Goal: Transaction & Acquisition: Purchase product/service

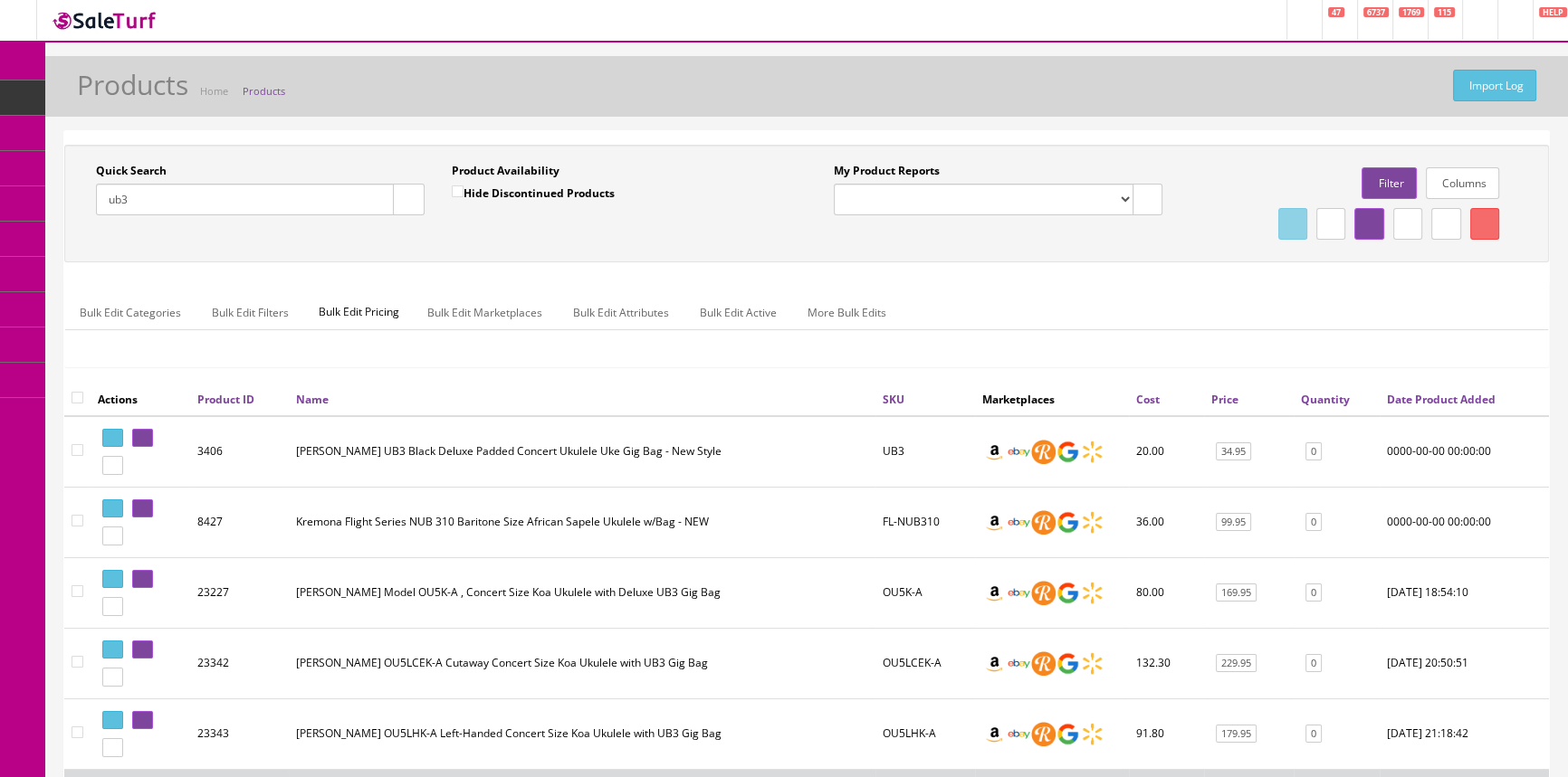
click at [33, 204] on div "Research Trends Trending on Ebay Google Trends Amazon Insights (Login Before Cl…" at bounding box center [784, 502] width 1568 height 1004
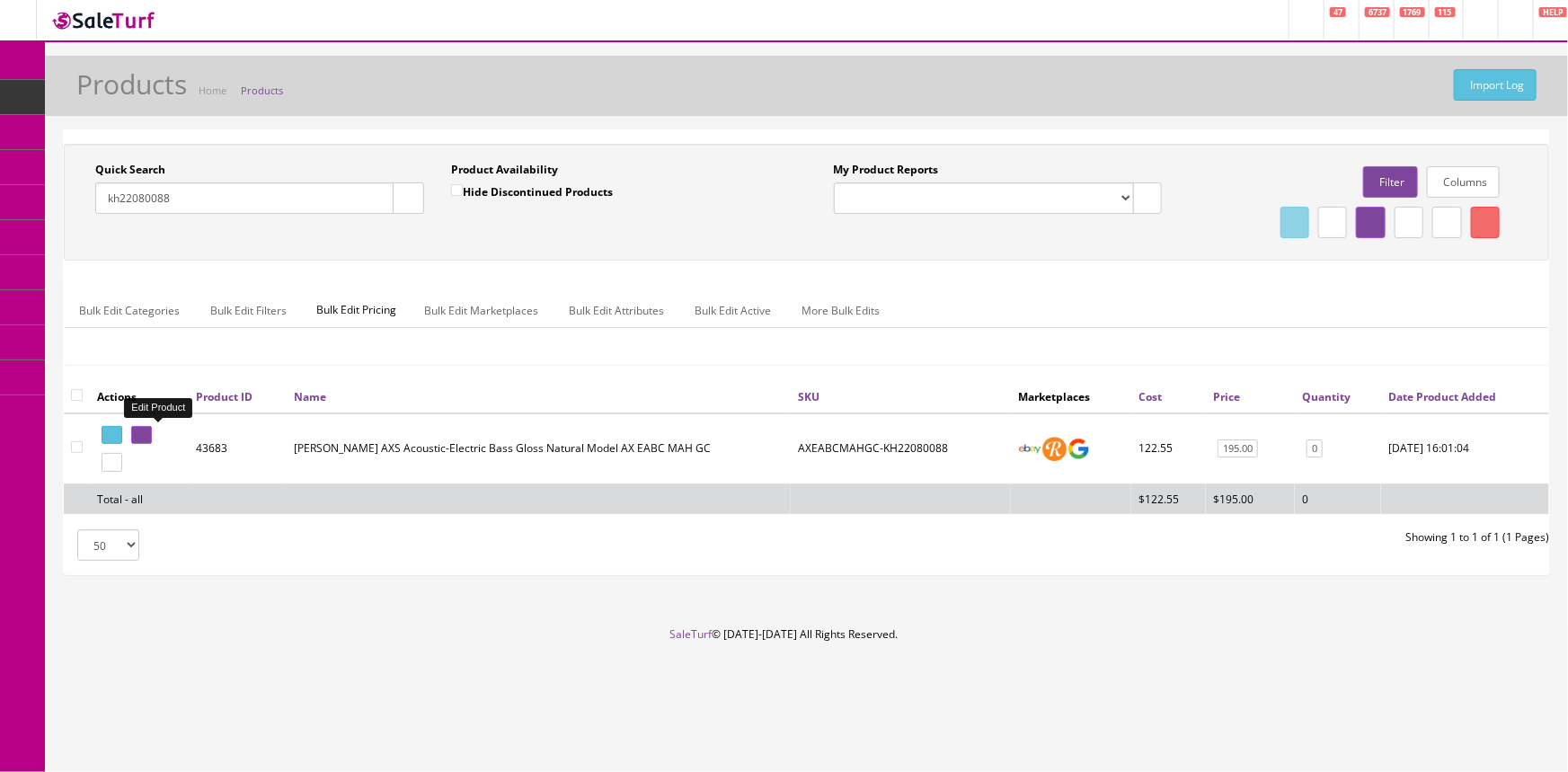
type input "kh22080088"
click at [141, 435] on icon at bounding box center [139, 435] width 4 height 9
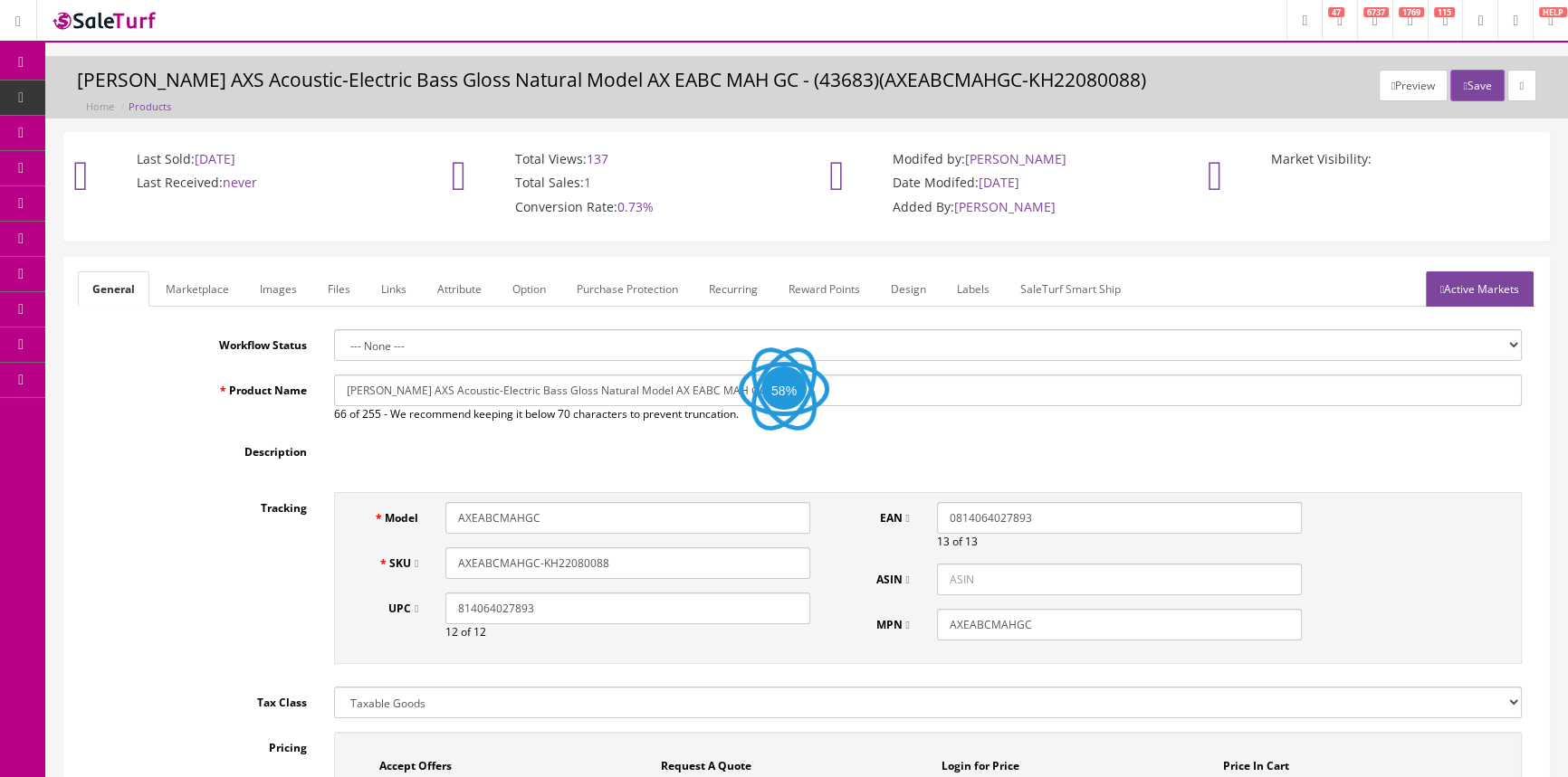
click at [282, 278] on link "Images" at bounding box center [278, 289] width 67 height 35
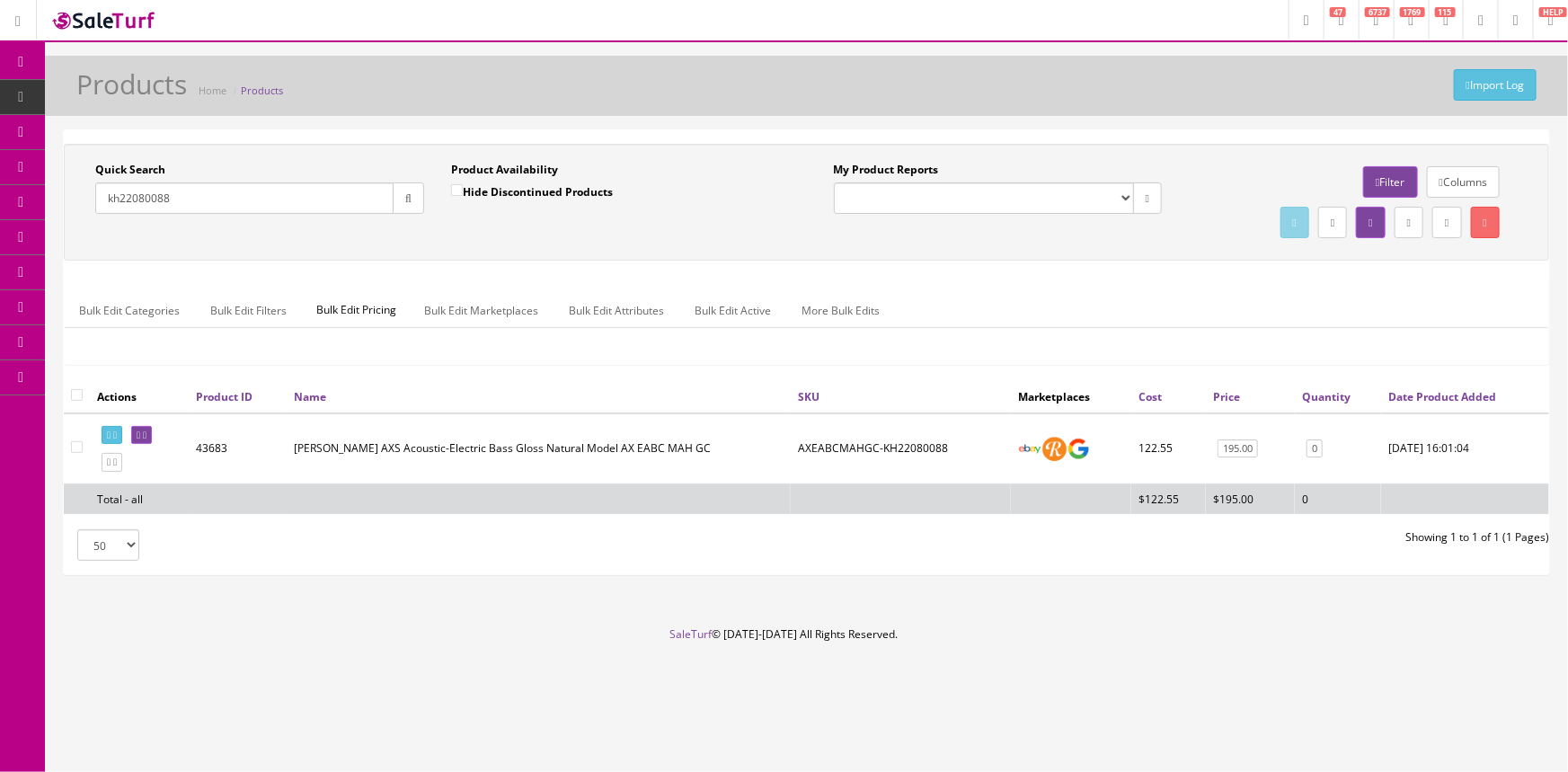
drag, startPoint x: 175, startPoint y: 200, endPoint x: 92, endPoint y: 203, distance: 83.1
click at [91, 204] on div "Quick Search kh22080088 Date From" at bounding box center [259, 194] width 356 height 66
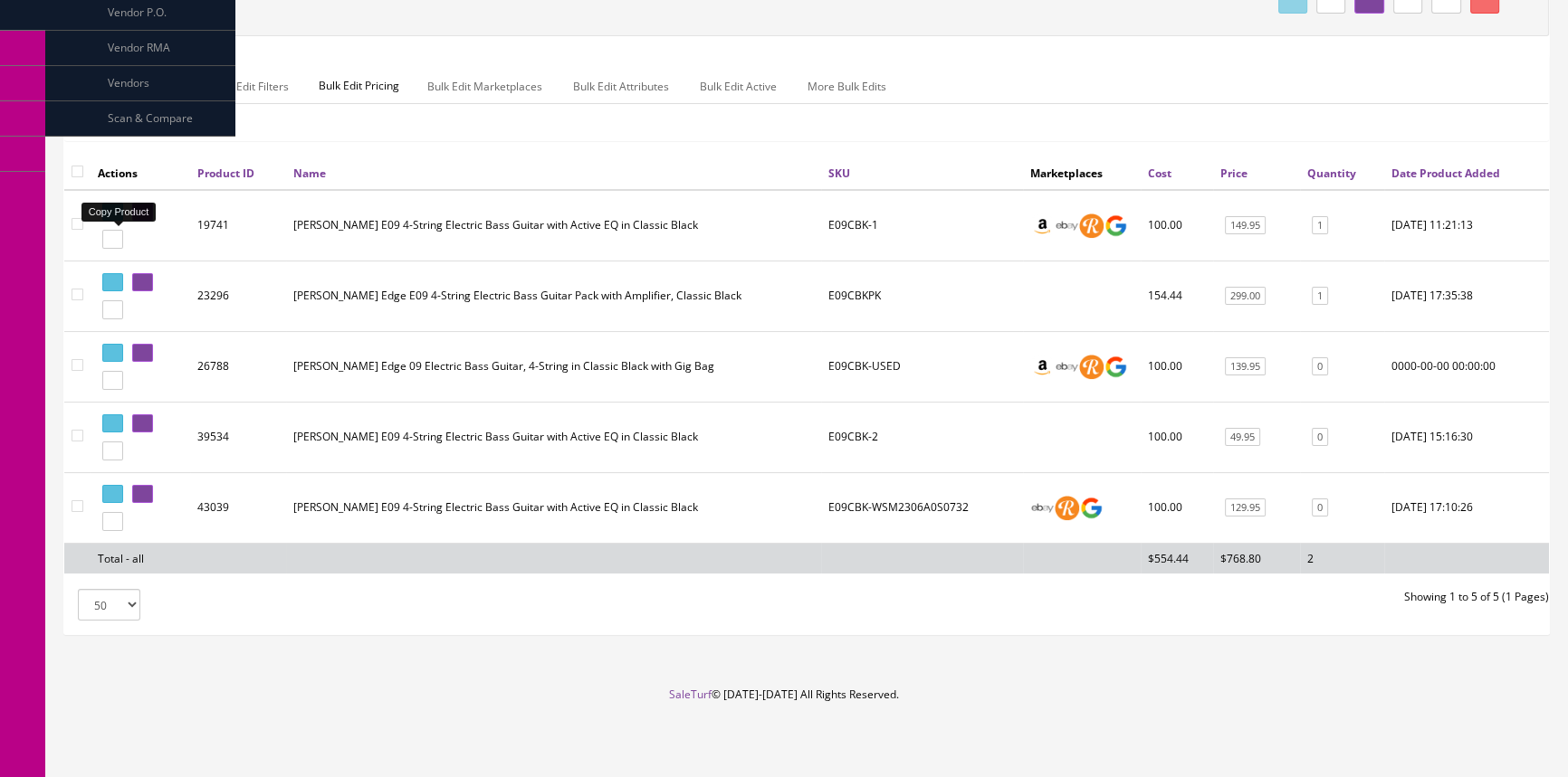
scroll to position [235, 0]
type input "e09cbk"
click at [142, 489] on icon at bounding box center [140, 494] width 4 height 9
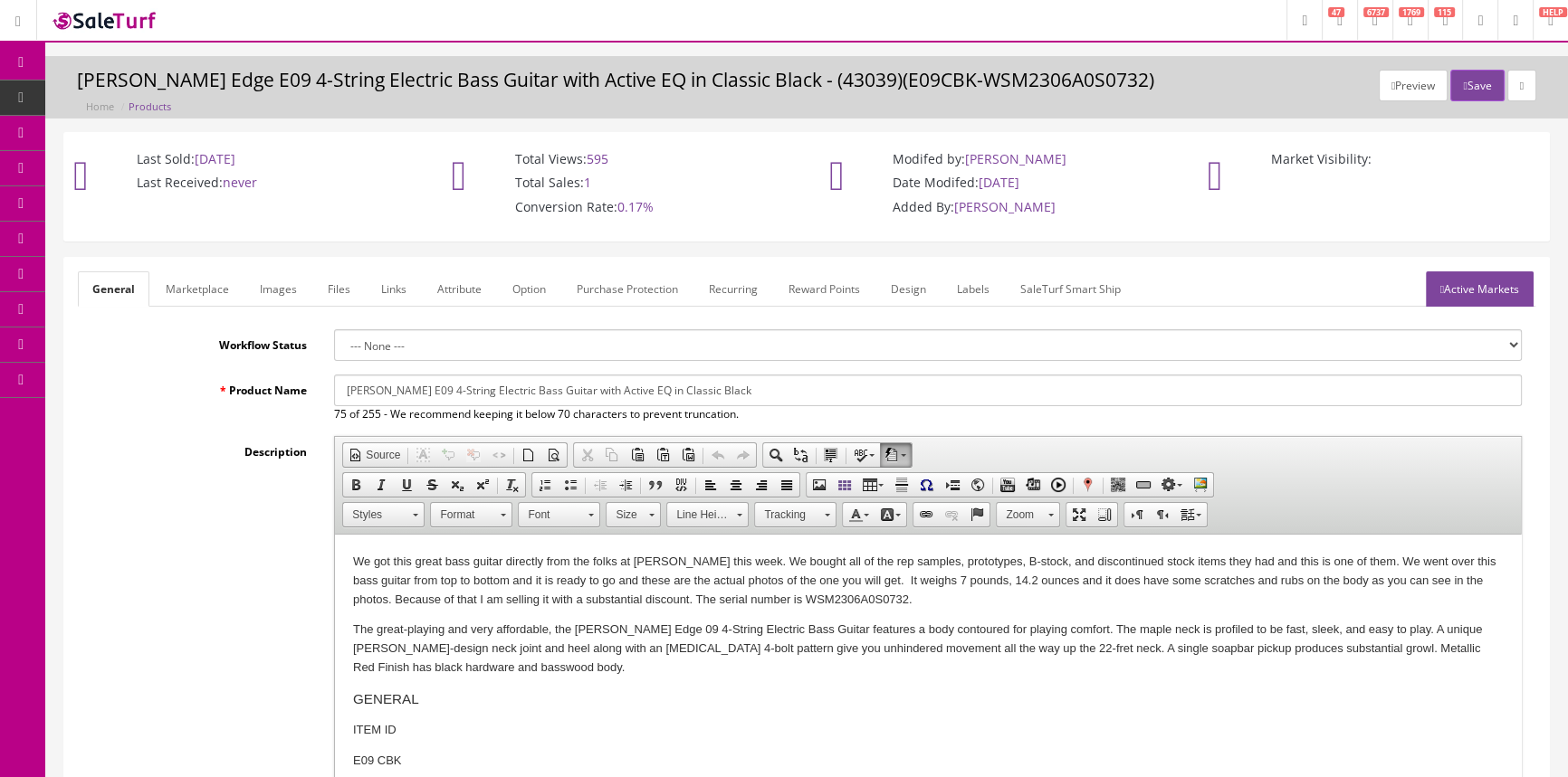
click at [261, 273] on link "Images" at bounding box center [278, 289] width 67 height 35
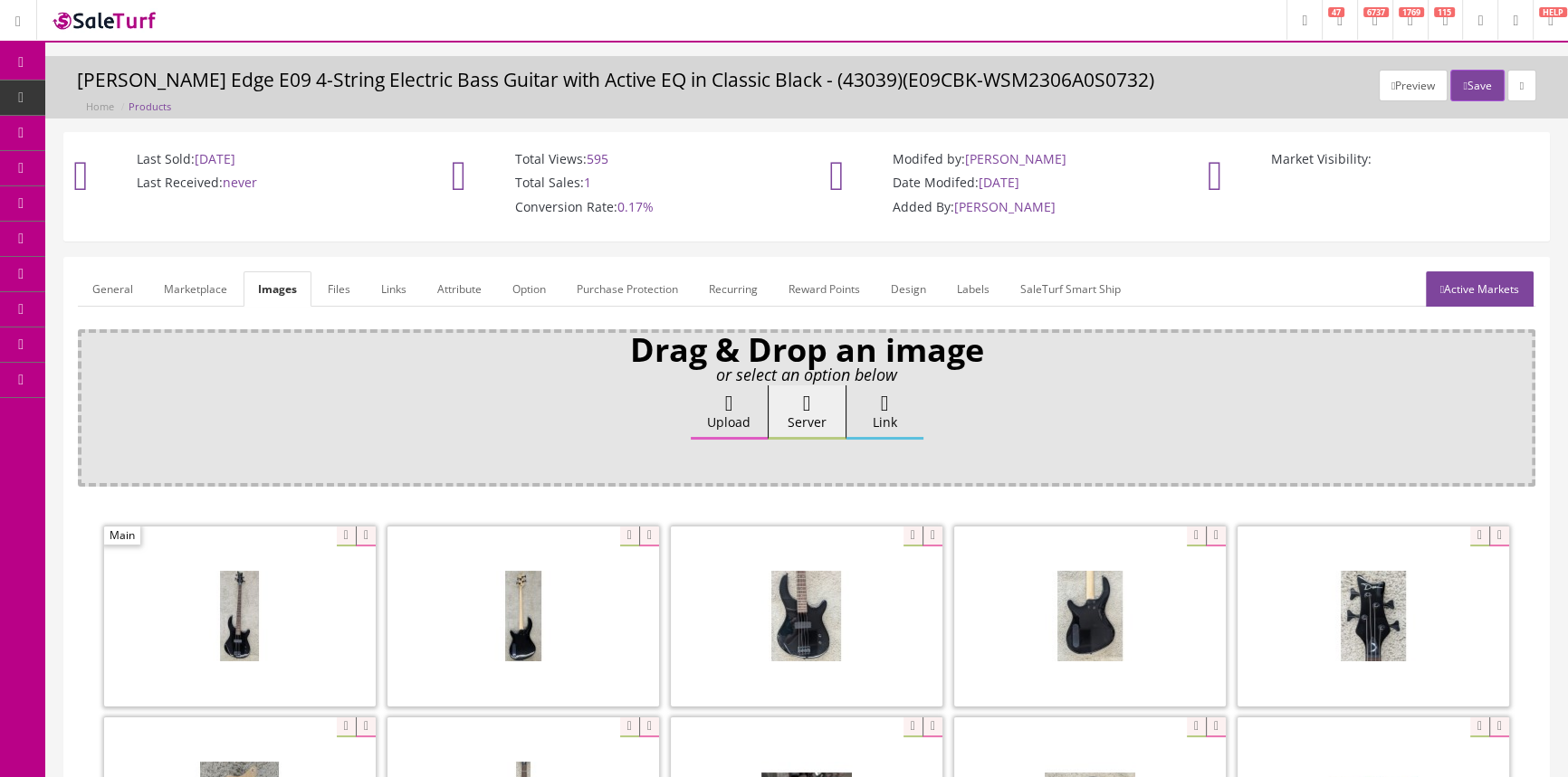
click at [154, 99] on span "Products" at bounding box center [139, 97] width 45 height 15
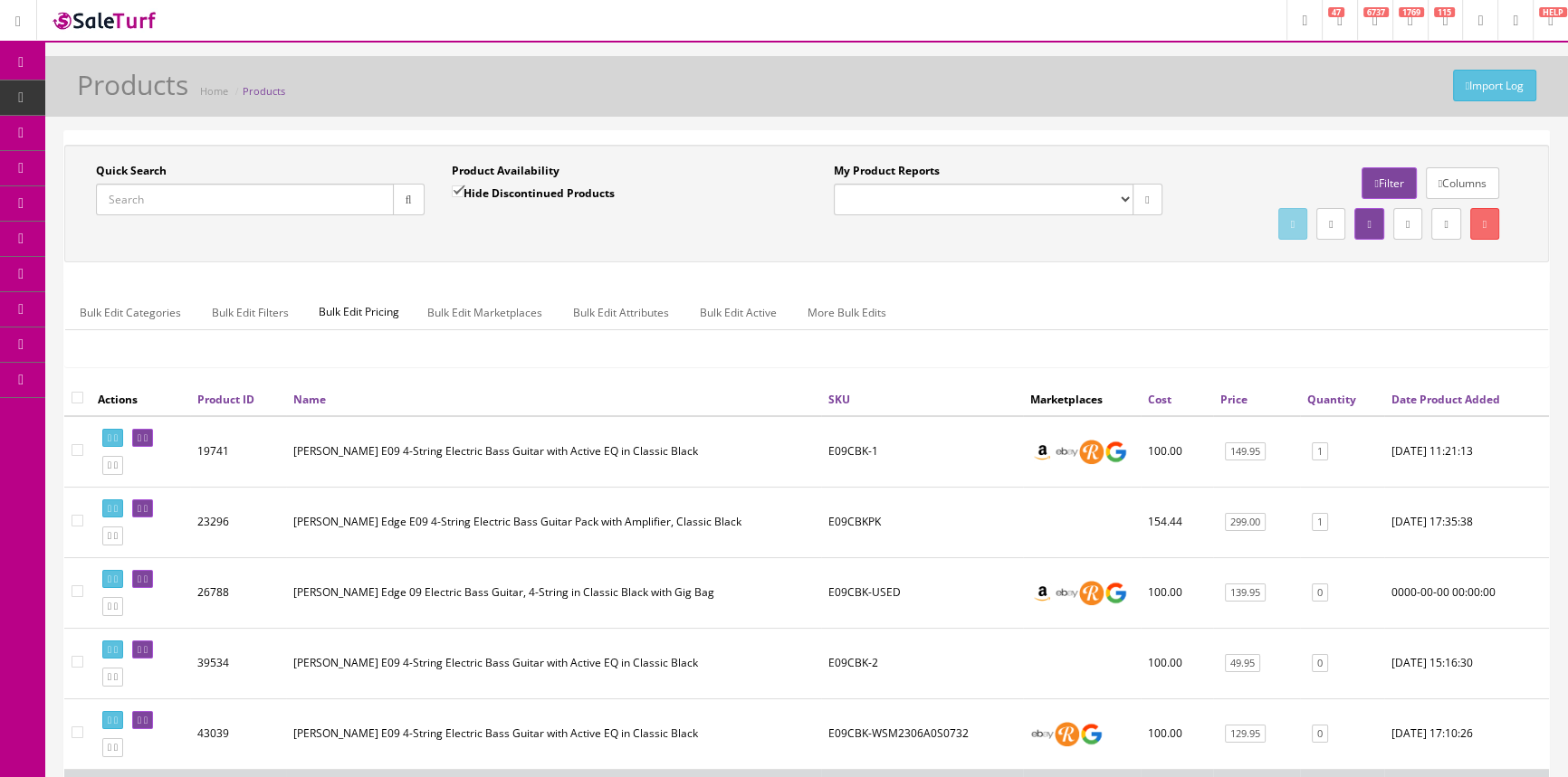
click at [133, 200] on input "Quick Search" at bounding box center [244, 199] width 297 height 31
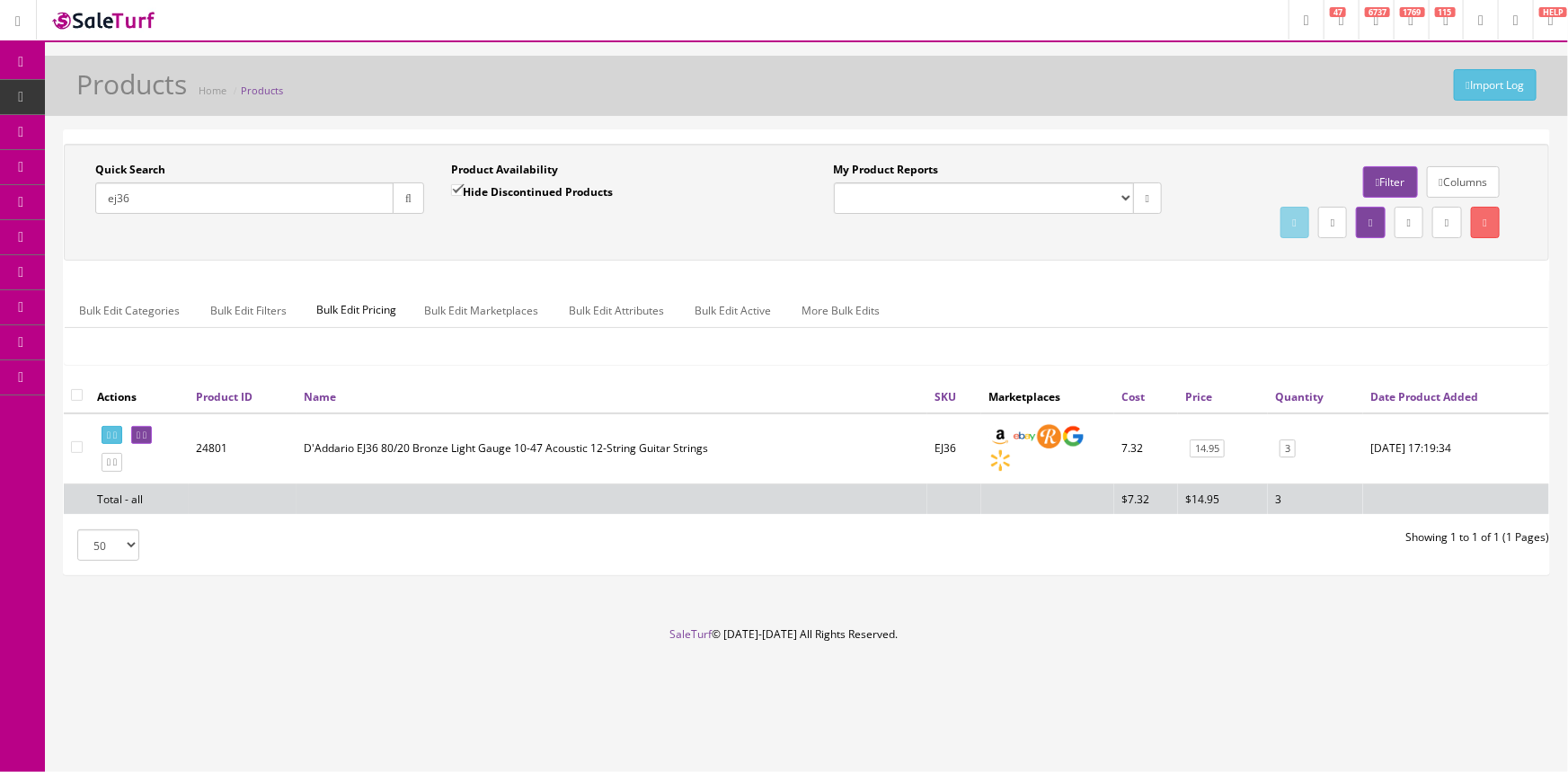
type input "ej36"
click at [139, 168] on span "POS Console" at bounding box center [139, 167] width 64 height 15
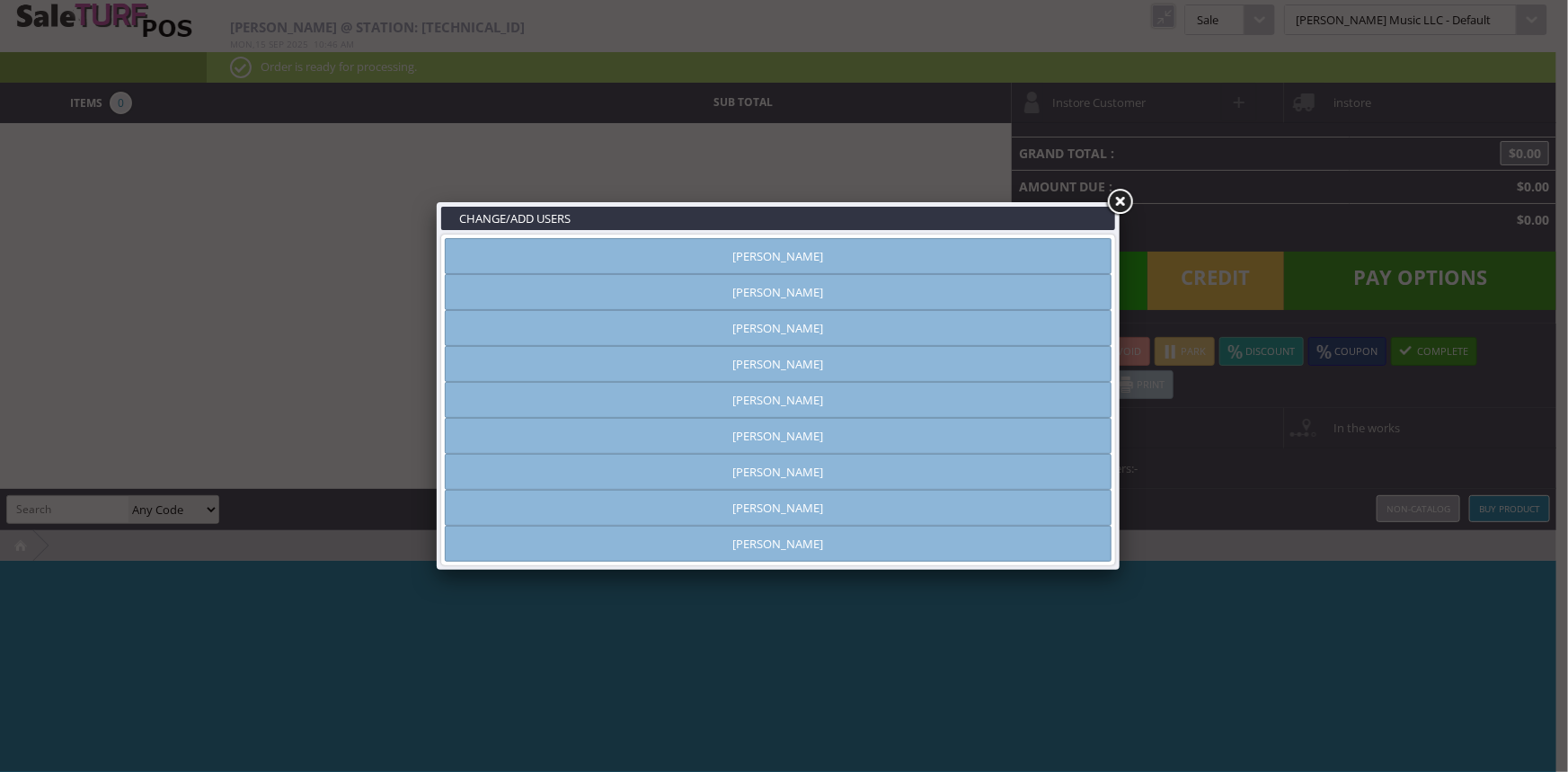
type input "[PERSON_NAME]"
click at [603, 256] on link "[PERSON_NAME]" at bounding box center [778, 256] width 667 height 36
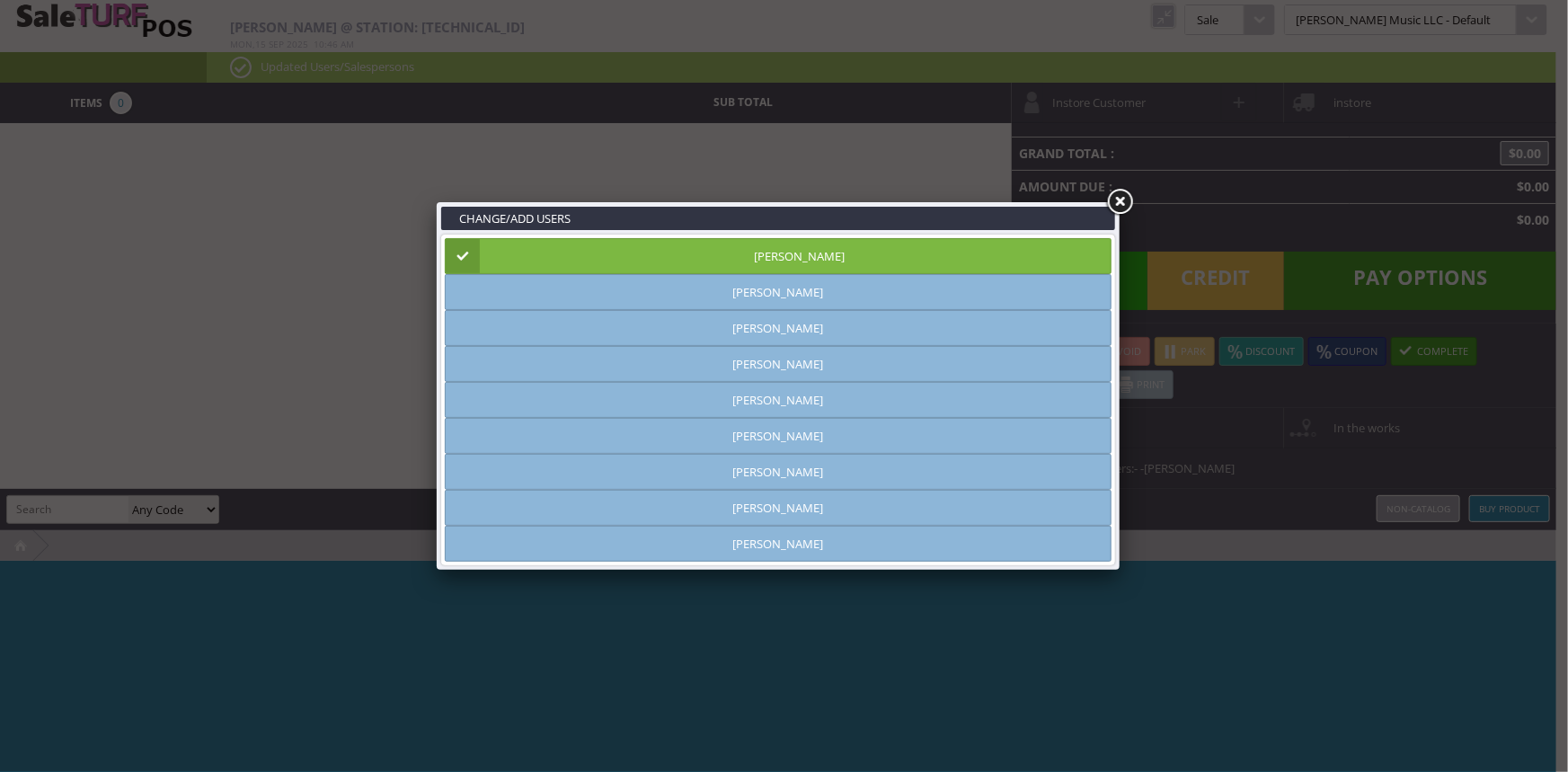
click at [1121, 199] on link at bounding box center [1120, 202] width 32 height 32
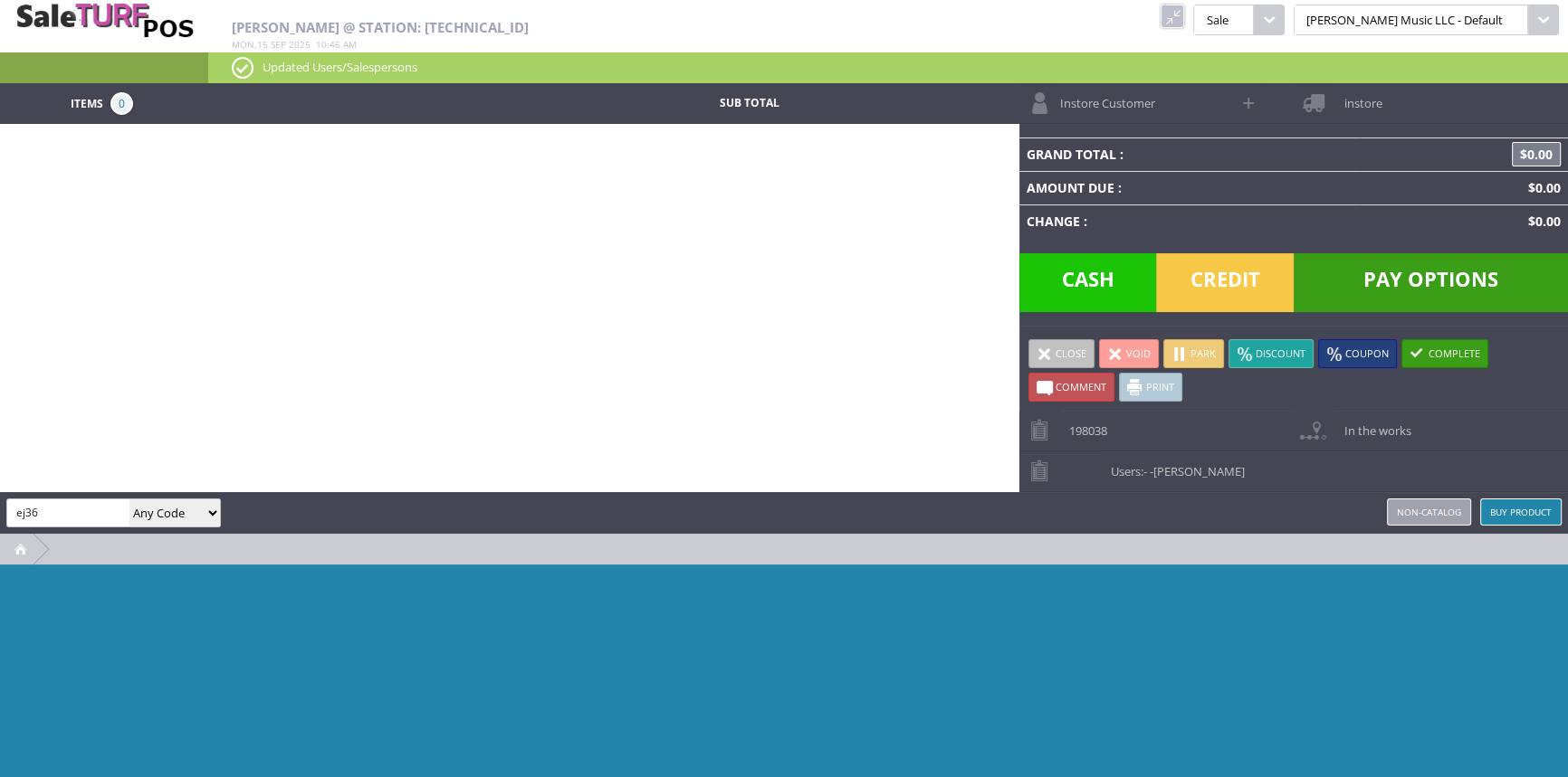
type input "ej36"
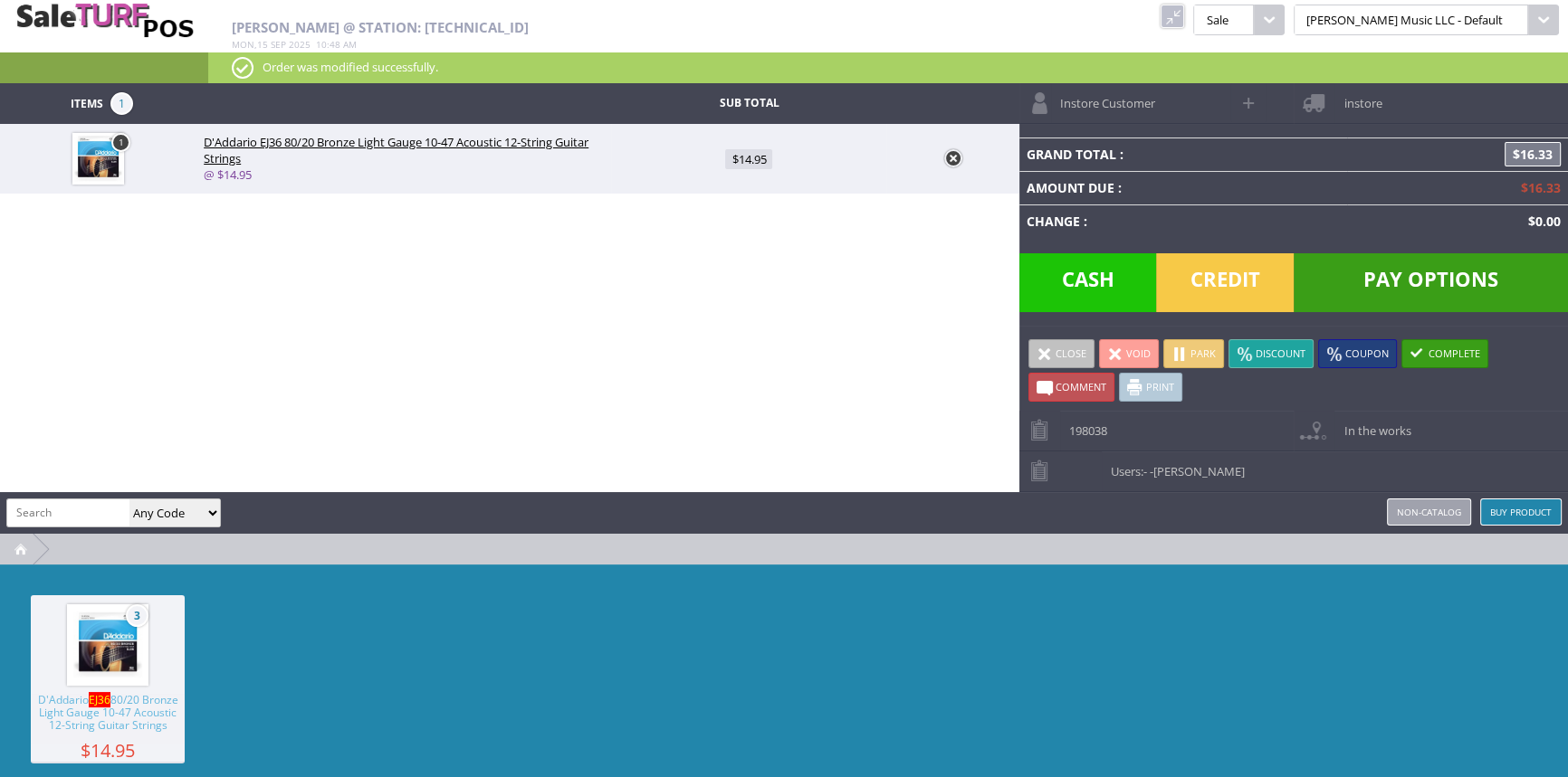
click at [1442, 276] on span "Pay Options" at bounding box center [1430, 283] width 275 height 59
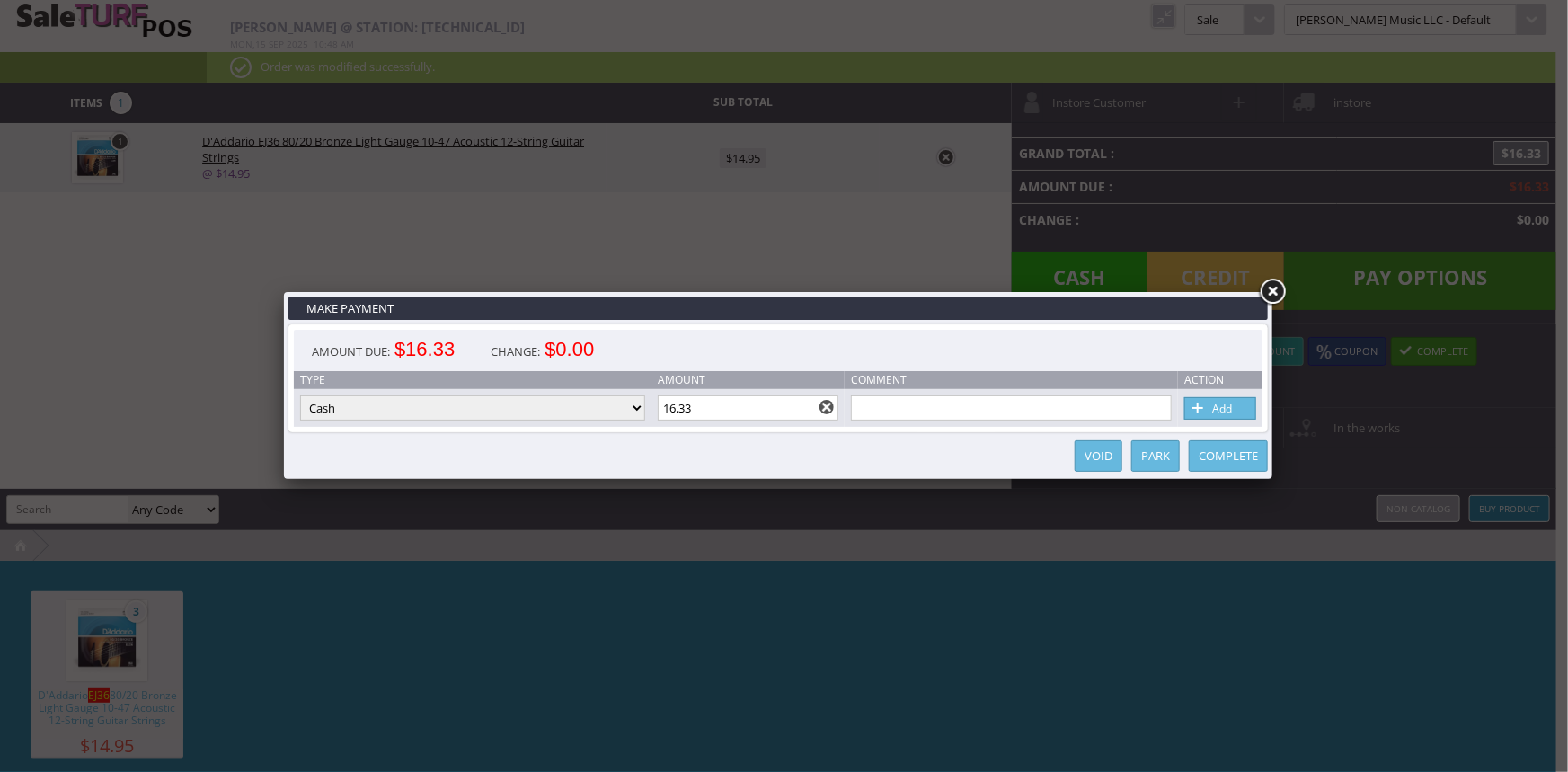
click at [1214, 411] on link "Add" at bounding box center [1221, 409] width 72 height 23
type input "0"
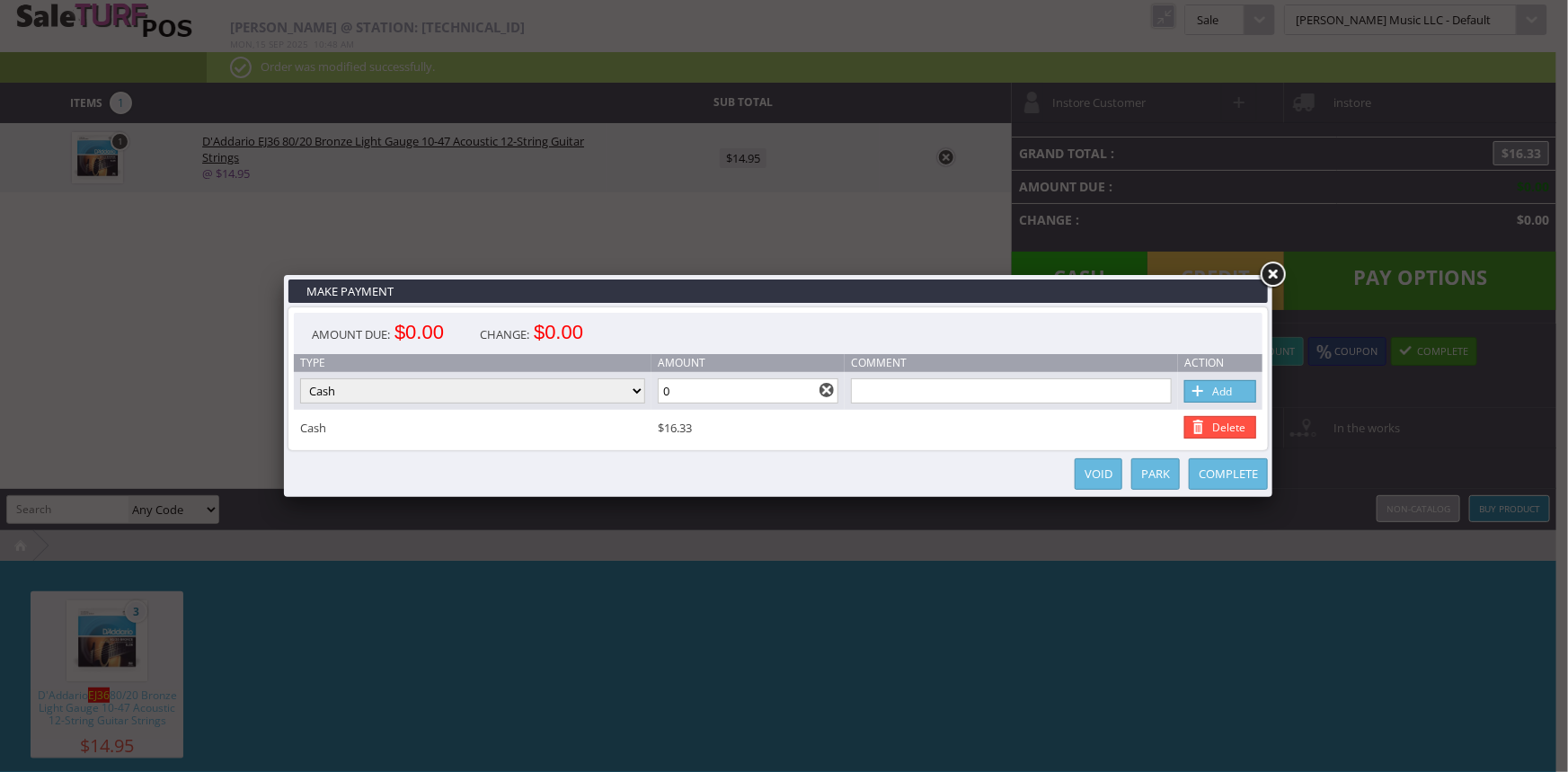
click at [1221, 466] on link "Complete" at bounding box center [1228, 474] width 79 height 31
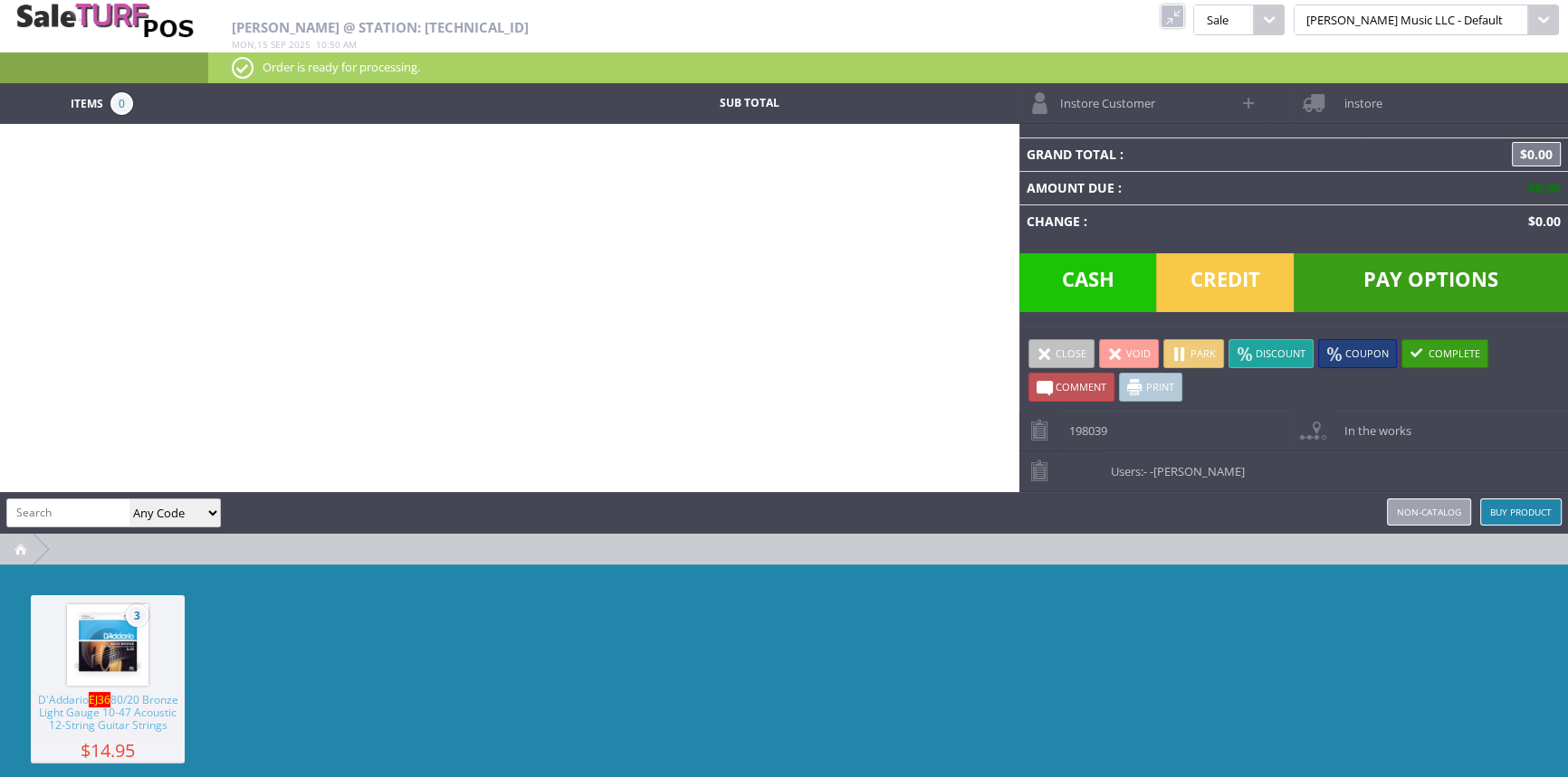
click at [1184, 16] on link at bounding box center [1172, 16] width 24 height 24
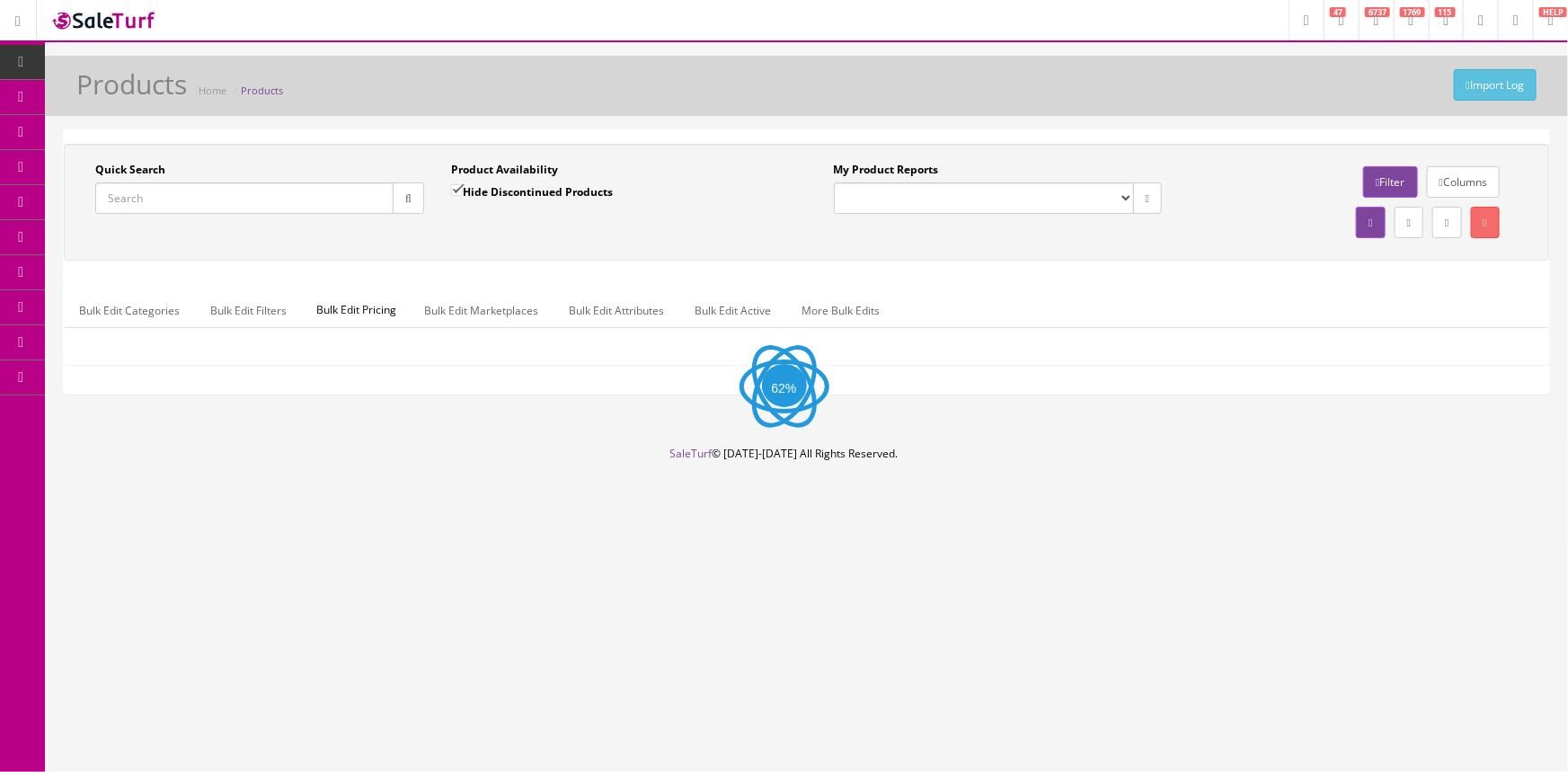
click at [244, 201] on input "Quick Search" at bounding box center [244, 197] width 298 height 31
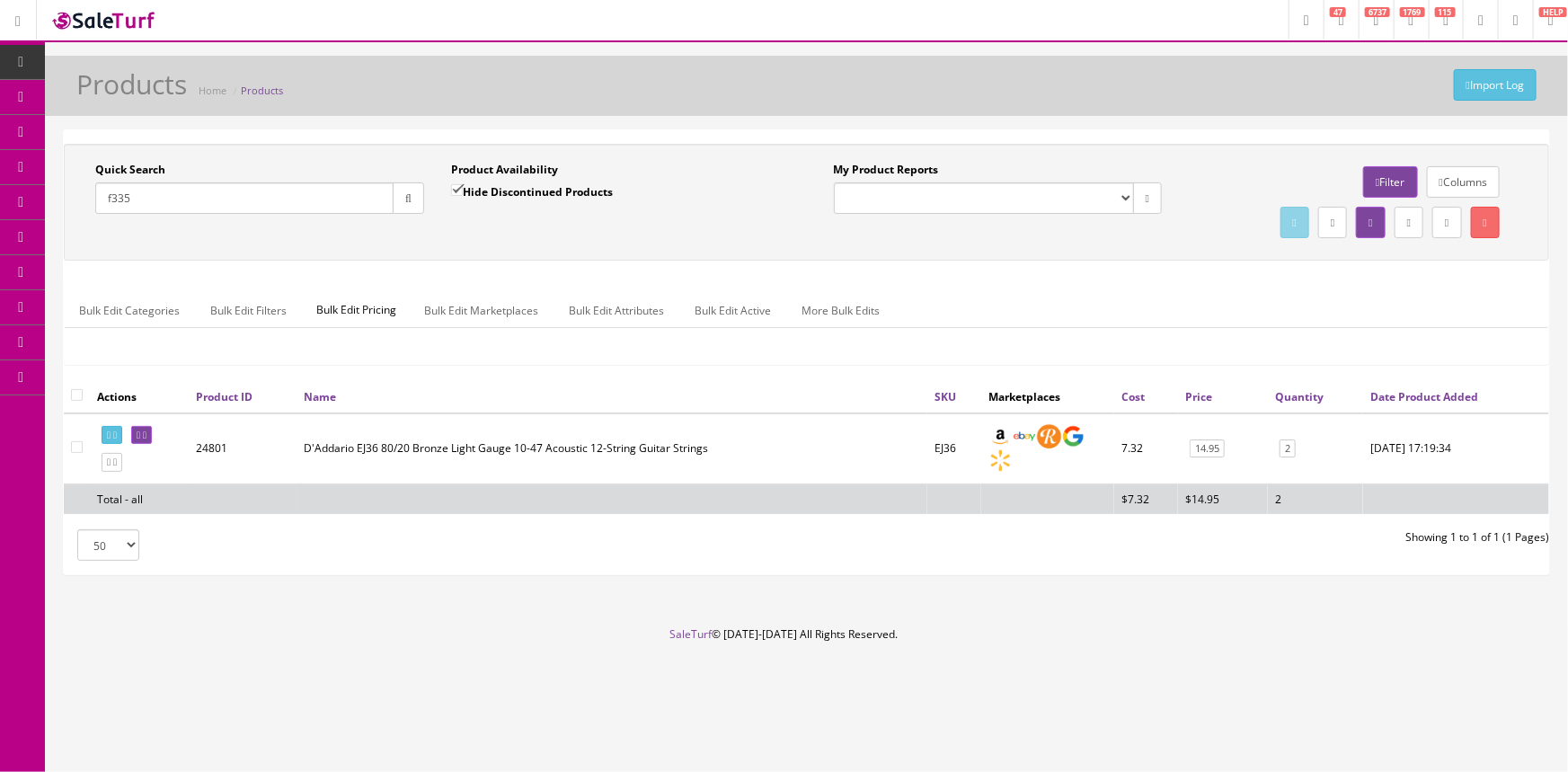
type input "f335"
click at [459, 189] on input "Hide Discontinued Products" at bounding box center [457, 190] width 11 height 11
checkbox input "false"
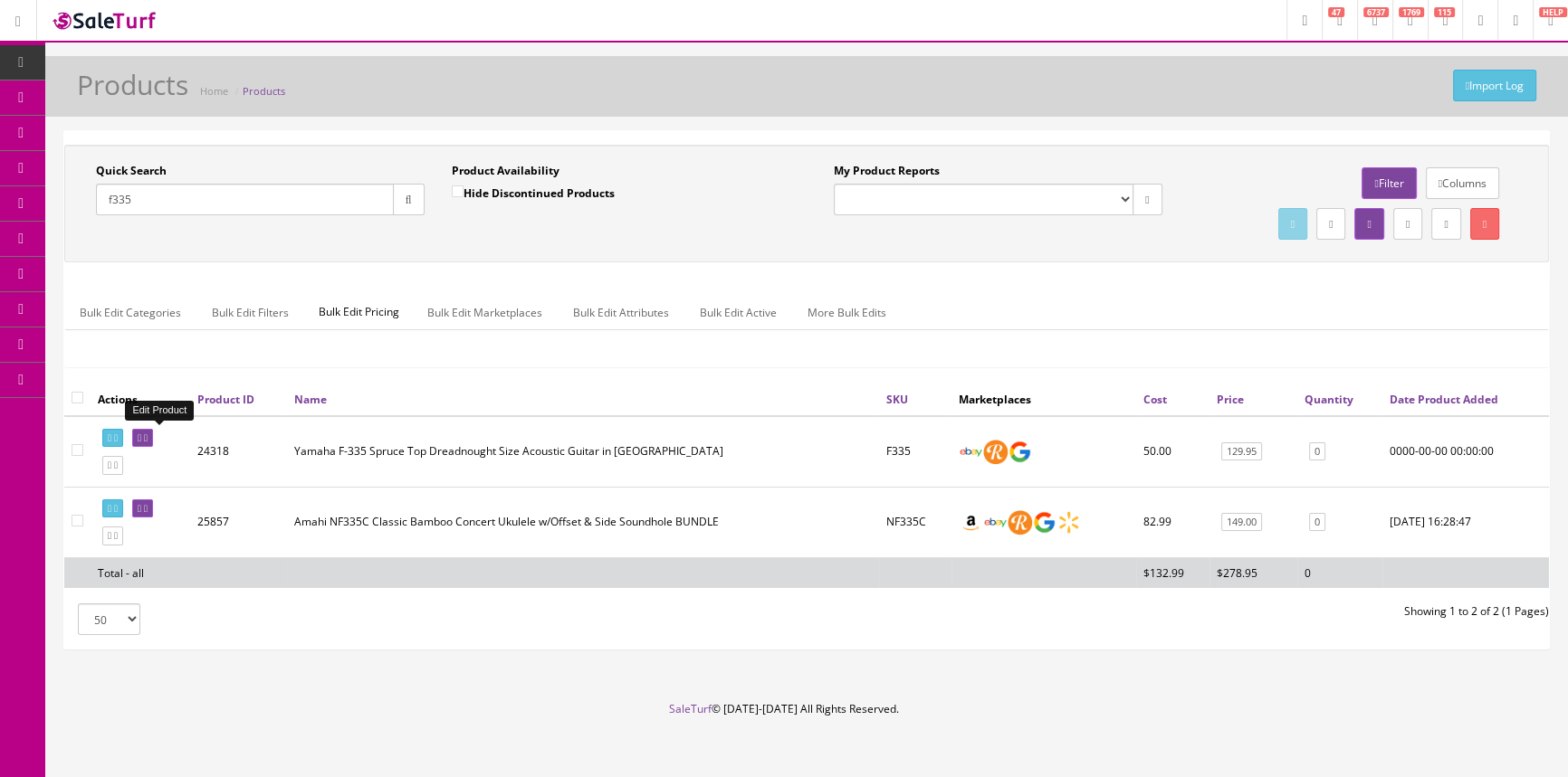
click at [142, 436] on icon at bounding box center [140, 438] width 4 height 9
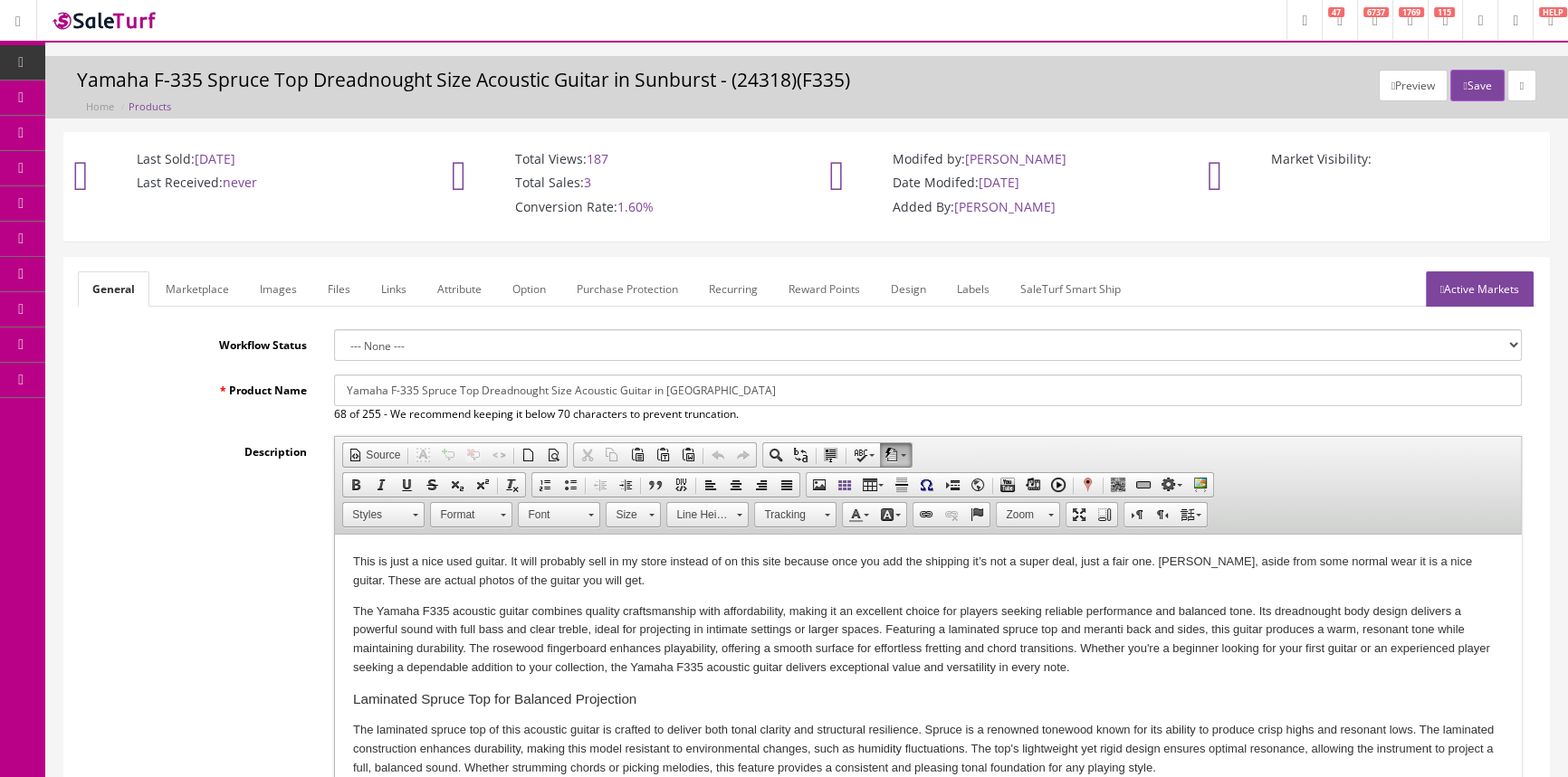
click at [268, 282] on link "Images" at bounding box center [278, 289] width 67 height 35
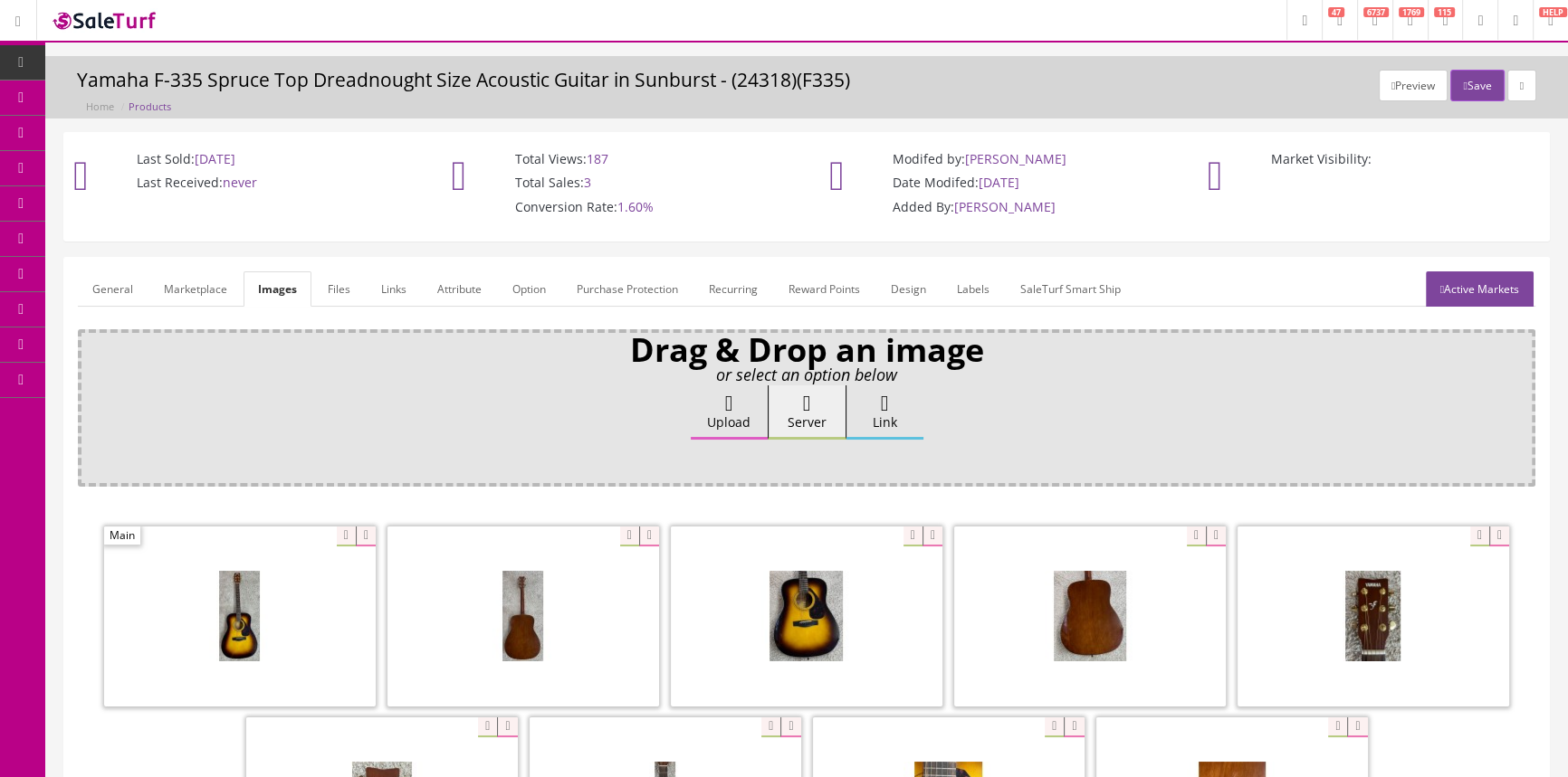
click at [183, 94] on link "Products" at bounding box center [141, 98] width 190 height 35
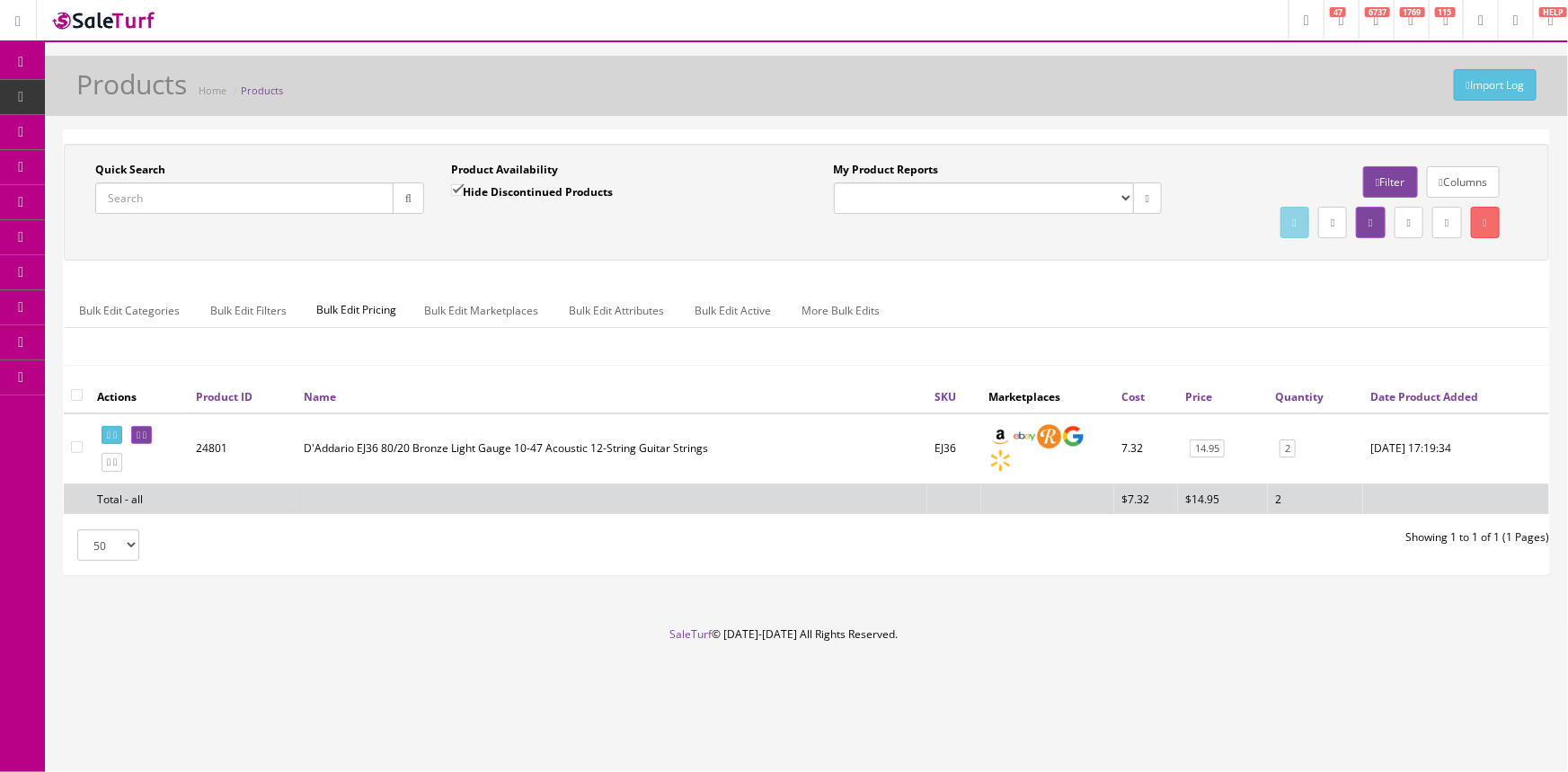
click at [175, 206] on input "Quick Search" at bounding box center [244, 197] width 298 height 31
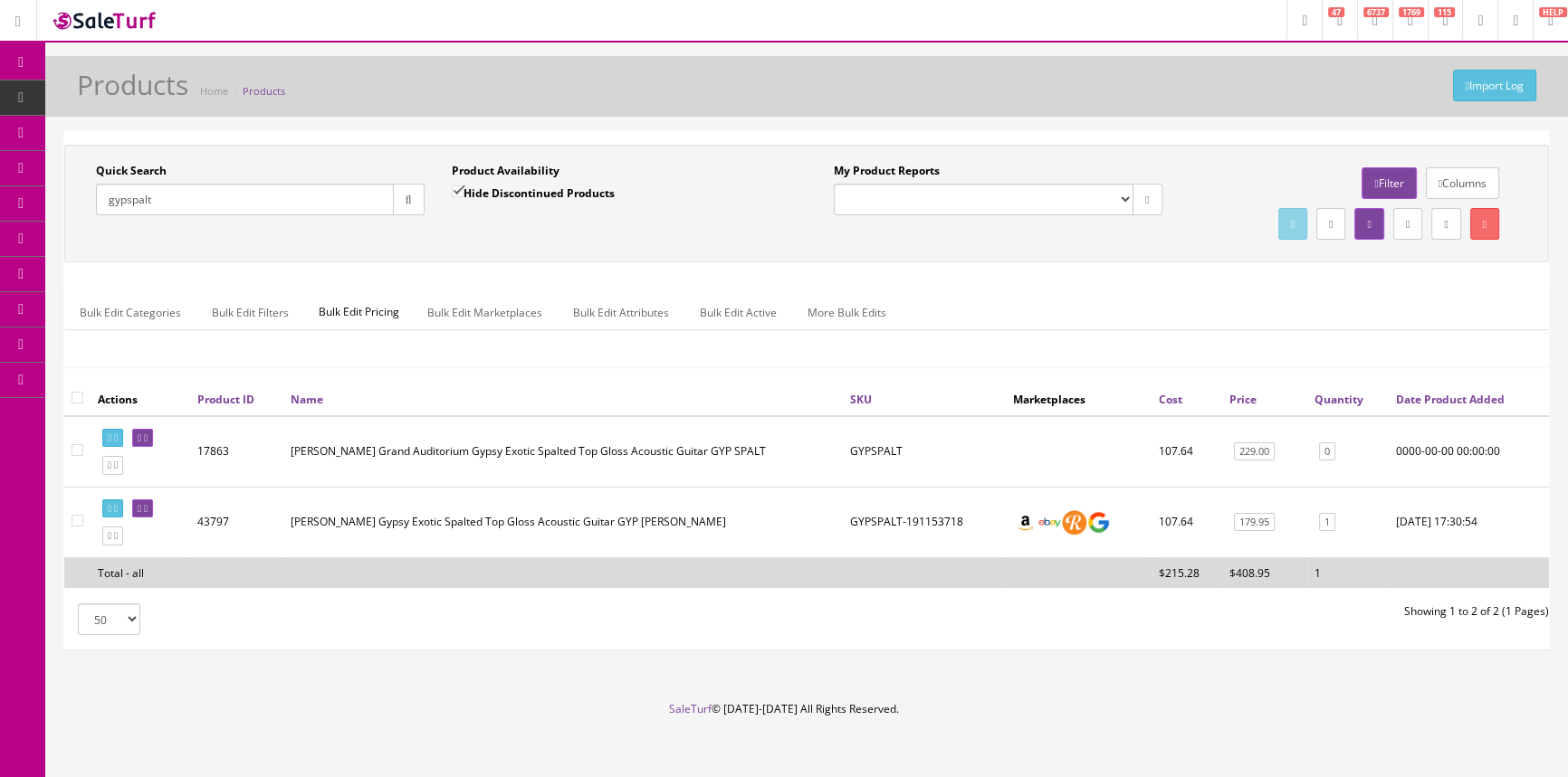
type input "gypspalt"
drag, startPoint x: 851, startPoint y: 518, endPoint x: 962, endPoint y: 514, distance: 111.1
click at [962, 514] on td "GYPSPALT-191153718" at bounding box center [924, 522] width 163 height 70
copy td "GYPSPALT-191153718"
click at [142, 507] on icon at bounding box center [140, 509] width 4 height 9
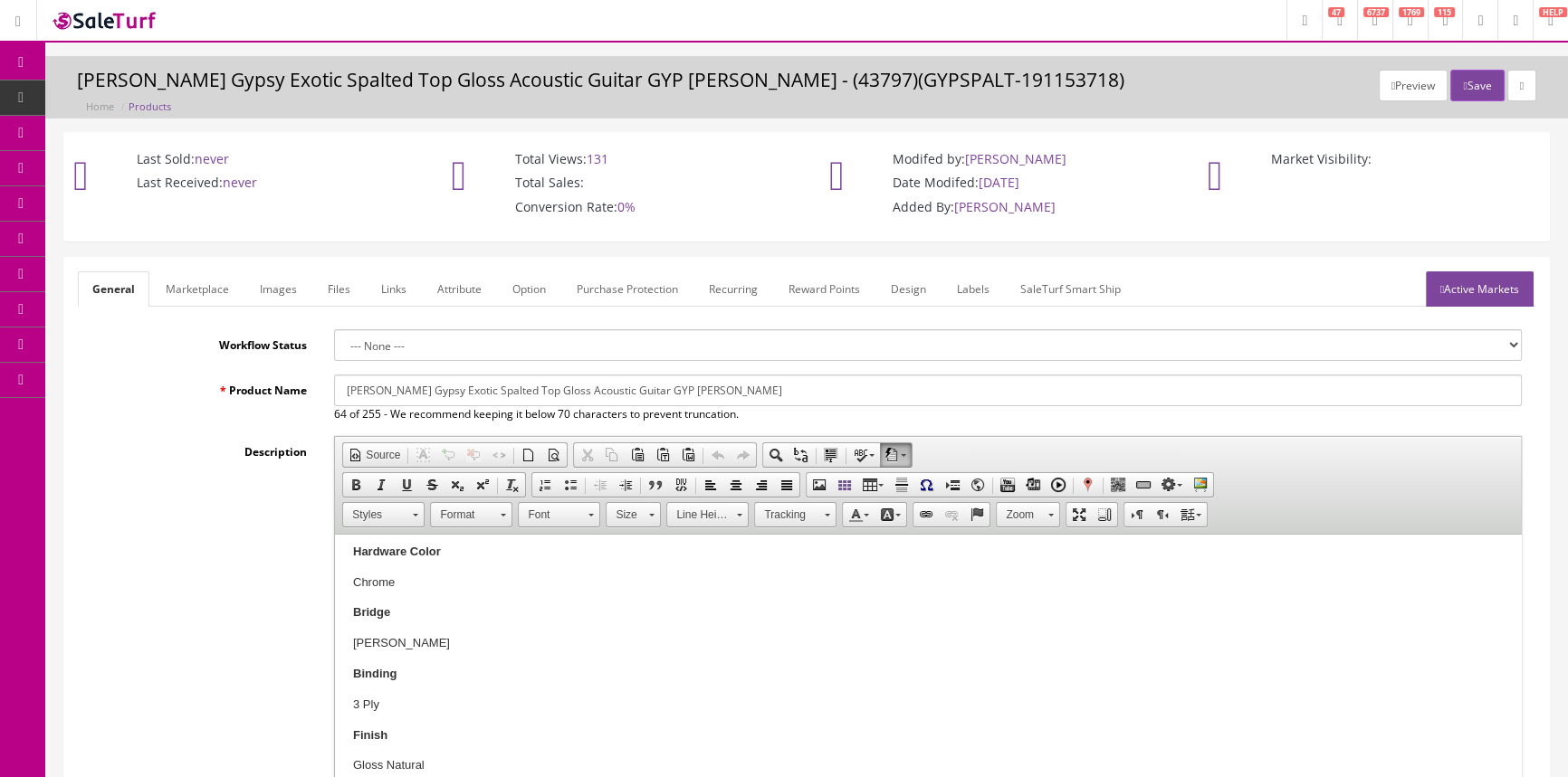
click at [281, 282] on link "Images" at bounding box center [278, 289] width 67 height 35
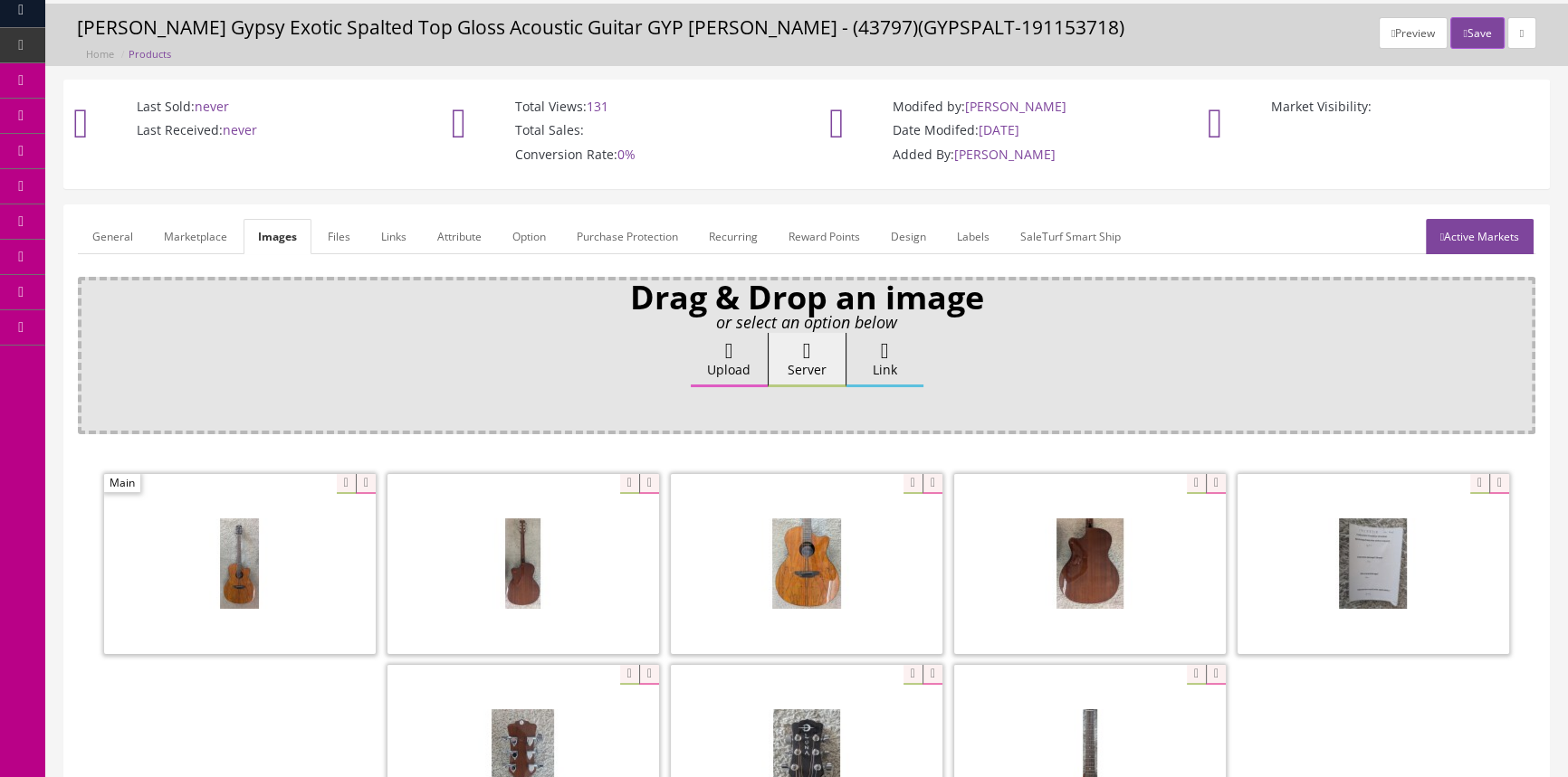
scroll to position [82, 0]
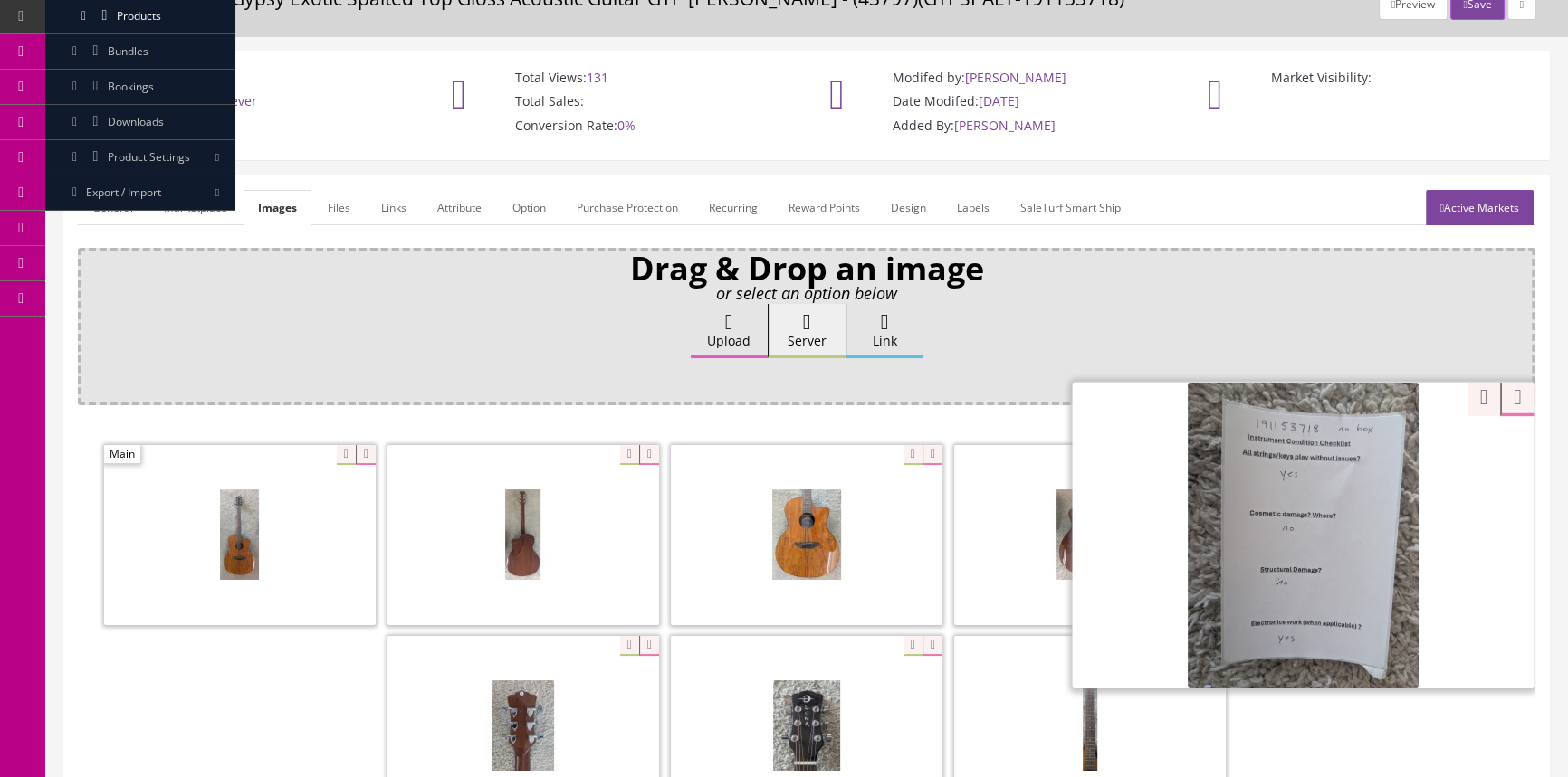
click at [1469, 451] on div "Zoom" at bounding box center [1303, 535] width 462 height 308
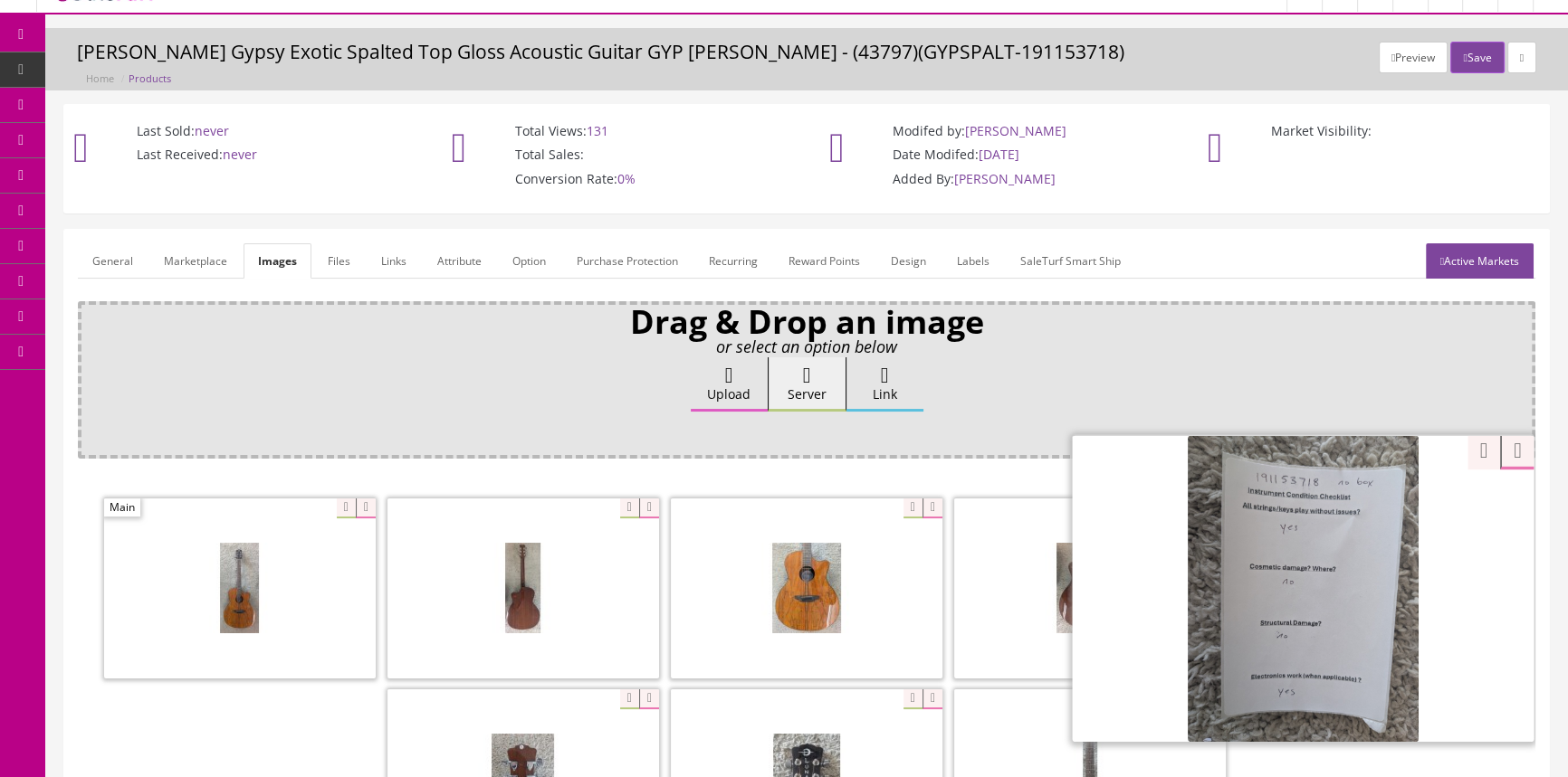
scroll to position [0, 0]
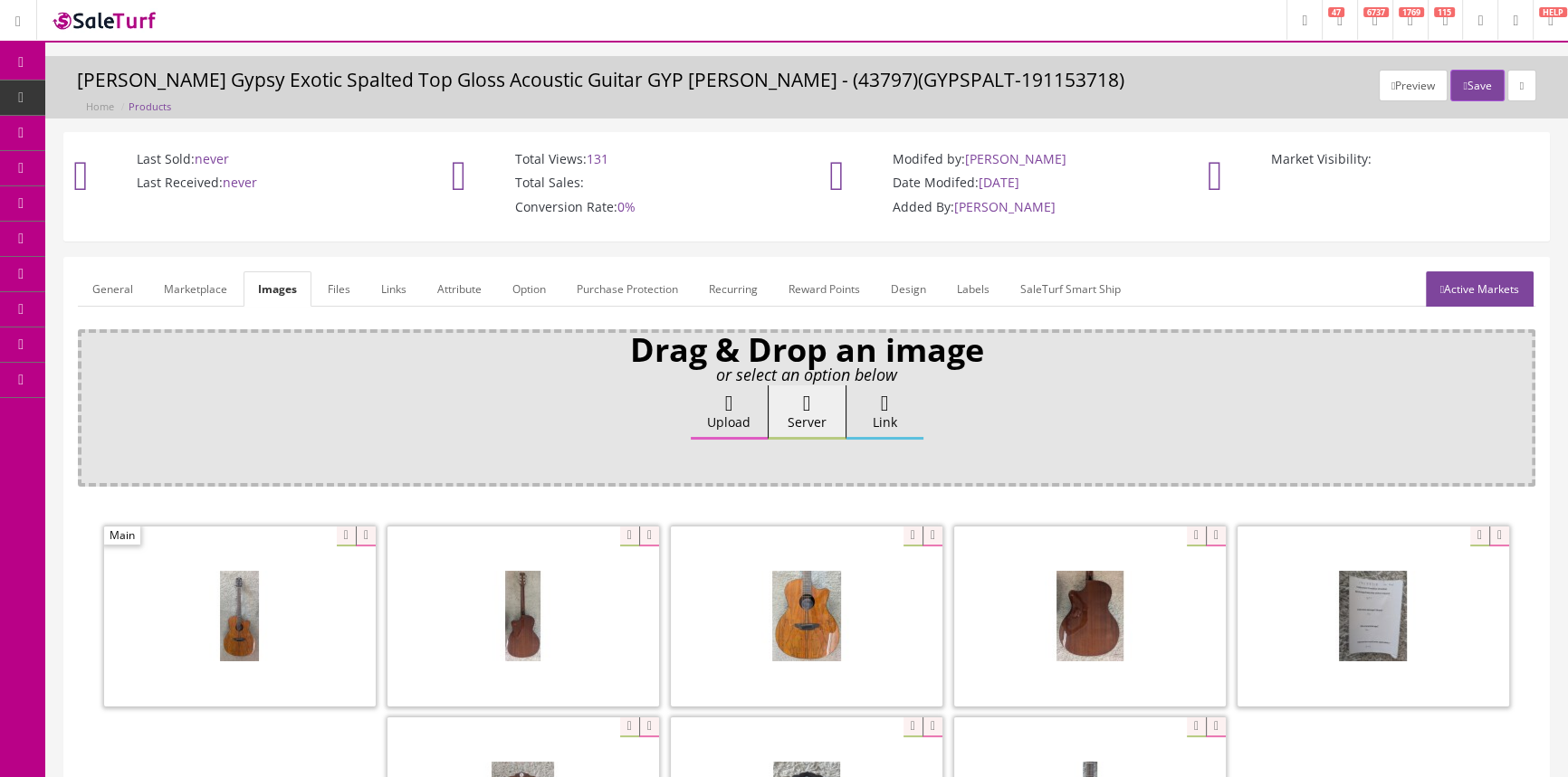
click at [144, 164] on span "POS Console" at bounding box center [140, 168] width 65 height 15
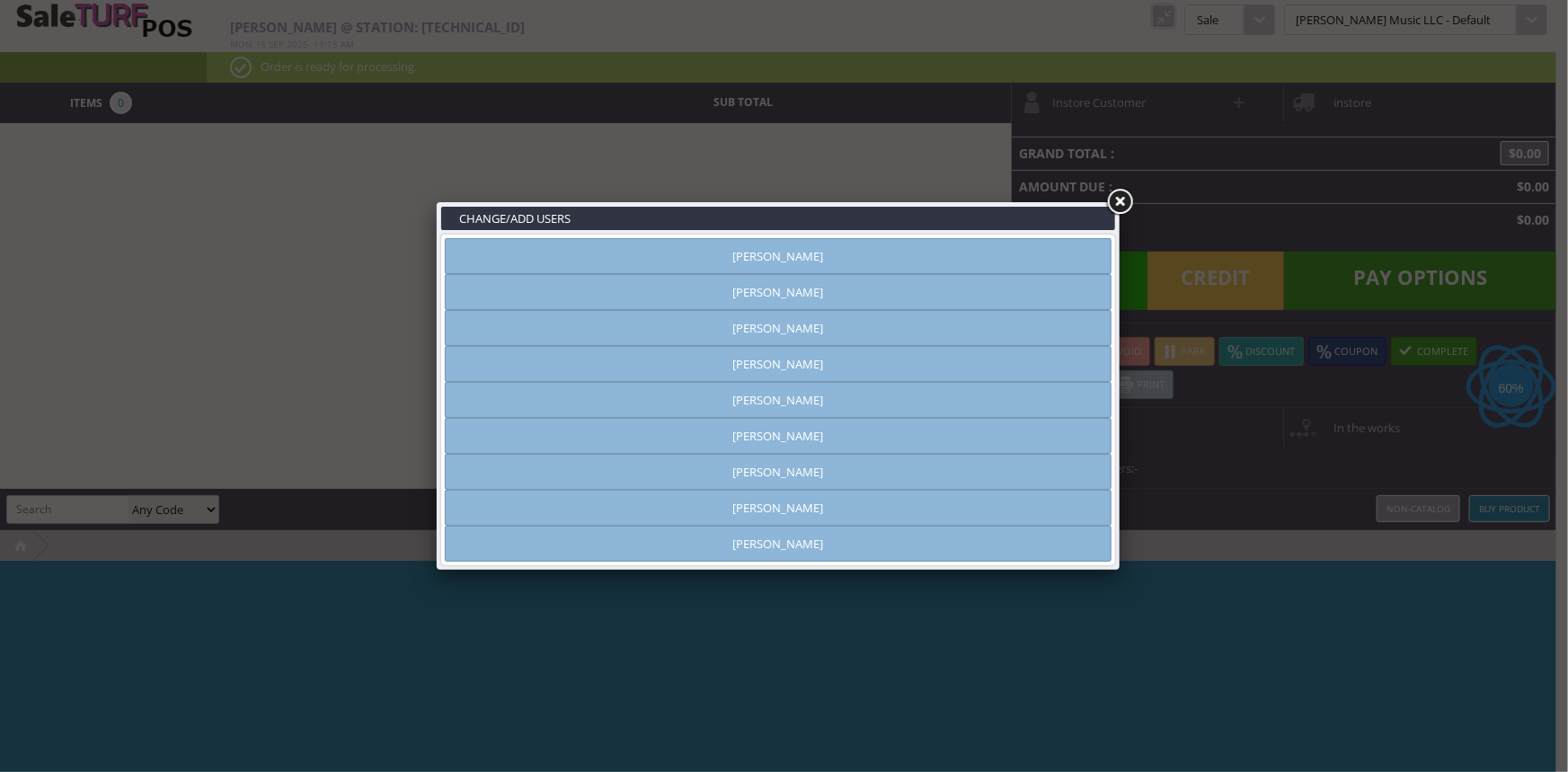
type input "[PERSON_NAME]"
click at [966, 255] on link "[PERSON_NAME]" at bounding box center [778, 256] width 667 height 36
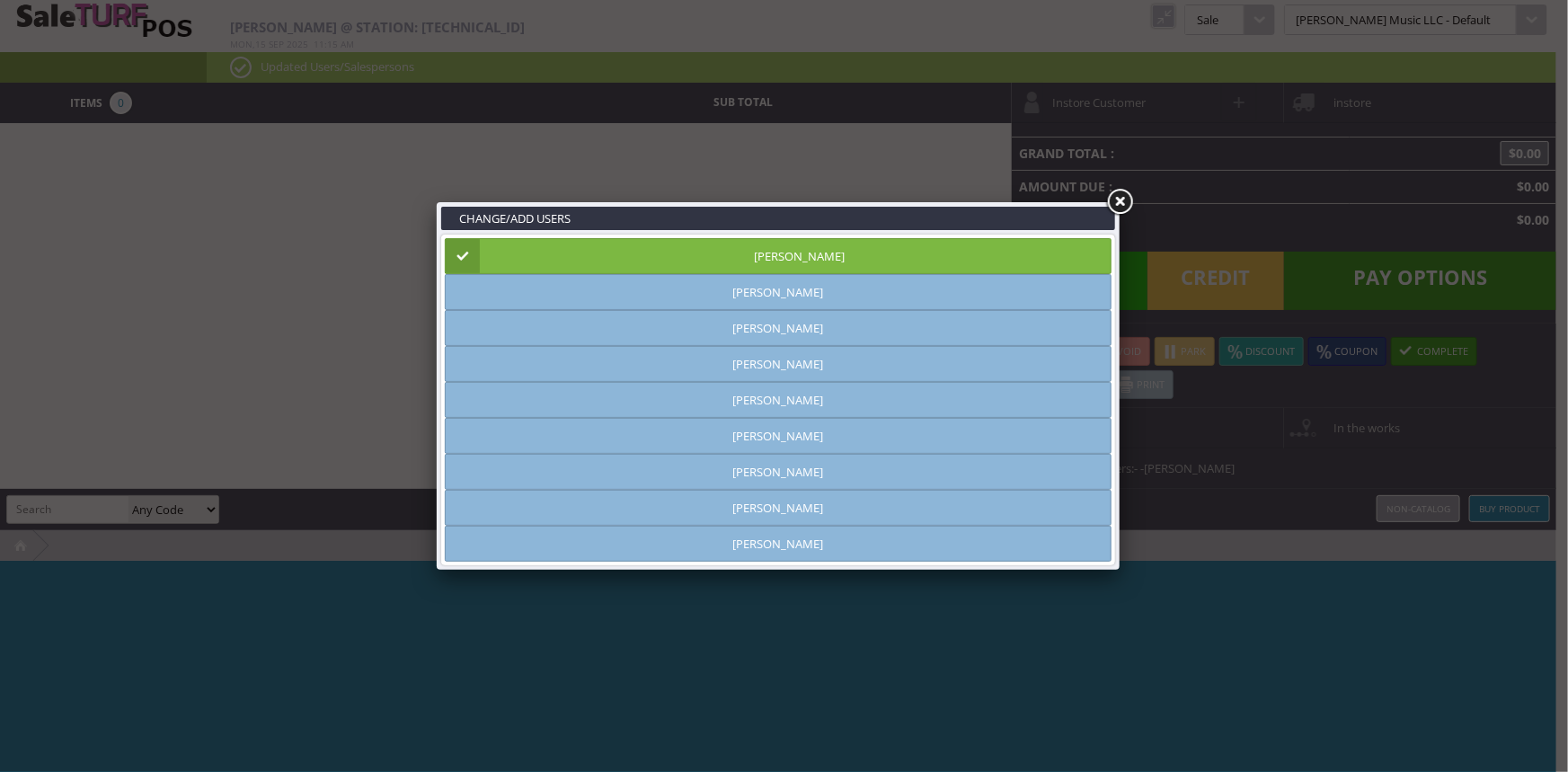
click at [1124, 201] on link at bounding box center [1120, 202] width 32 height 32
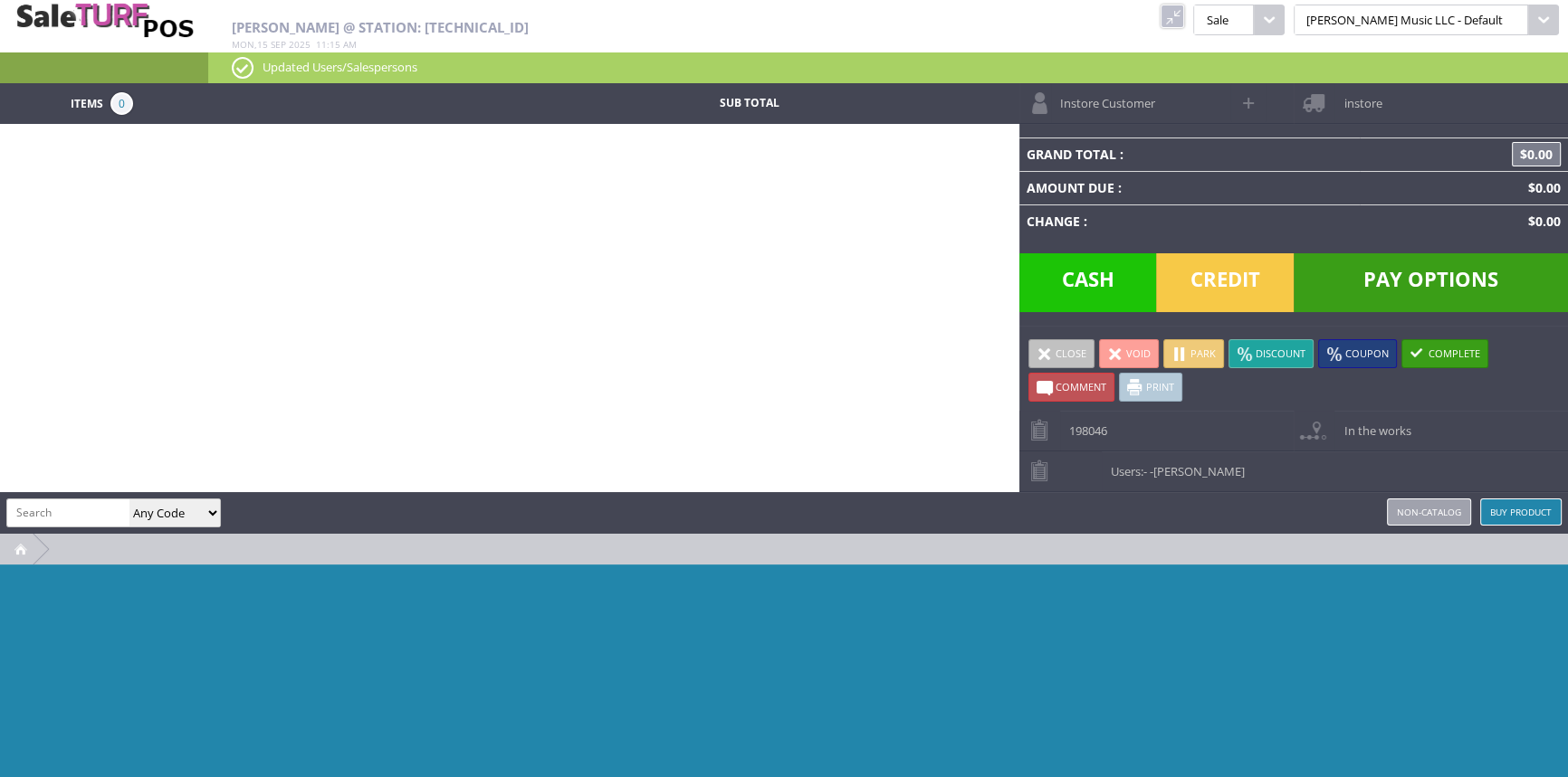
paste input "GYPSPALT-191153718"
type input "GYPSPALT-191153718"
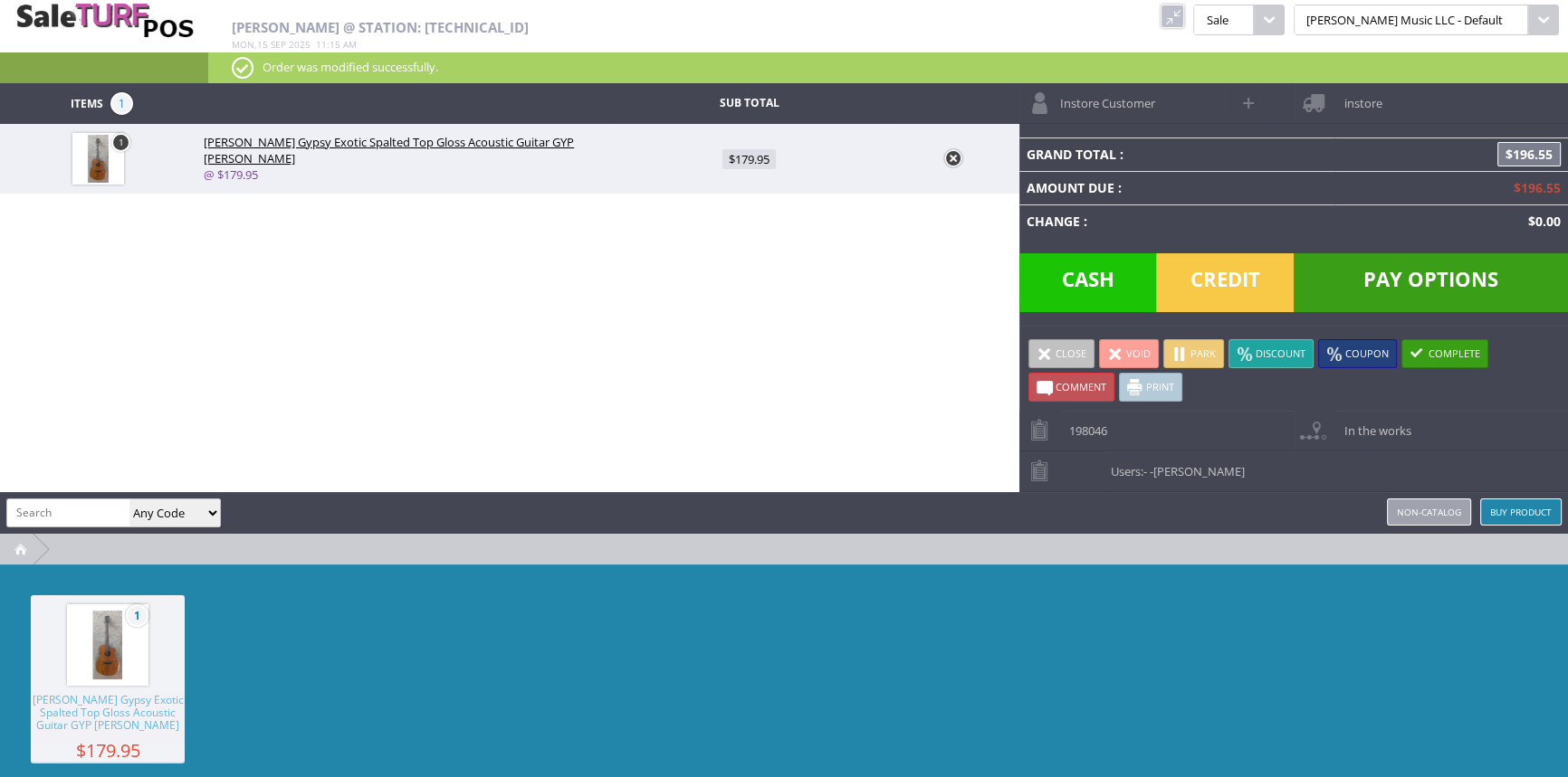
click at [1251, 96] on span at bounding box center [1250, 103] width 21 height 21
select select "6"
select select "1"
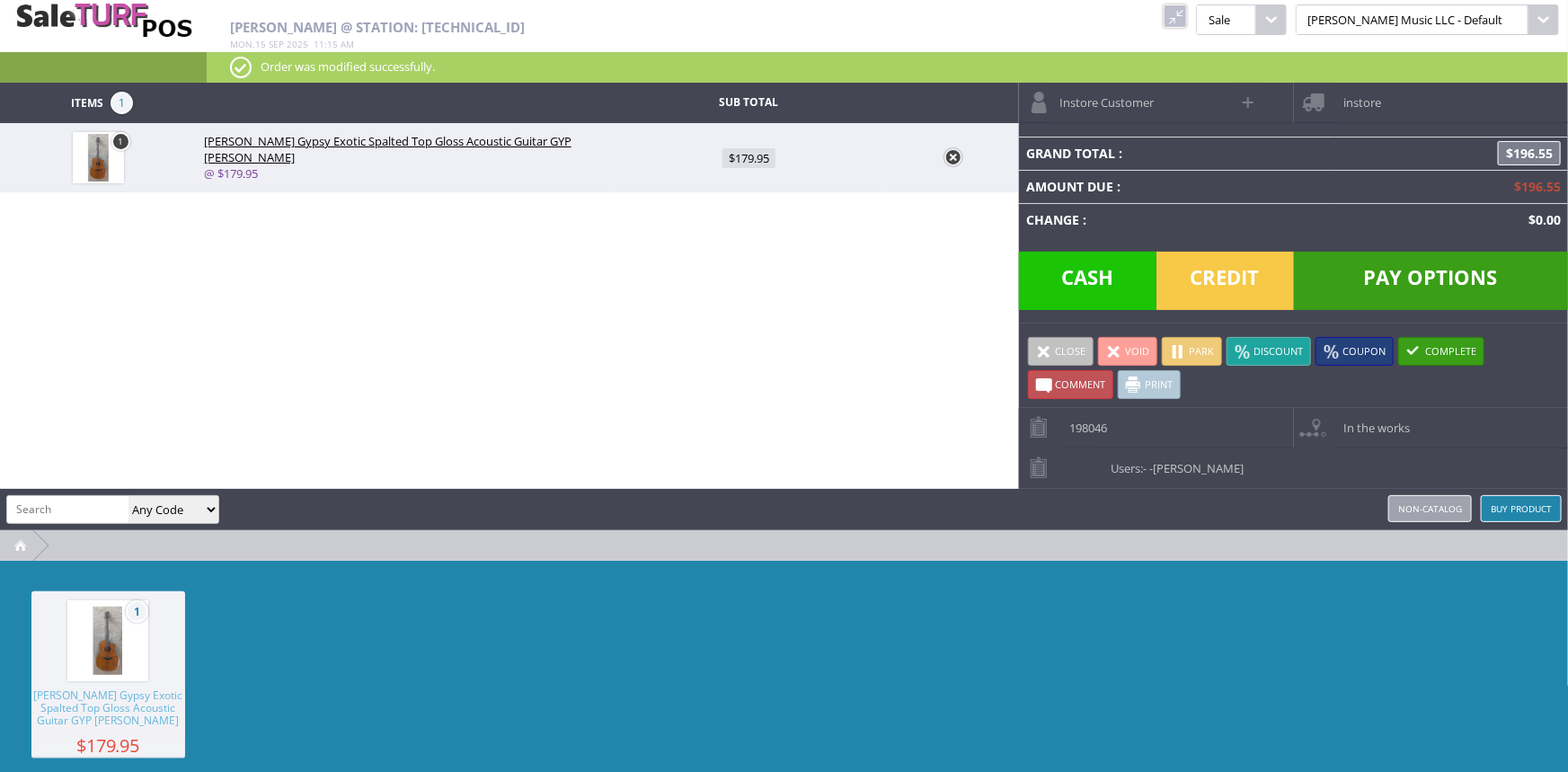
select select "6"
select select "1"
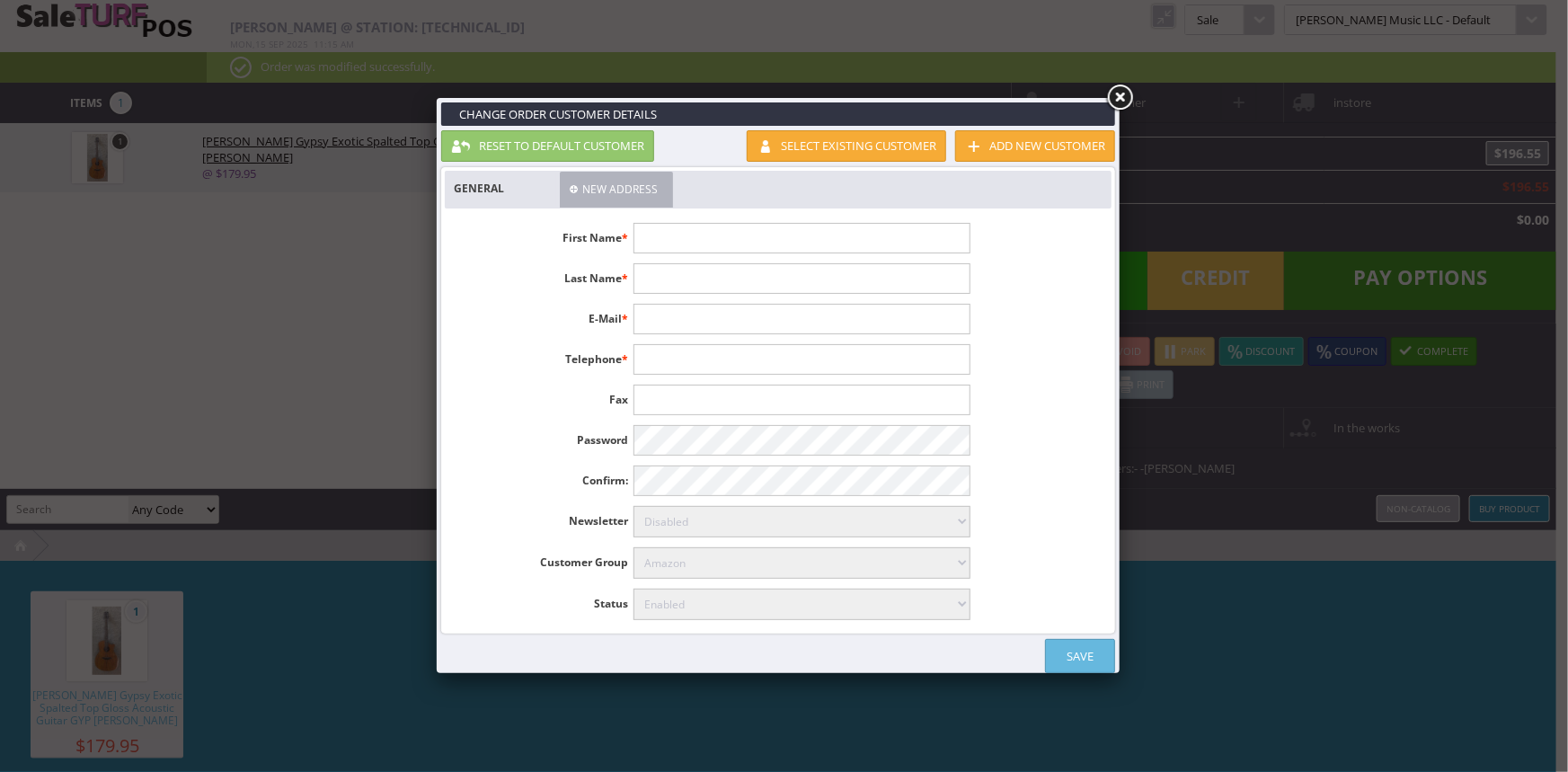
click at [846, 234] on input "text" at bounding box center [802, 238] width 336 height 30
type input "[PERSON_NAME]"
click at [642, 239] on input "[PERSON_NAME]" at bounding box center [802, 238] width 336 height 30
type input "[PERSON_NAME]"
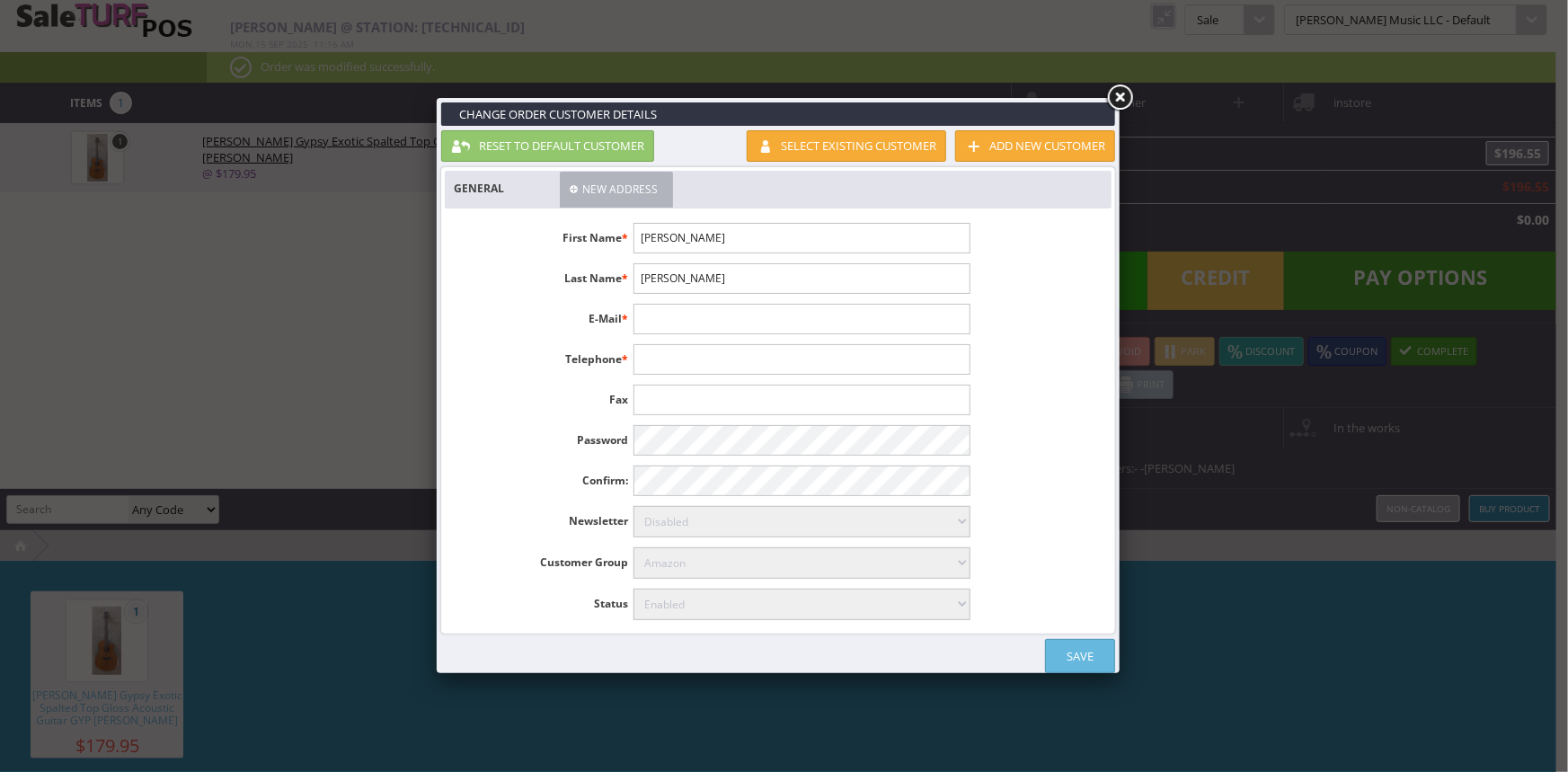
click at [751, 281] on input "[PERSON_NAME]" at bounding box center [802, 278] width 336 height 30
type input "[PERSON_NAME]"
type input "[EMAIL_ADDRESS][DOMAIN_NAME]"
type input "678-370+-0248"
drag, startPoint x: 639, startPoint y: 279, endPoint x: 731, endPoint y: 290, distance: 92.7
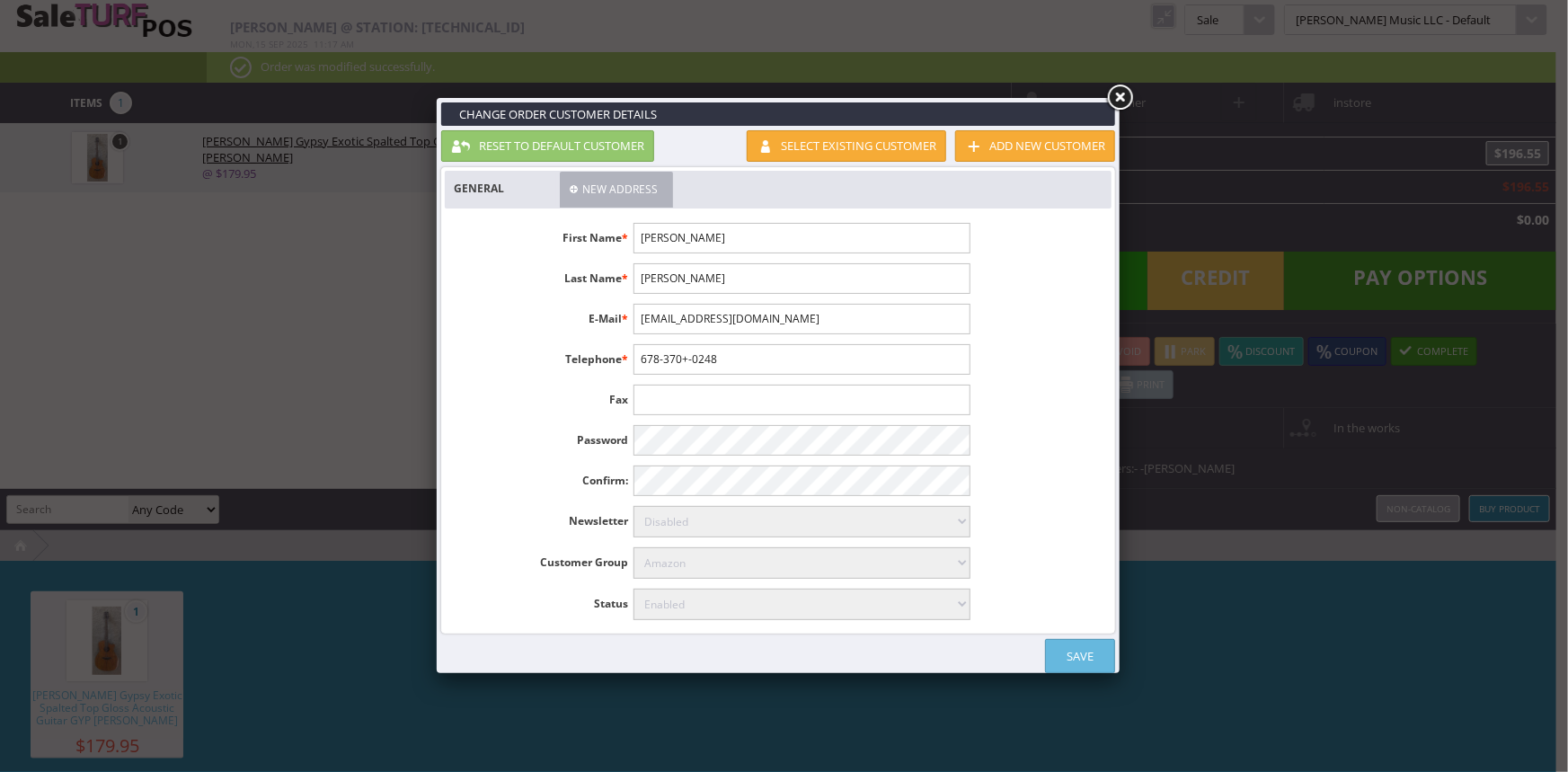
click at [731, 290] on input "[PERSON_NAME]" at bounding box center [802, 278] width 336 height 30
click at [1092, 651] on link "Save" at bounding box center [1080, 656] width 70 height 34
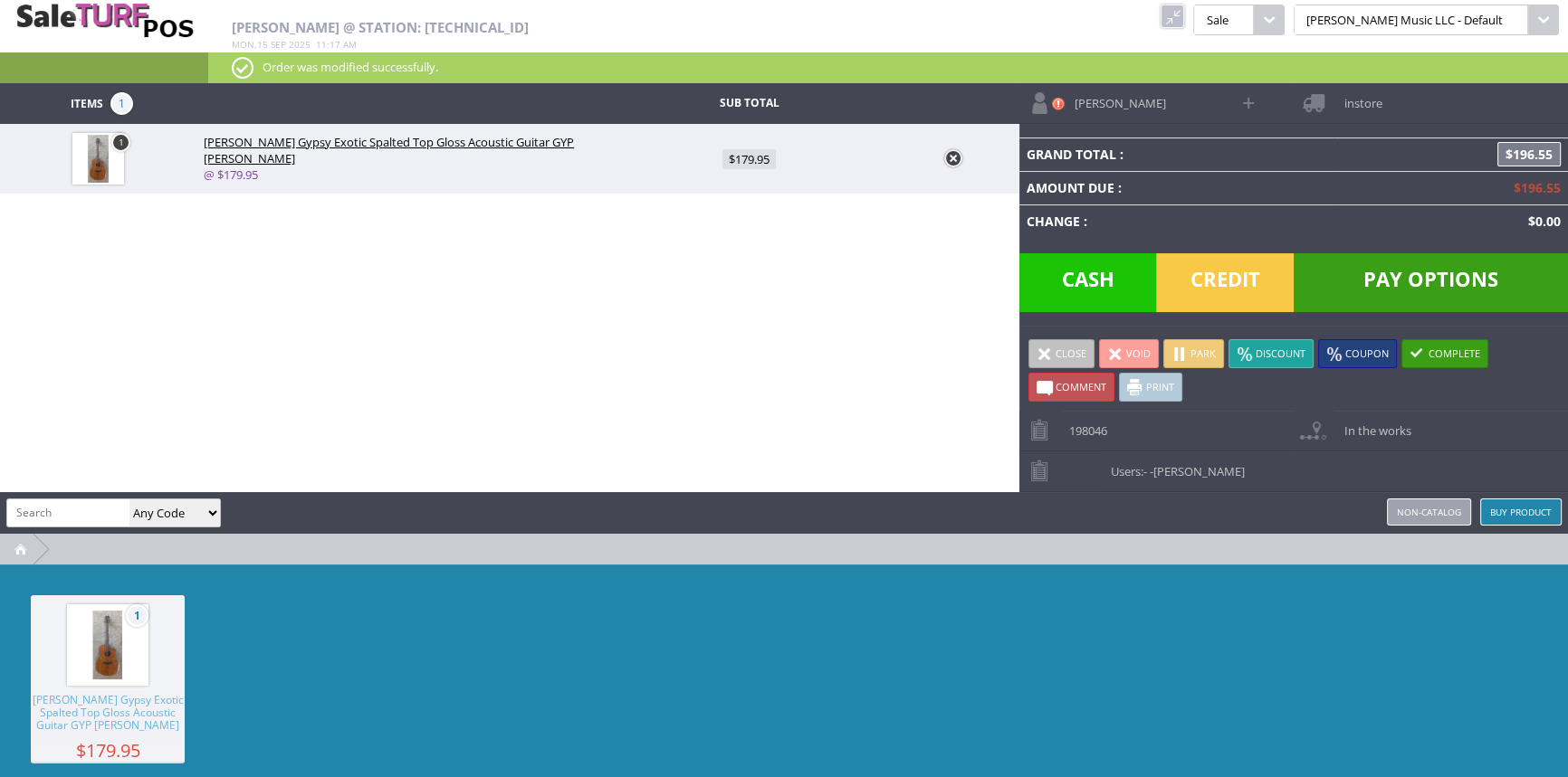
click at [1356, 92] on span "instore" at bounding box center [1358, 98] width 48 height 28
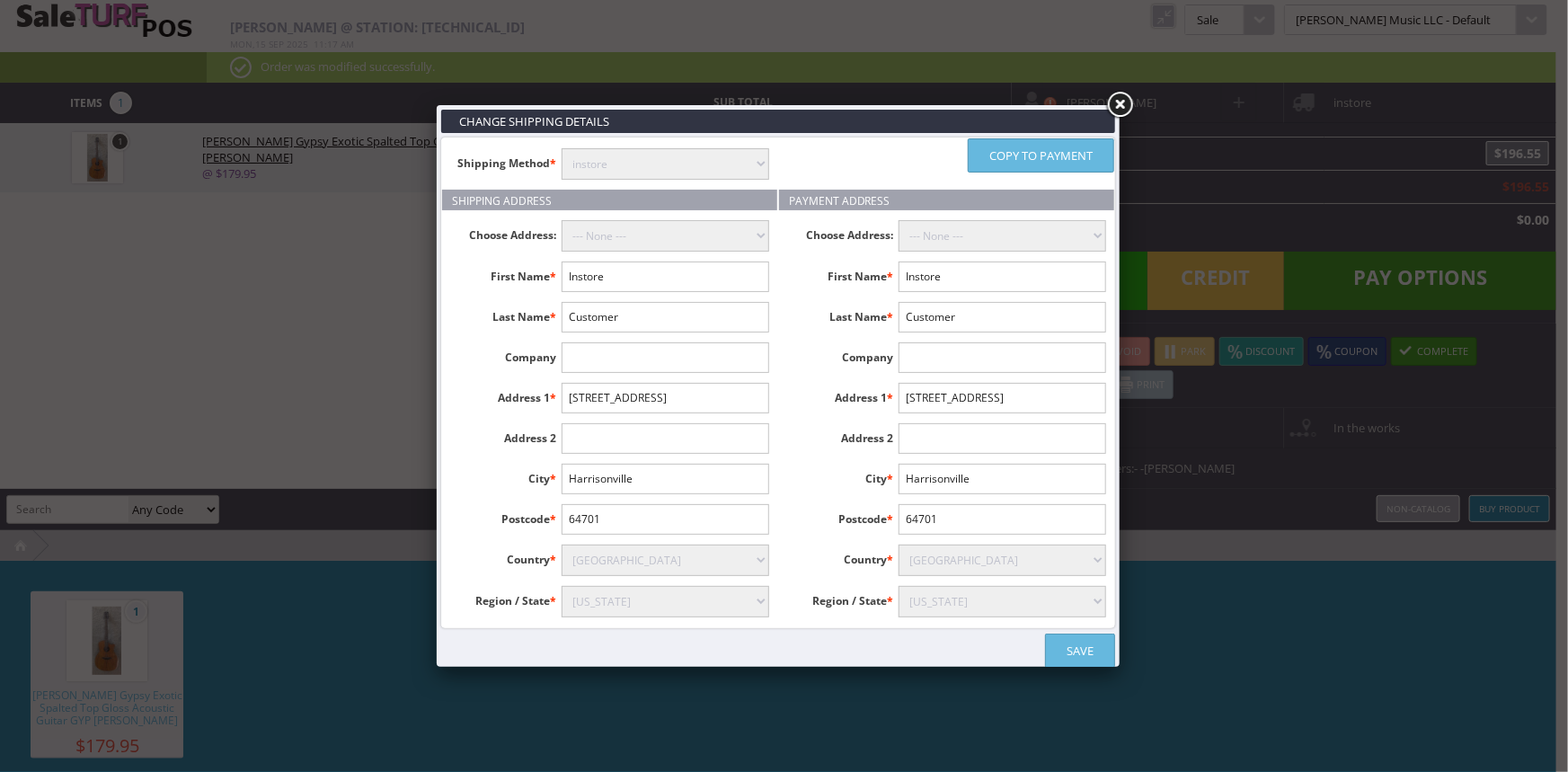
click at [648, 159] on select "instore Free Shipping (2-7days) ($0) Per Item Shipping ($1) text_description ($…" at bounding box center [665, 163] width 208 height 31
select select "[DOMAIN_NAME]"
click at [561, 148] on select "instore Free Shipping (2-7days) ($0) Per Item Shipping ($1) text_description ($…" at bounding box center [665, 163] width 208 height 31
click at [630, 274] on input "Instore" at bounding box center [665, 277] width 208 height 30
type input "I"
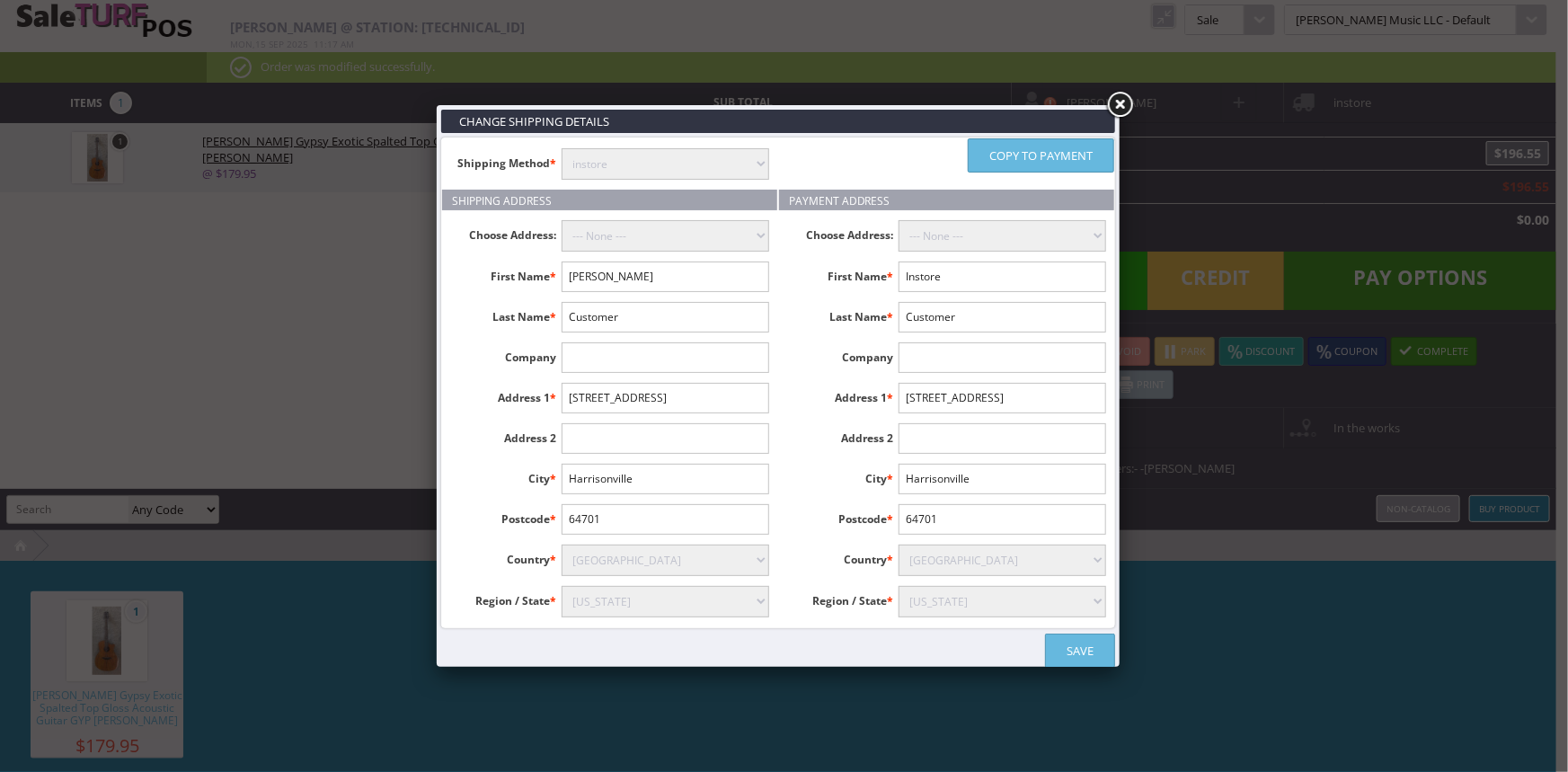
type input "[PERSON_NAME]"
paste input "[PERSON_NAME] J"
type input "[PERSON_NAME]"
type input "919 Todd Rd NE"
type input "Alanta"
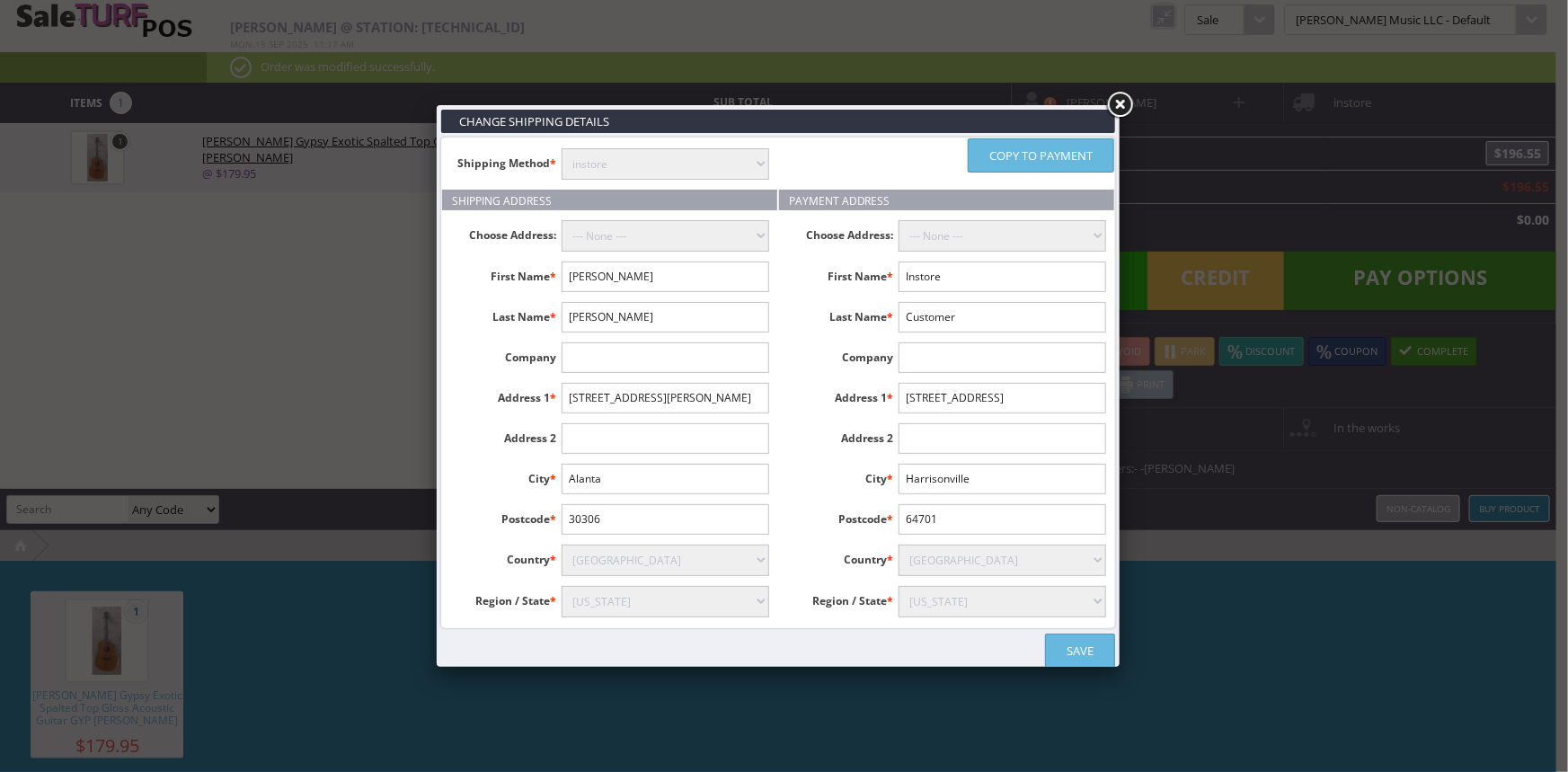
type input "30306"
select select "3631"
drag, startPoint x: 574, startPoint y: 474, endPoint x: 629, endPoint y: 448, distance: 60.8
click at [580, 469] on input "Alanta" at bounding box center [665, 479] width 208 height 30
type input "Atlanta"
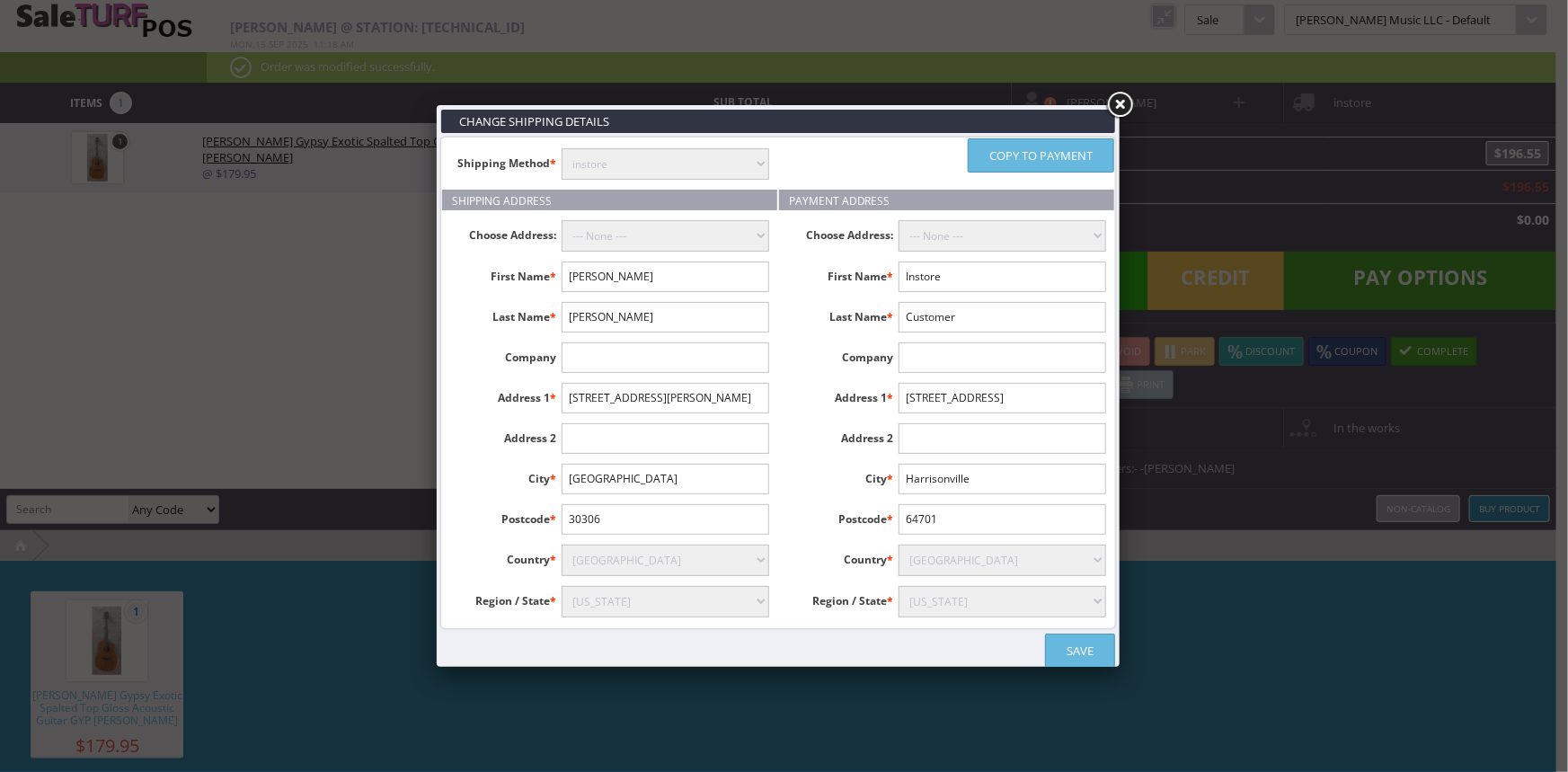
click at [1074, 158] on link "Copy to payment" at bounding box center [1041, 156] width 146 height 34
type input "[PERSON_NAME]"
type input "919 Todd Rd NE"
type input "Atlanta"
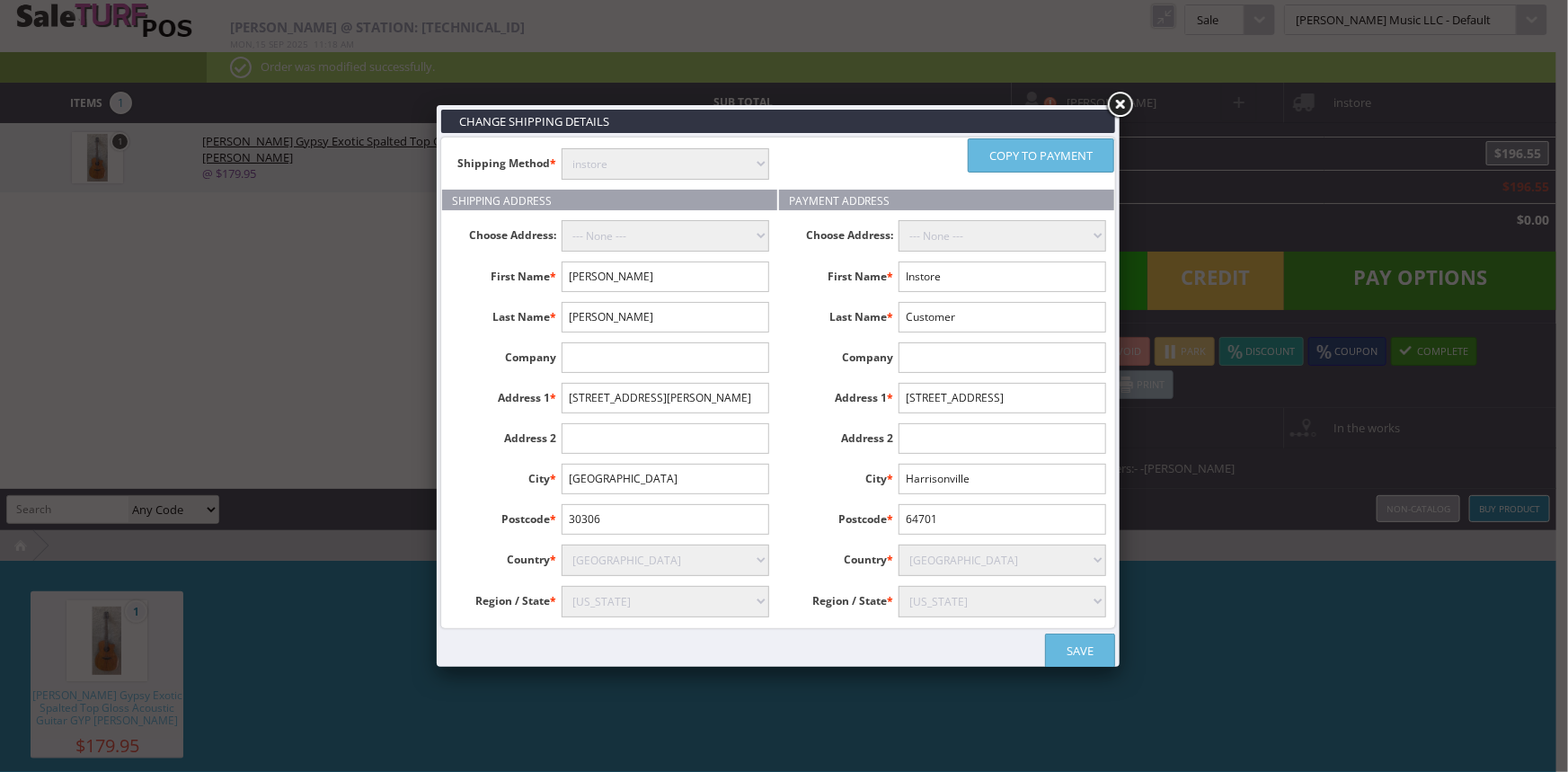
type input "30306"
select select "3631"
click at [1084, 647] on link "Save" at bounding box center [1080, 651] width 70 height 34
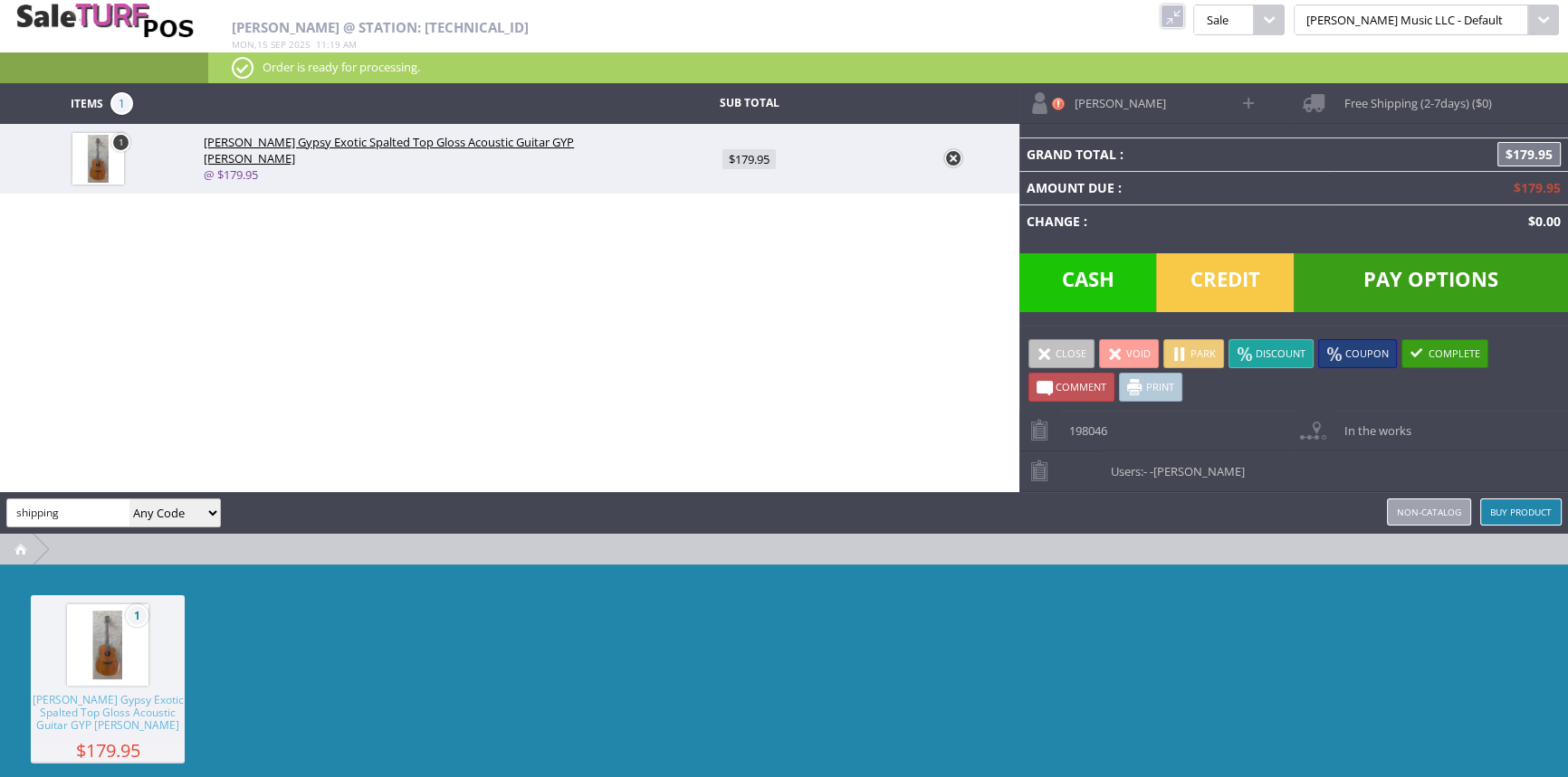
type input "shipping"
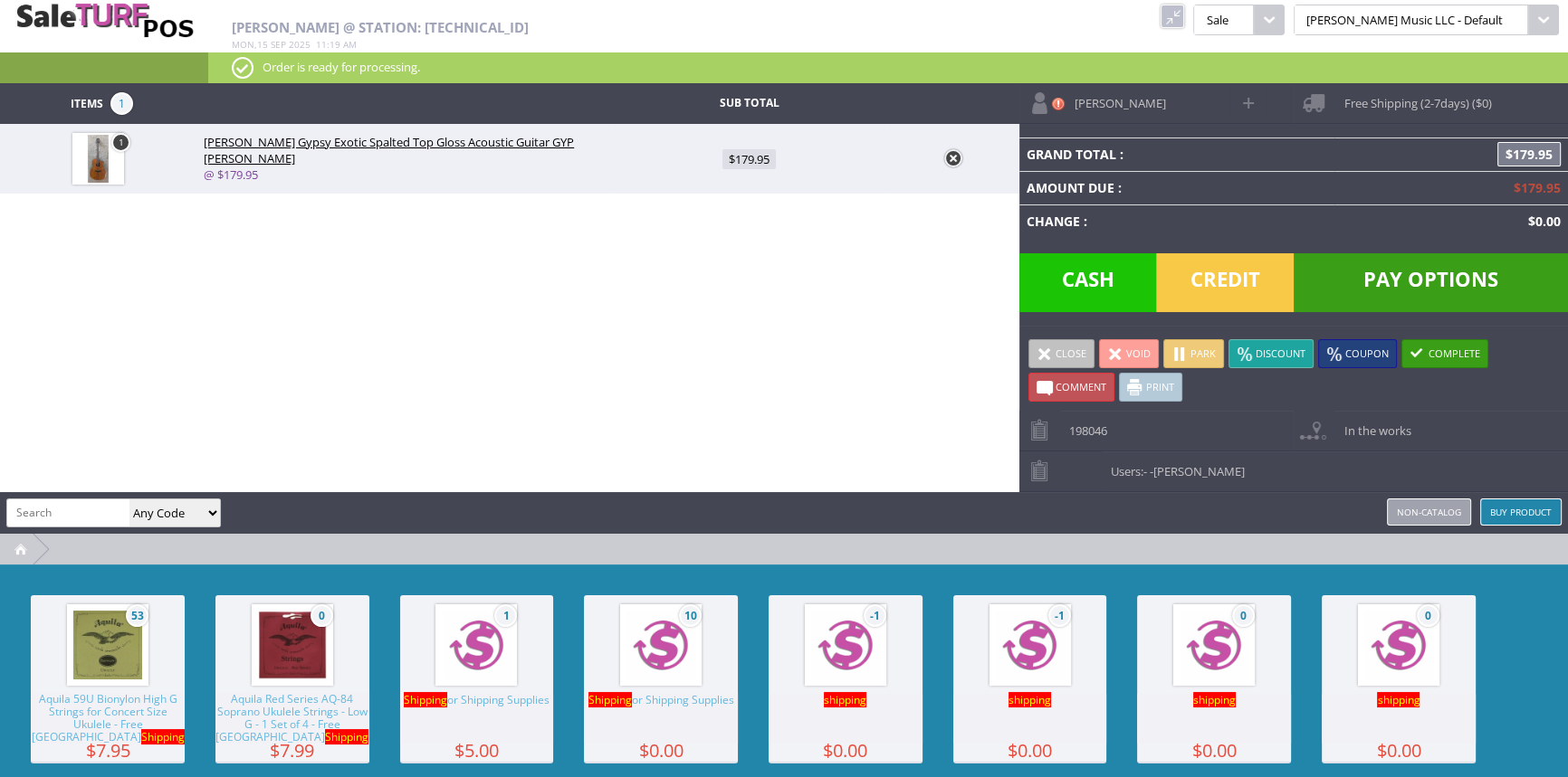
click at [679, 669] on img at bounding box center [660, 645] width 68 height 68
click at [757, 232] on span "$0.00" at bounding box center [749, 229] width 41 height 20
type input "0"
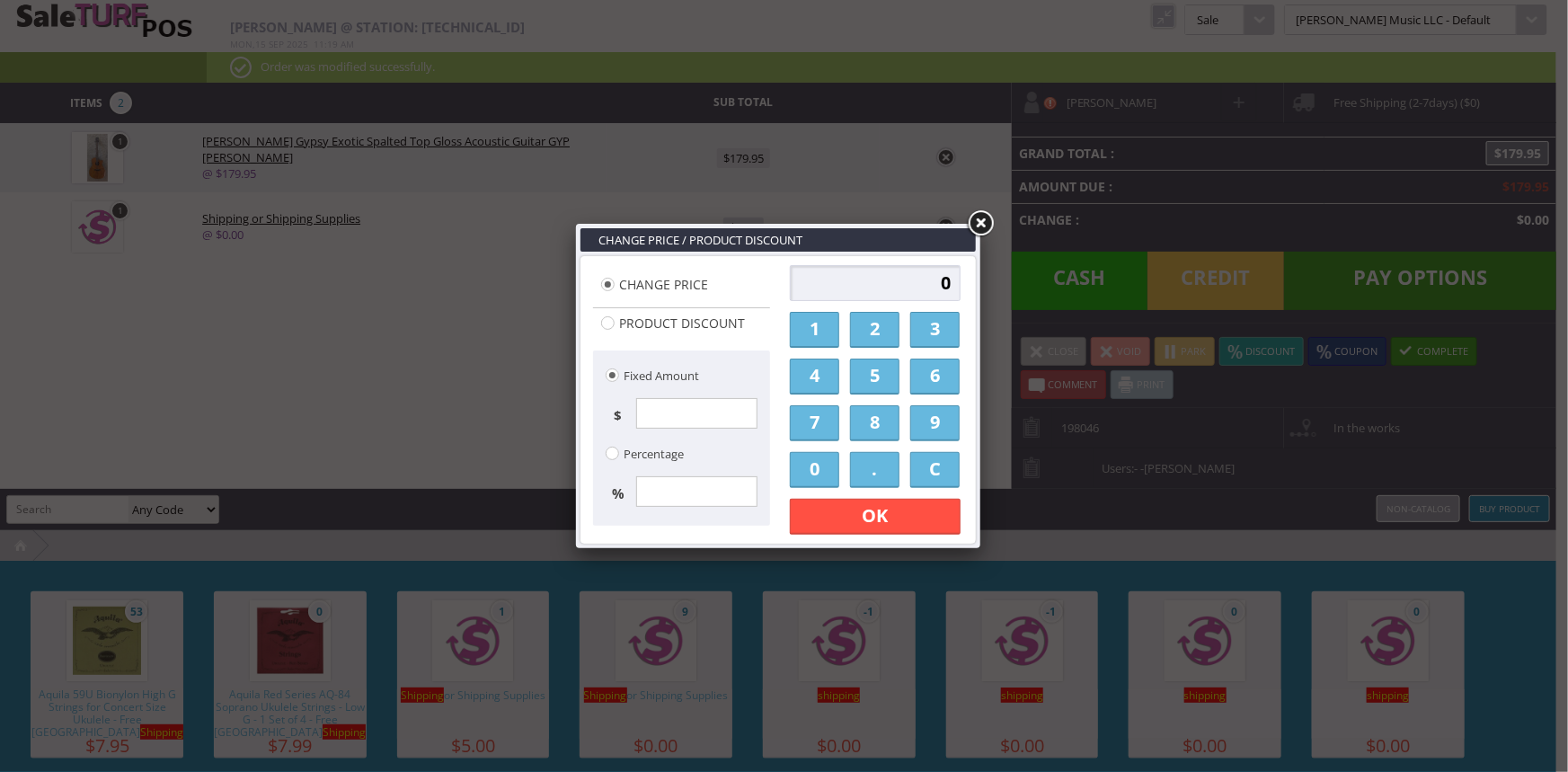
click at [849, 294] on input "0" at bounding box center [875, 283] width 171 height 36
type input "39.95"
click at [864, 512] on link "OK" at bounding box center [875, 517] width 171 height 36
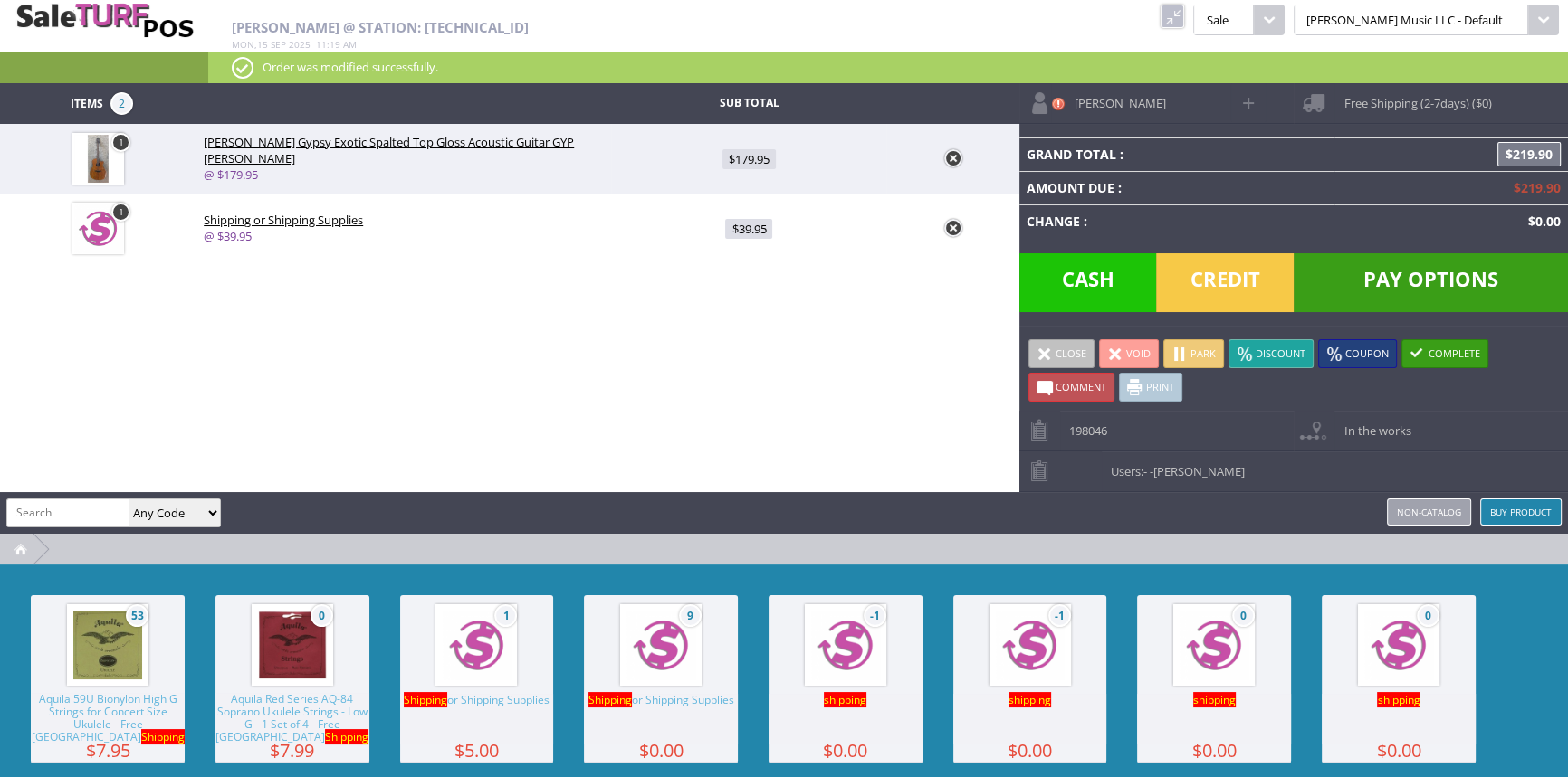
click at [1078, 393] on span "Comment" at bounding box center [1080, 387] width 50 height 13
type textarea """"
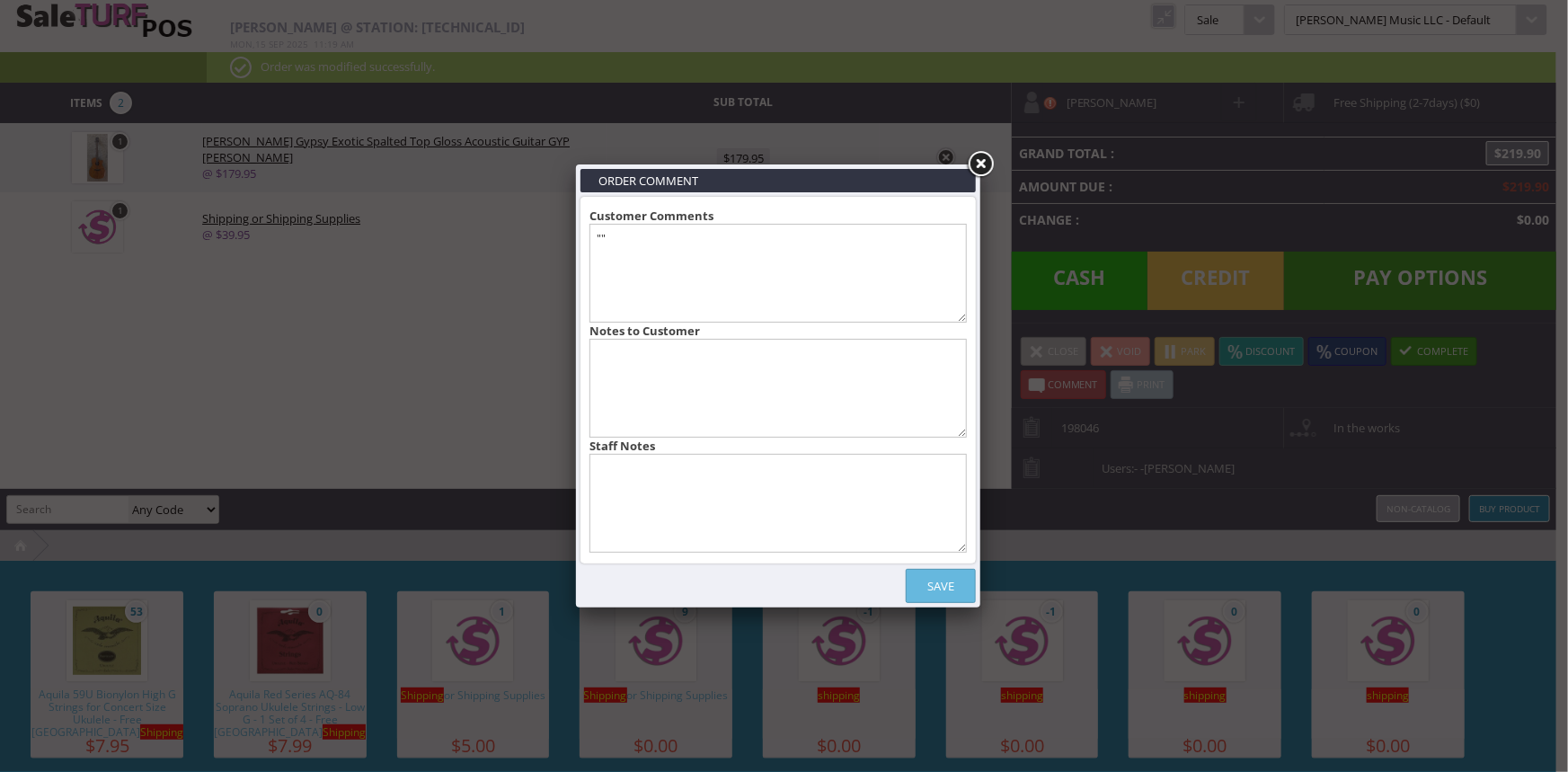
click at [781, 527] on textarea at bounding box center [778, 503] width 377 height 99
type textarea "Put on screen porch"
click at [954, 587] on link "Save" at bounding box center [941, 586] width 70 height 34
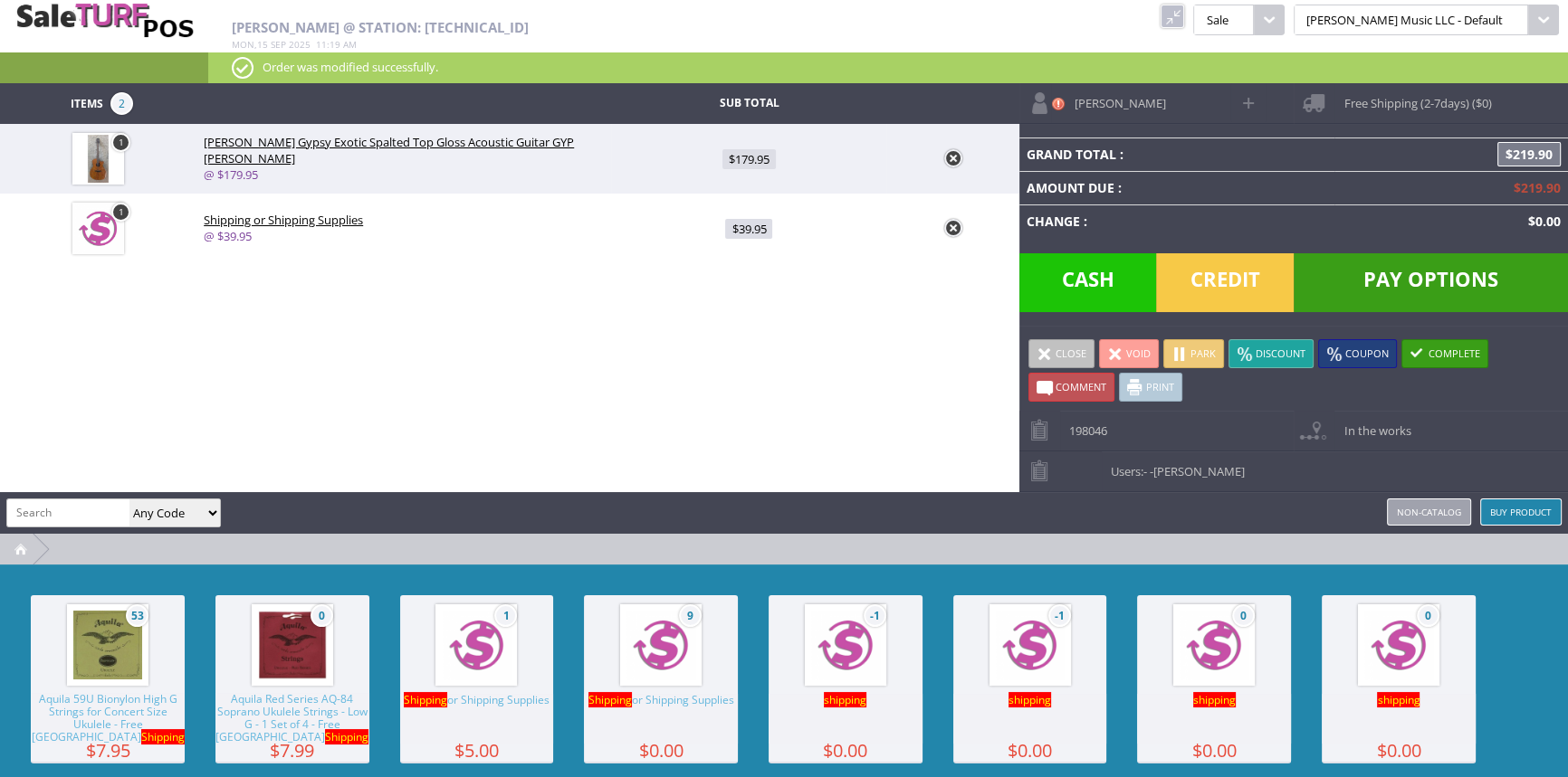
click at [1414, 291] on span "Pay Options" at bounding box center [1430, 283] width 275 height 59
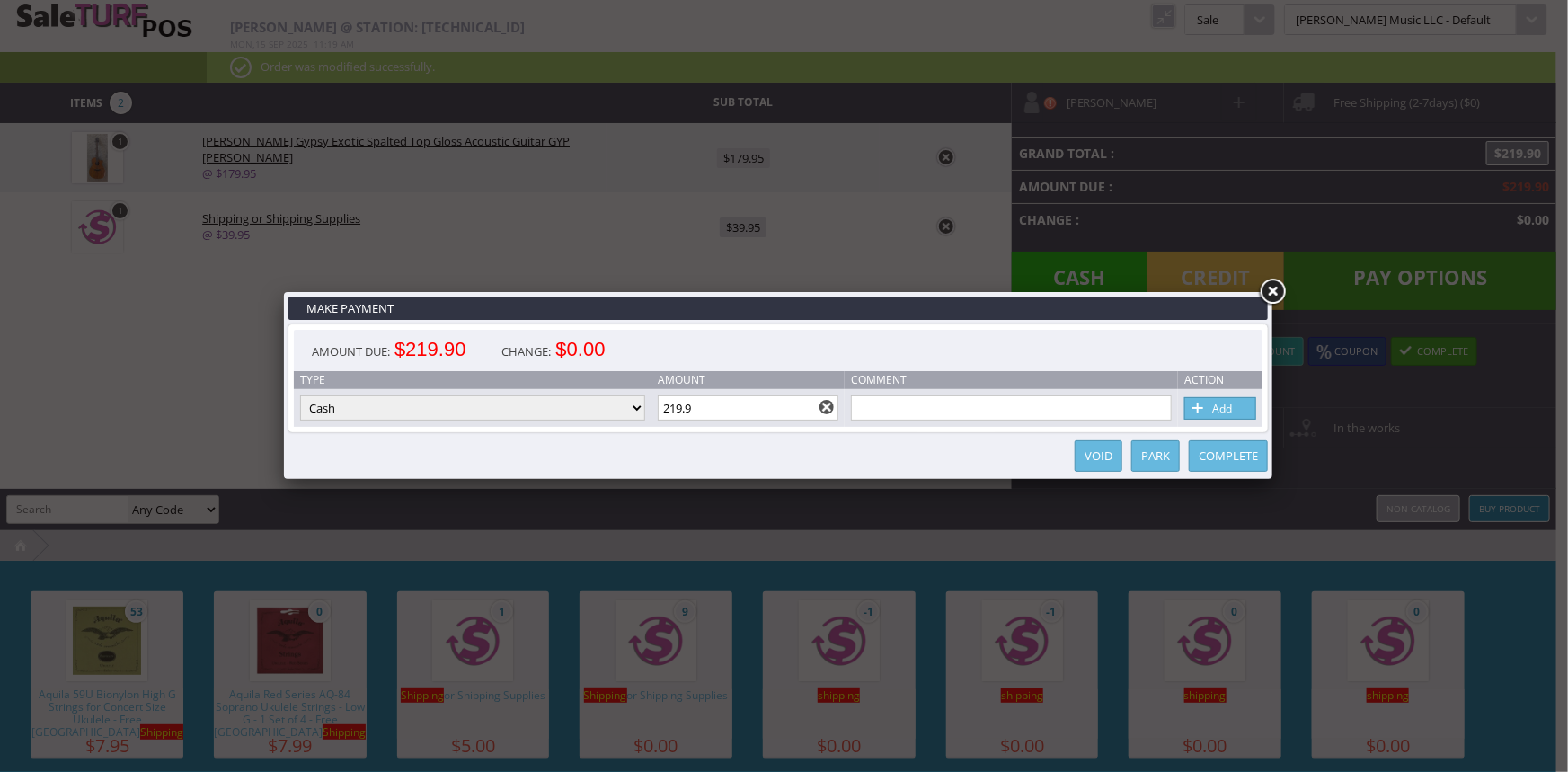
click at [605, 411] on select "Cash Credit Card Cheque or Money Order" at bounding box center [473, 408] width 345 height 25
select select "credit_card"
click at [300, 396] on select "Cash Credit Card Cheque or Money Order" at bounding box center [473, 408] width 345 height 25
click at [1231, 404] on link "Add" at bounding box center [1221, 409] width 72 height 23
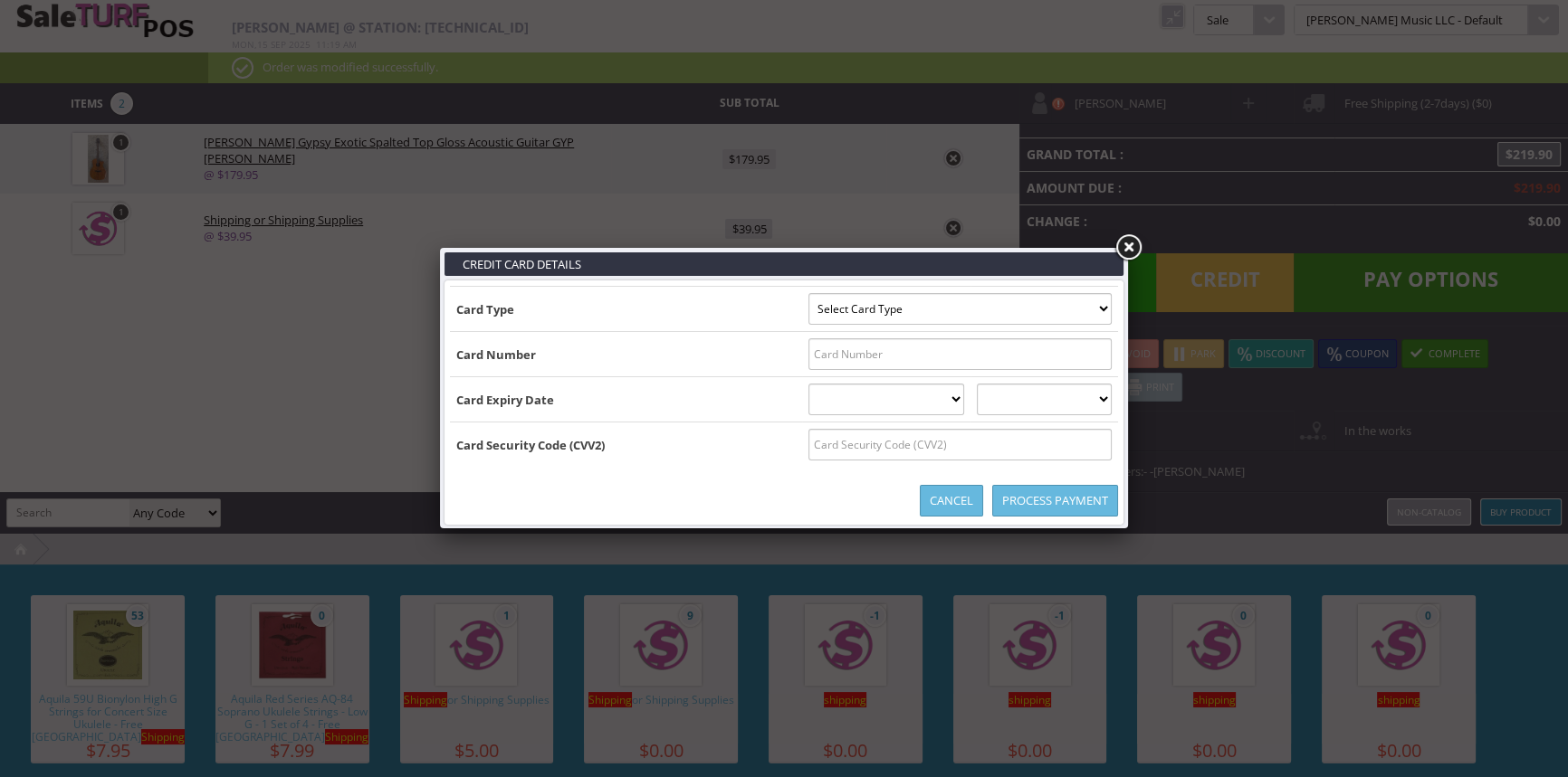
click at [1107, 309] on select "Select Card Type Visa MasterCard Discover Card American Express Maestro Solo" at bounding box center [960, 309] width 303 height 31
click at [1100, 306] on select "Select Card Type Visa MasterCard Discover Card American Express Maestro Solo" at bounding box center [960, 309] width 303 height 31
select select "VISA"
click at [809, 294] on select "Select Card Type Visa MasterCard Discover Card American Express Maestro Solo" at bounding box center [960, 309] width 303 height 31
click at [814, 356] on input "text" at bounding box center [960, 353] width 303 height 31
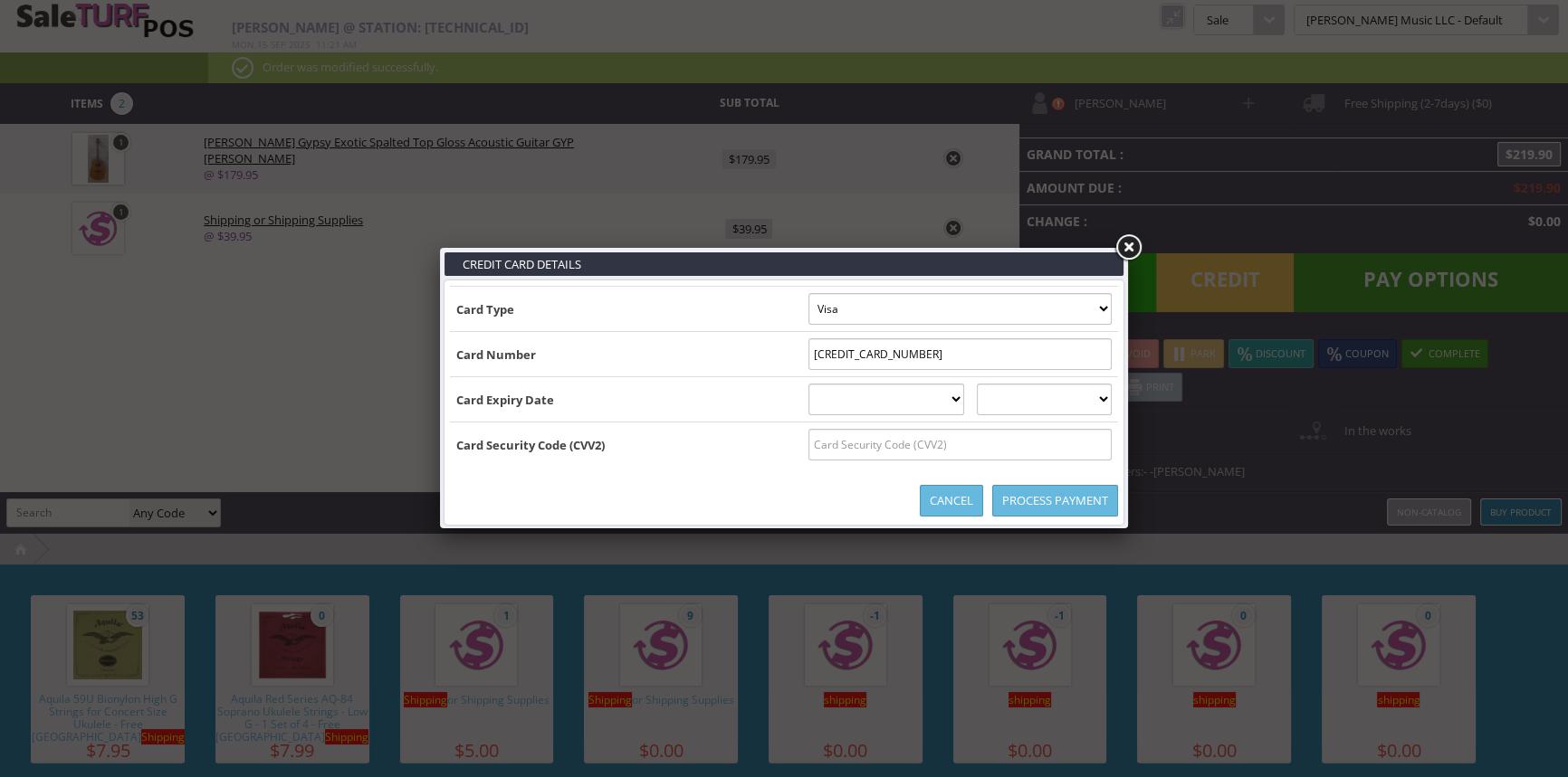
type input "4270825052554784"
click at [890, 398] on select "01 January 02 February 03 March 04 April 05 May 06 June 07 July 08 August 09 Se…" at bounding box center [887, 399] width 157 height 31
select select "12"
click at [809, 384] on select "01 January 02 February 03 March 04 April 05 May 06 June 07 July 08 August 09 Se…" at bounding box center [887, 399] width 157 height 31
click at [1056, 404] on select "2025 2026 2027 2028 2029 2030 2031 2032 2033 2034 2035" at bounding box center [1044, 399] width 135 height 31
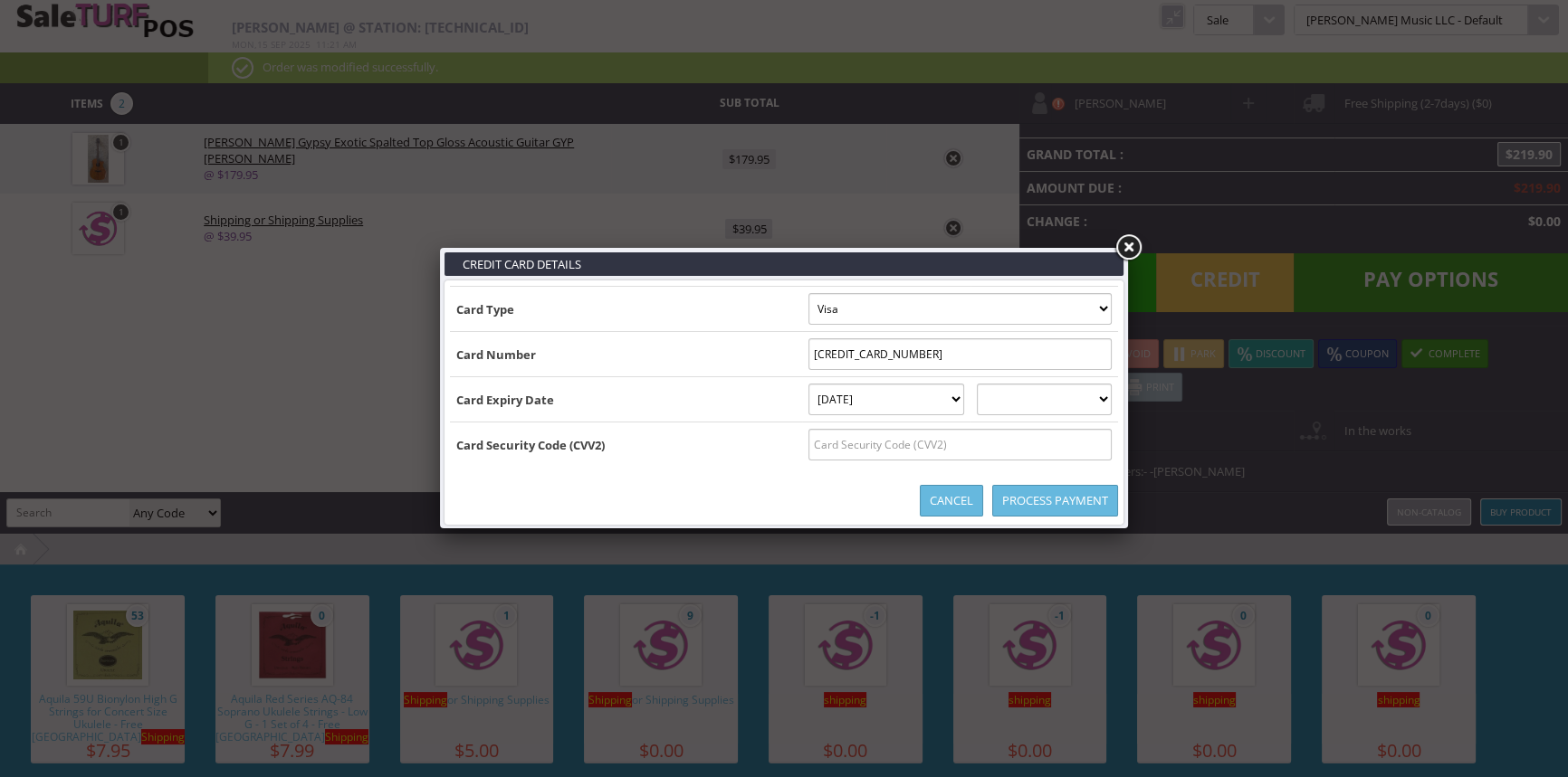
select select "2029"
click at [995, 384] on select "2025 2026 2027 2028 2029 2030 2031 2032 2033 2034 2035" at bounding box center [1044, 399] width 135 height 31
click at [1063, 449] on input "text" at bounding box center [960, 445] width 303 height 31
type input "338"
click at [1067, 494] on link "Process Payment" at bounding box center [1055, 501] width 125 height 31
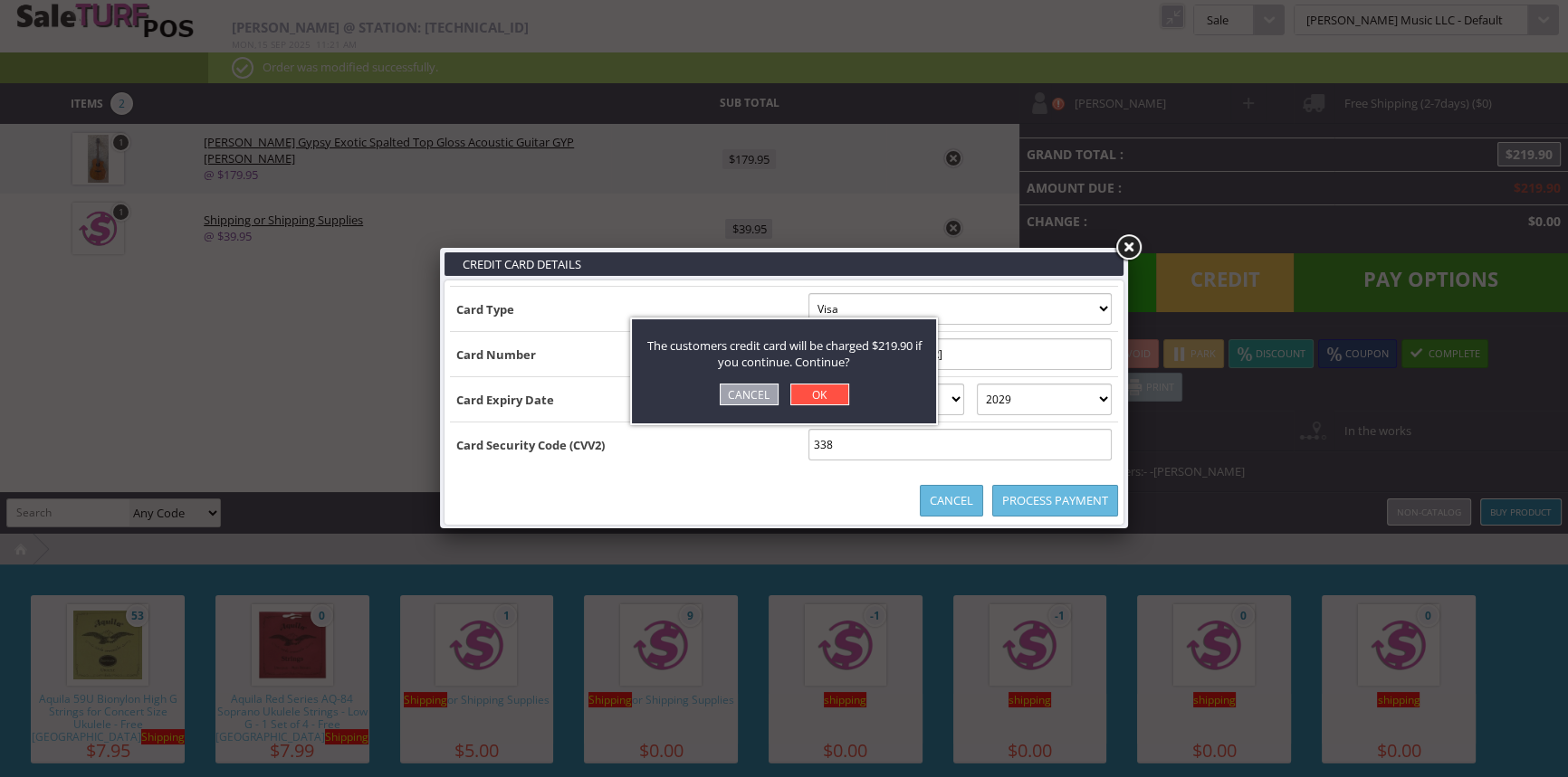
click at [832, 397] on link "OK" at bounding box center [820, 394] width 59 height 22
select select "cash"
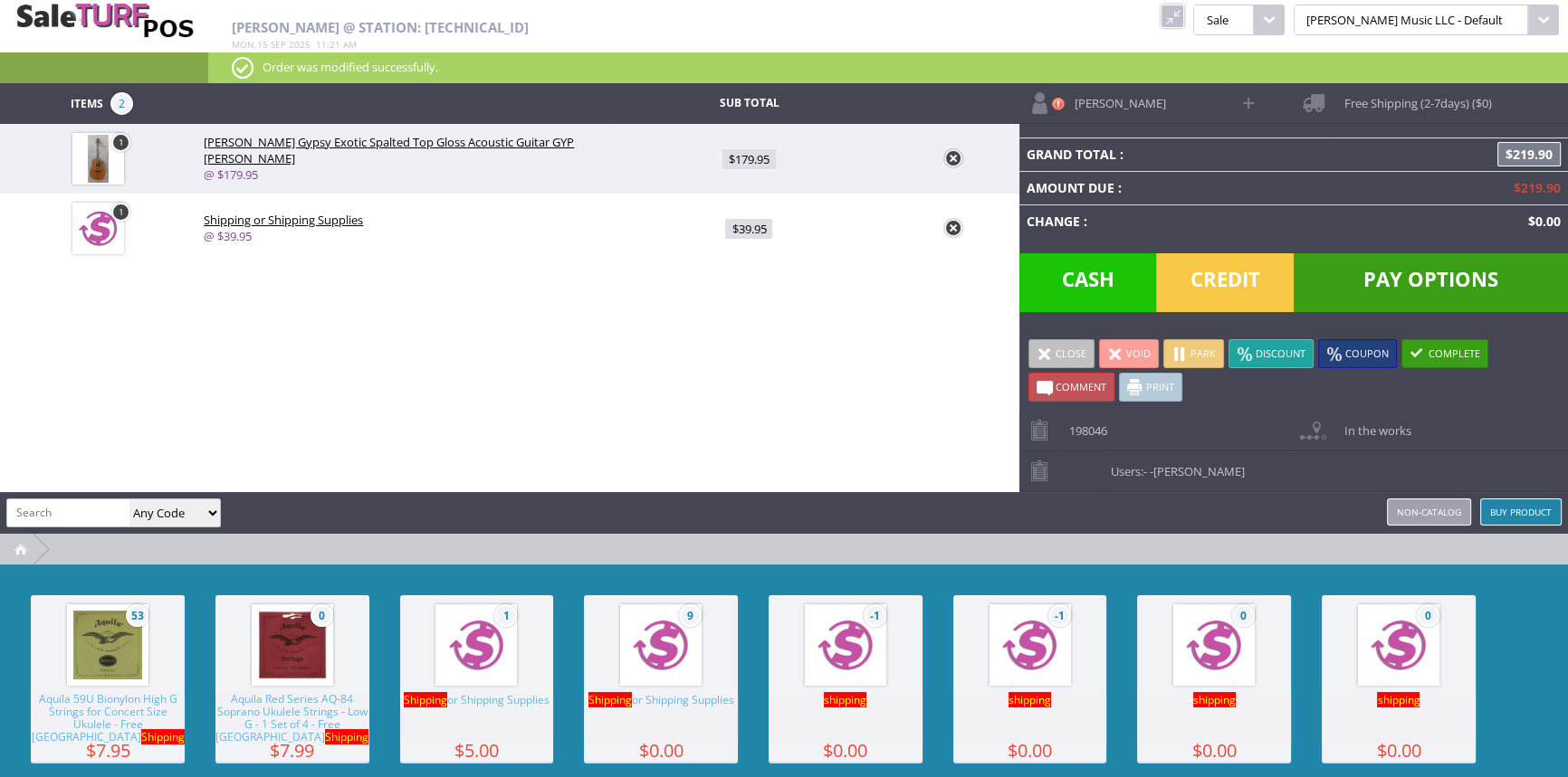
type input "0"
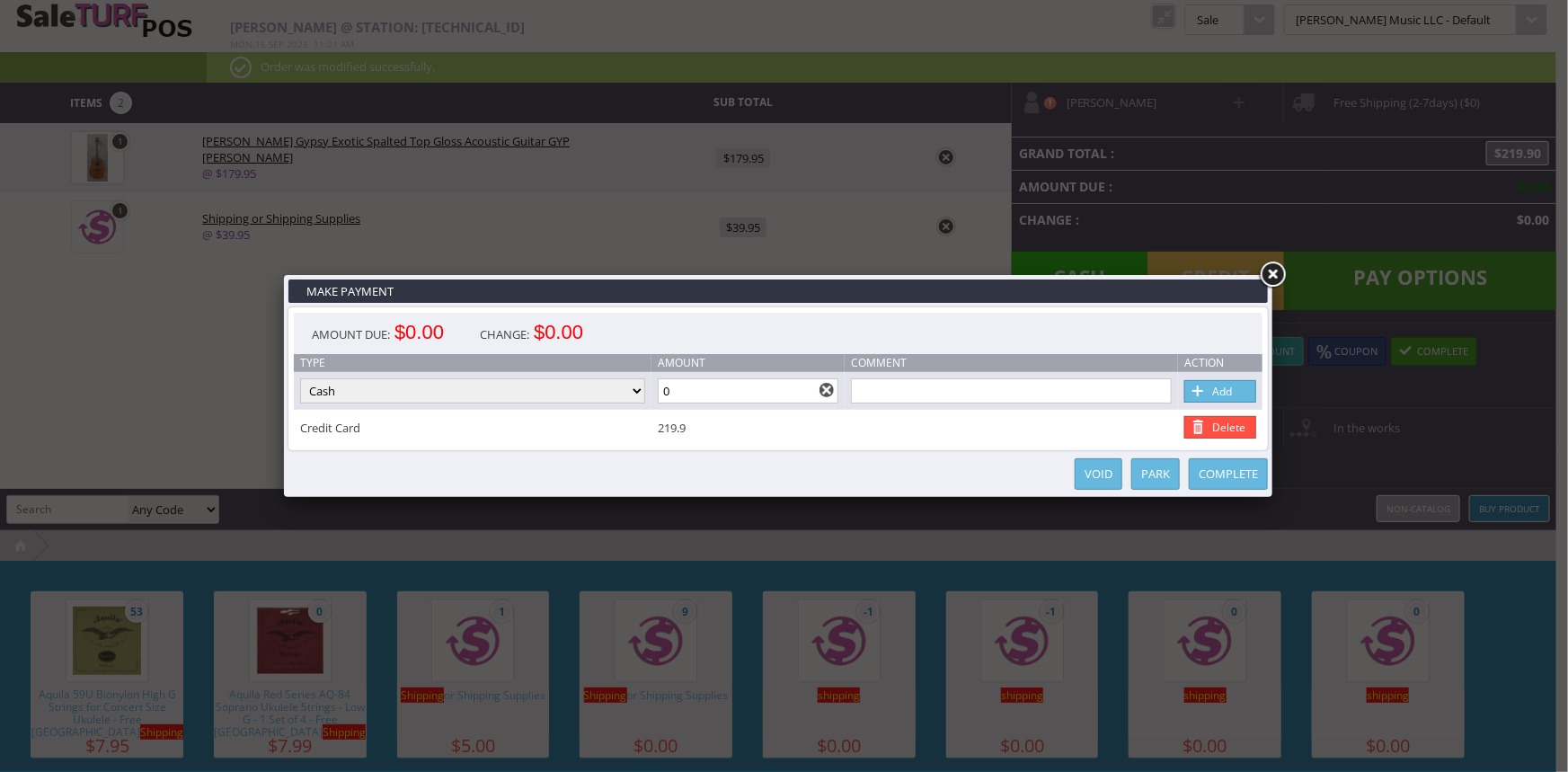
click at [1217, 474] on link "Complete" at bounding box center [1228, 474] width 79 height 31
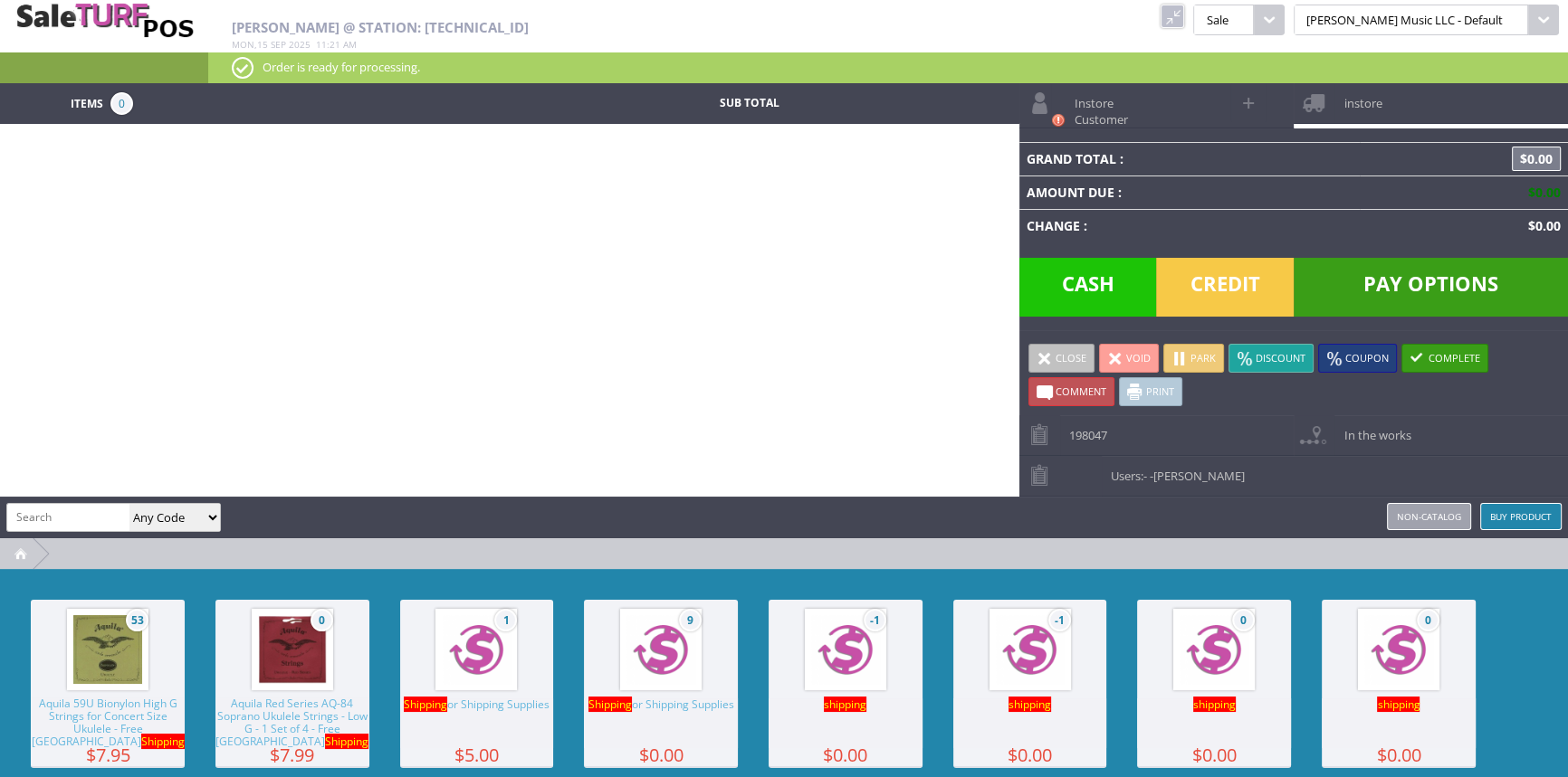
click at [1184, 17] on link at bounding box center [1172, 16] width 24 height 24
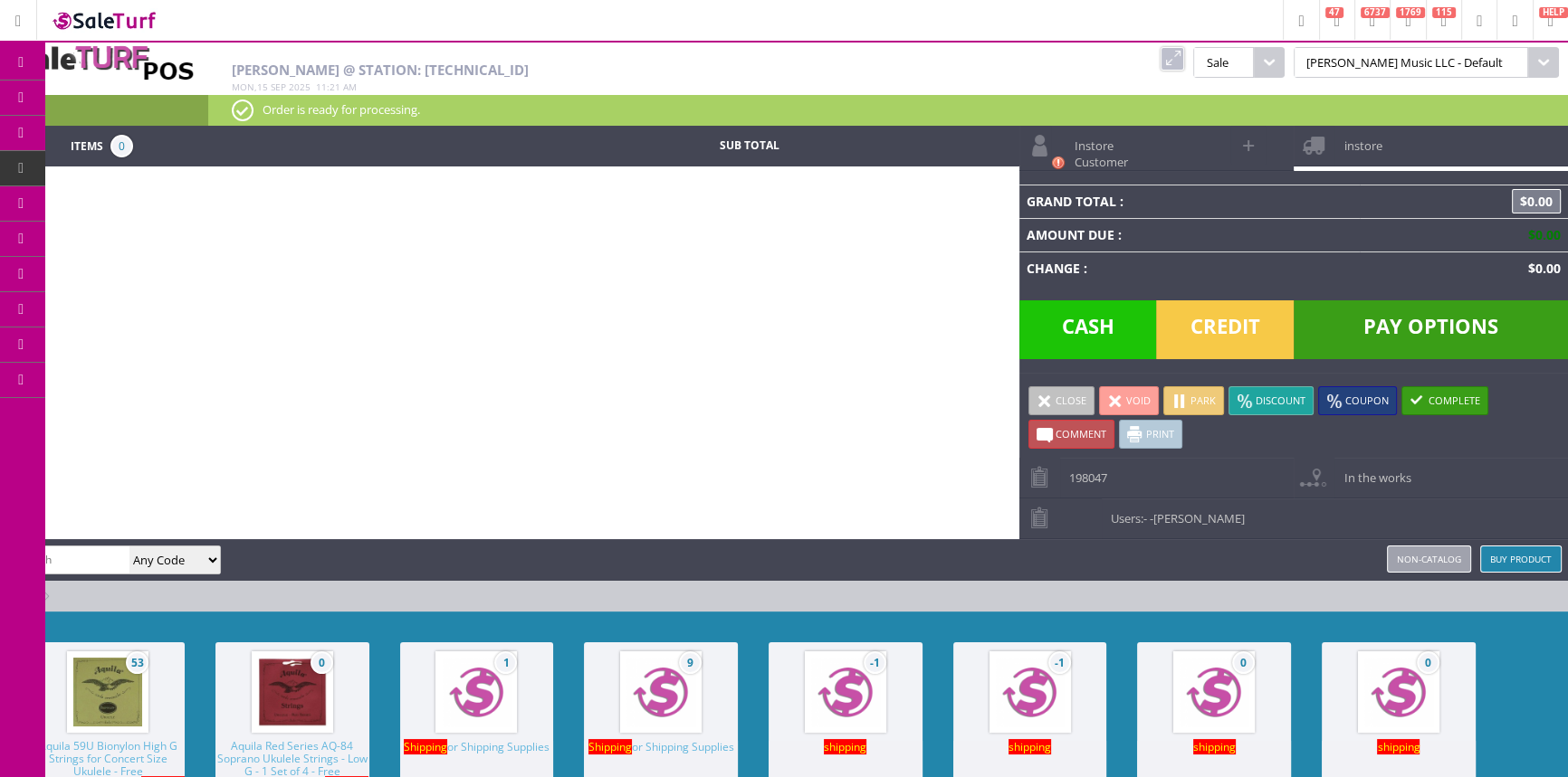
click at [144, 200] on span "Order List" at bounding box center [134, 204] width 53 height 16
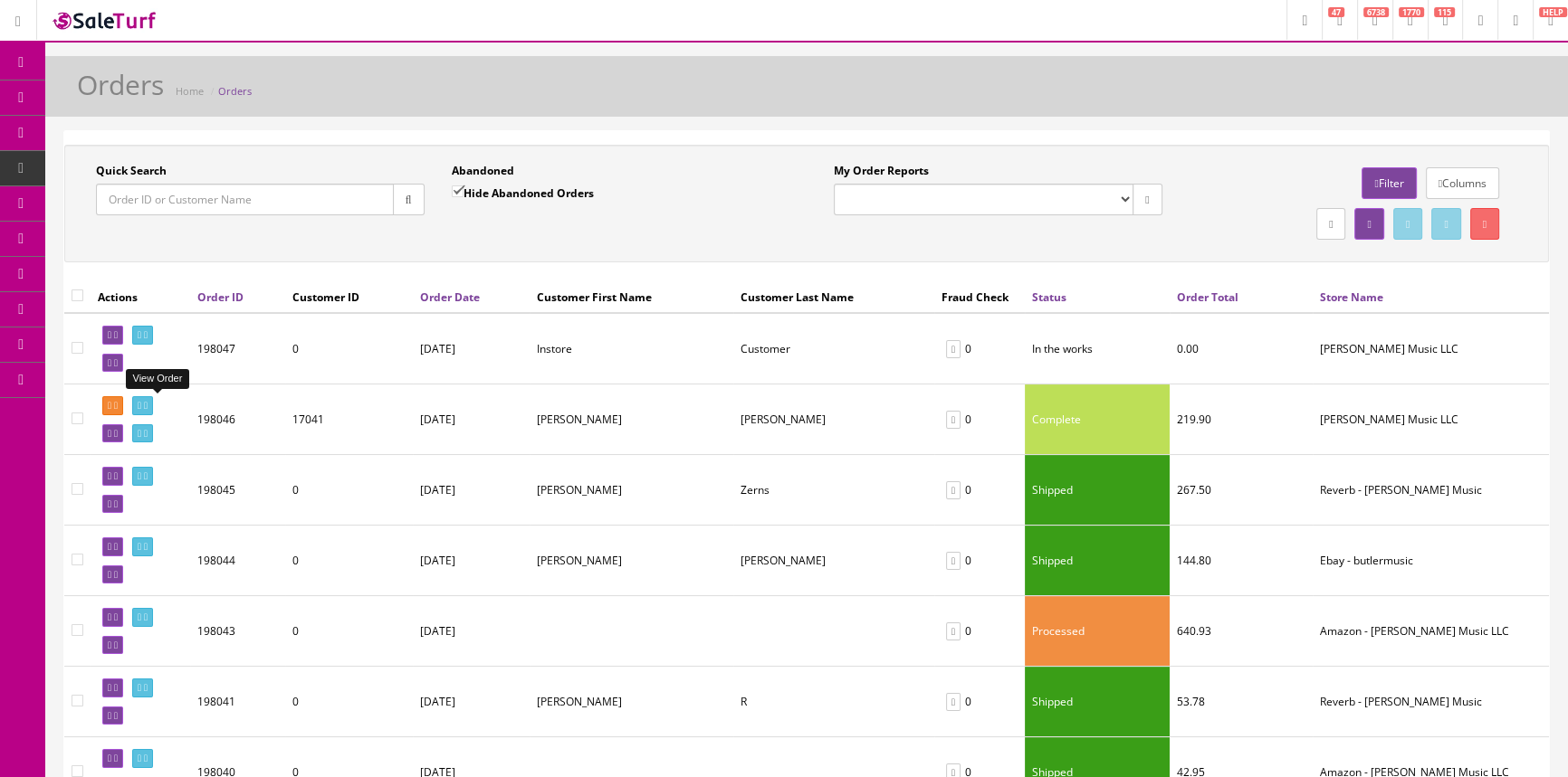
click at [142, 404] on icon at bounding box center [140, 406] width 4 height 9
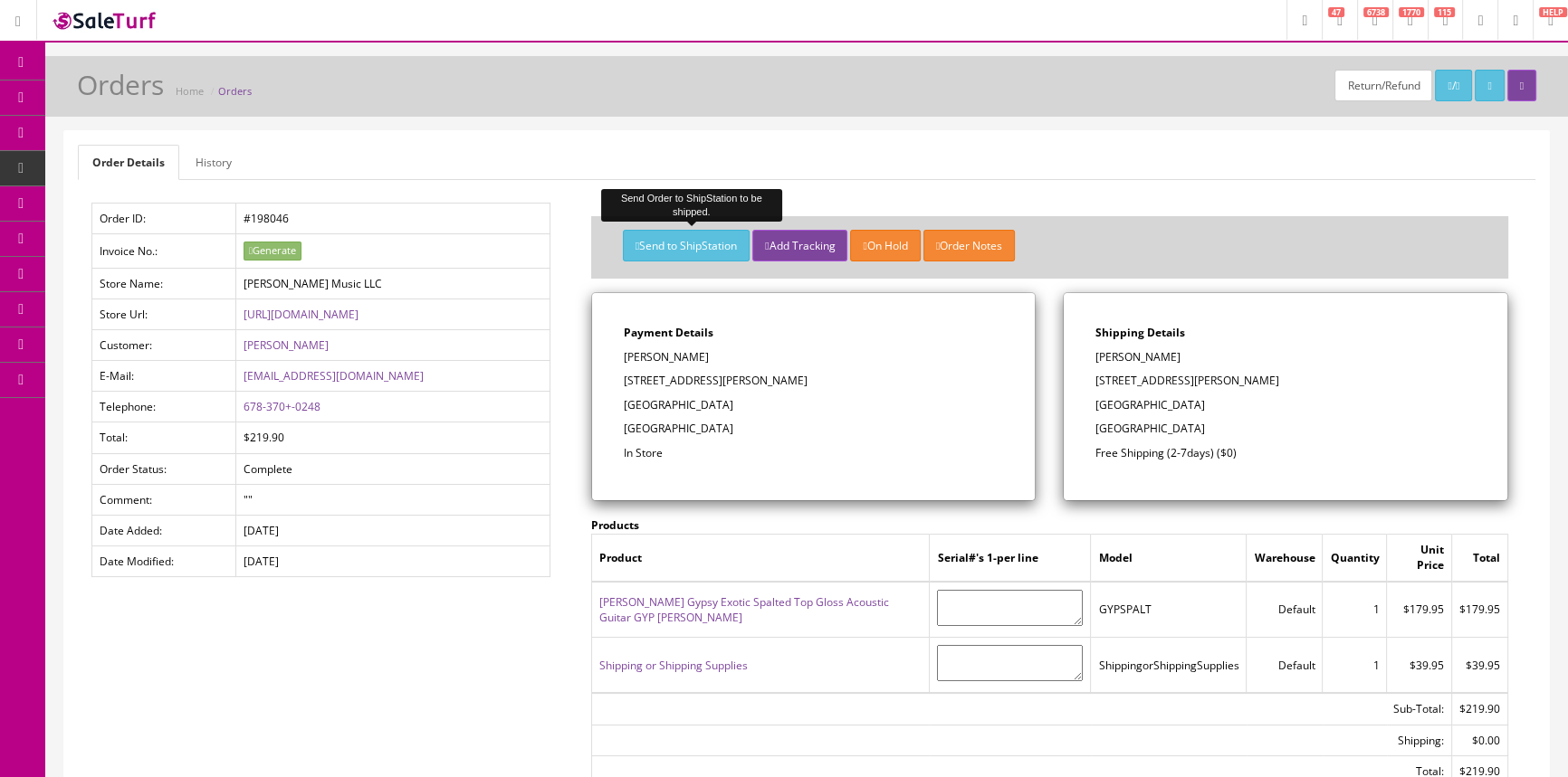
click at [734, 237] on button "Send to ShipStation" at bounding box center [685, 245] width 126 height 31
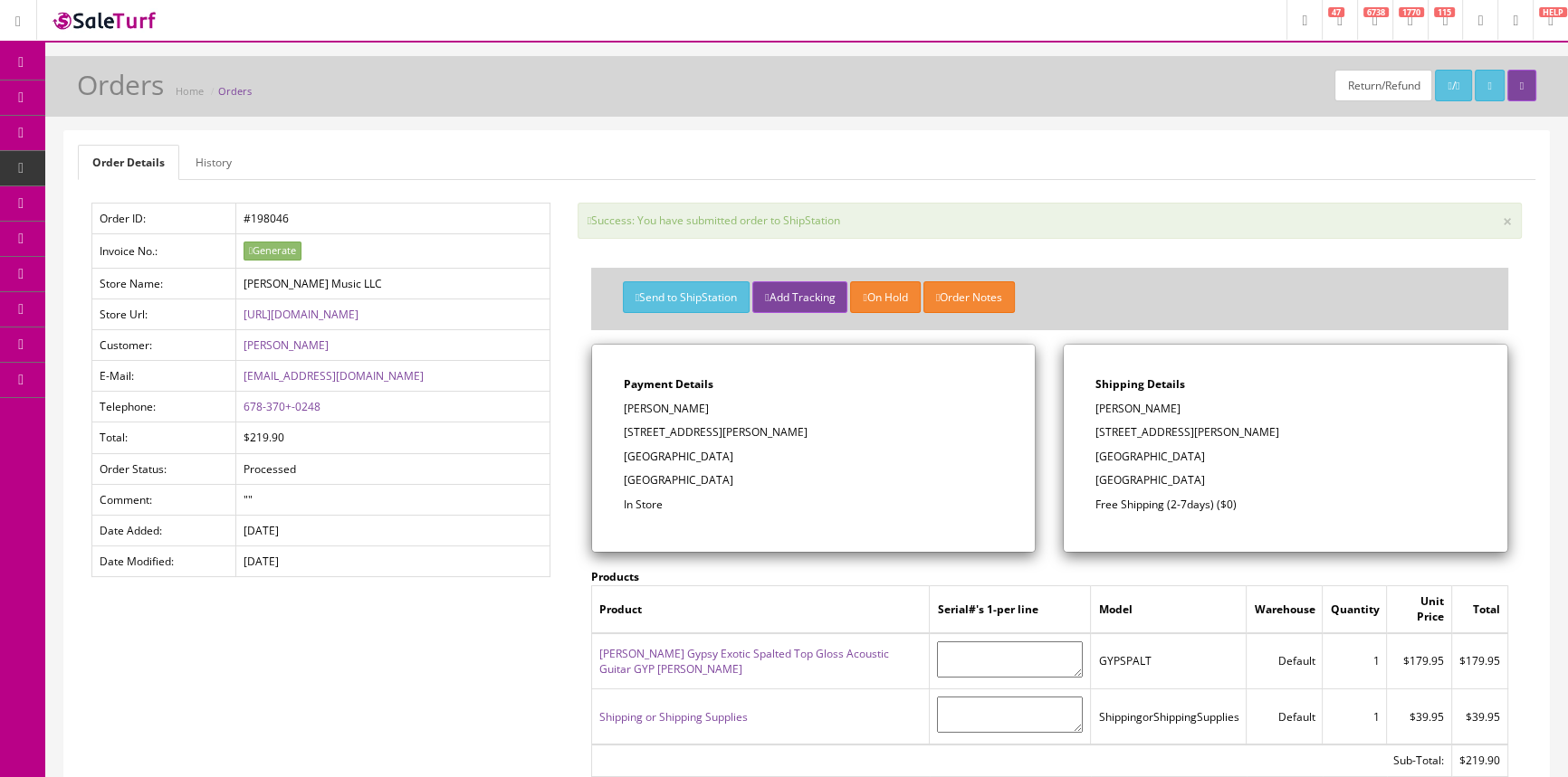
click at [120, 98] on span "Products" at bounding box center [129, 97] width 45 height 15
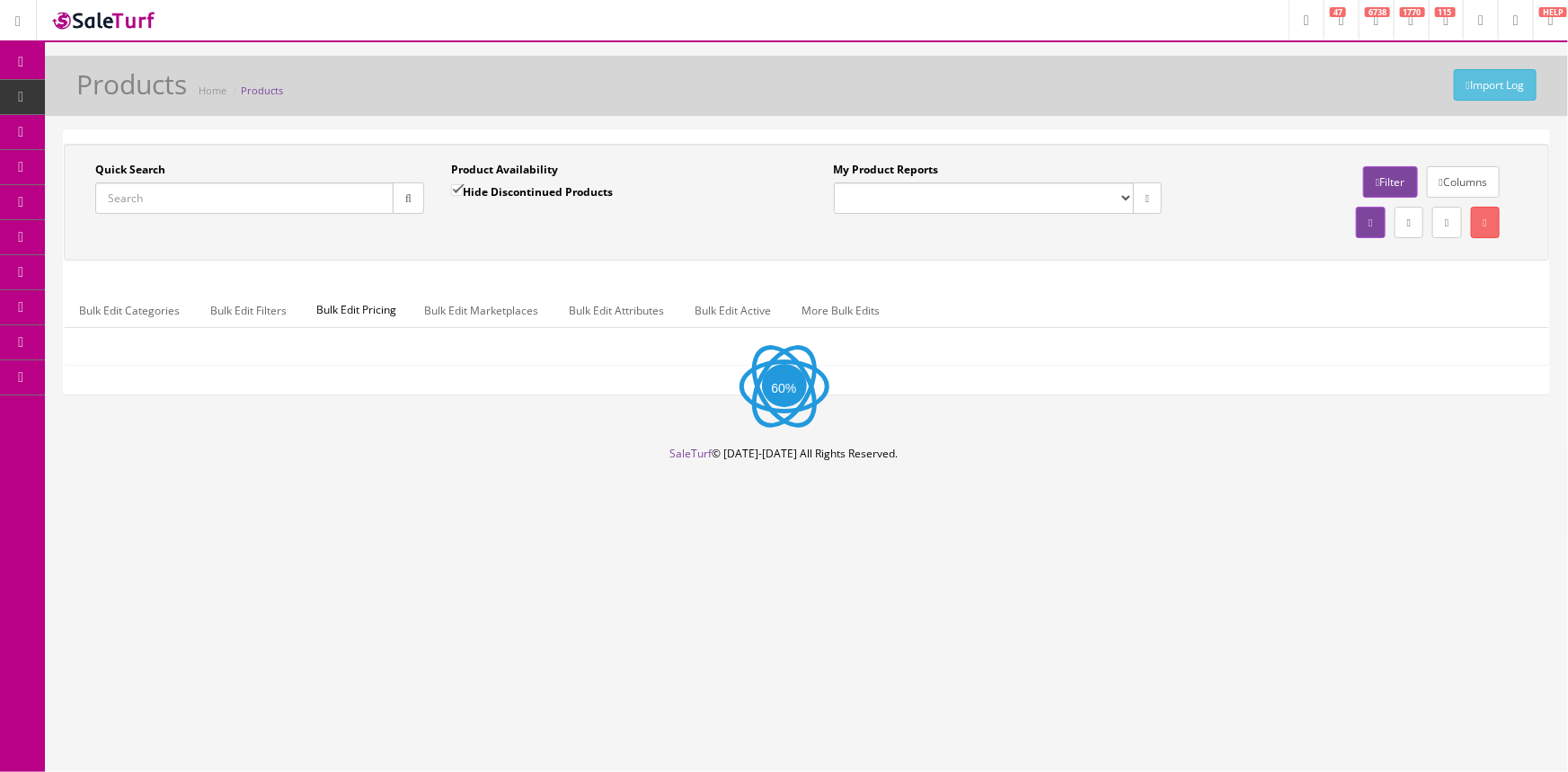
click at [226, 203] on input "Quick Search" at bounding box center [244, 197] width 298 height 31
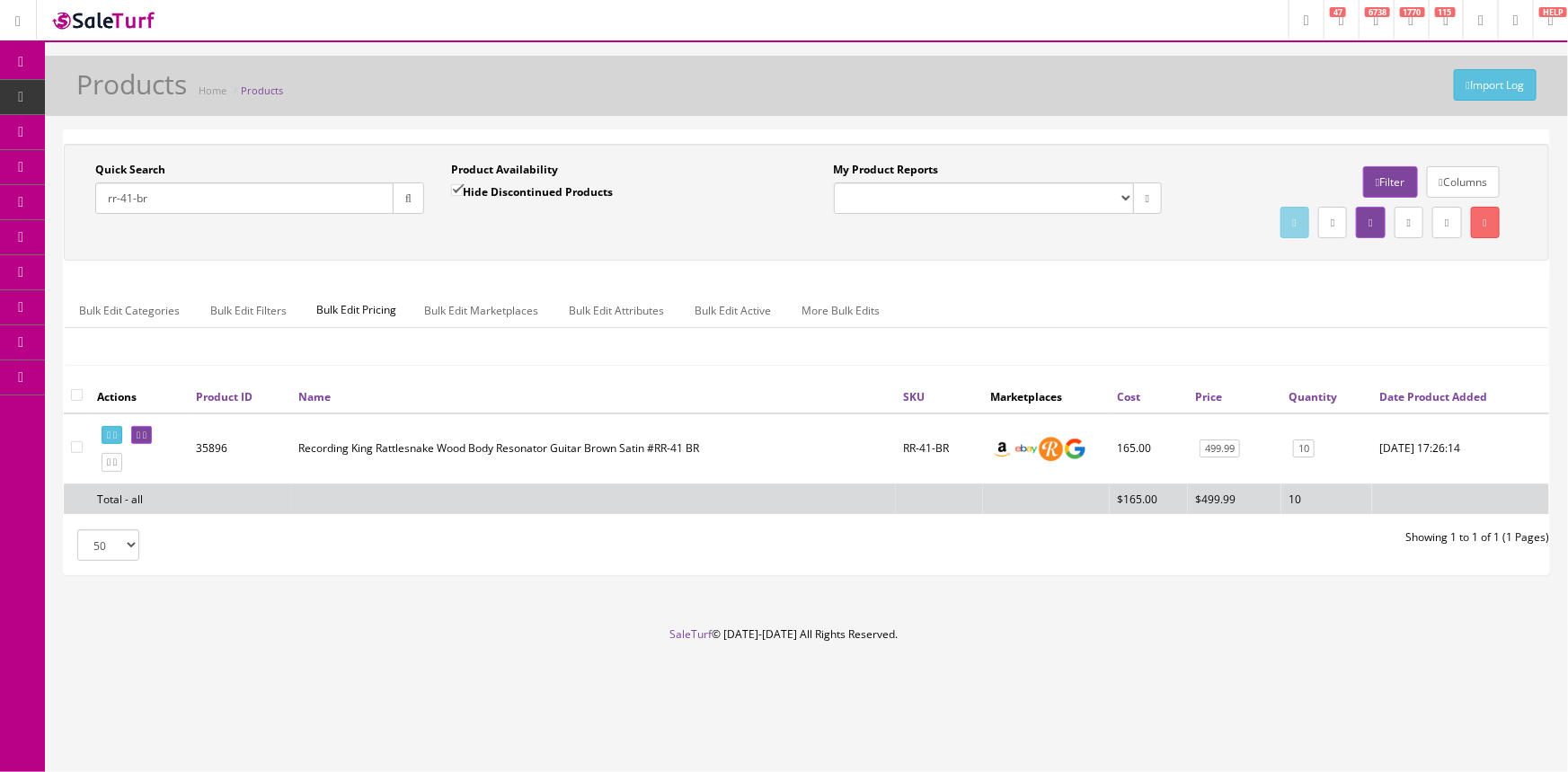
drag, startPoint x: 217, startPoint y: 194, endPoint x: 78, endPoint y: 210, distance: 139.9
click at [78, 210] on div "Quick Search rr-41-br Date From Product Availability Hide Discontinued Products…" at bounding box center [437, 194] width 739 height 66
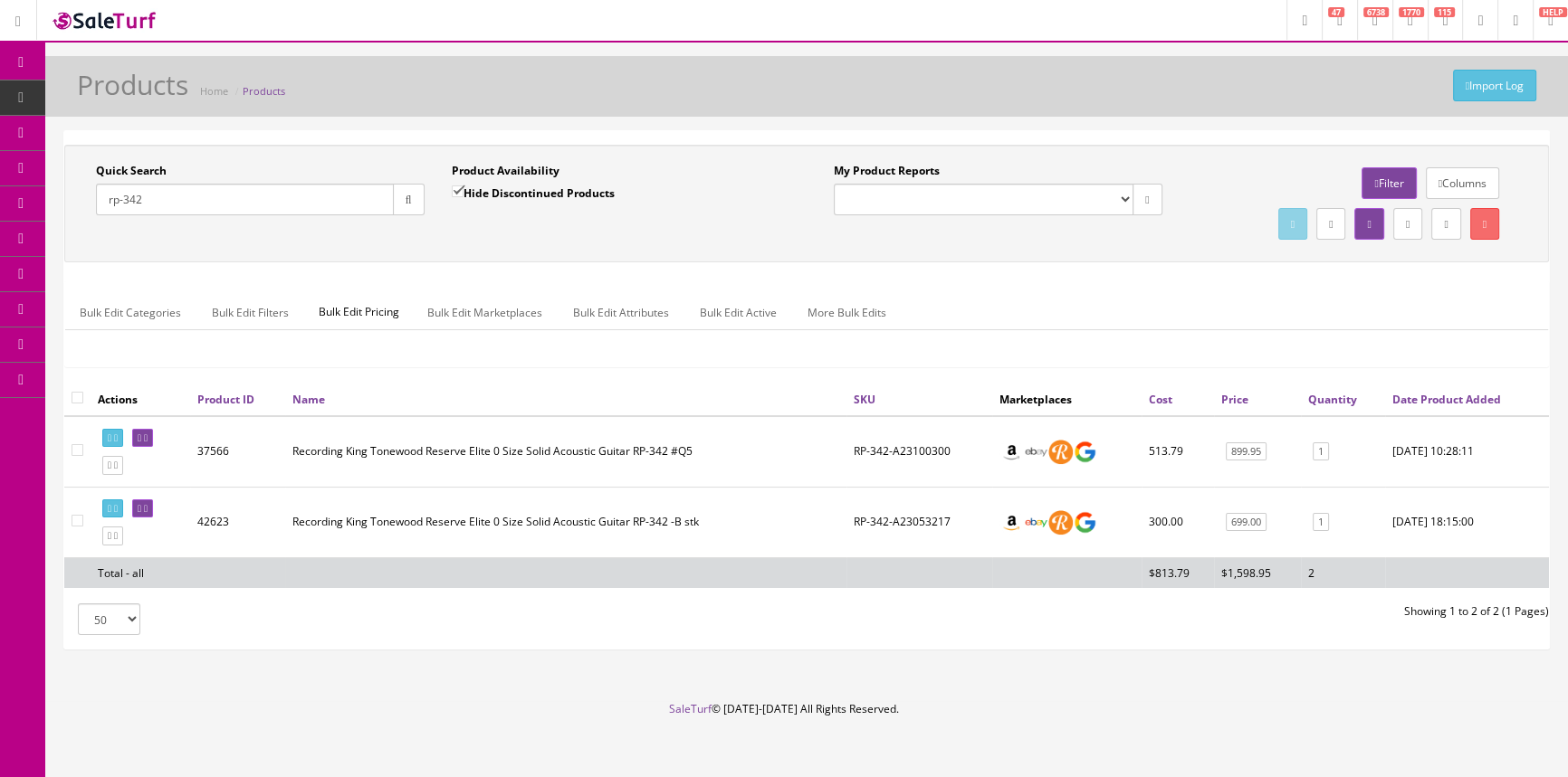
type input "rp-342"
click at [454, 186] on input "Hide Discontinued Products" at bounding box center [457, 191] width 11 height 11
checkbox input "false"
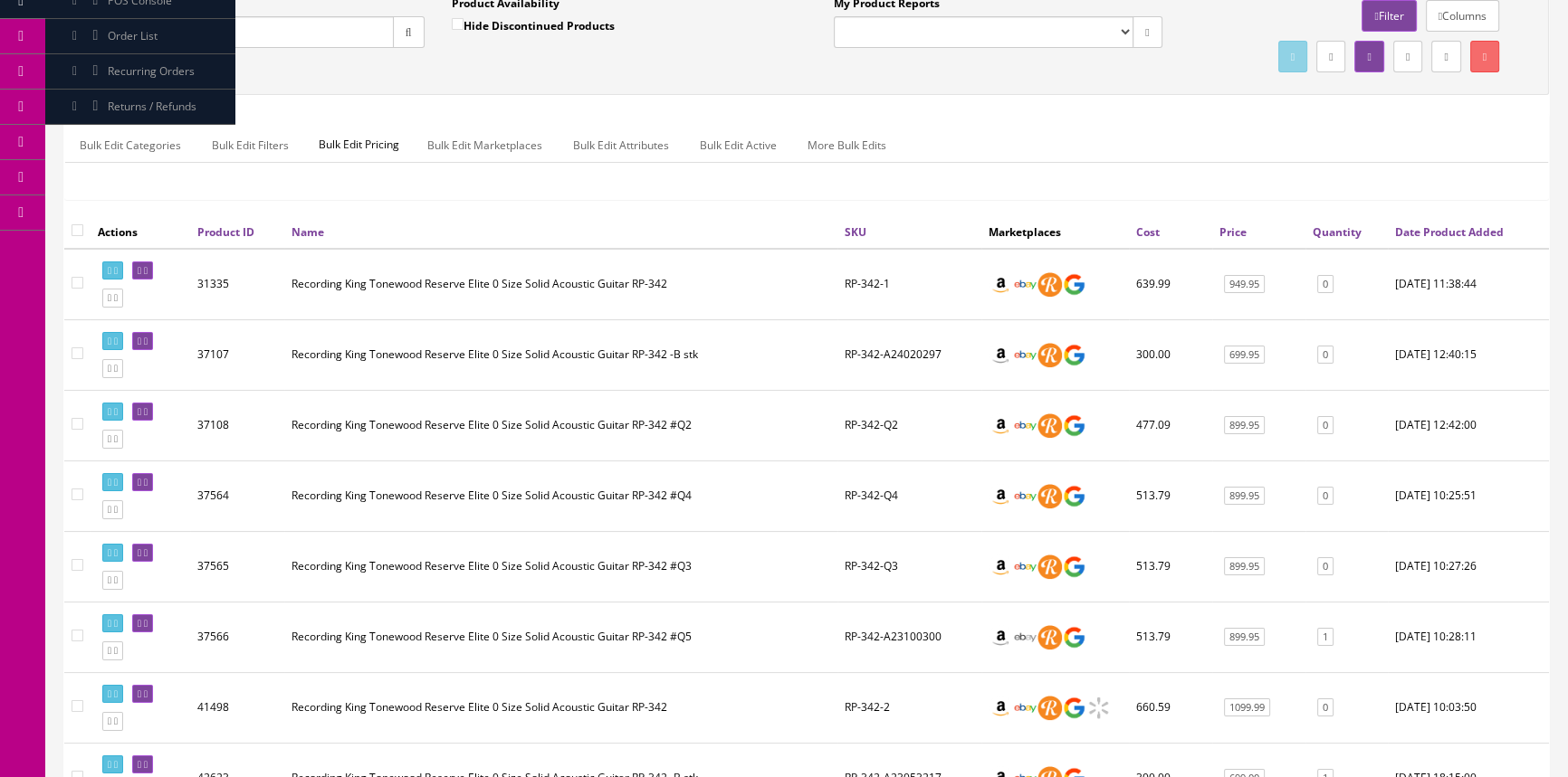
scroll to position [493, 0]
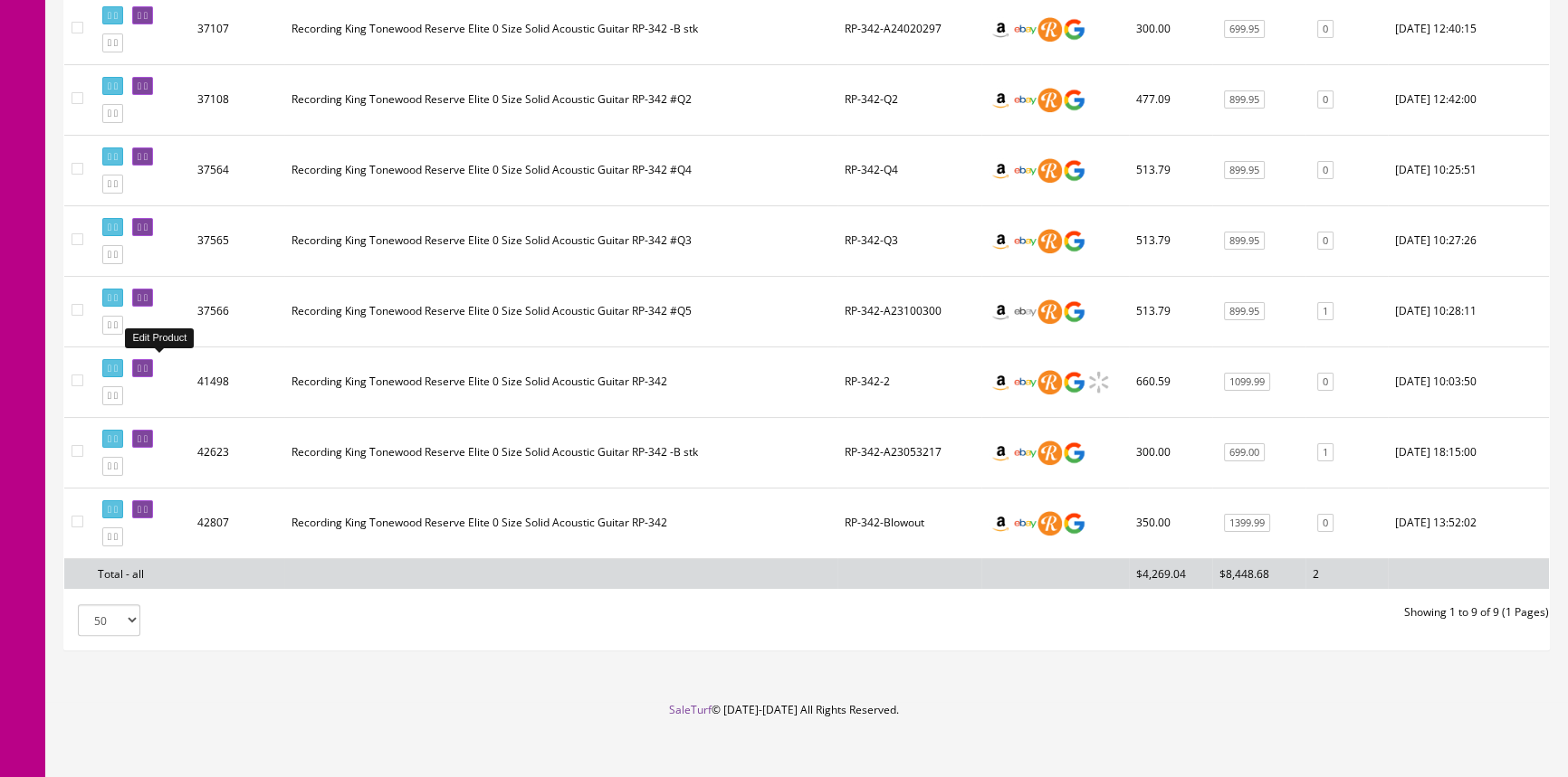
click at [145, 361] on link at bounding box center [143, 369] width 21 height 19
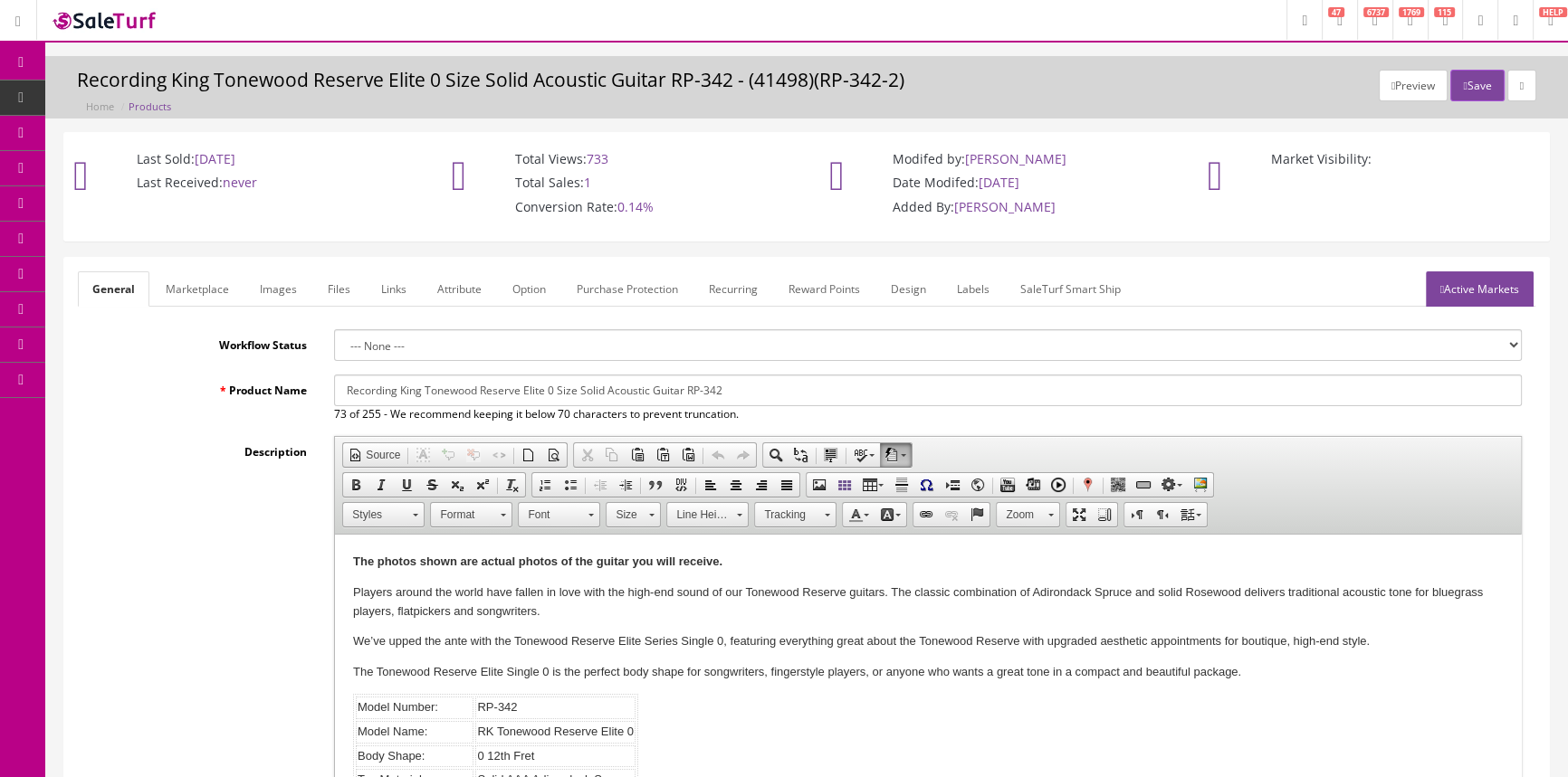
click at [273, 291] on link "Images" at bounding box center [278, 289] width 67 height 35
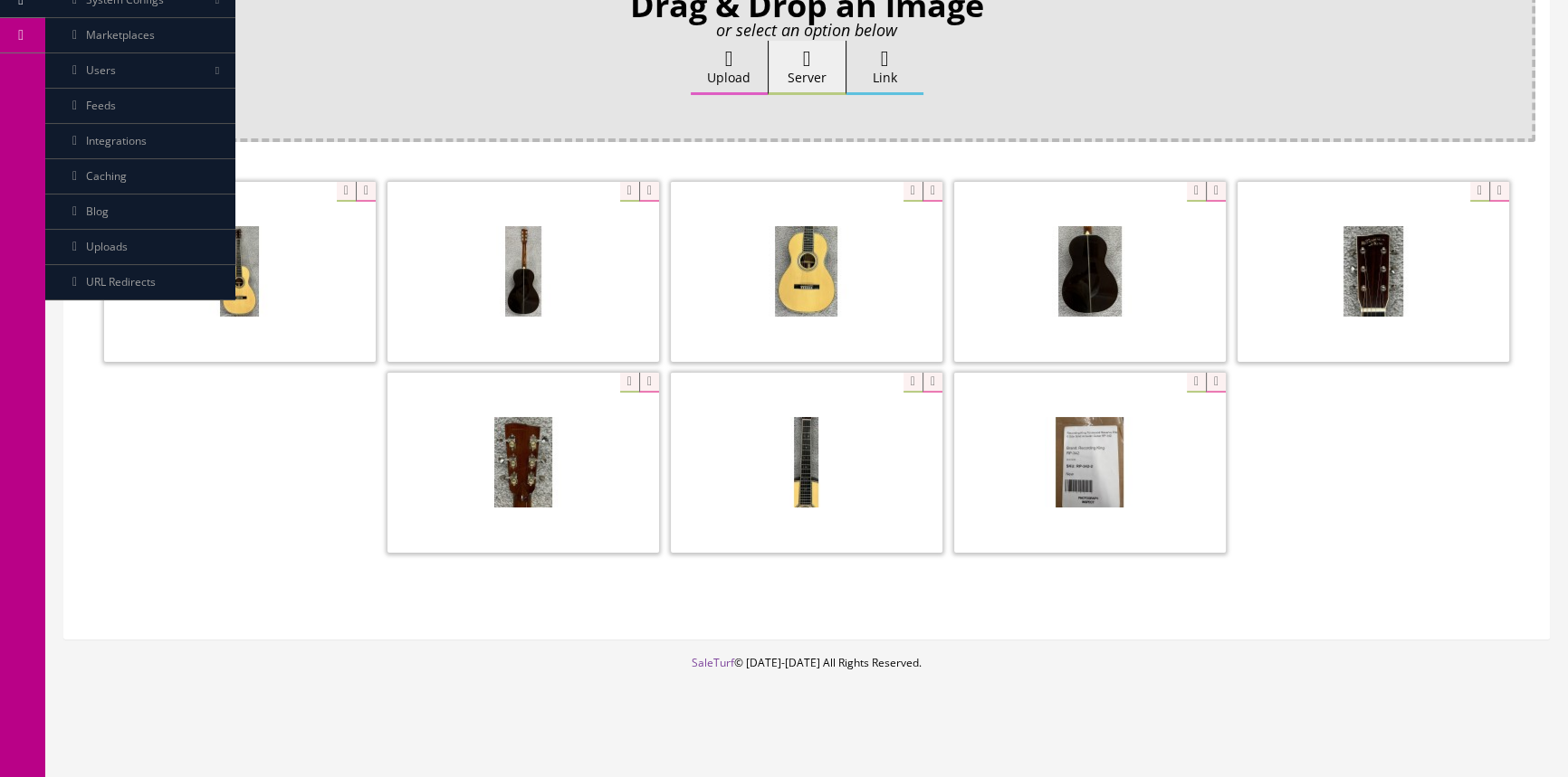
scroll to position [348, 0]
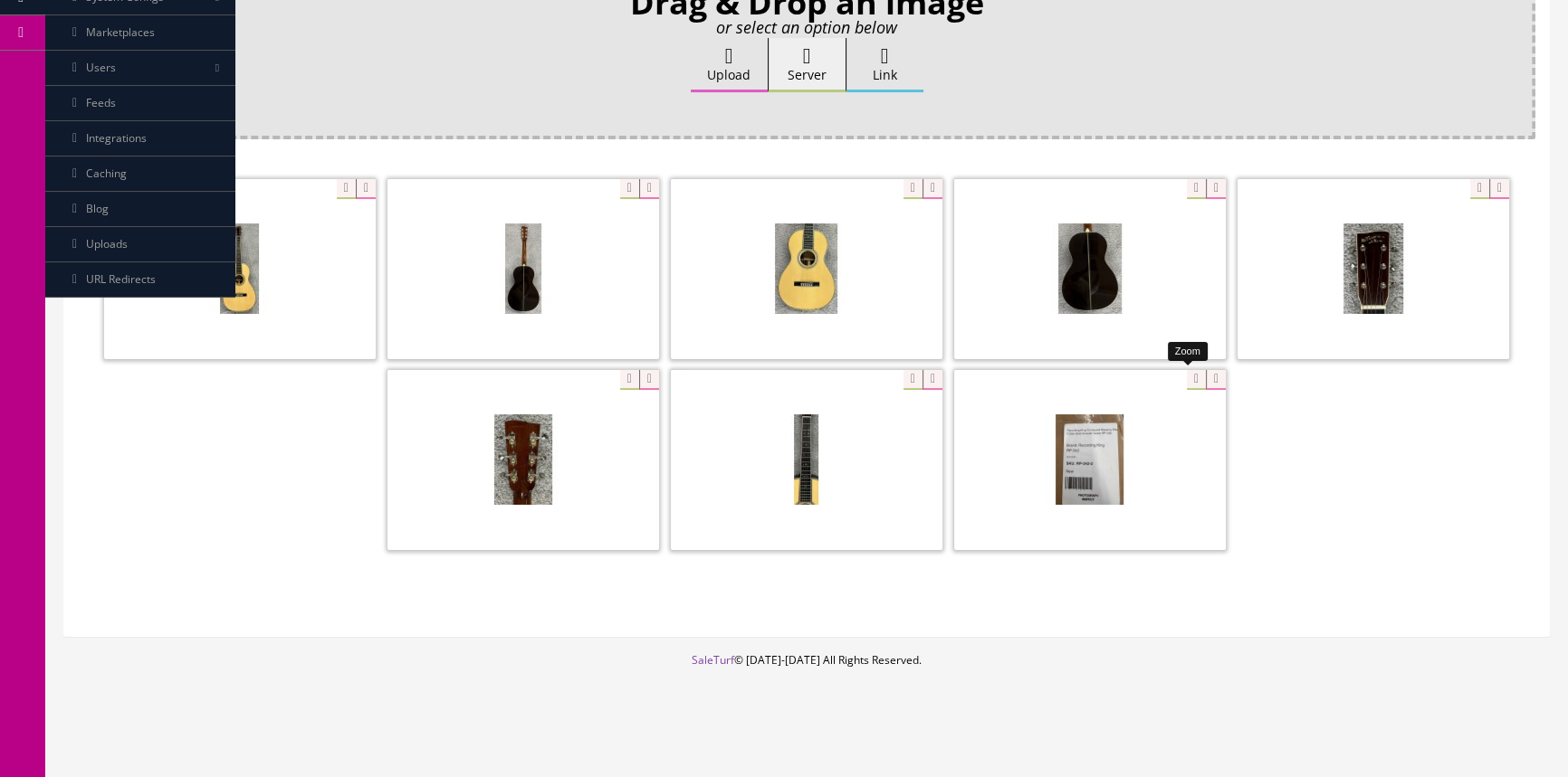
click at [1183, 378] on div at bounding box center [1090, 460] width 272 height 181
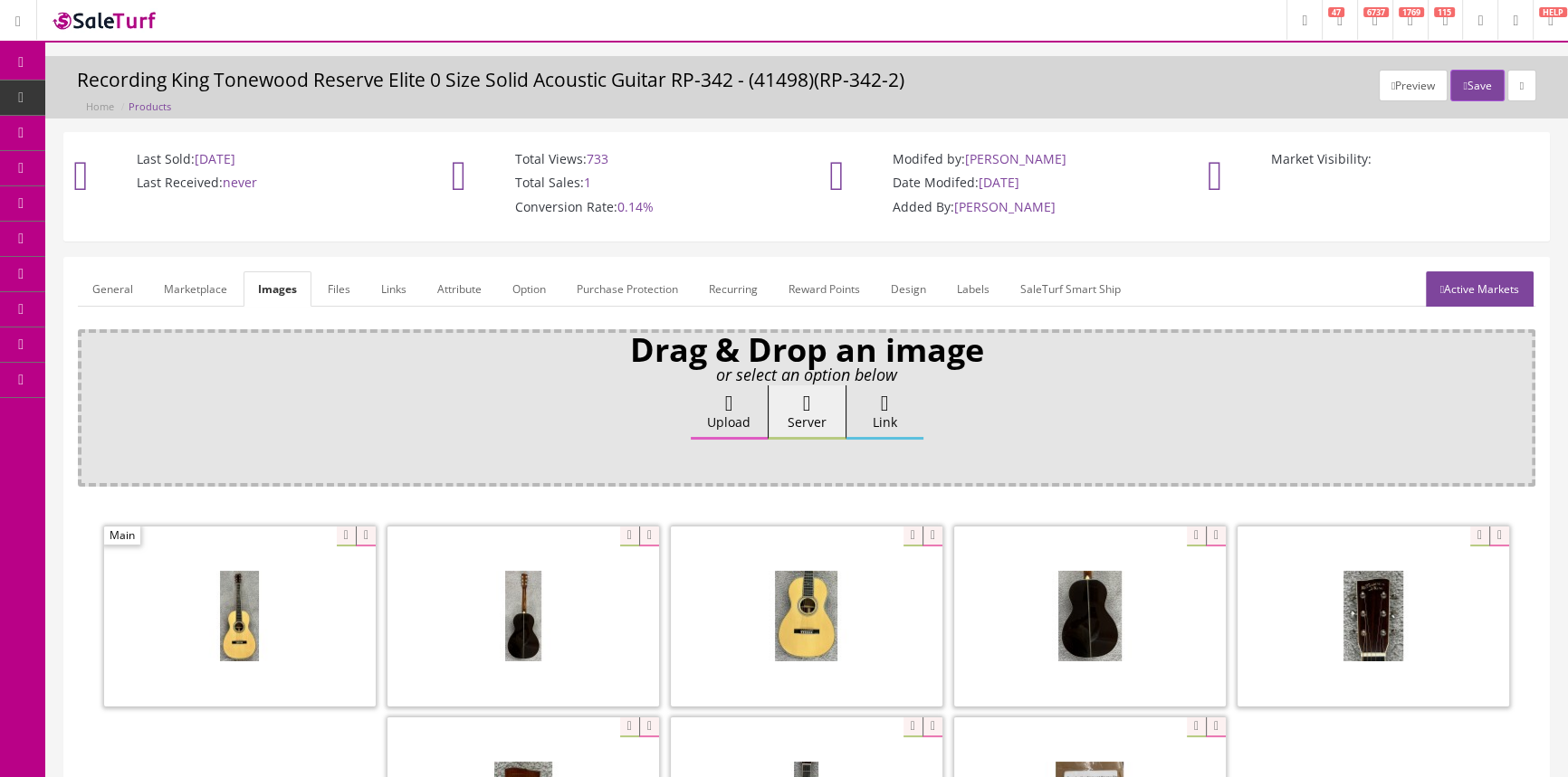
click at [119, 286] on link "General" at bounding box center [112, 289] width 69 height 35
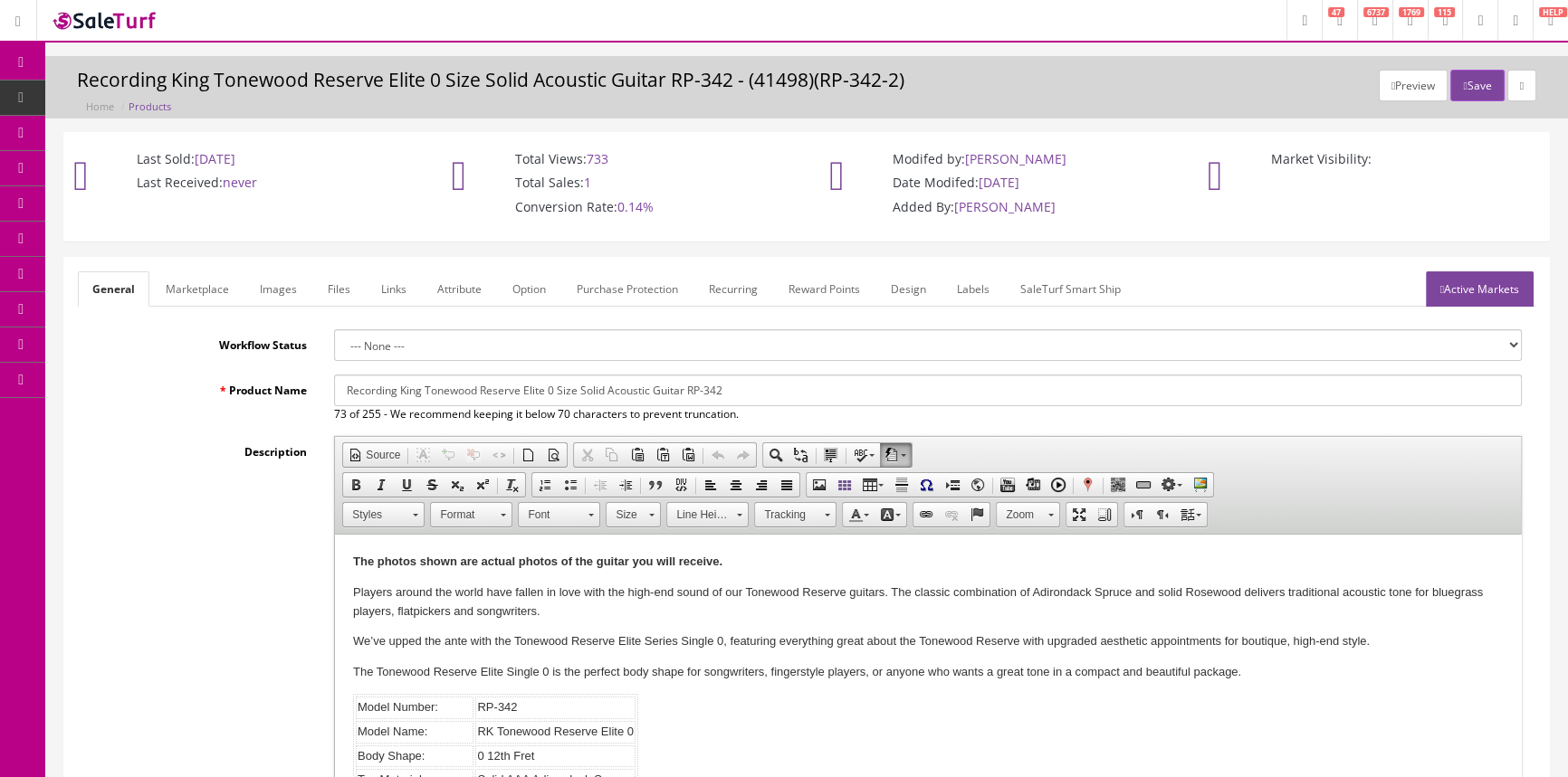
click at [173, 85] on link "Products" at bounding box center [141, 98] width 190 height 35
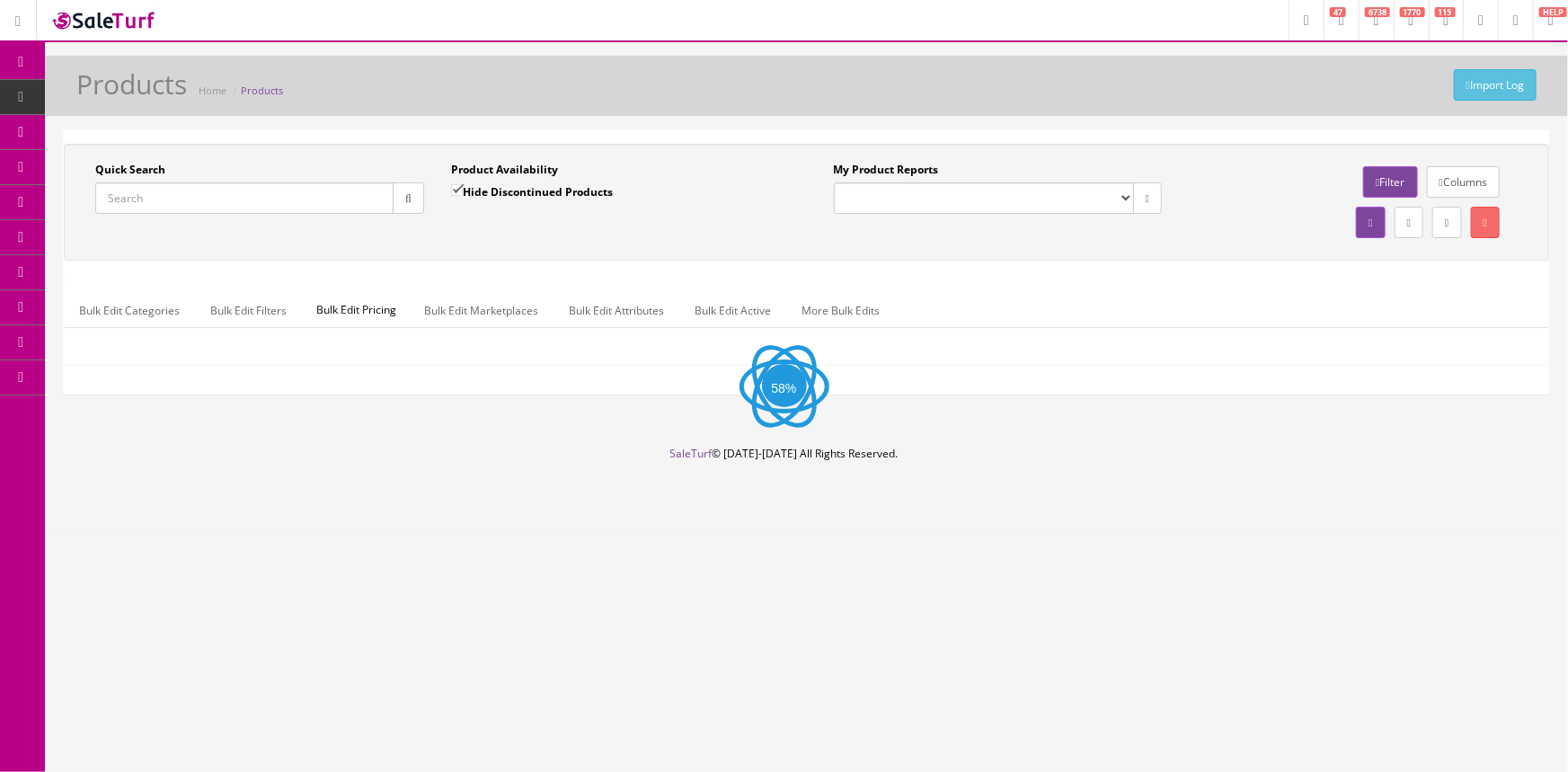
click at [204, 199] on input "Quick Search" at bounding box center [244, 197] width 298 height 31
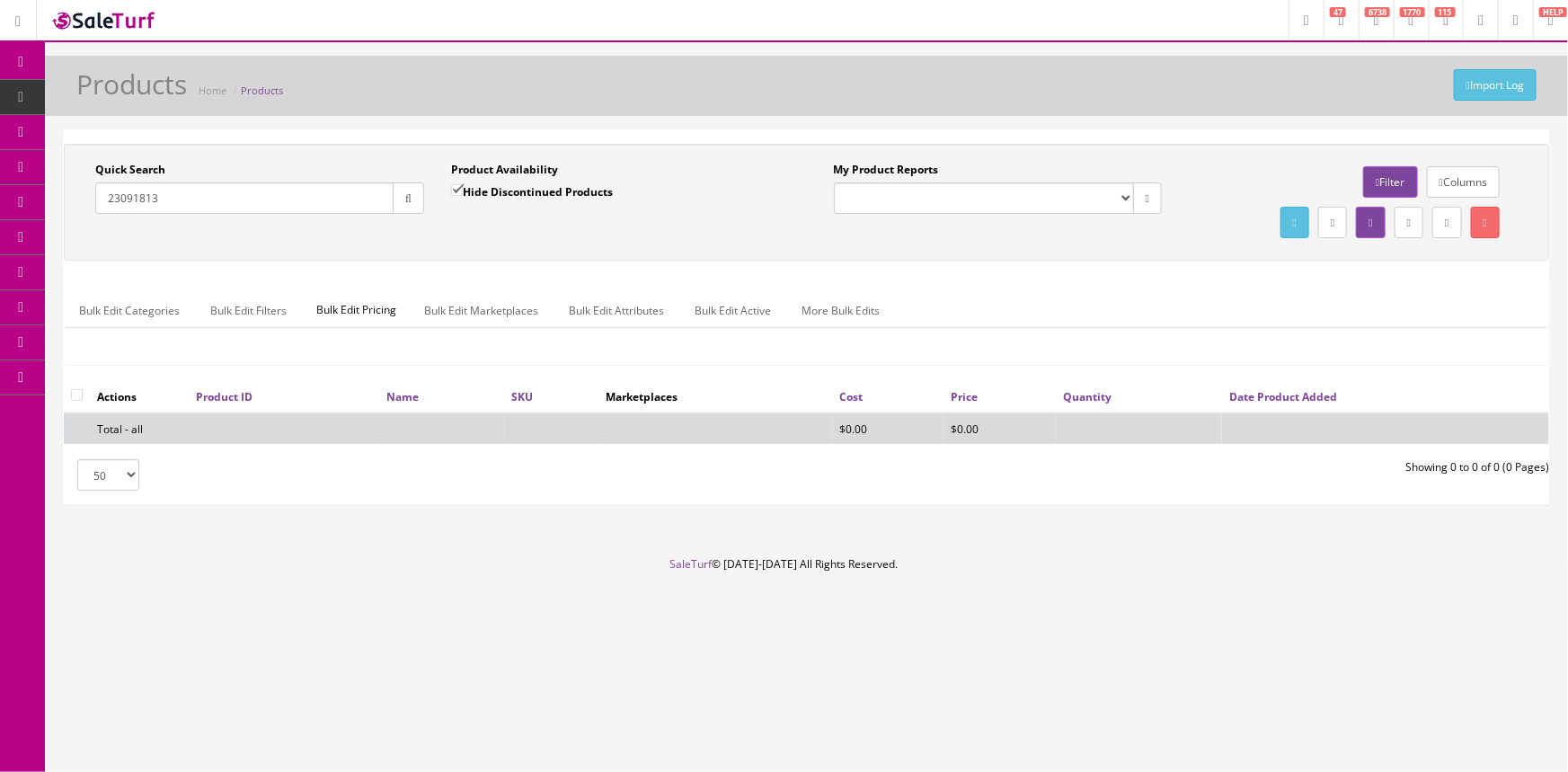
type input "23091813"
click at [456, 187] on input "Hide Discontinued Products" at bounding box center [457, 190] width 11 height 11
checkbox input "false"
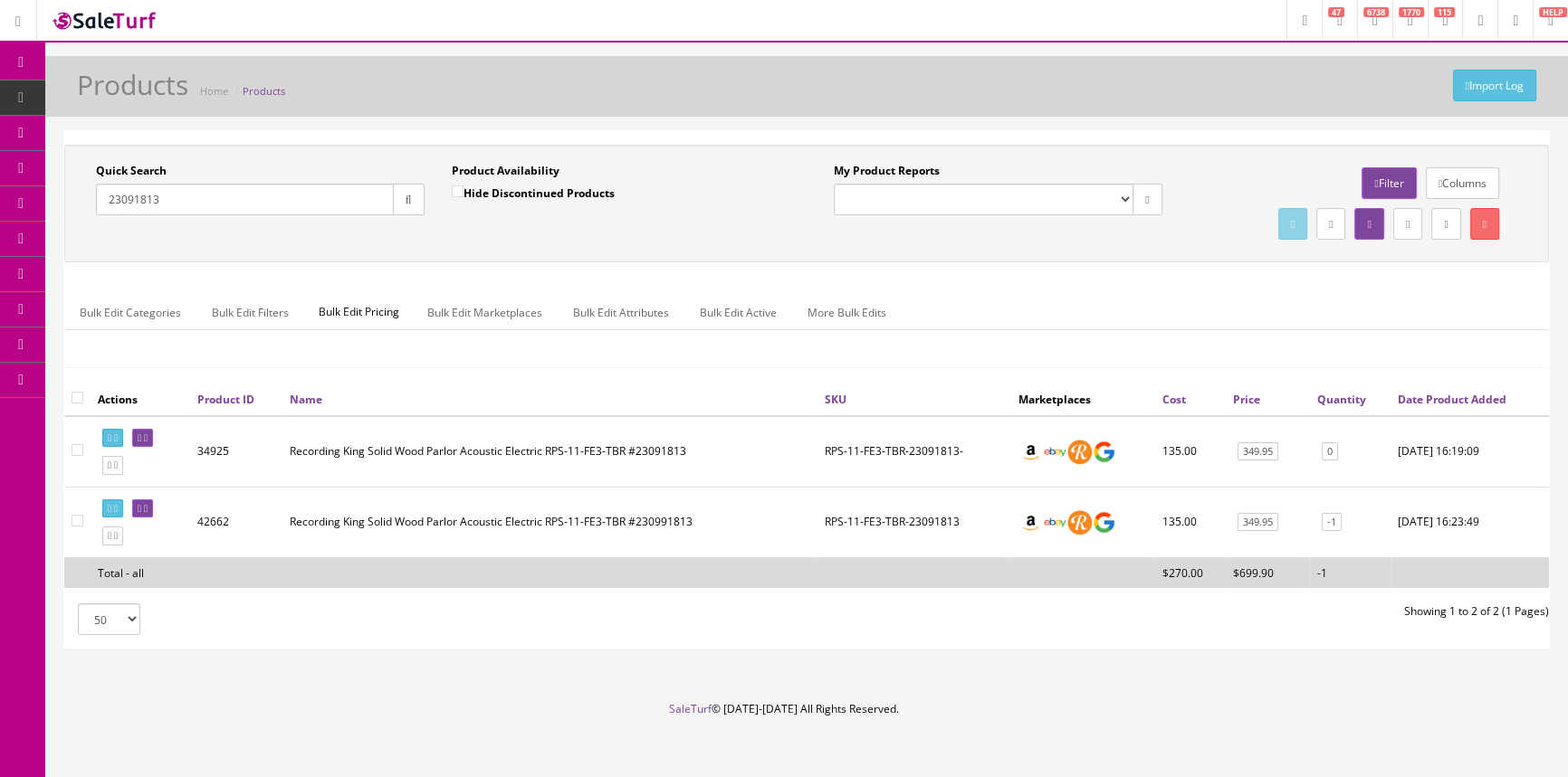
drag, startPoint x: 178, startPoint y: 203, endPoint x: 88, endPoint y: 233, distance: 94.9
click at [88, 233] on div "Quick Search 23091813 Date From Product Availability Hide Discontinued Products…" at bounding box center [806, 203] width 1476 height 82
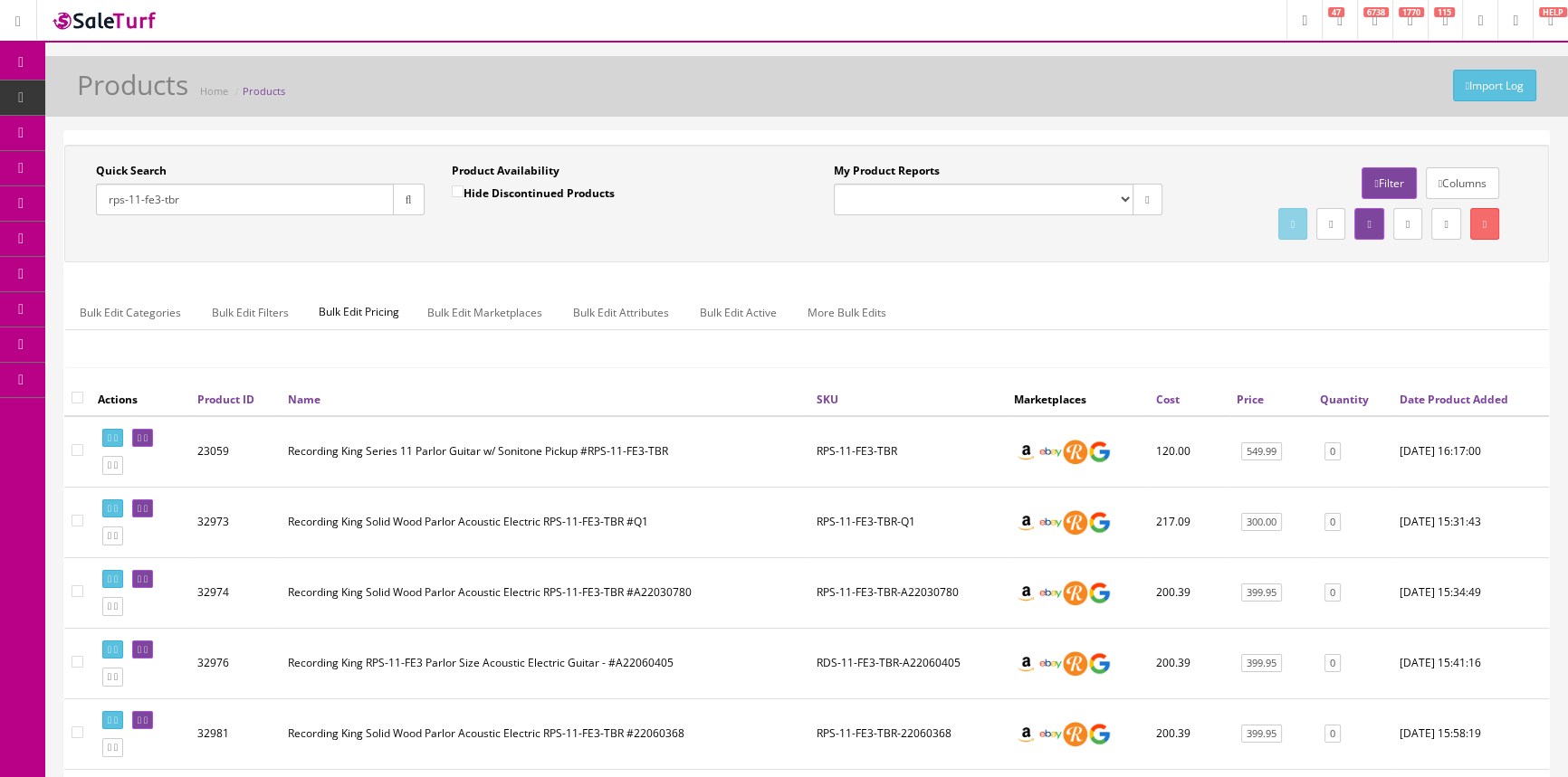
click at [1343, 398] on link "Quantity" at bounding box center [1344, 400] width 48 height 15
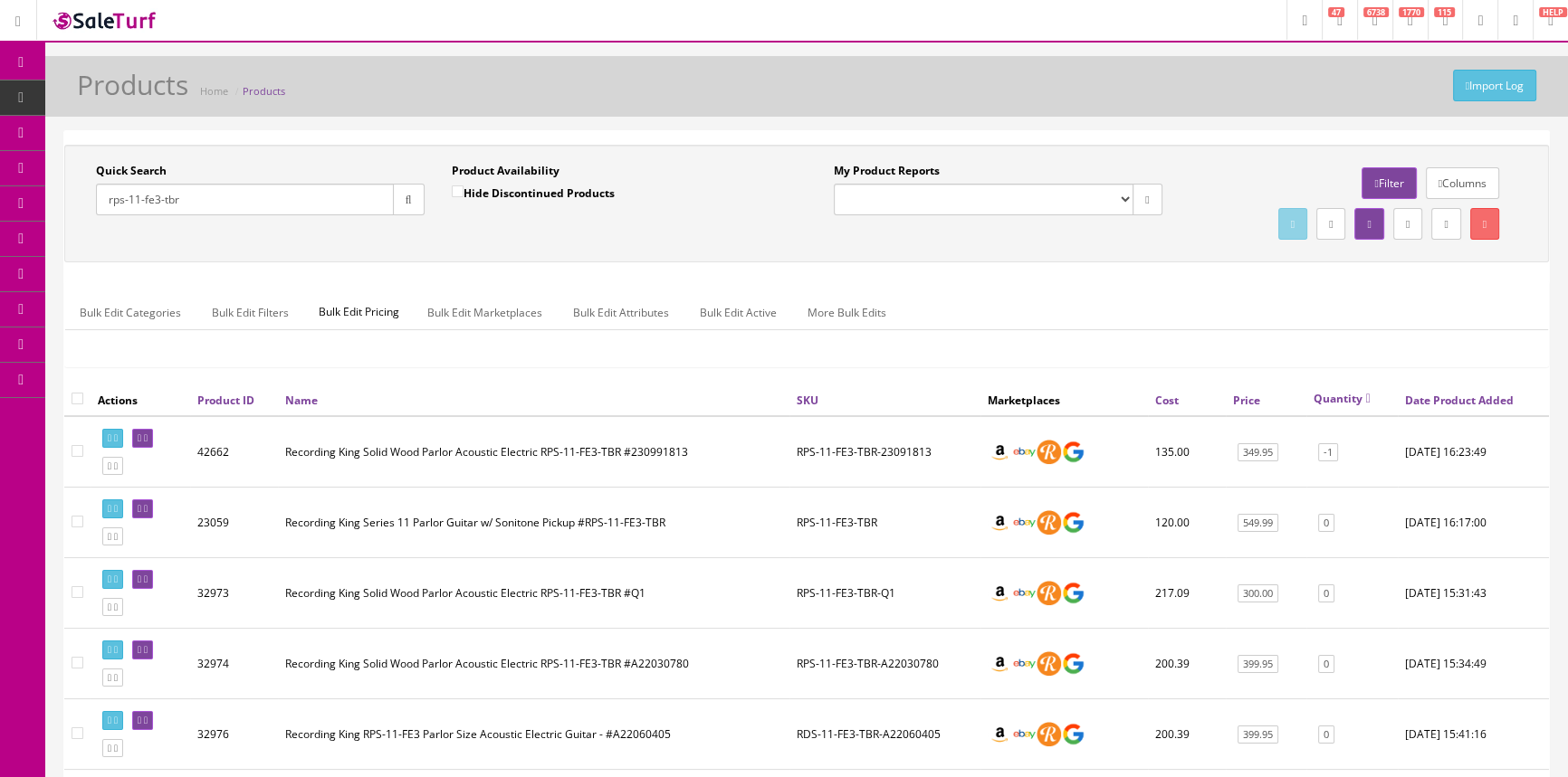
click at [1339, 398] on link "Quantity" at bounding box center [1342, 399] width 57 height 15
drag, startPoint x: 205, startPoint y: 200, endPoint x: 71, endPoint y: 220, distance: 135.5
click at [72, 220] on div "Quick Search rps-11-fe3-tbr Date From Product Availability Hide Discontinued Pr…" at bounding box center [437, 196] width 737 height 66
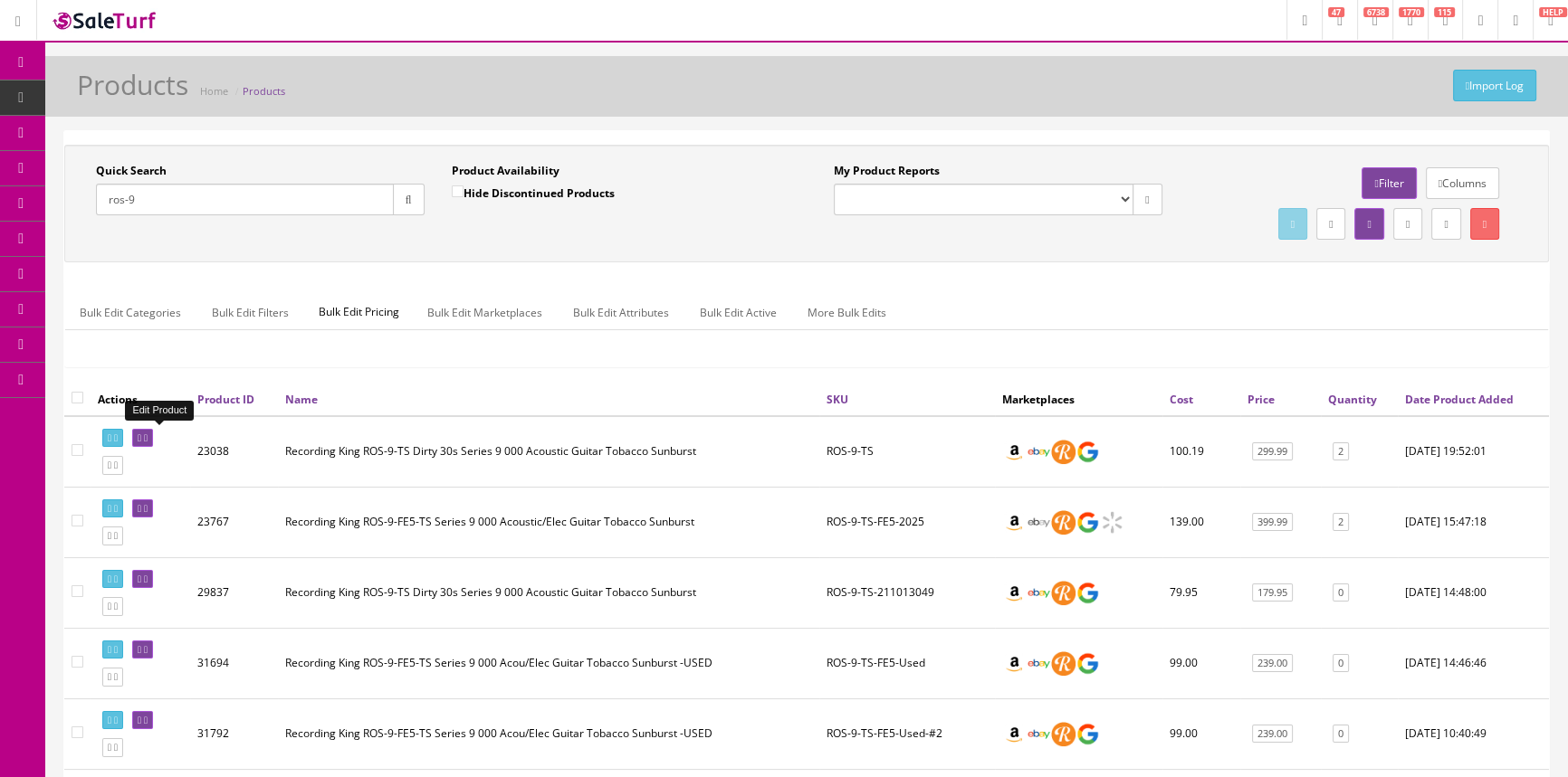
type input "ros-9"
click at [142, 437] on icon at bounding box center [140, 438] width 4 height 9
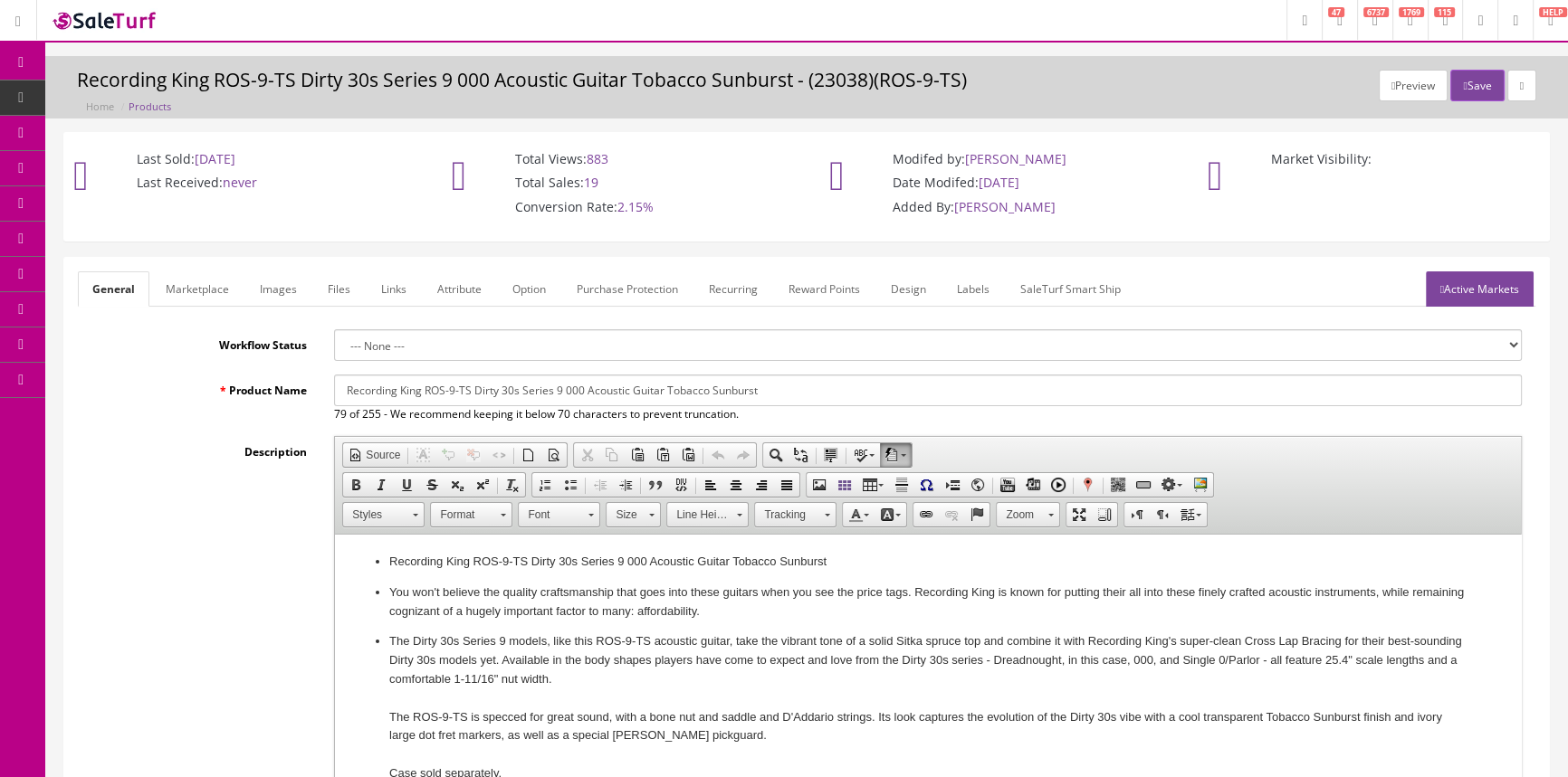
click at [135, 96] on span "Products" at bounding box center [139, 97] width 45 height 15
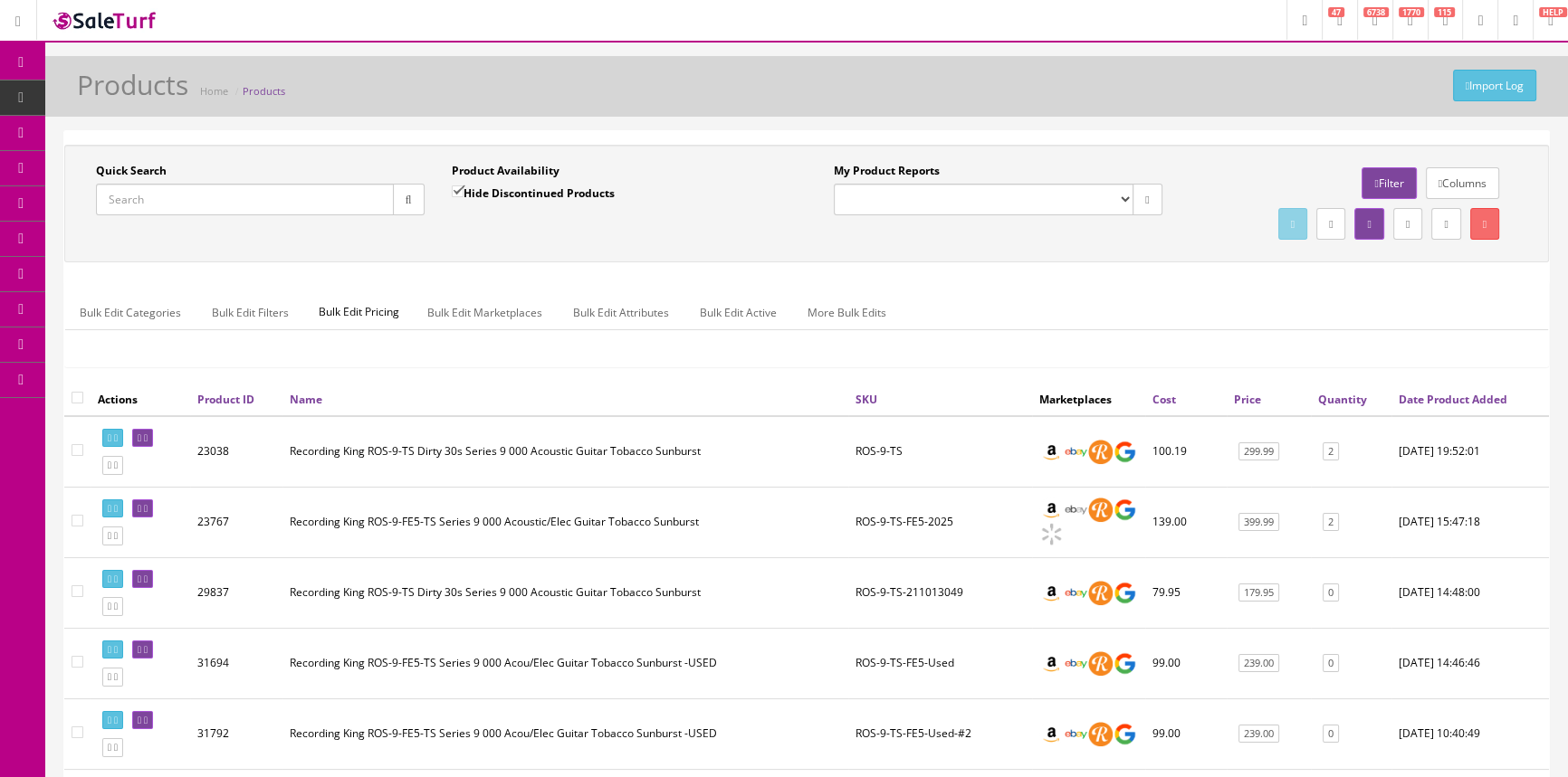
click at [232, 193] on input "Quick Search" at bounding box center [244, 199] width 297 height 31
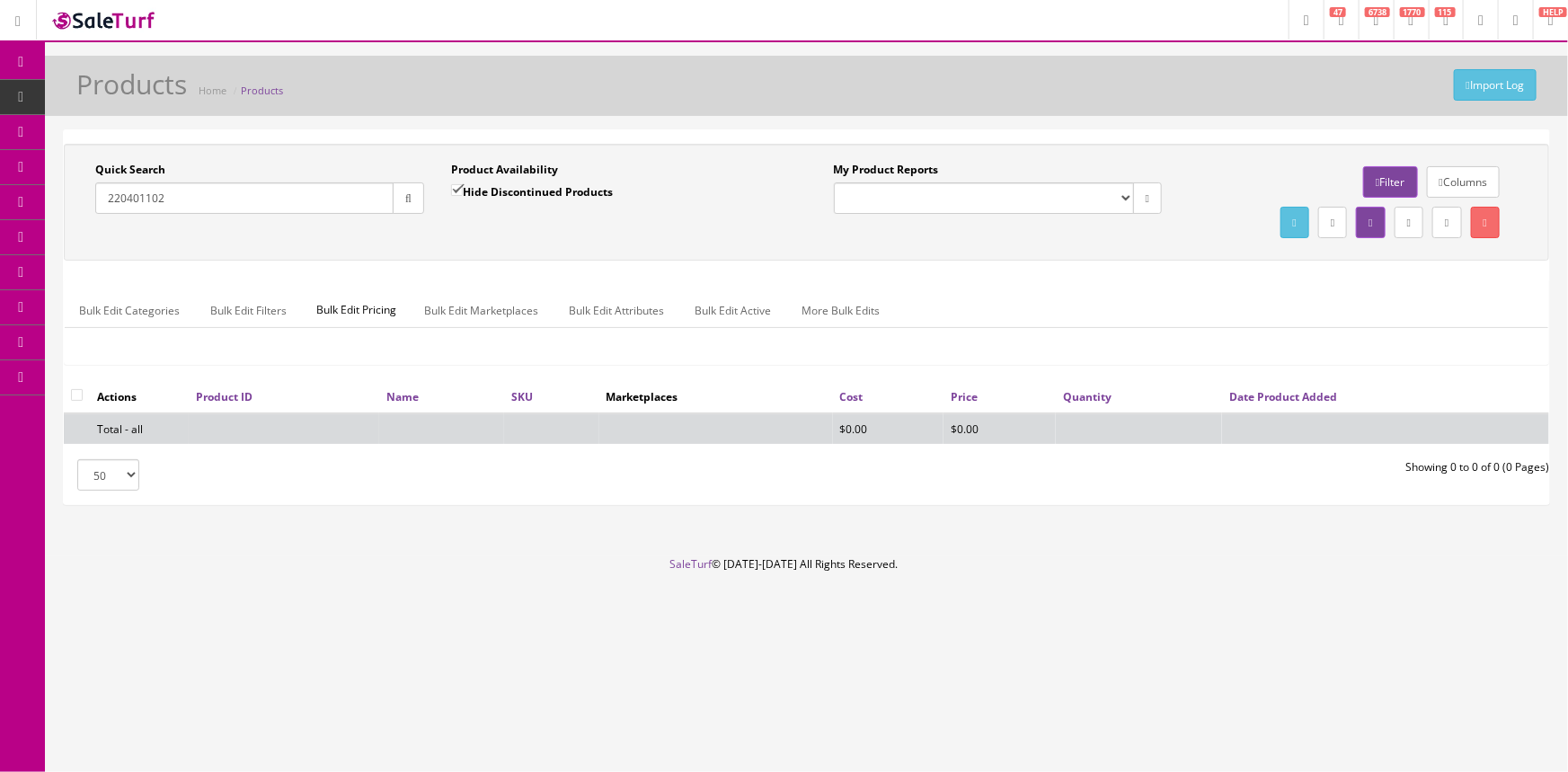
type input "220401102"
click at [457, 187] on input "Hide Discontinued Products" at bounding box center [457, 190] width 11 height 11
checkbox input "false"
drag, startPoint x: 203, startPoint y: 194, endPoint x: 99, endPoint y: 215, distance: 106.1
click at [99, 215] on div "Quick Search 220401102 Date From" at bounding box center [259, 194] width 356 height 66
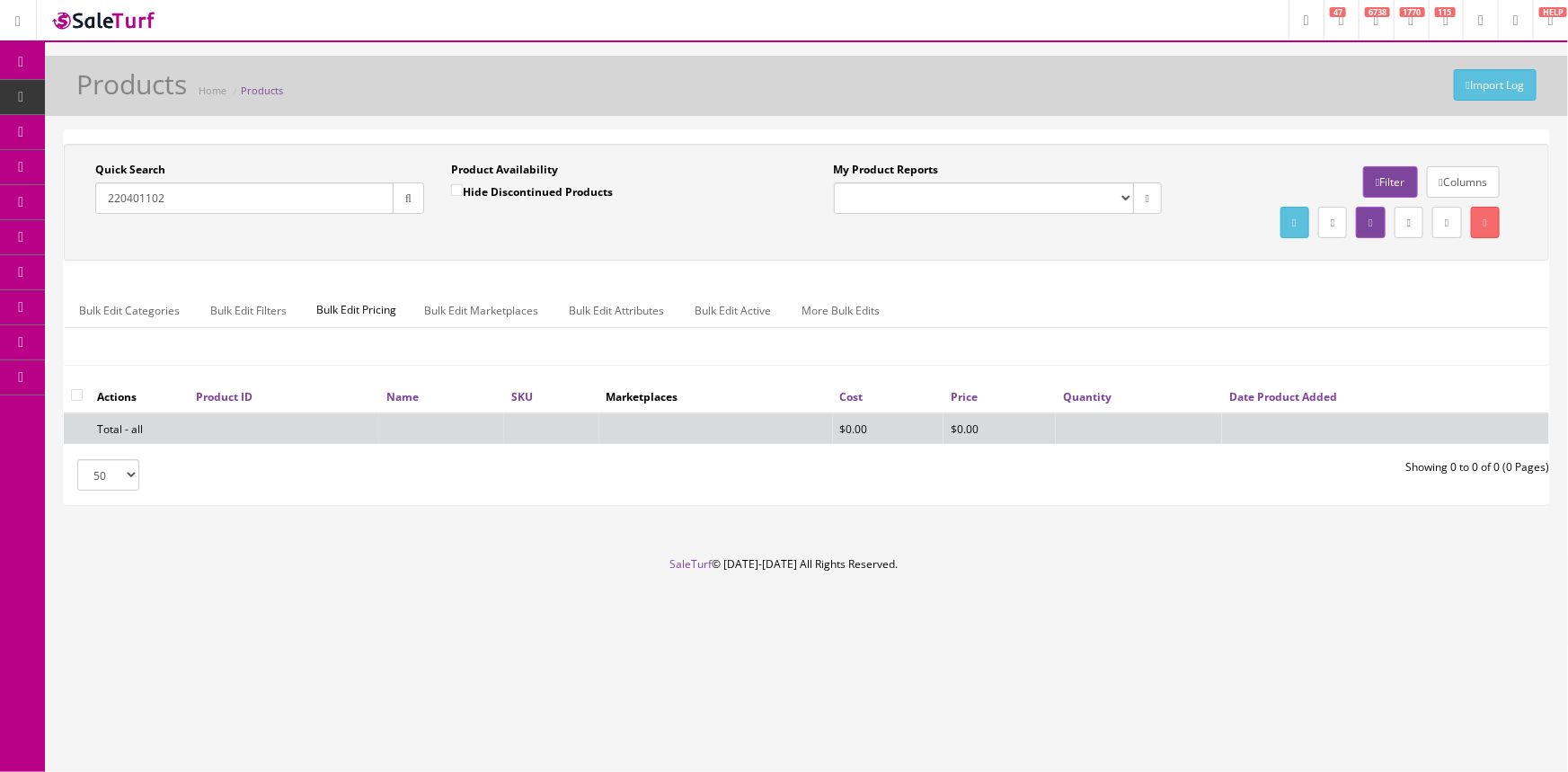
drag, startPoint x: 186, startPoint y: 210, endPoint x: 65, endPoint y: 206, distance: 121.1
click at [65, 206] on div "Quick Search 220401102 Date From Product Availability Hide Discontinued Product…" at bounding box center [807, 202] width 1486 height 117
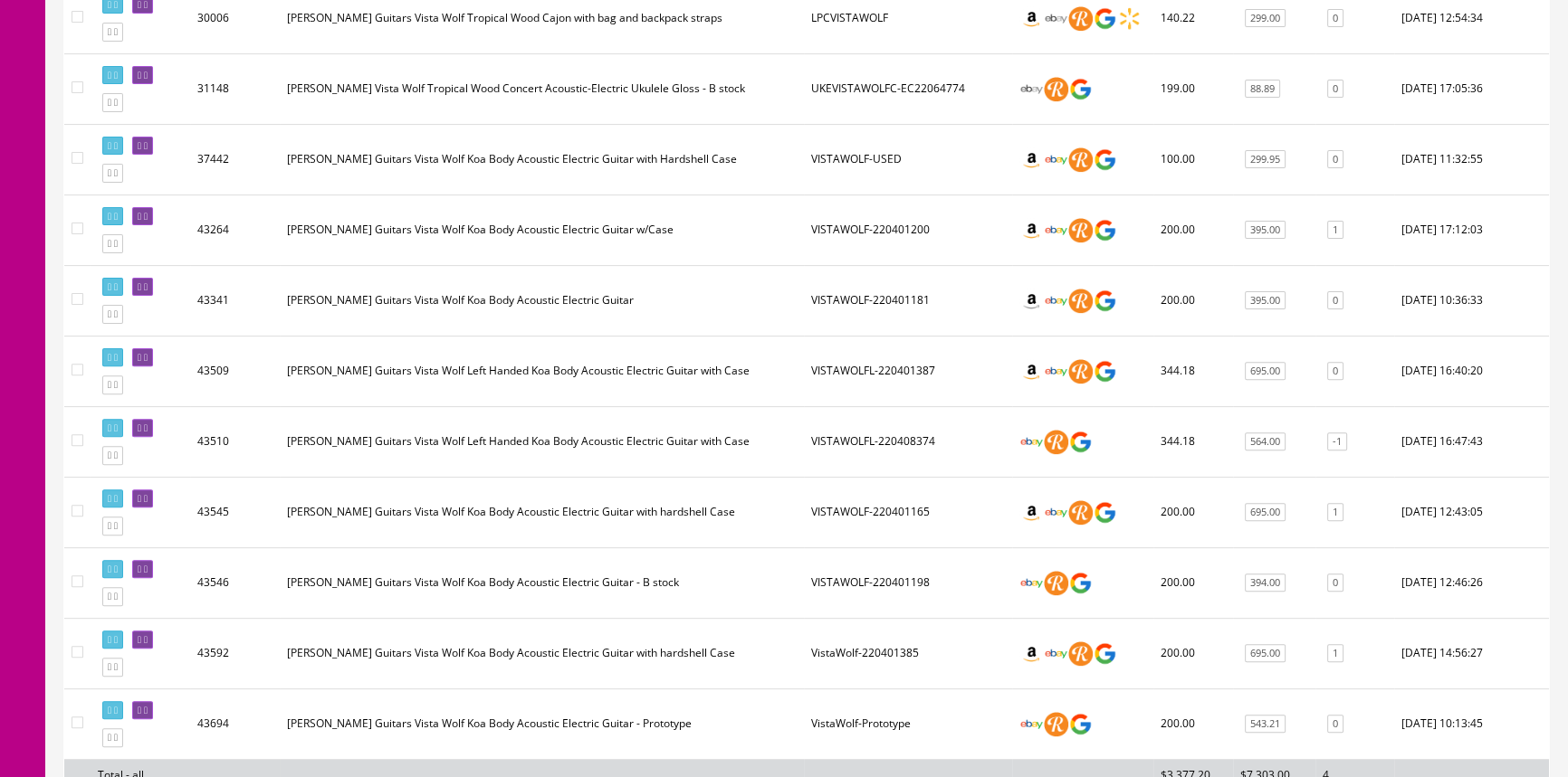
scroll to position [740, 0]
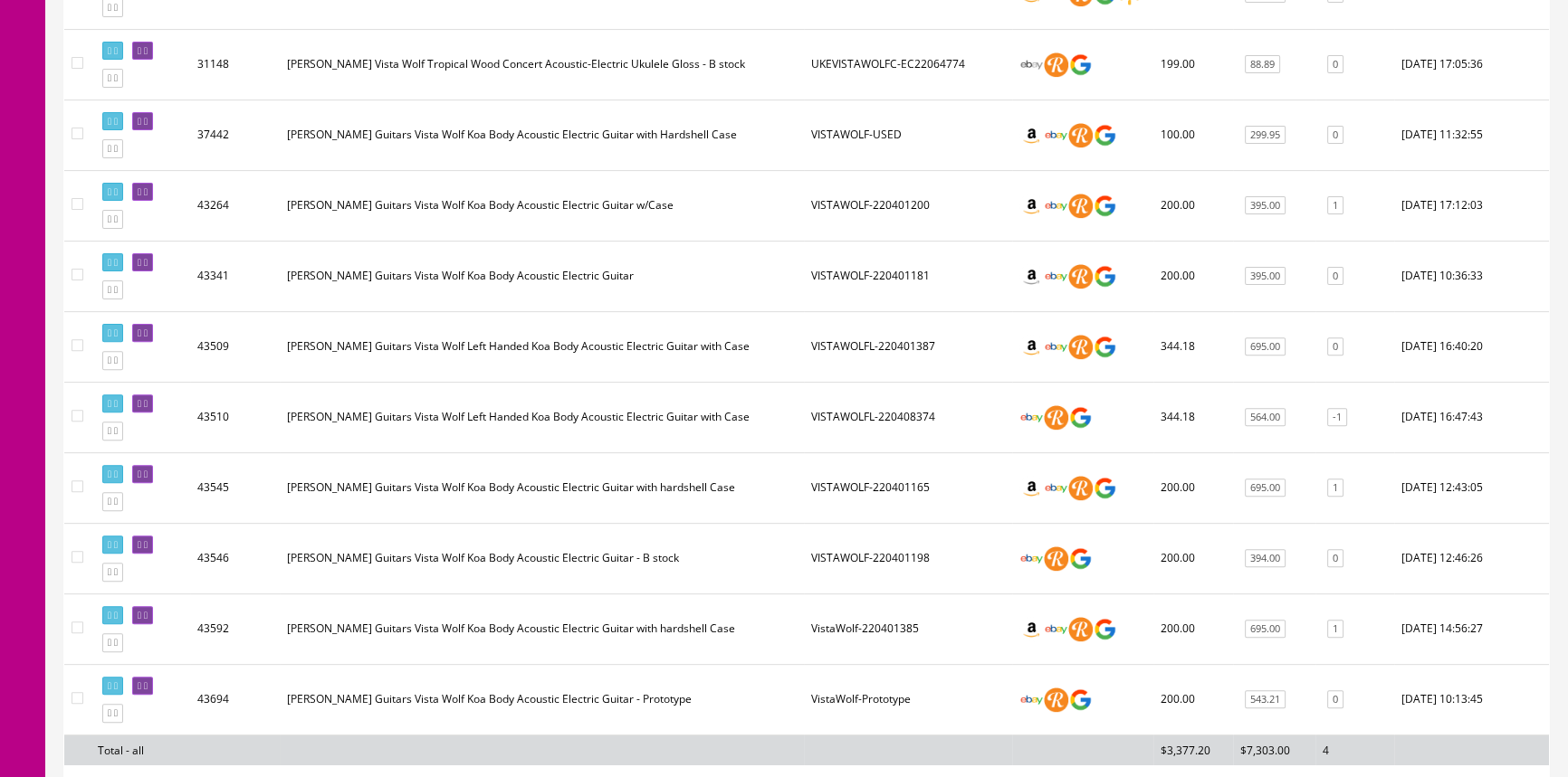
type input "vistawolf"
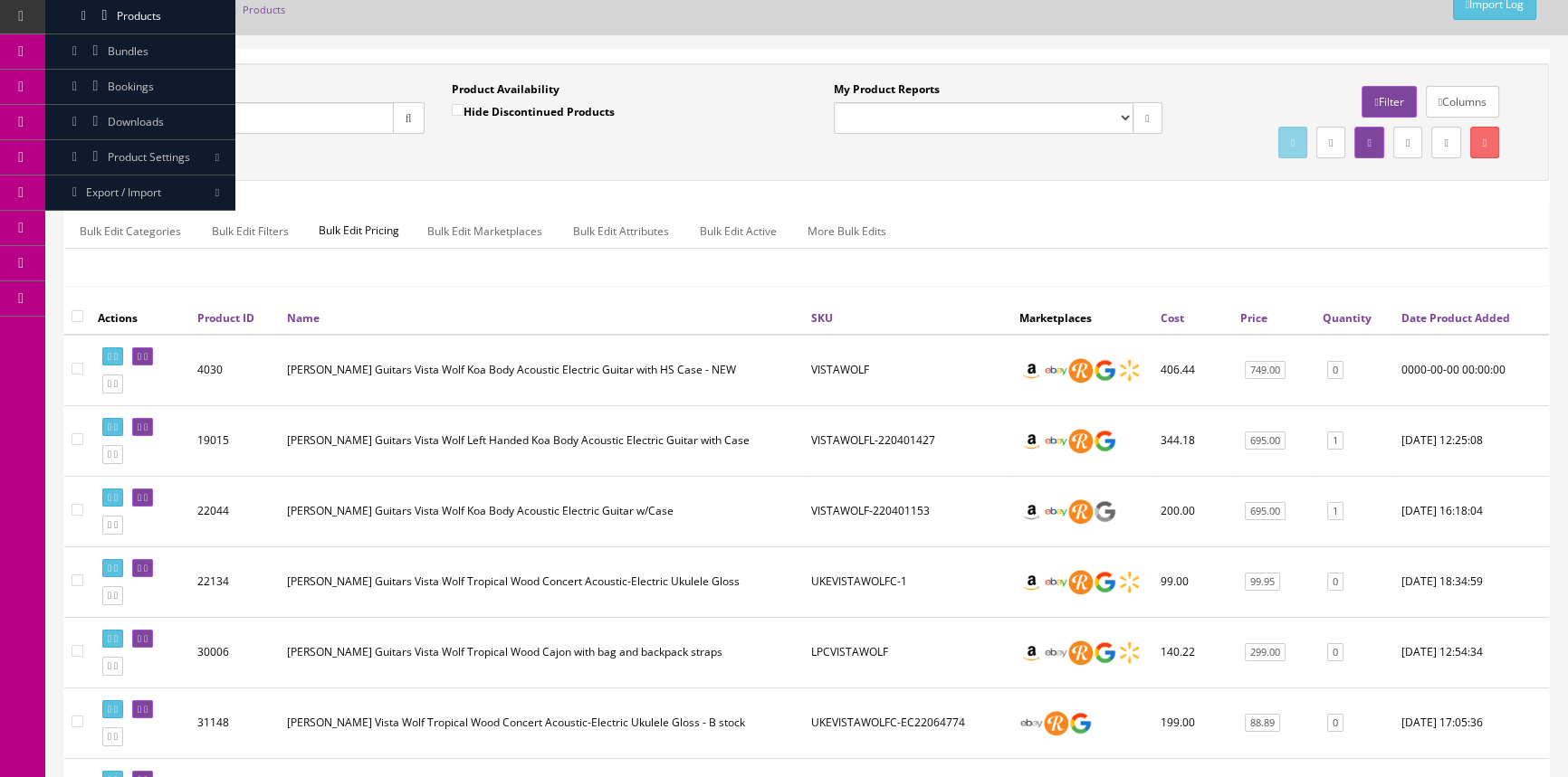
scroll to position [0, 0]
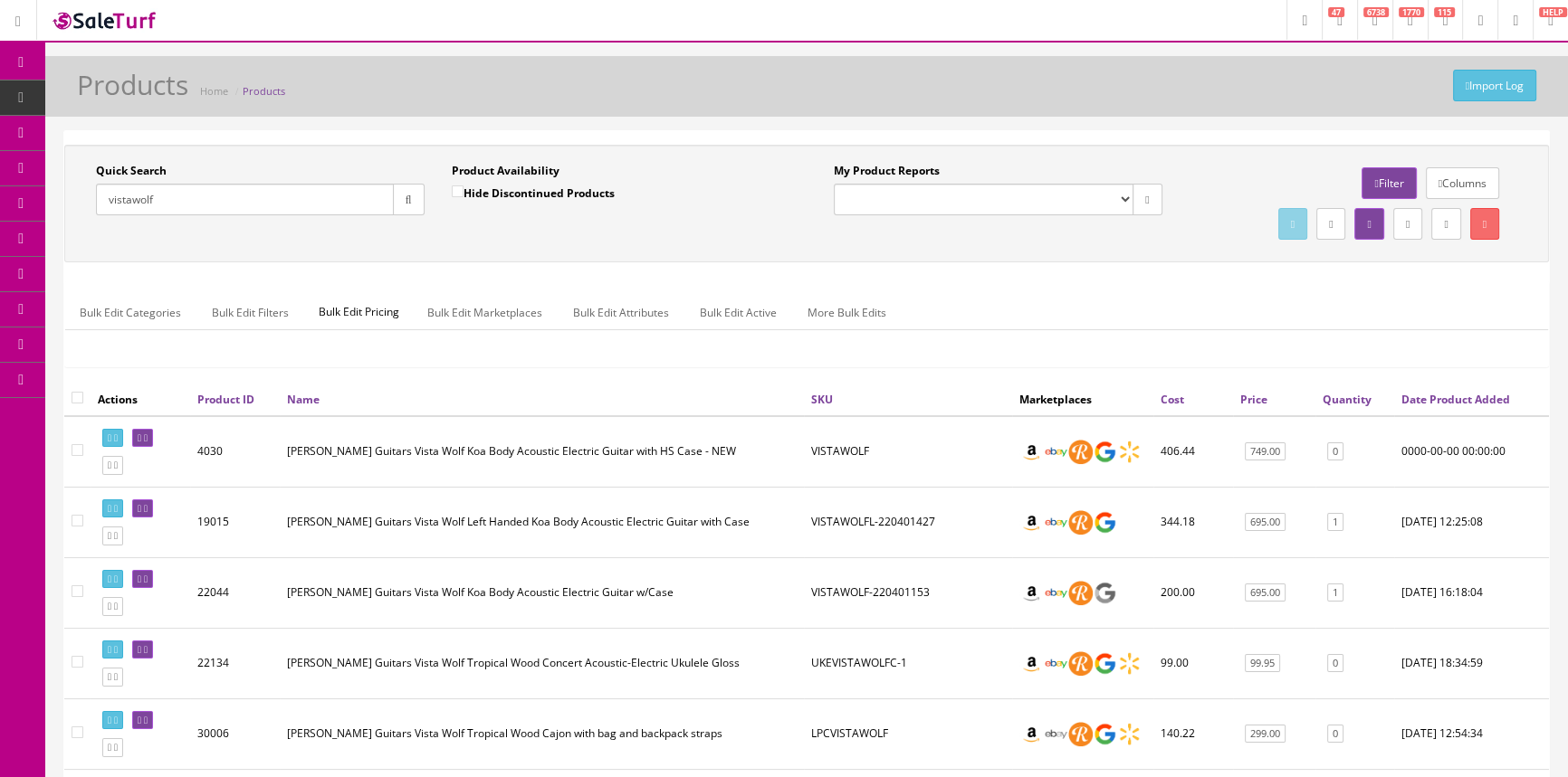
click at [158, 199] on span "Order List" at bounding box center [132, 203] width 49 height 15
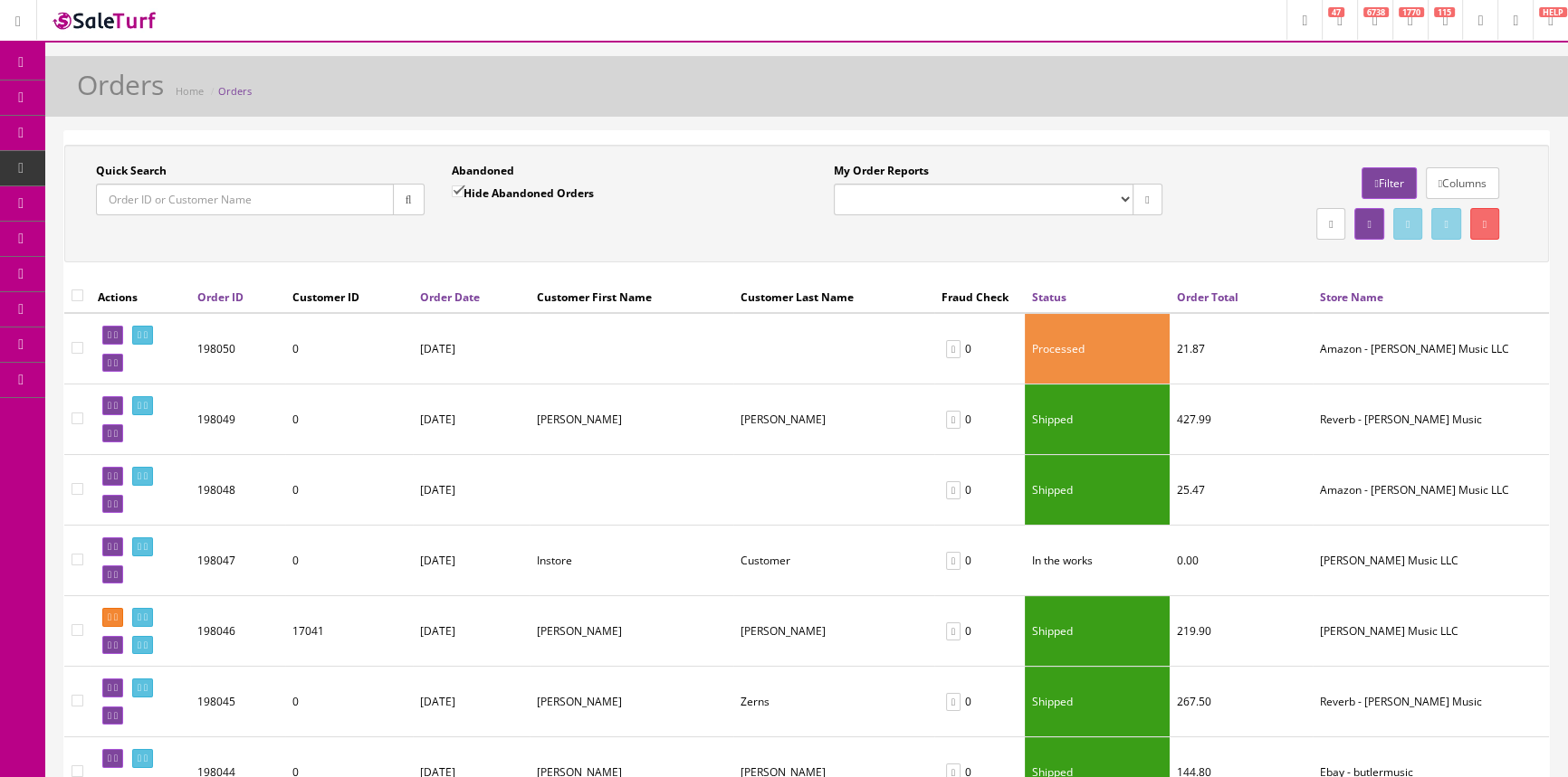
click at [161, 199] on input "Quick Search" at bounding box center [244, 199] width 297 height 31
paste input "195992"
type input "195992"
click at [407, 199] on icon "button" at bounding box center [409, 199] width 7 height 10
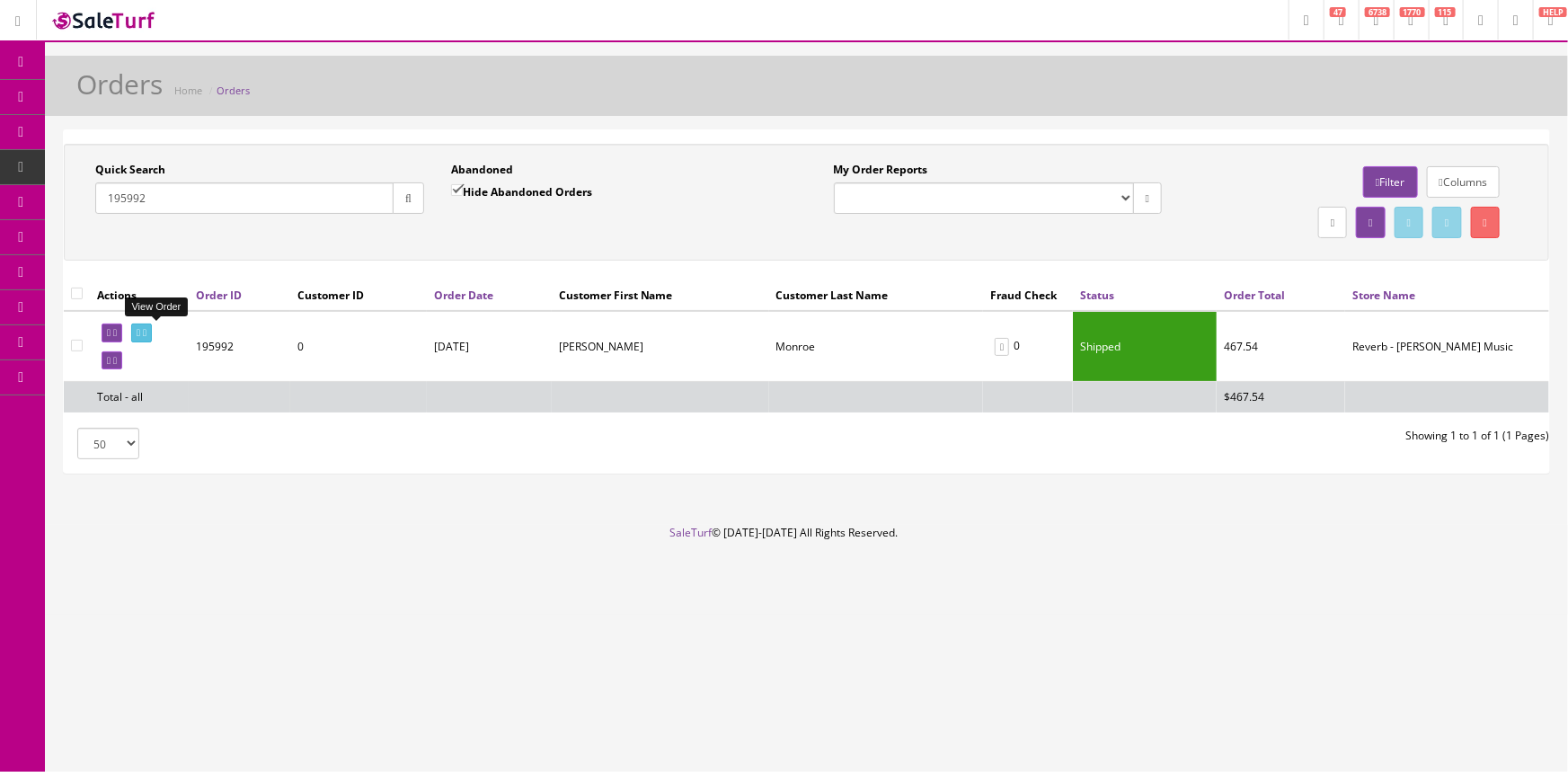
click at [141, 333] on icon at bounding box center [139, 333] width 4 height 9
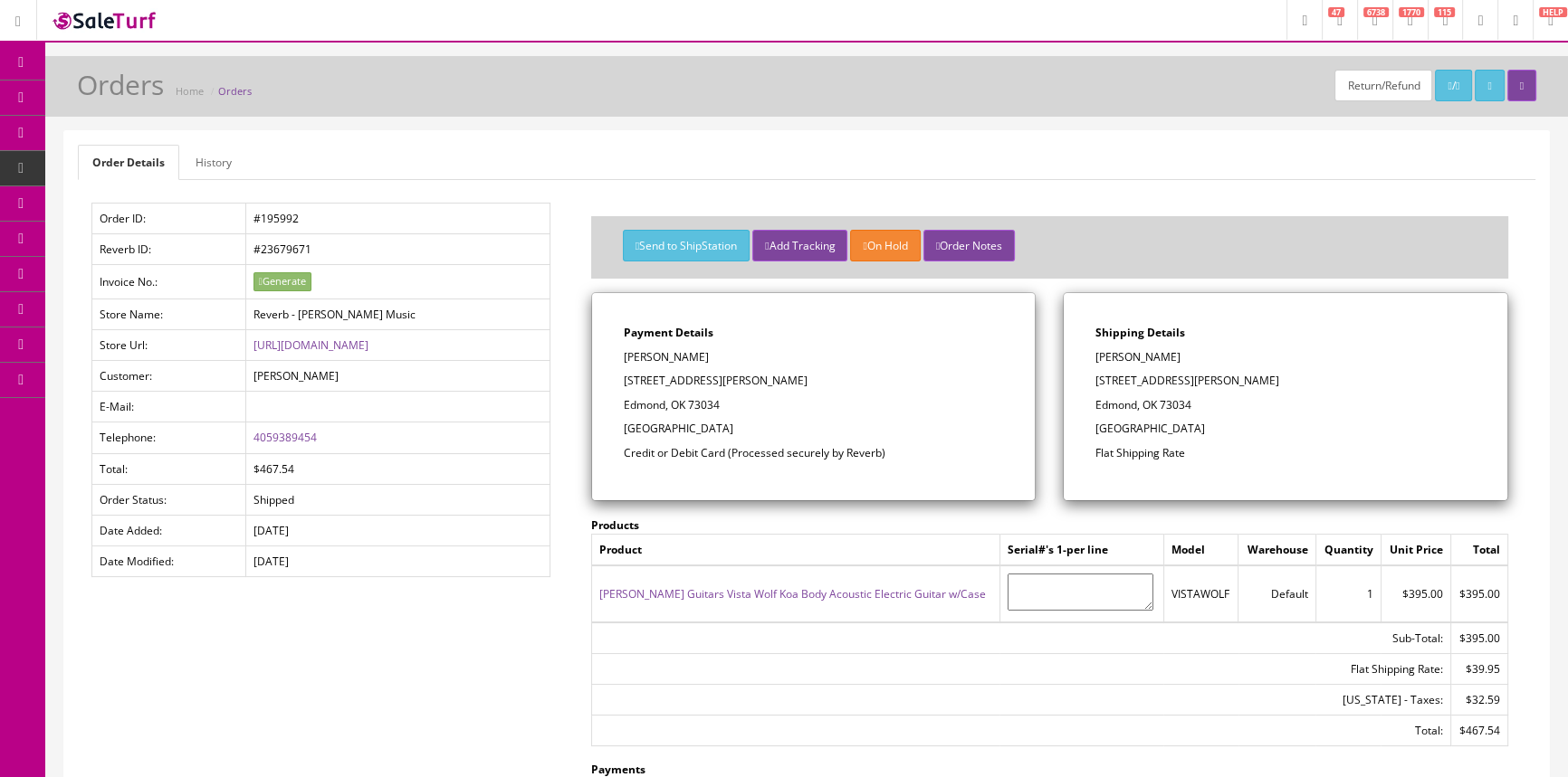
click at [223, 161] on link "History" at bounding box center [214, 161] width 66 height 35
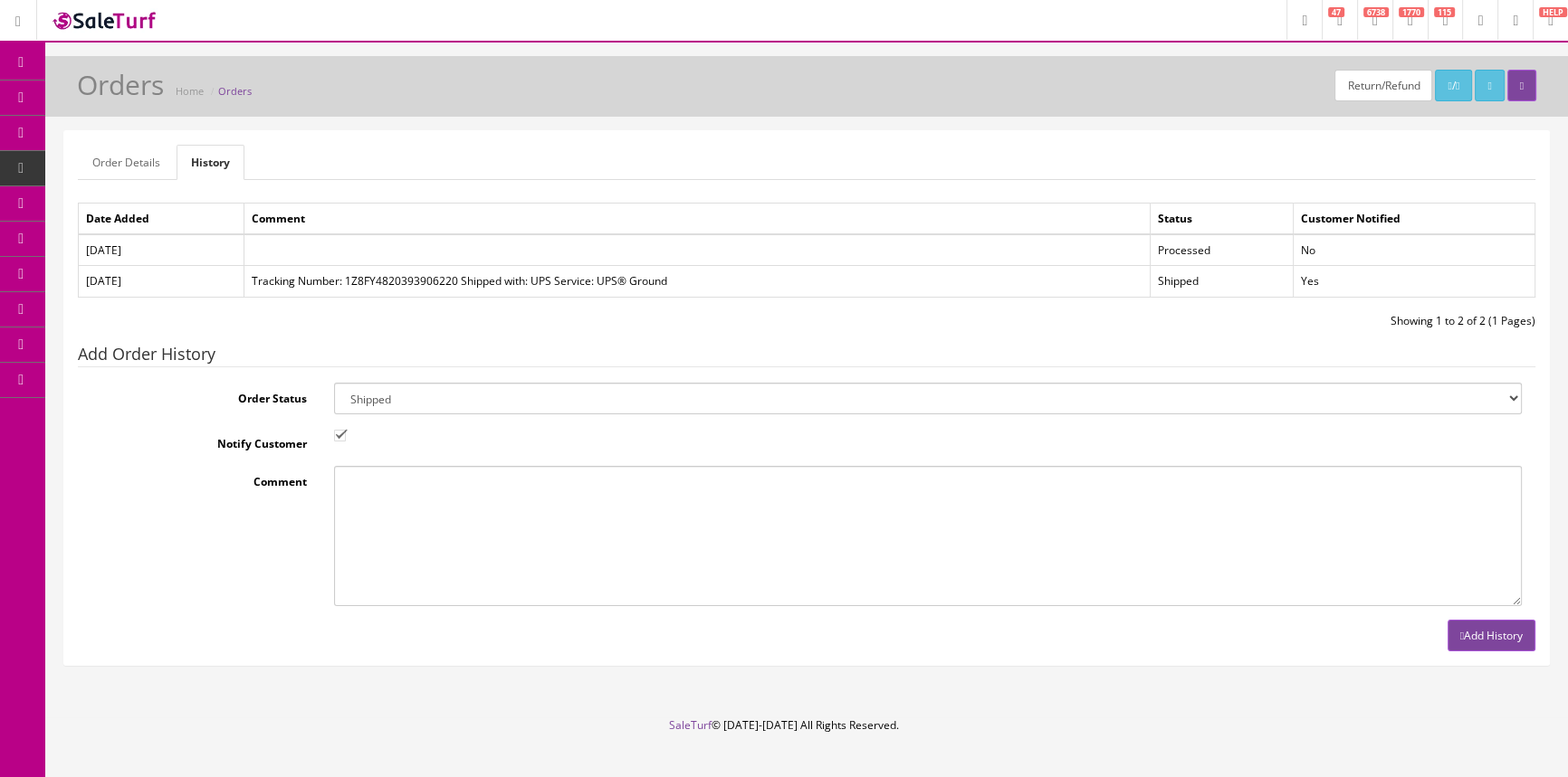
click at [112, 156] on link "Order Details" at bounding box center [126, 161] width 97 height 35
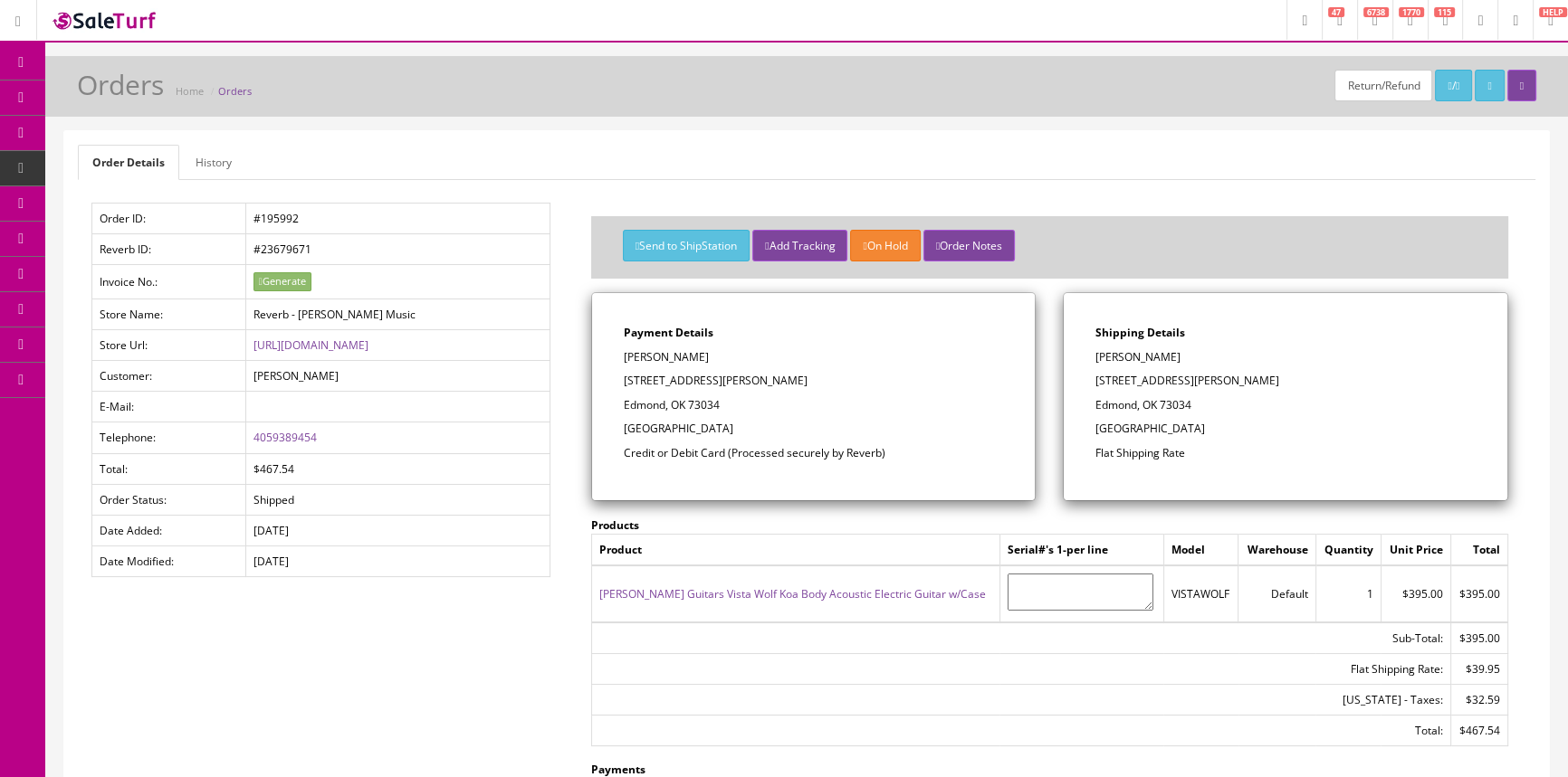
click at [152, 92] on span "Products" at bounding box center [129, 97] width 45 height 15
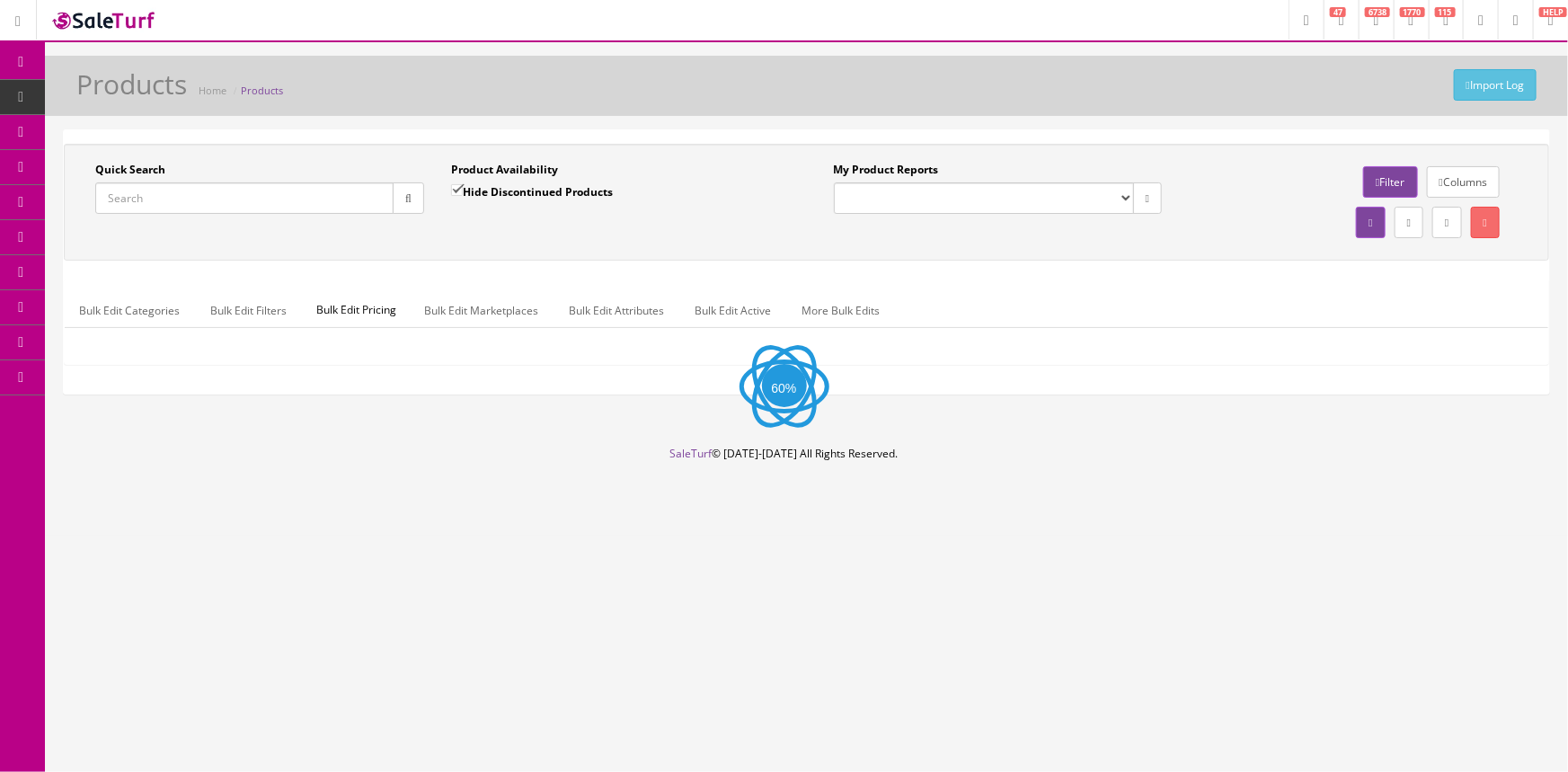
click at [182, 200] on input "Quick Search" at bounding box center [244, 197] width 298 height 31
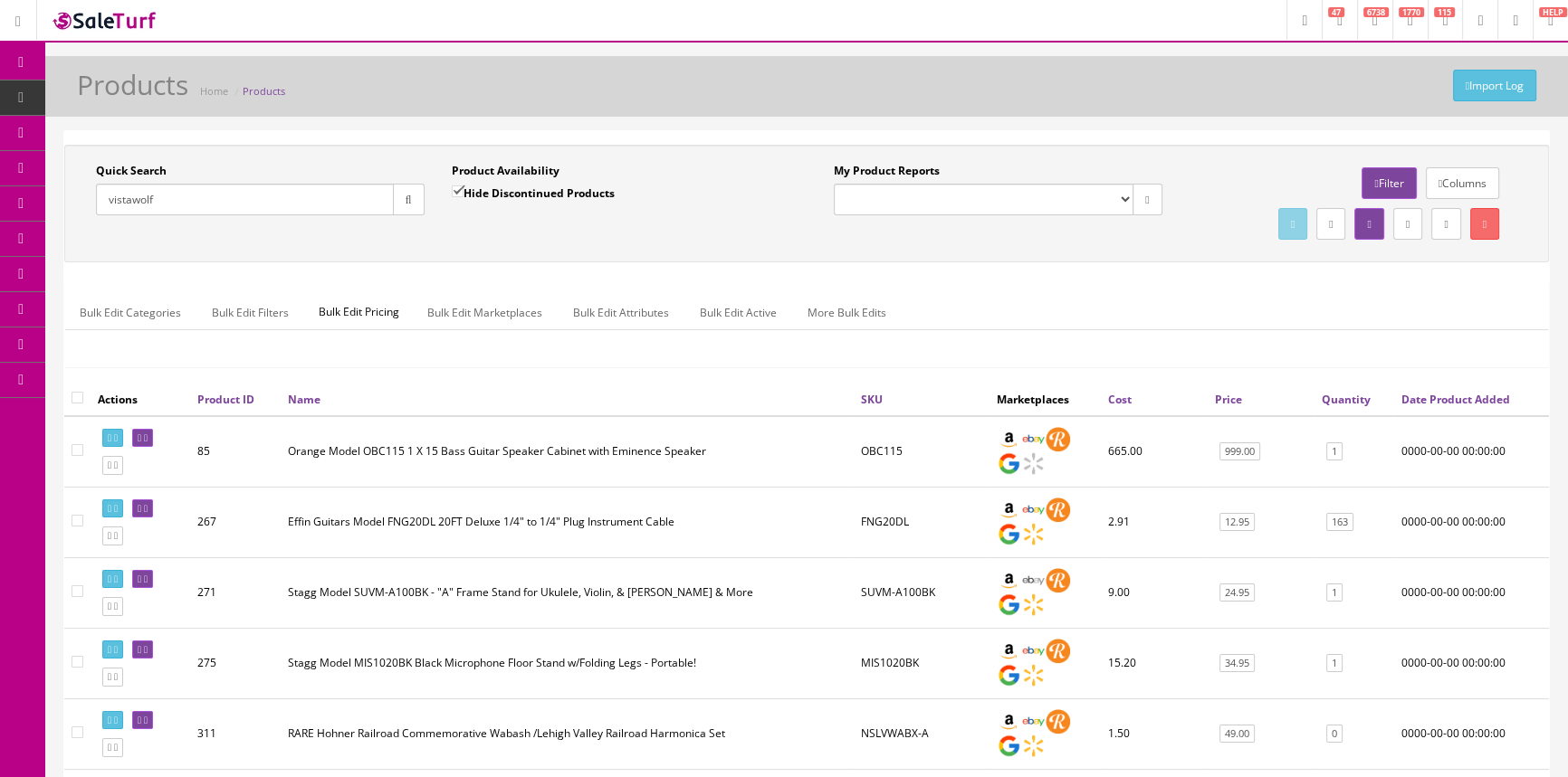
click at [415, 206] on button "button" at bounding box center [408, 199] width 31 height 31
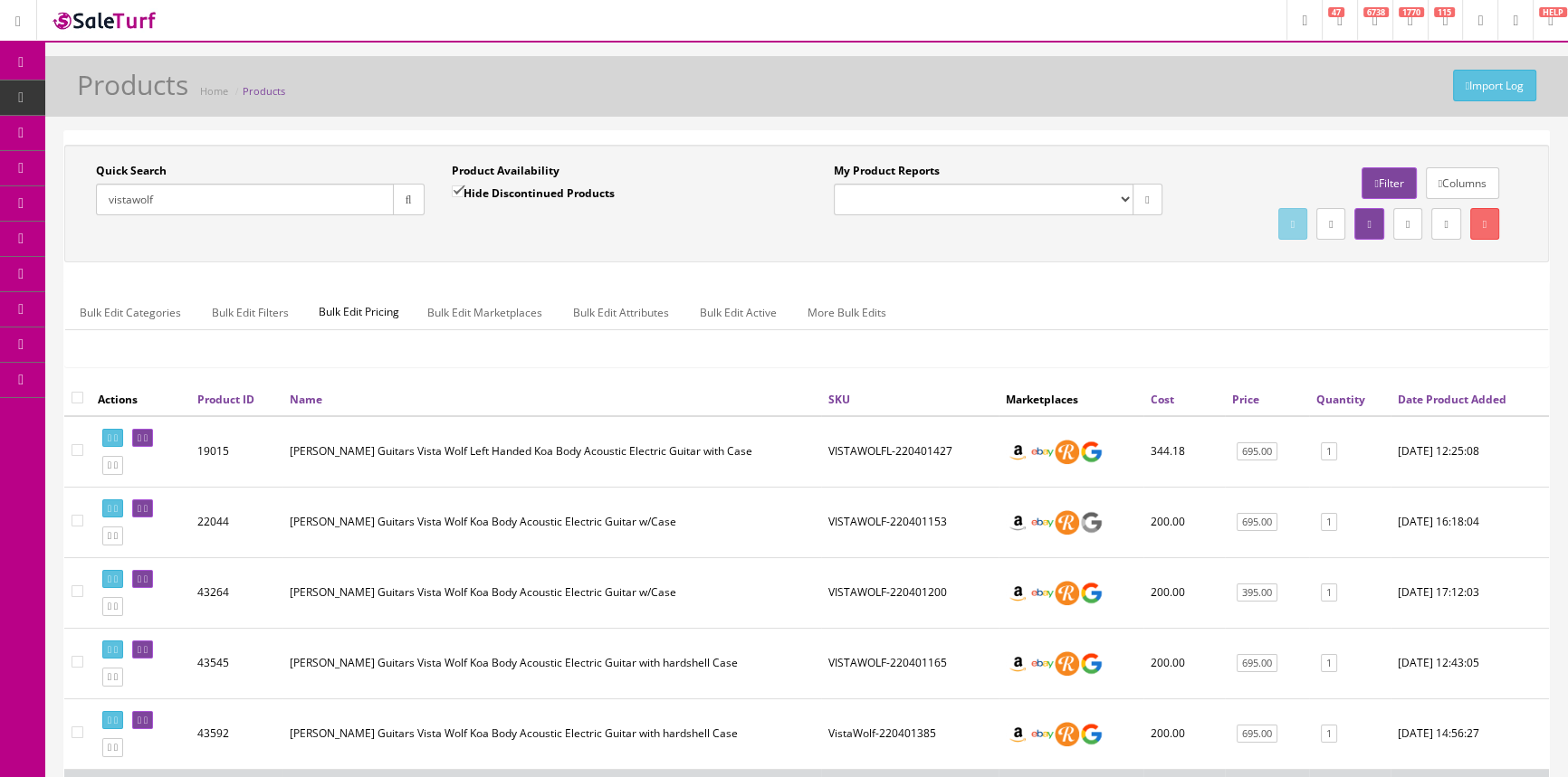
scroll to position [82, 0]
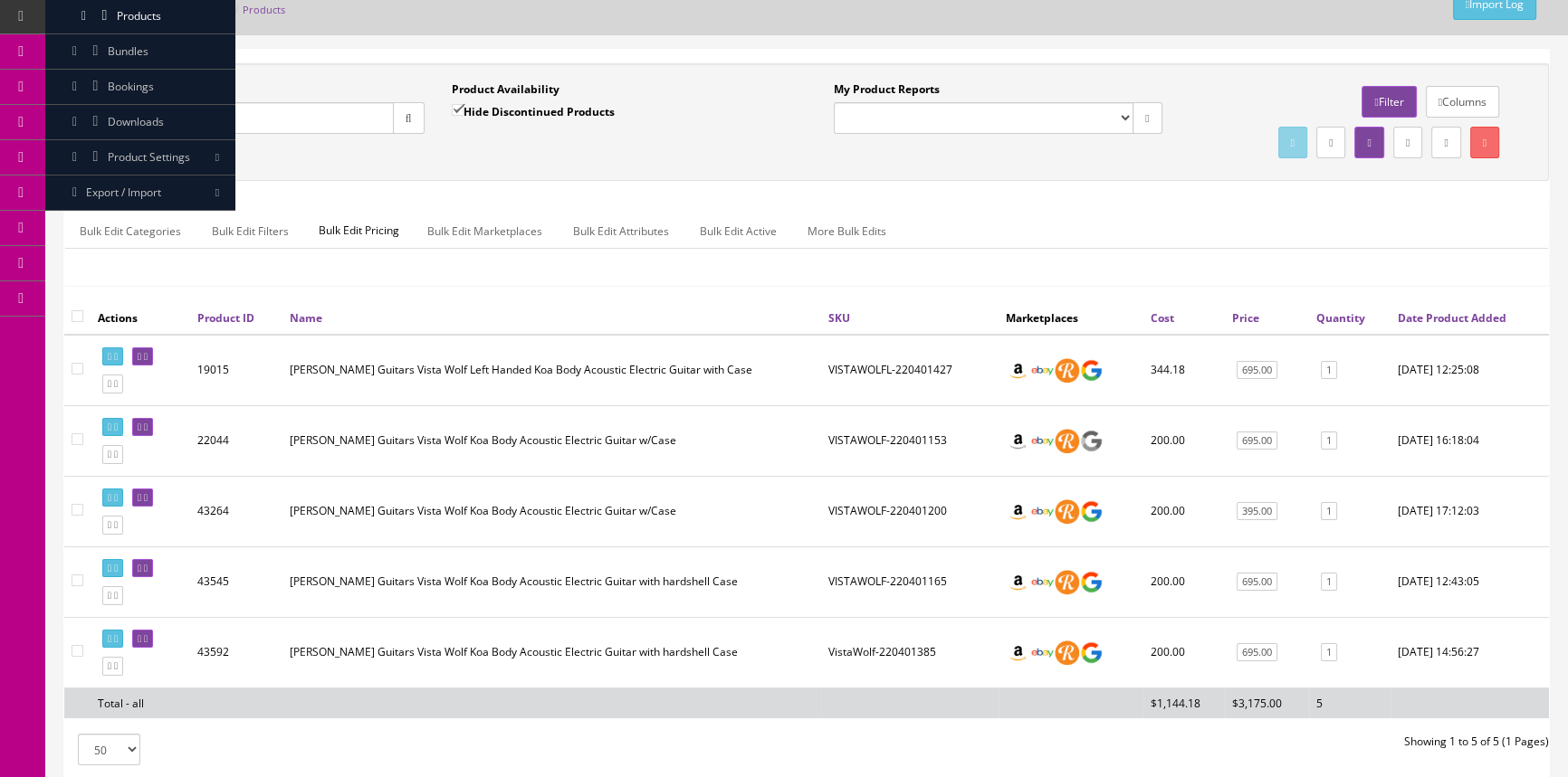
drag, startPoint x: 52, startPoint y: 115, endPoint x: 10, endPoint y: 110, distance: 42.3
click at [10, 110] on div "Research Trends Trending on Ebay Google Trends Amazon Insights (Login Before Cl…" at bounding box center [784, 420] width 1568 height 1004
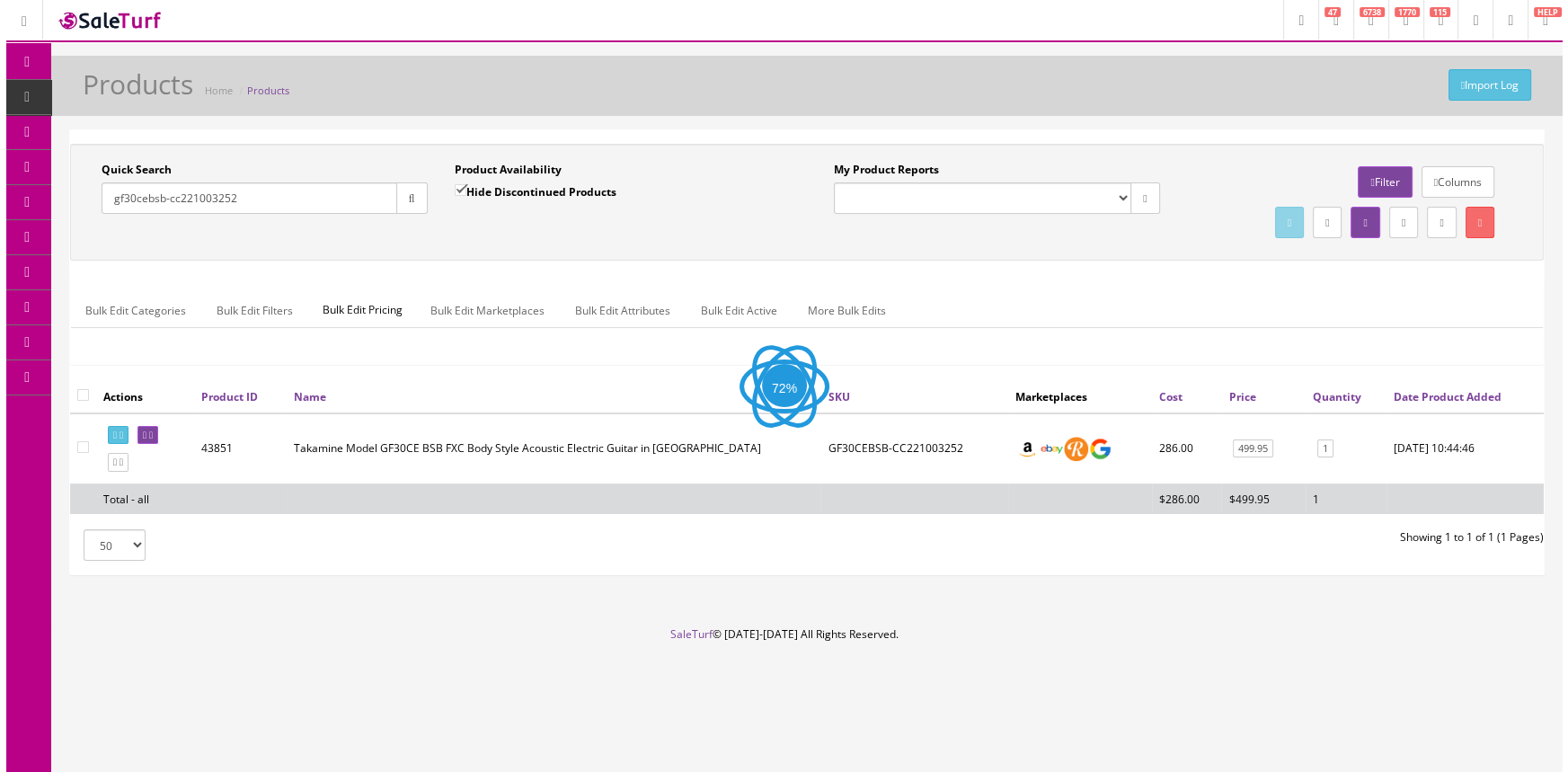
scroll to position [0, 0]
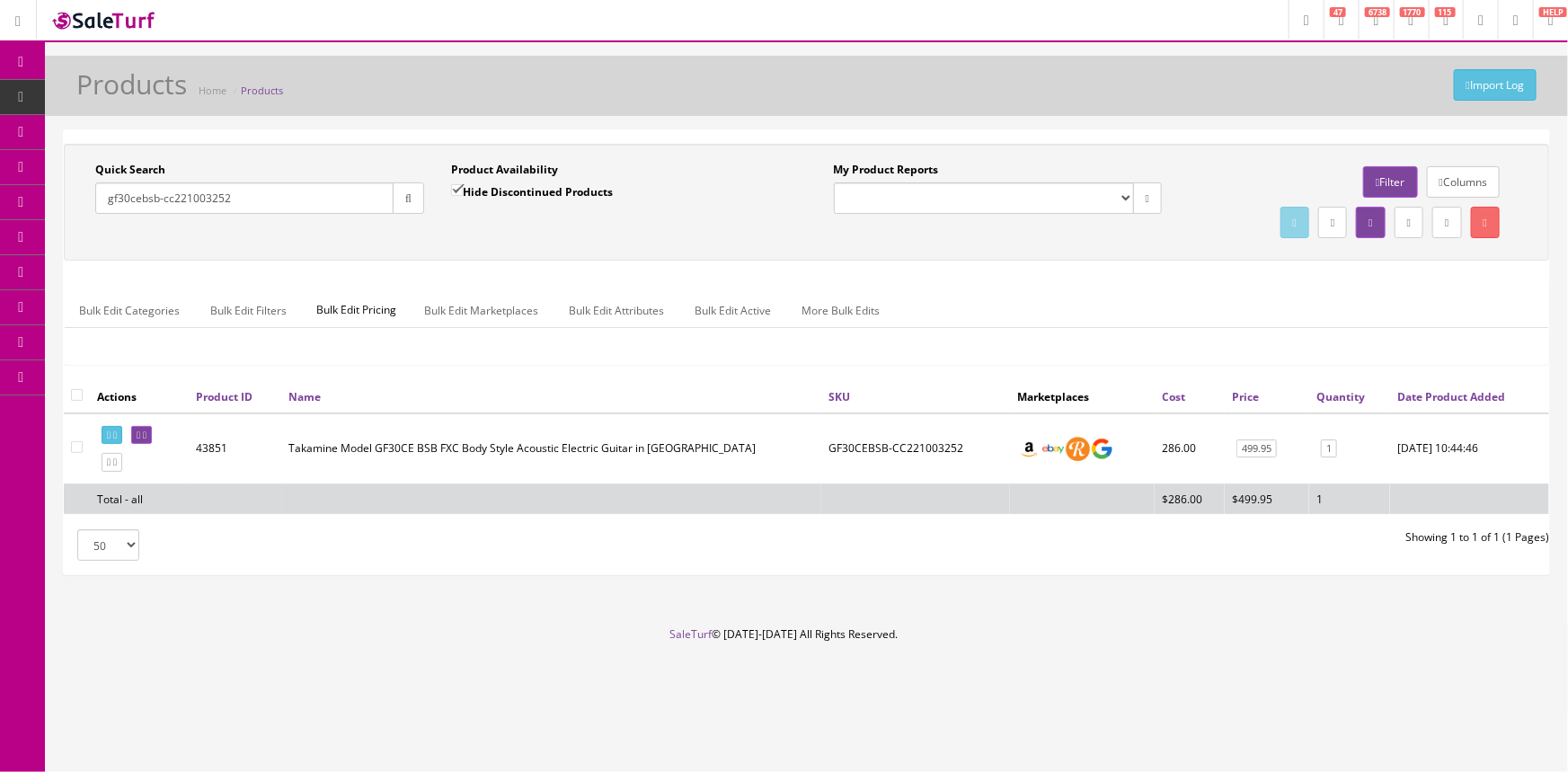
type input "gf30cebsb-cc221003252"
drag, startPoint x: 957, startPoint y: 447, endPoint x: 822, endPoint y: 459, distance: 135.5
click at [822, 459] on td "GF30CEBSB-CC221003252" at bounding box center [916, 448] width 189 height 71
copy td "GF30CEBSB-CC221003252"
click at [152, 432] on link at bounding box center [142, 436] width 21 height 19
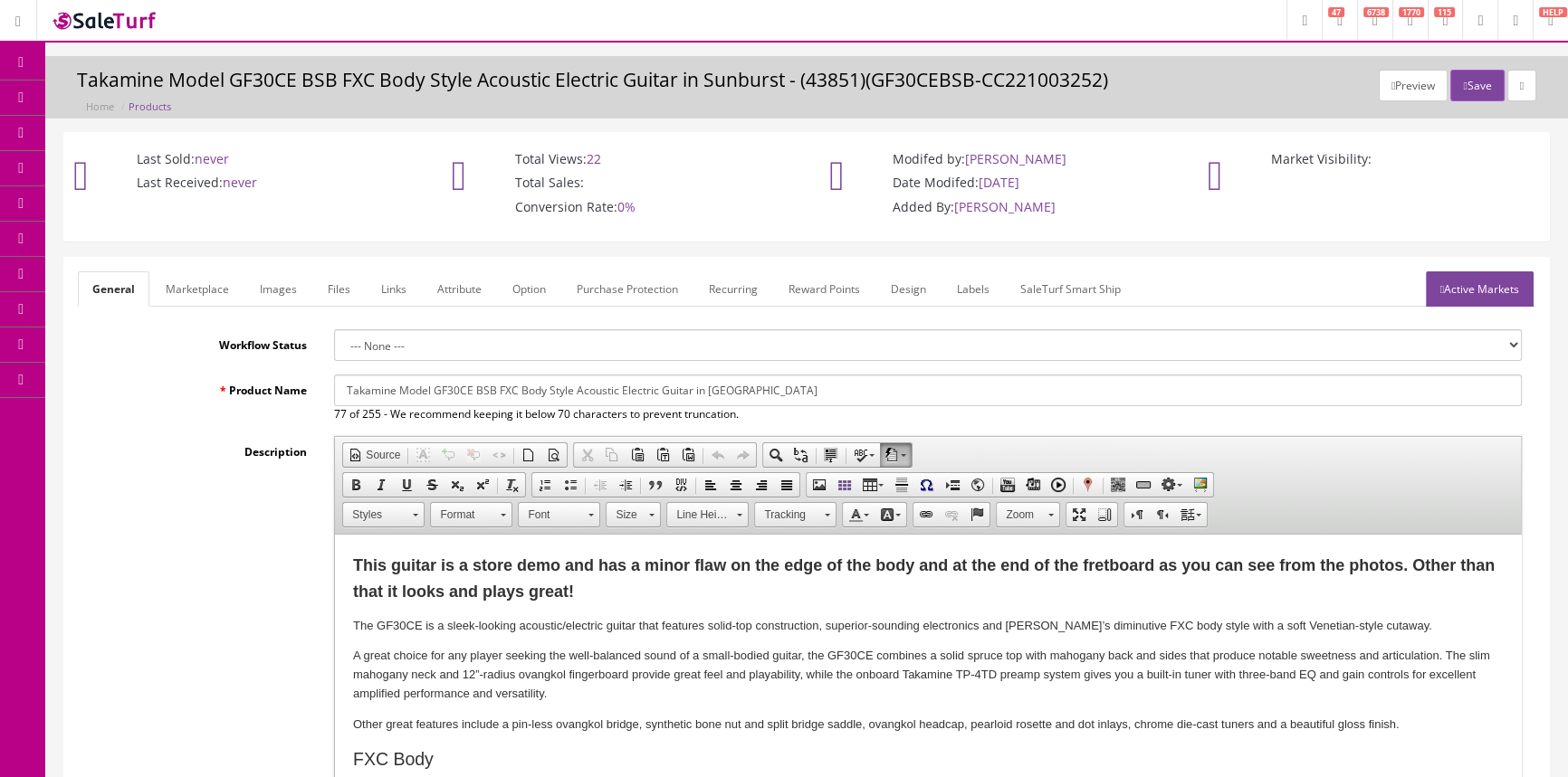
click at [280, 291] on link "Images" at bounding box center [278, 289] width 67 height 35
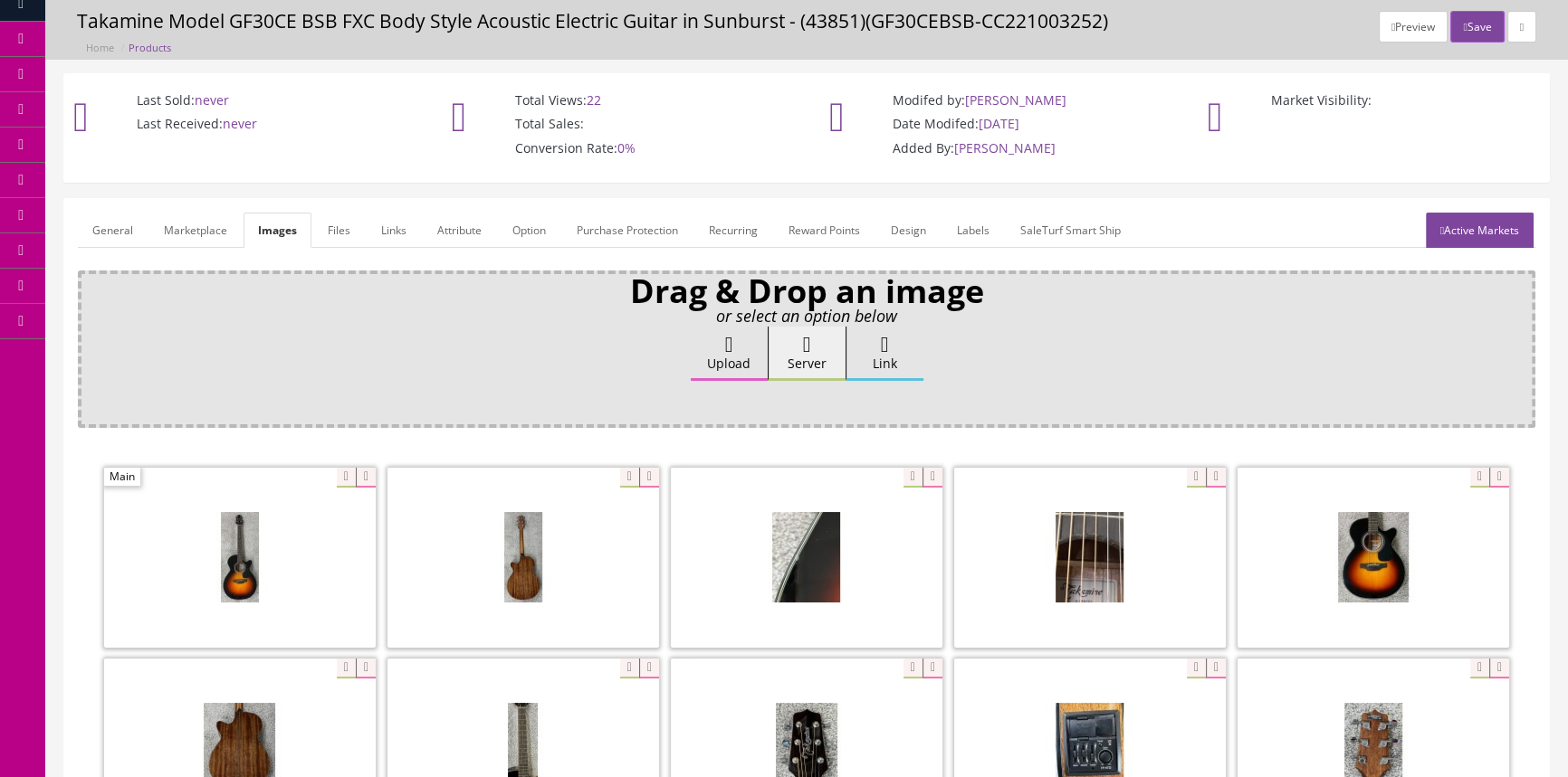
scroll to position [163, 0]
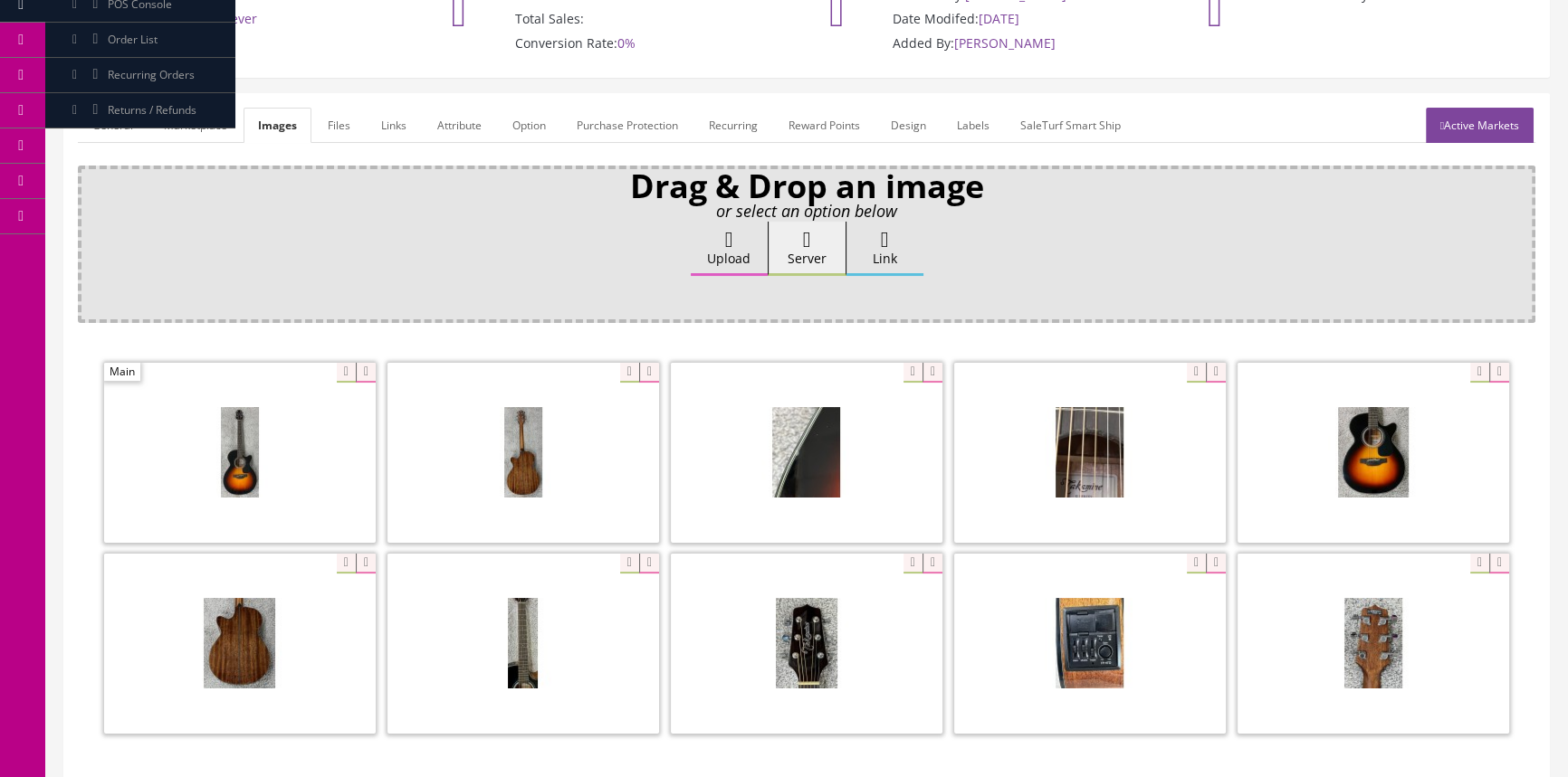
click at [124, 133] on link "General" at bounding box center [112, 124] width 69 height 35
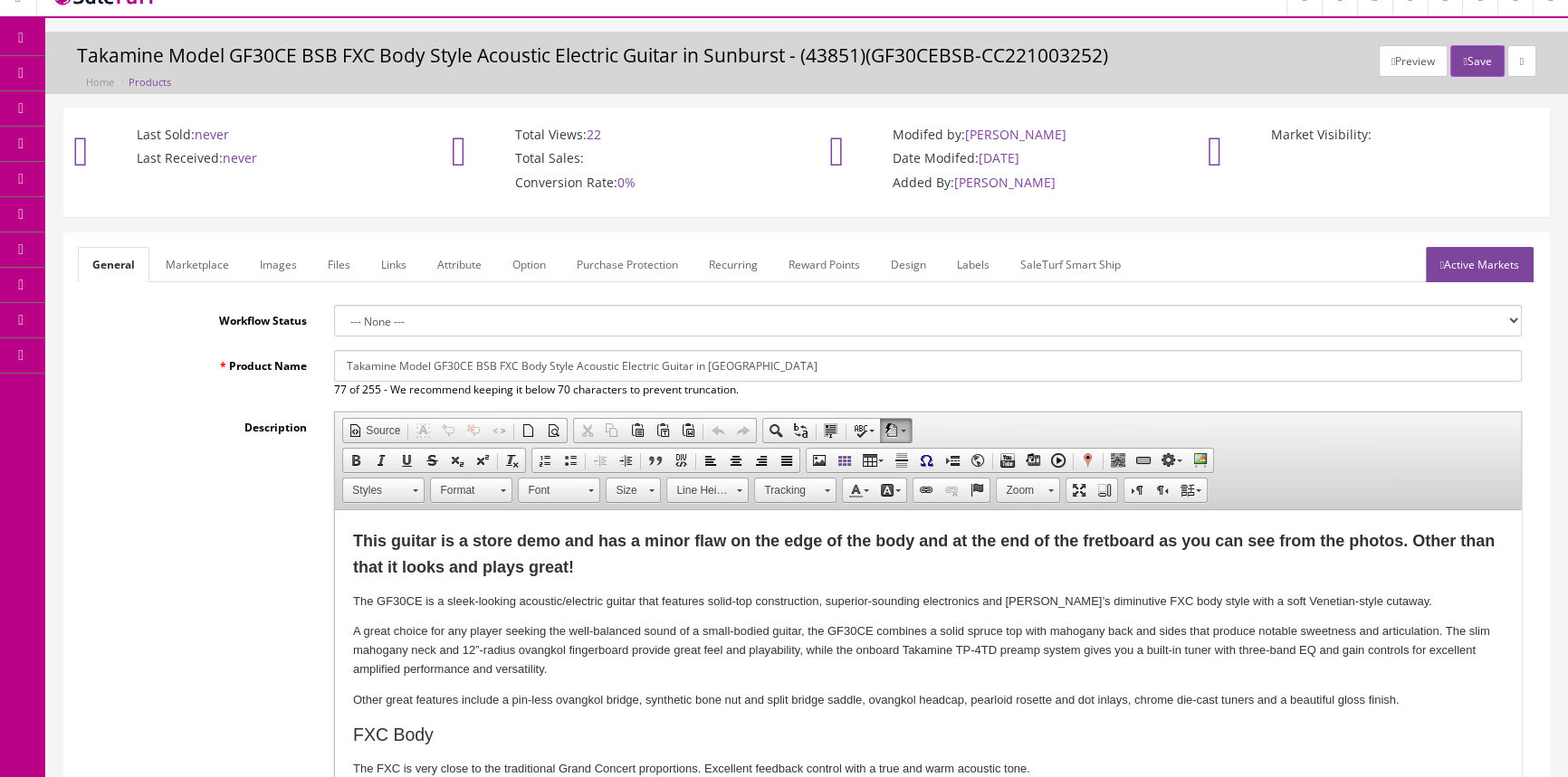
scroll to position [0, 0]
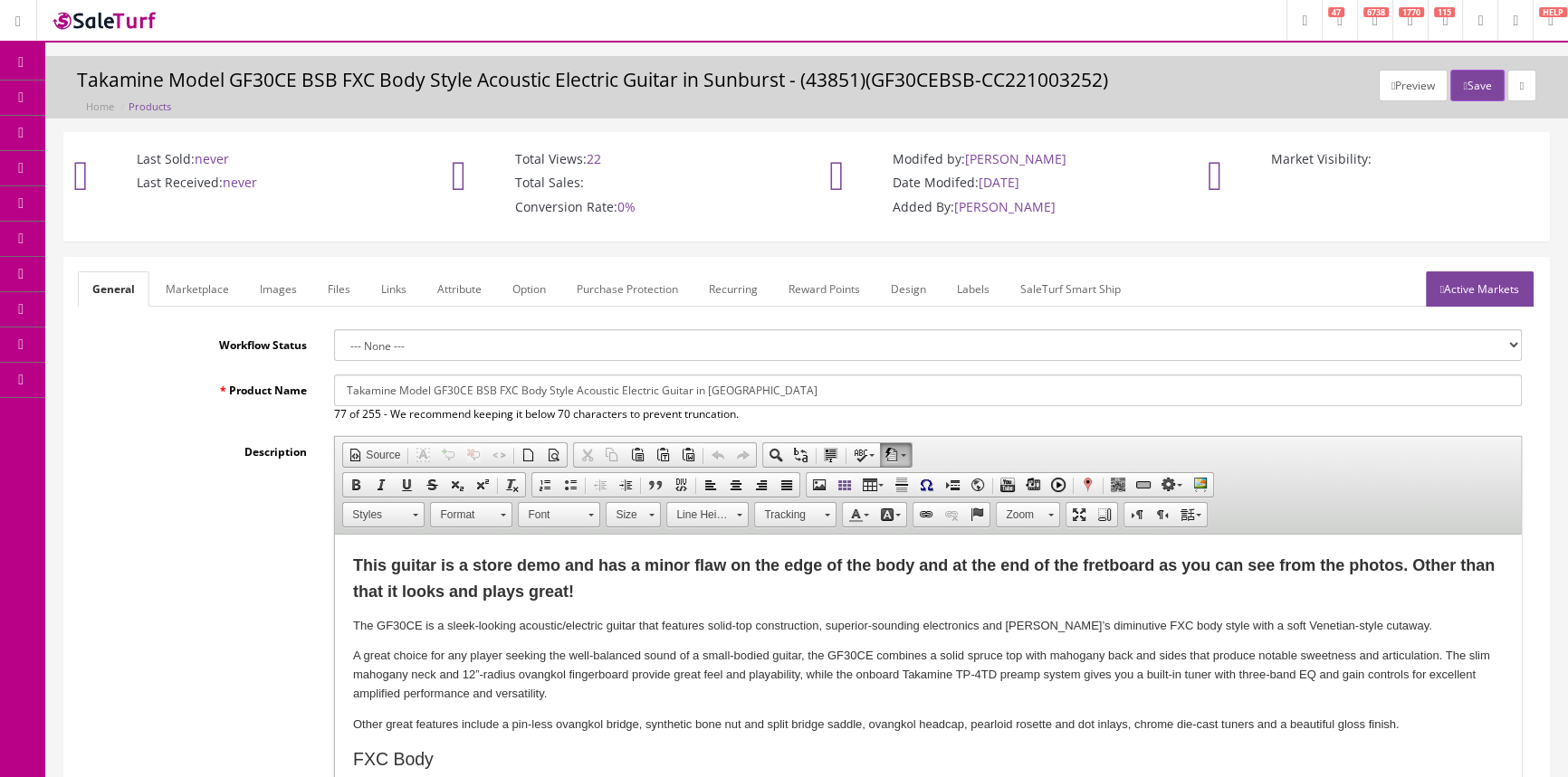
click at [135, 167] on span "POS Console" at bounding box center [140, 168] width 65 height 15
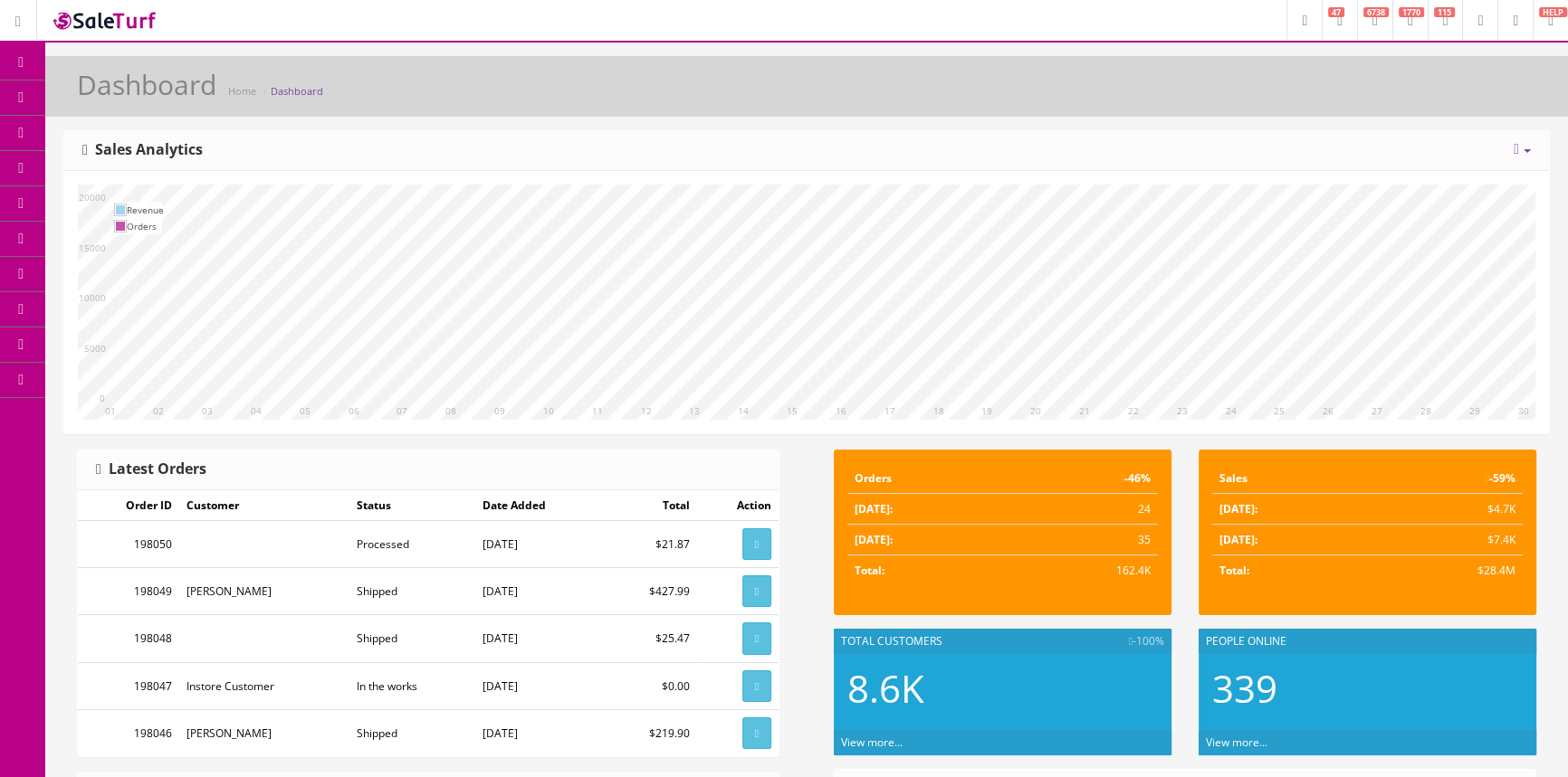
click at [126, 88] on link "Products" at bounding box center [141, 98] width 190 height 35
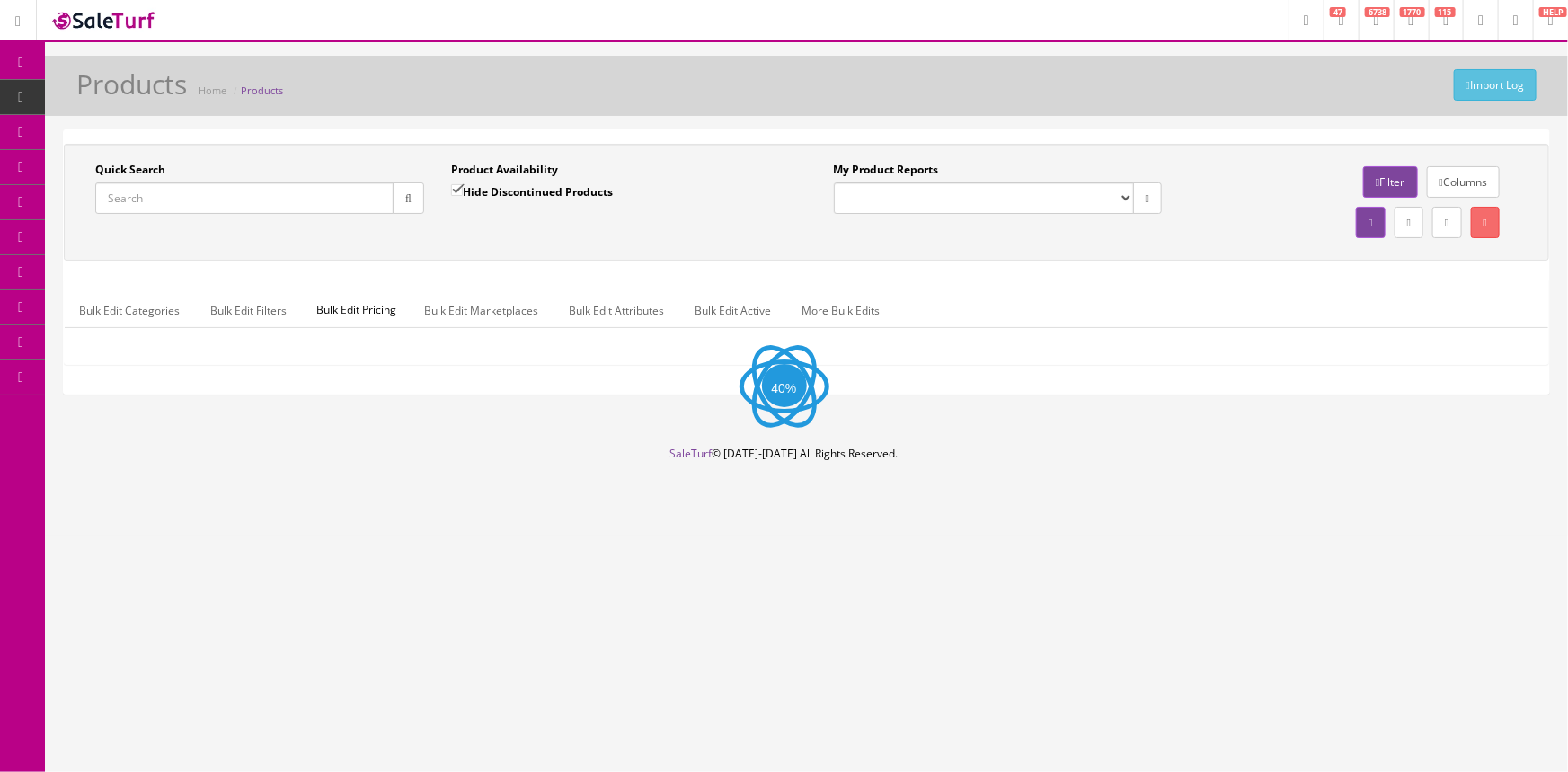
click at [143, 196] on input "Quick Search" at bounding box center [244, 197] width 298 height 31
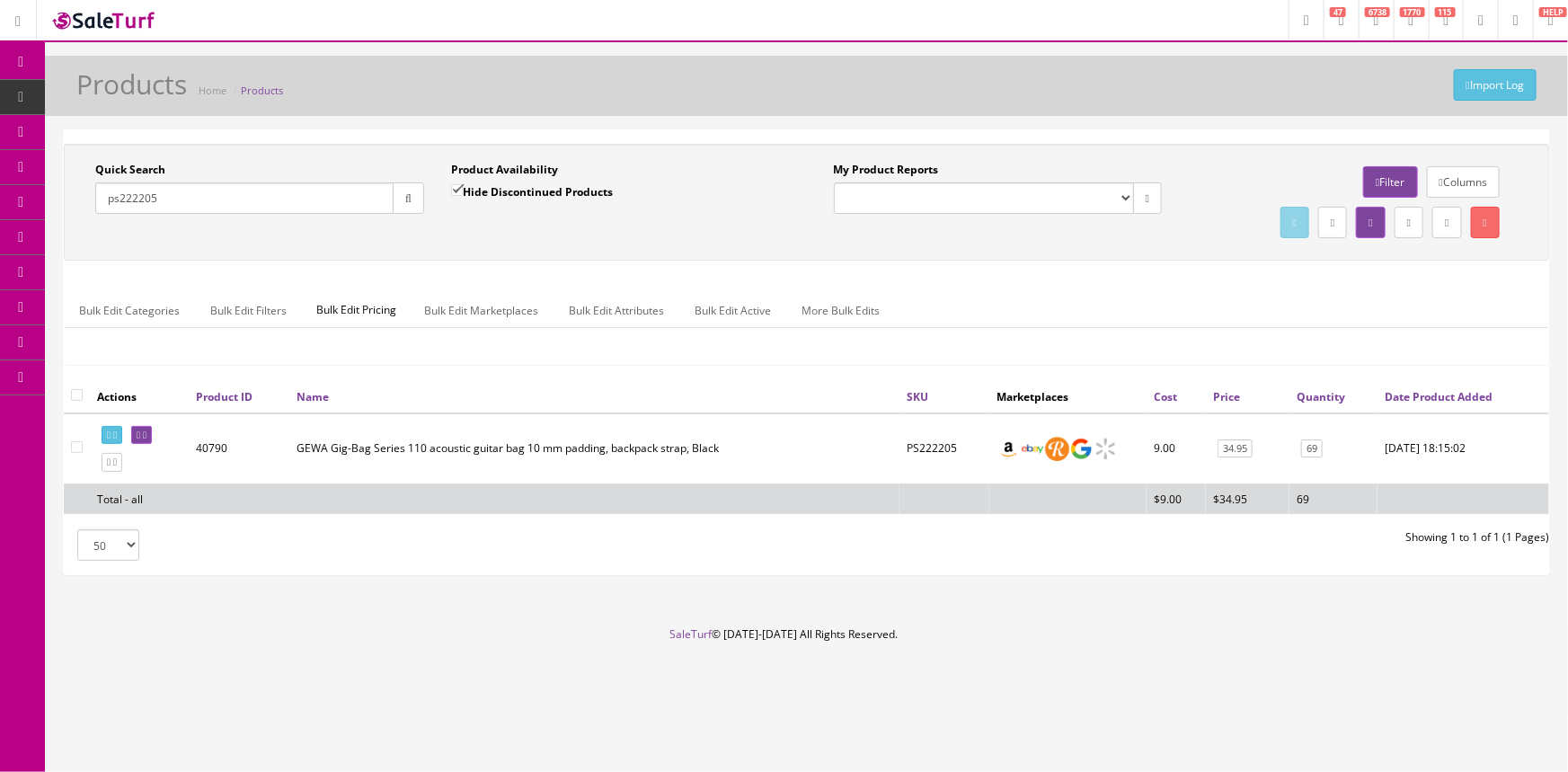
type input "ps222205"
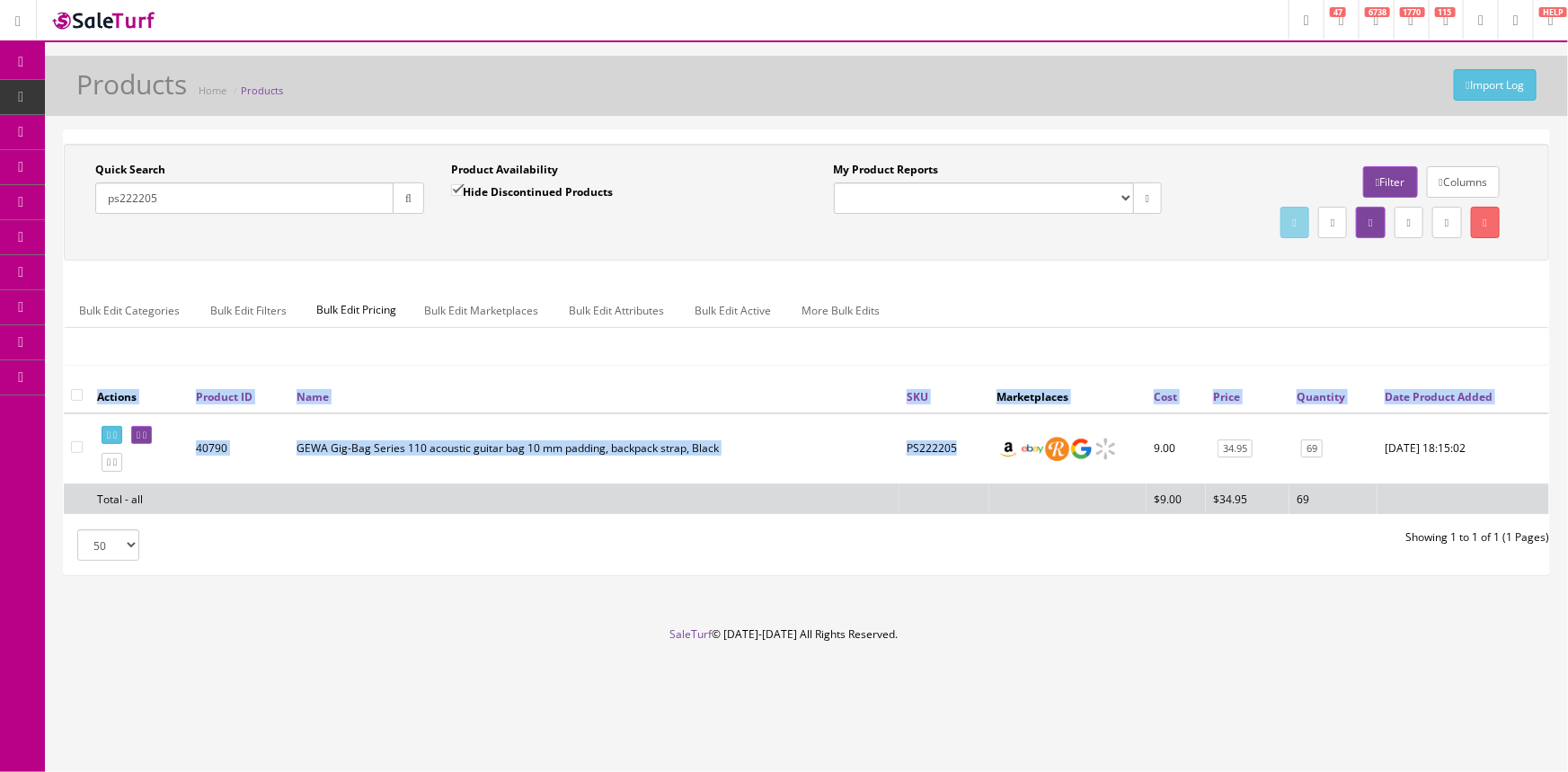
drag, startPoint x: 955, startPoint y: 446, endPoint x: 891, endPoint y: 448, distance: 64.0
click at [891, 448] on div "Actions Product ID Name SKU Marketplaces Cost Price Quantity Date Product Added…" at bounding box center [807, 454] width 1486 height 148
click at [910, 441] on td "PS222205" at bounding box center [944, 448] width 90 height 71
drag, startPoint x: 957, startPoint y: 445, endPoint x: 897, endPoint y: 446, distance: 60.0
click at [897, 446] on div "Actions Product ID Name SKU Marketplaces Cost Price Quantity Date Product Added…" at bounding box center [807, 454] width 1486 height 148
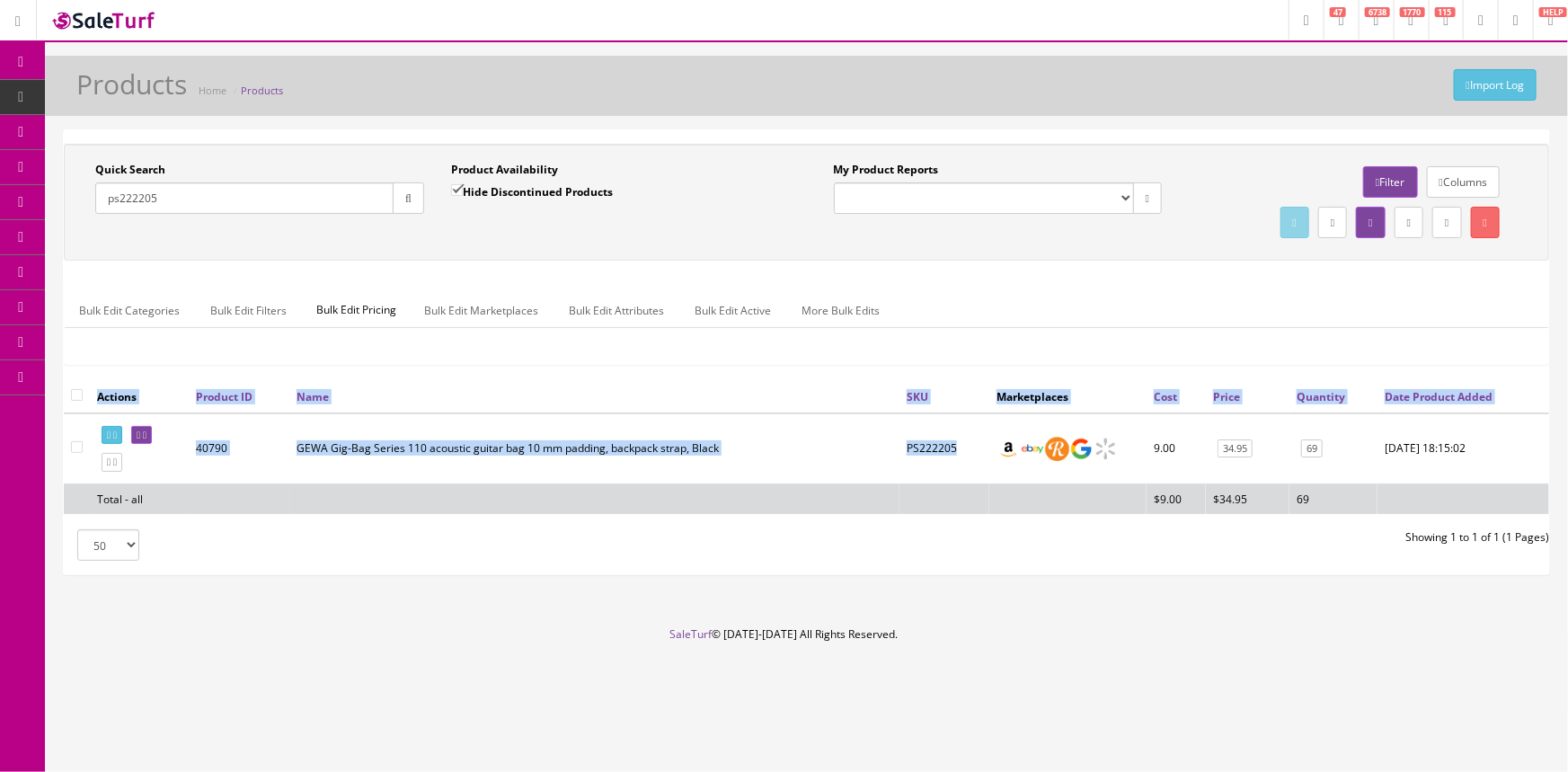
click at [916, 446] on td "PS222205" at bounding box center [944, 448] width 90 height 71
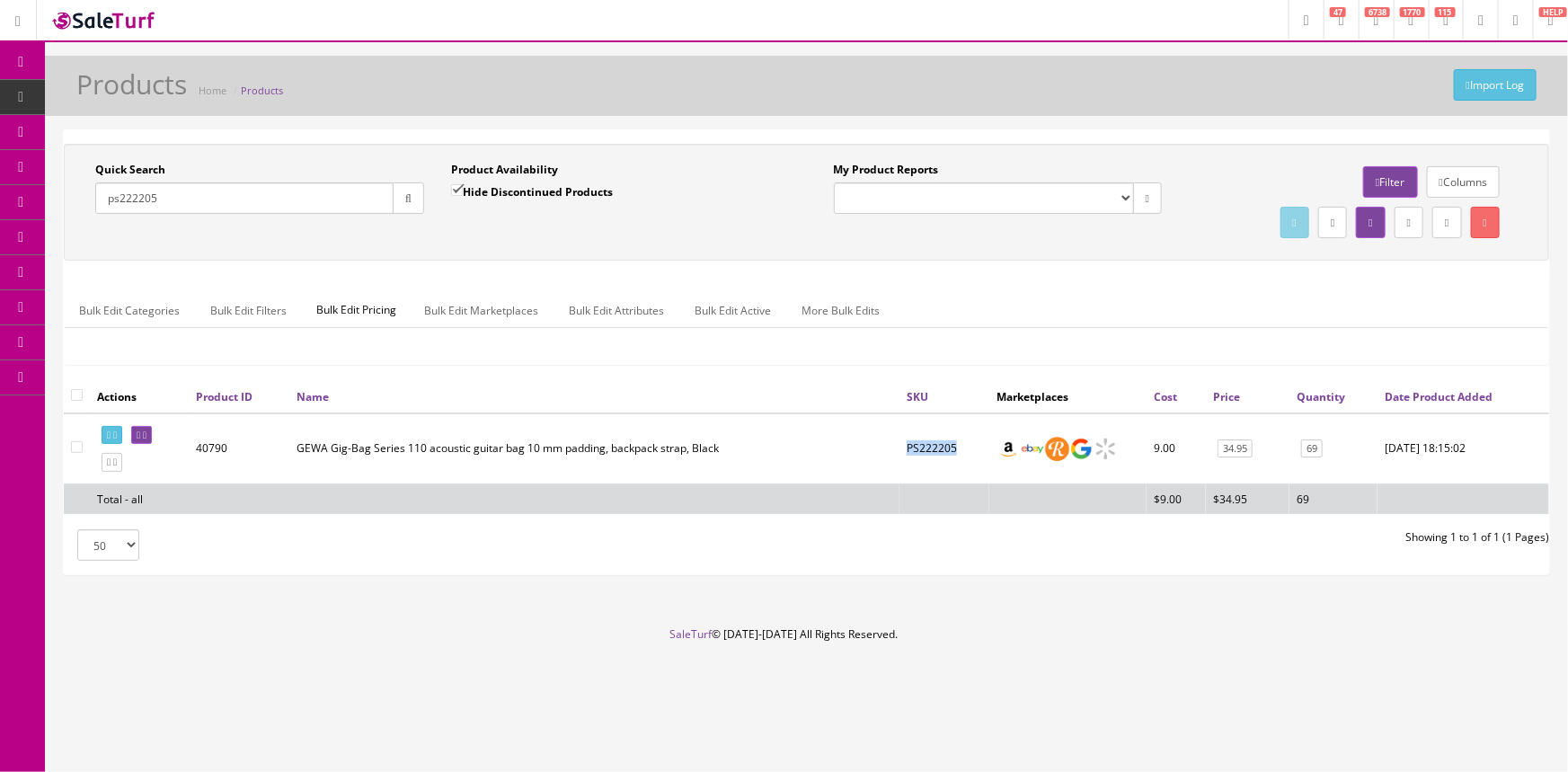
drag, startPoint x: 962, startPoint y: 440, endPoint x: 902, endPoint y: 445, distance: 60.2
click at [902, 445] on td "PS222205" at bounding box center [944, 448] width 90 height 71
copy td "PS222205"
click at [75, 165] on link "POS Console" at bounding box center [140, 167] width 189 height 35
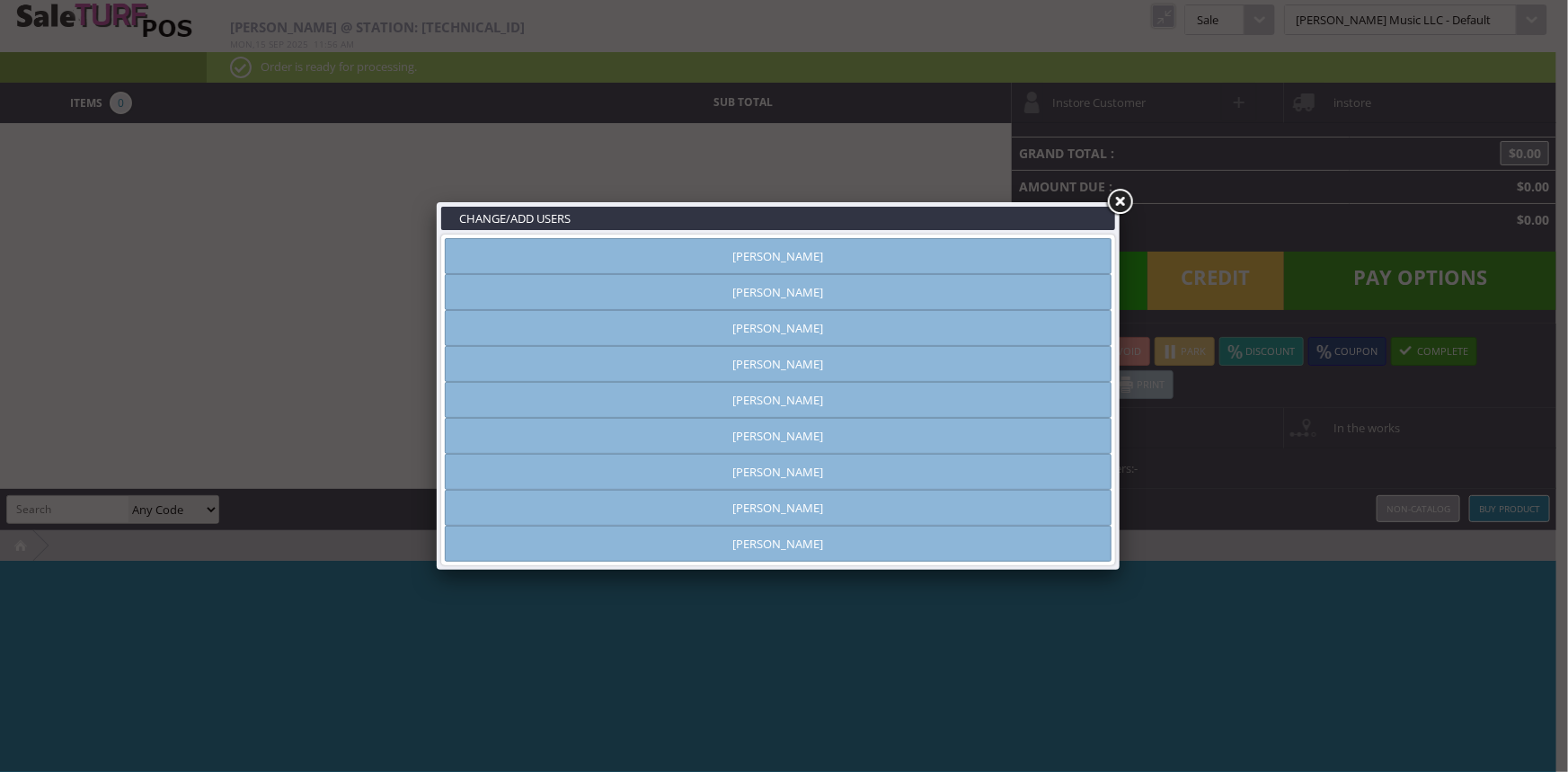
type input "[PERSON_NAME]"
drag, startPoint x: 814, startPoint y: 284, endPoint x: 983, endPoint y: 243, distance: 173.9
click at [814, 285] on link "[PERSON_NAME]" at bounding box center [778, 293] width 667 height 36
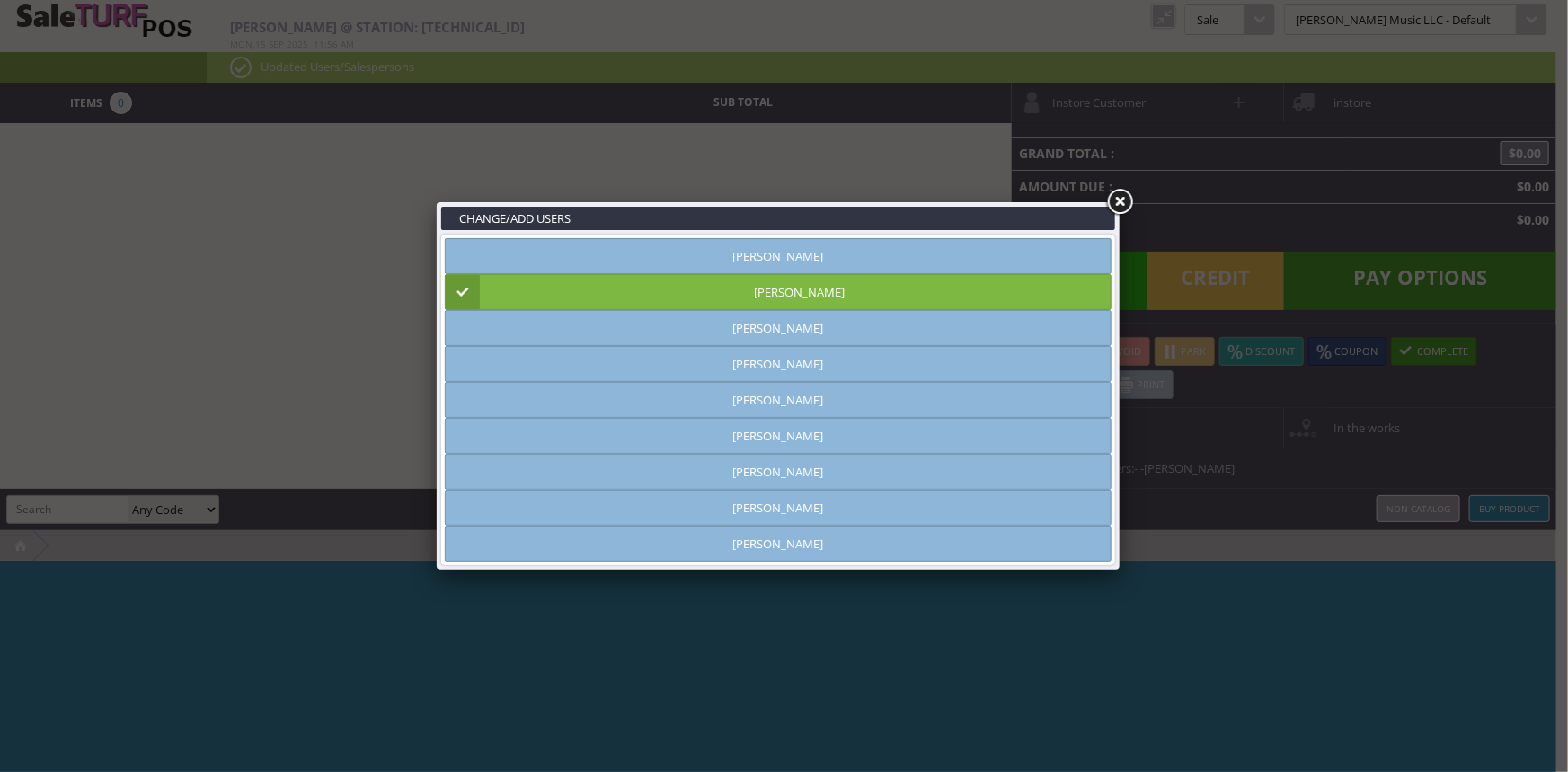
click at [1127, 202] on link at bounding box center [1120, 202] width 32 height 32
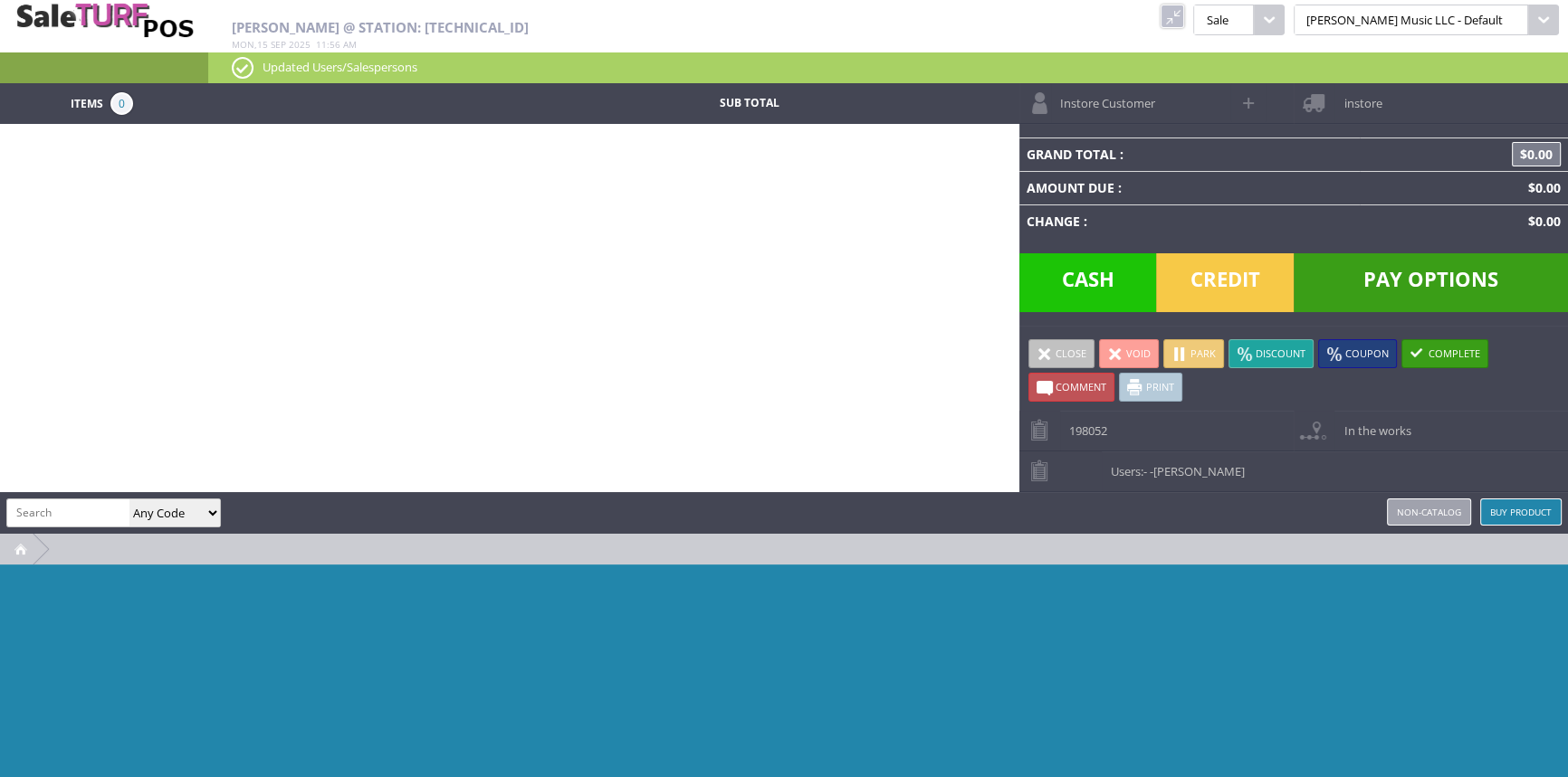
paste input "PS222205"
type input "PS222205"
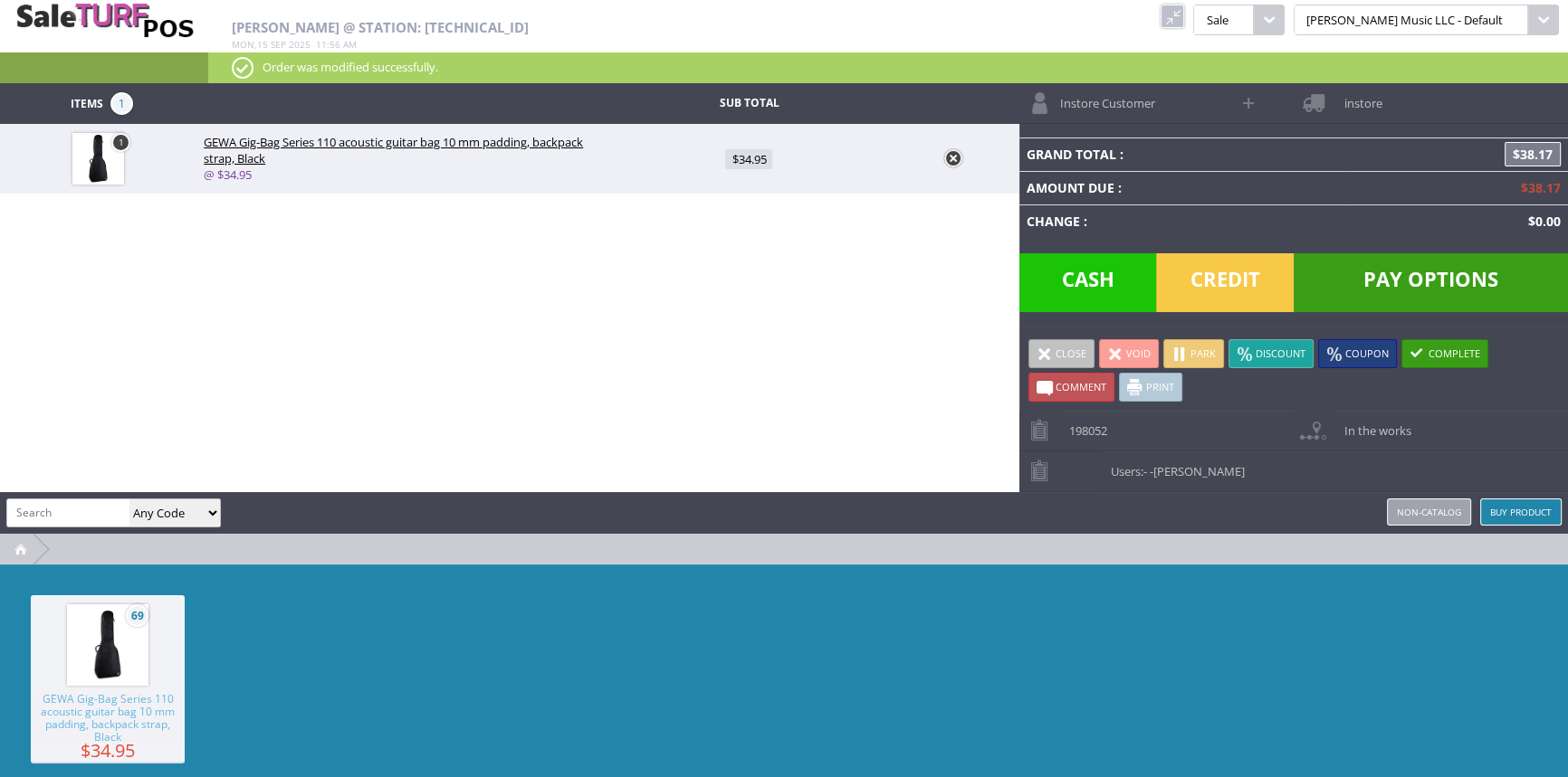
click at [753, 158] on span "$34.95" at bounding box center [749, 159] width 48 height 20
type input "34.95"
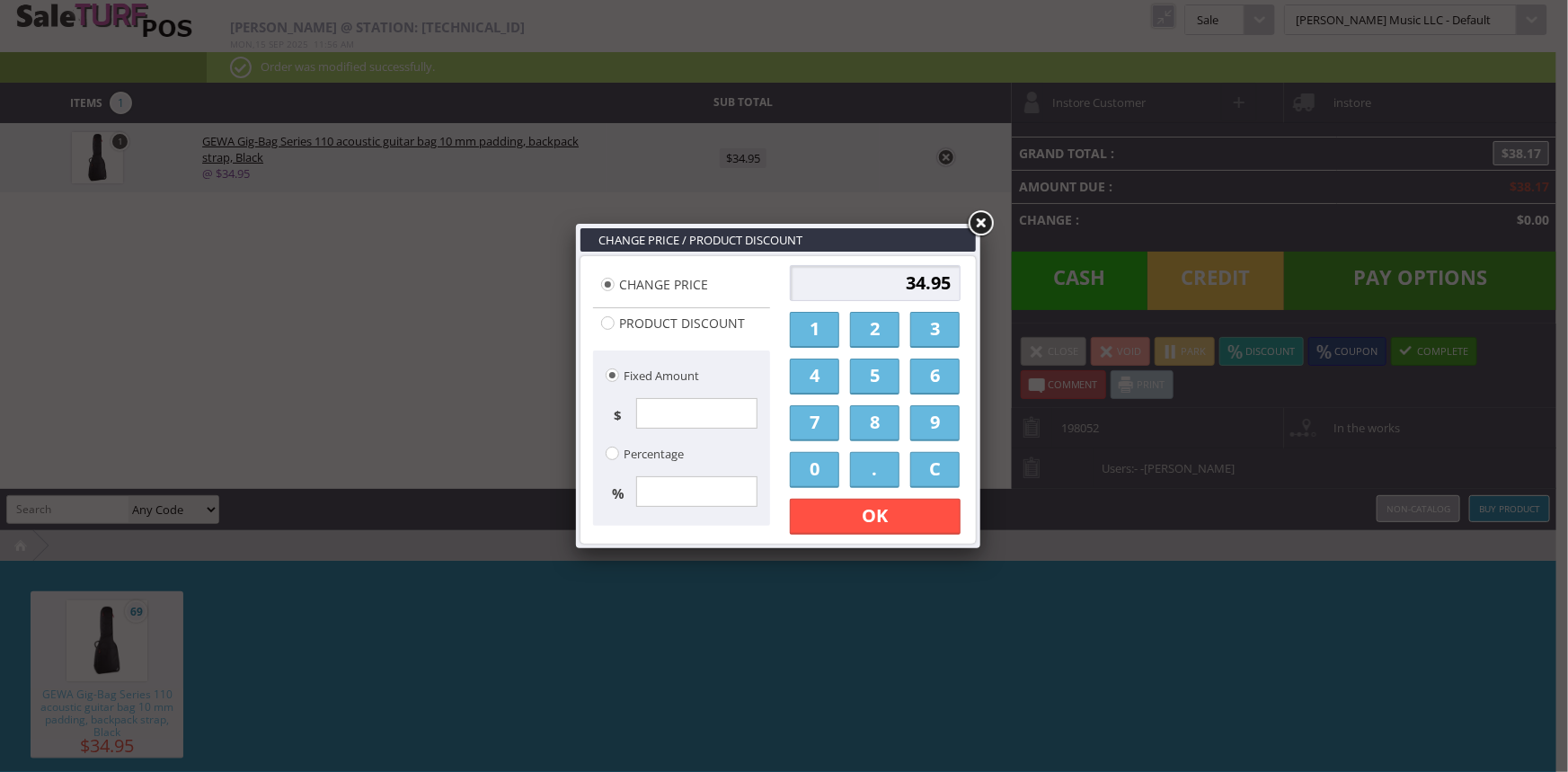
click at [872, 331] on link "2" at bounding box center [875, 330] width 49 height 36
click at [813, 469] on link "0" at bounding box center [814, 470] width 49 height 36
type input "20"
click at [825, 523] on link "OK" at bounding box center [875, 517] width 171 height 36
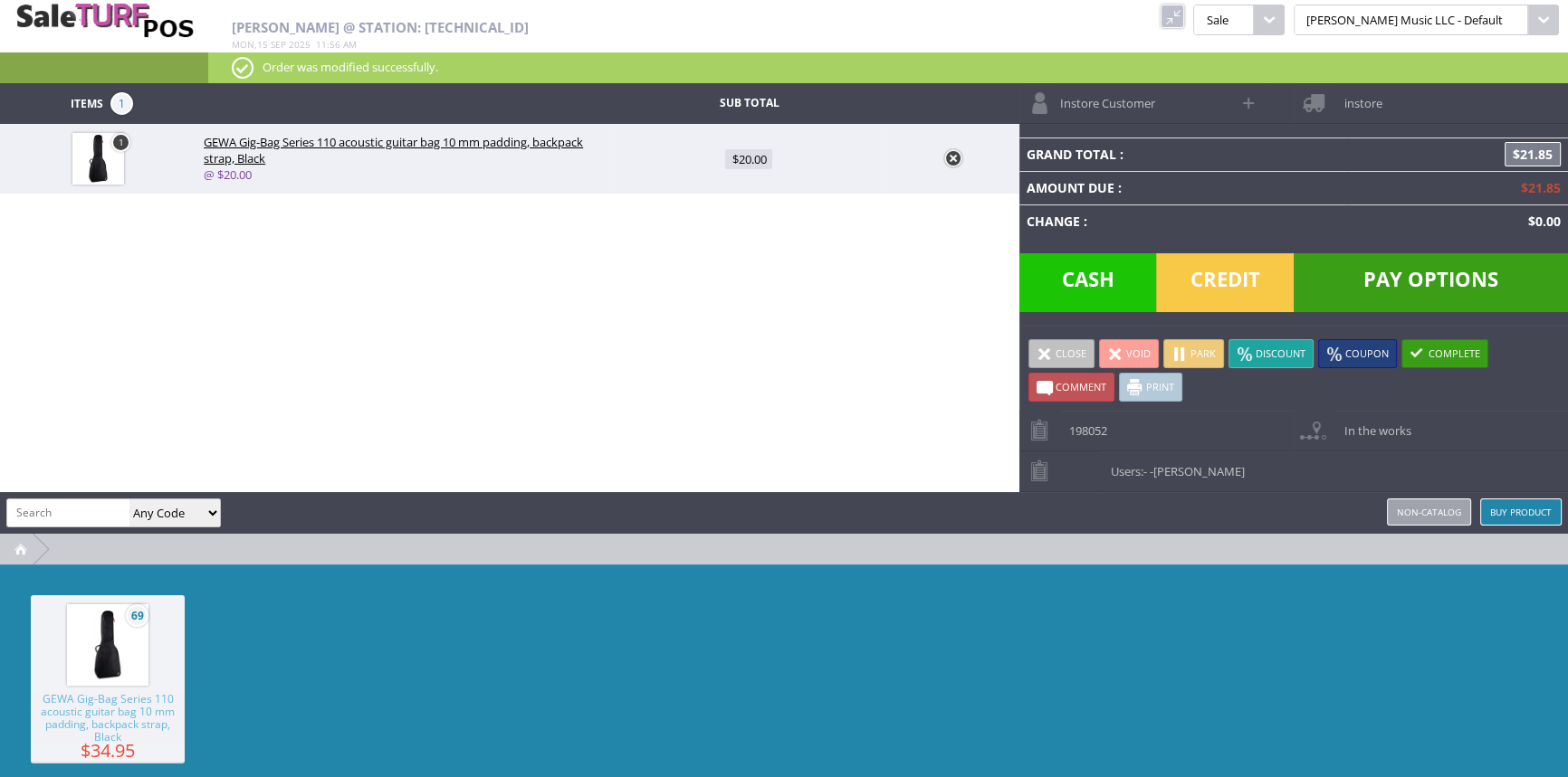
click at [54, 511] on input "search" at bounding box center [68, 513] width 123 height 27
type input "gf30cebsb-cc221003252"
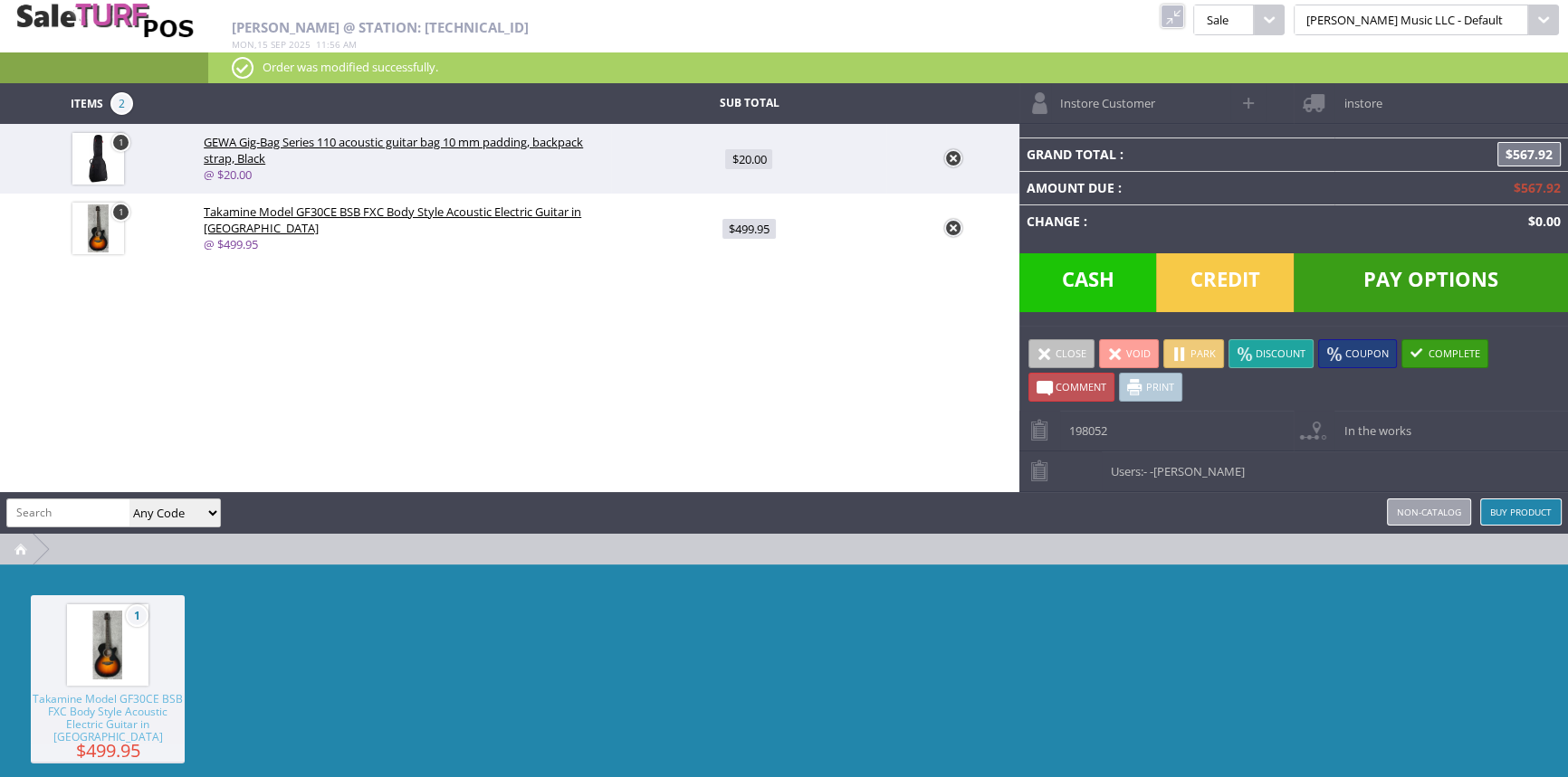
drag, startPoint x: 758, startPoint y: 227, endPoint x: 769, endPoint y: 225, distance: 11.2
click at [761, 226] on span "$499.95" at bounding box center [749, 229] width 53 height 20
type input "499.95"
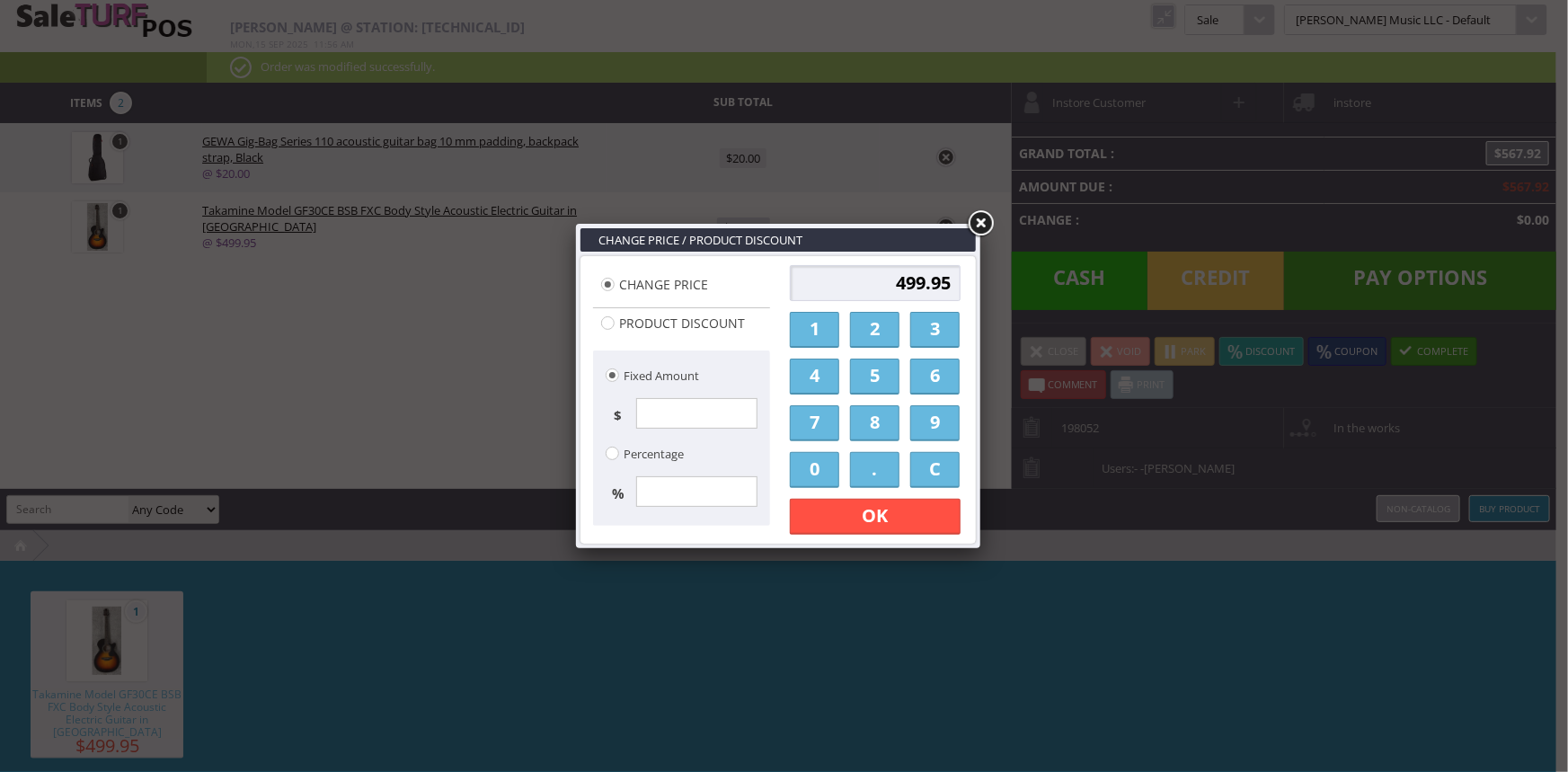
drag, startPoint x: 817, startPoint y: 374, endPoint x: 826, endPoint y: 371, distance: 9.5
click at [817, 375] on link "4" at bounding box center [814, 377] width 49 height 36
click at [859, 378] on link "5" at bounding box center [875, 377] width 49 height 36
click at [819, 465] on link "0" at bounding box center [814, 470] width 49 height 36
type input "450"
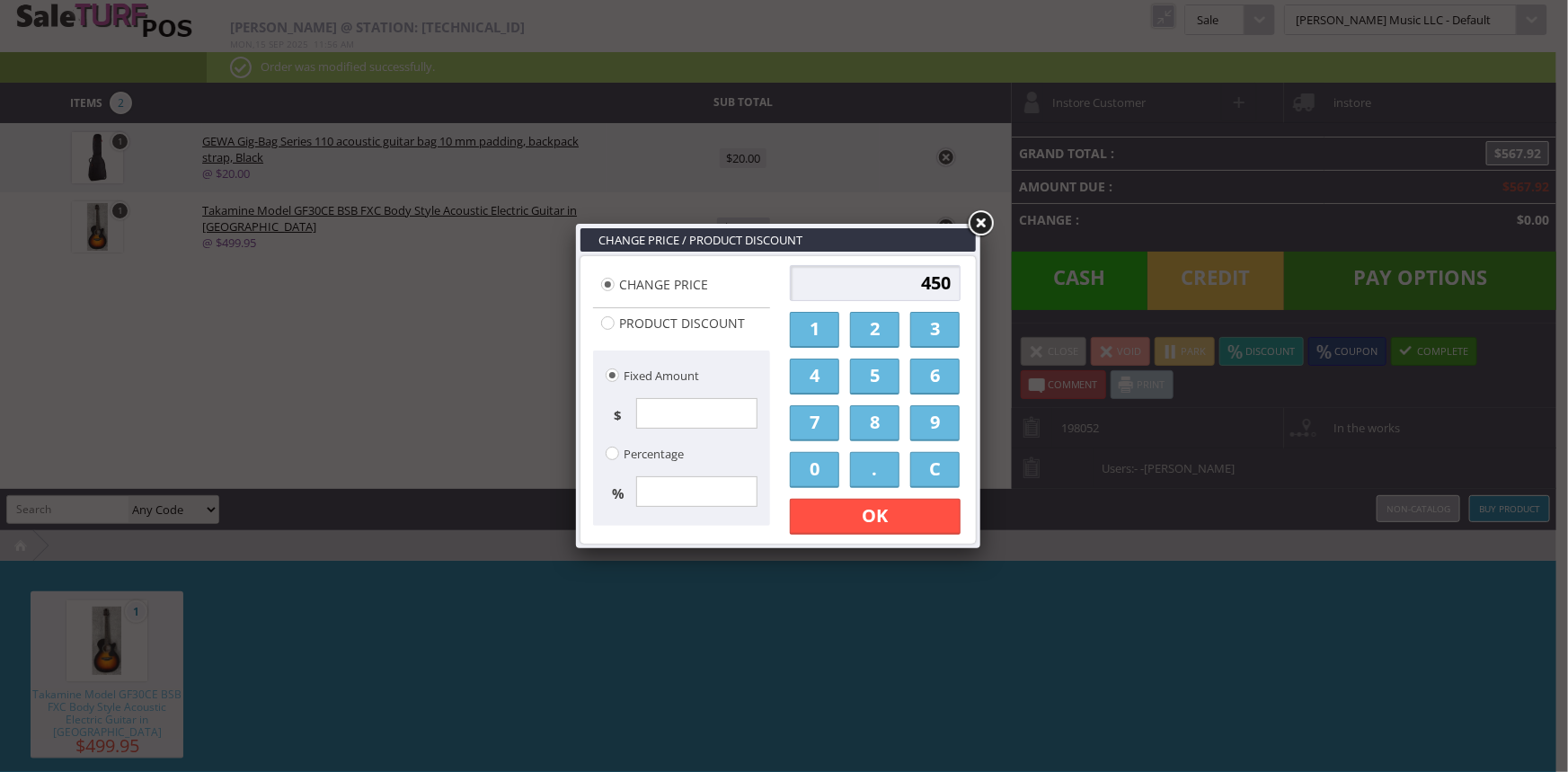
click at [821, 512] on link "OK" at bounding box center [875, 517] width 171 height 36
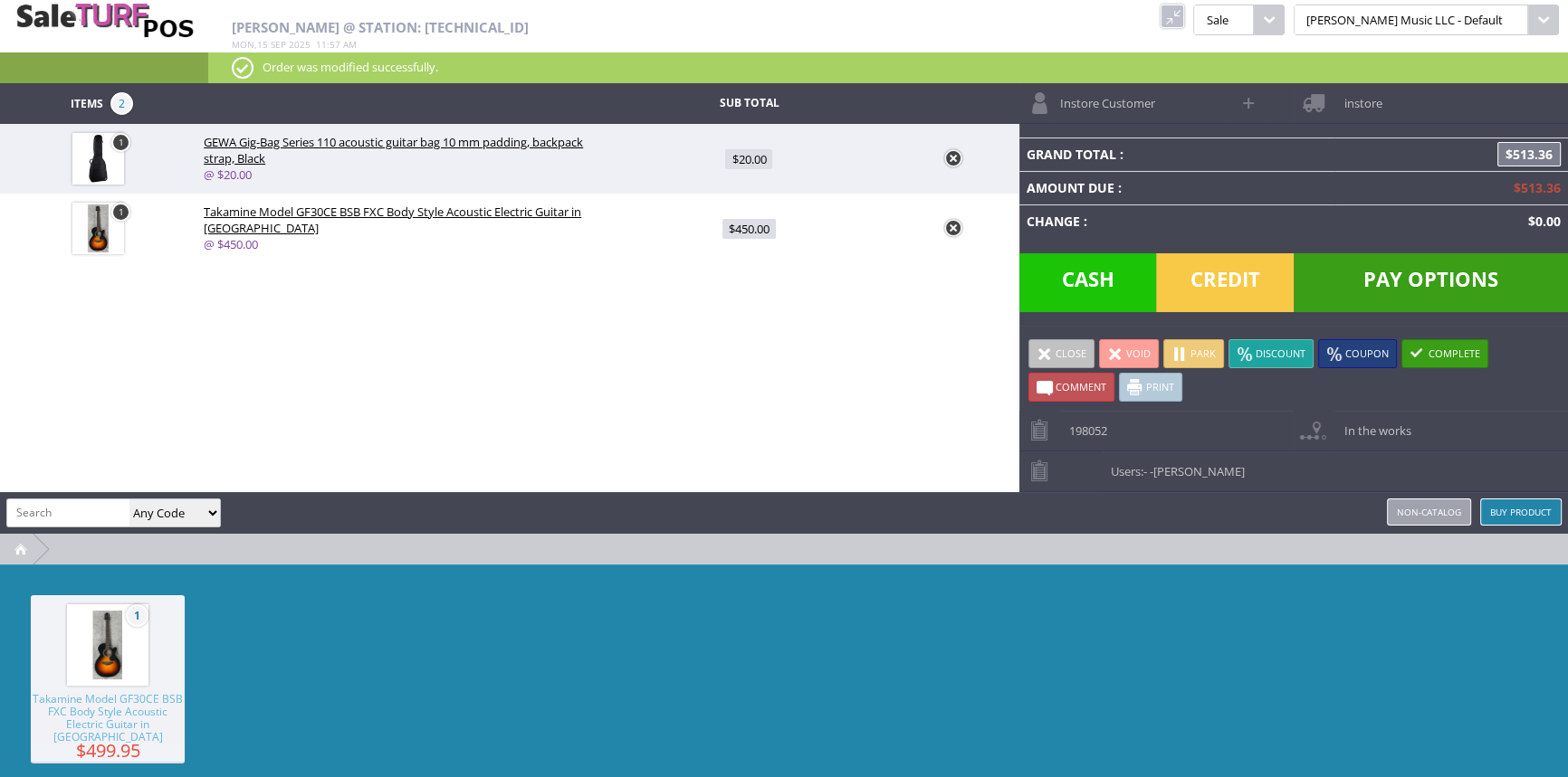
click at [1184, 12] on link at bounding box center [1172, 16] width 24 height 24
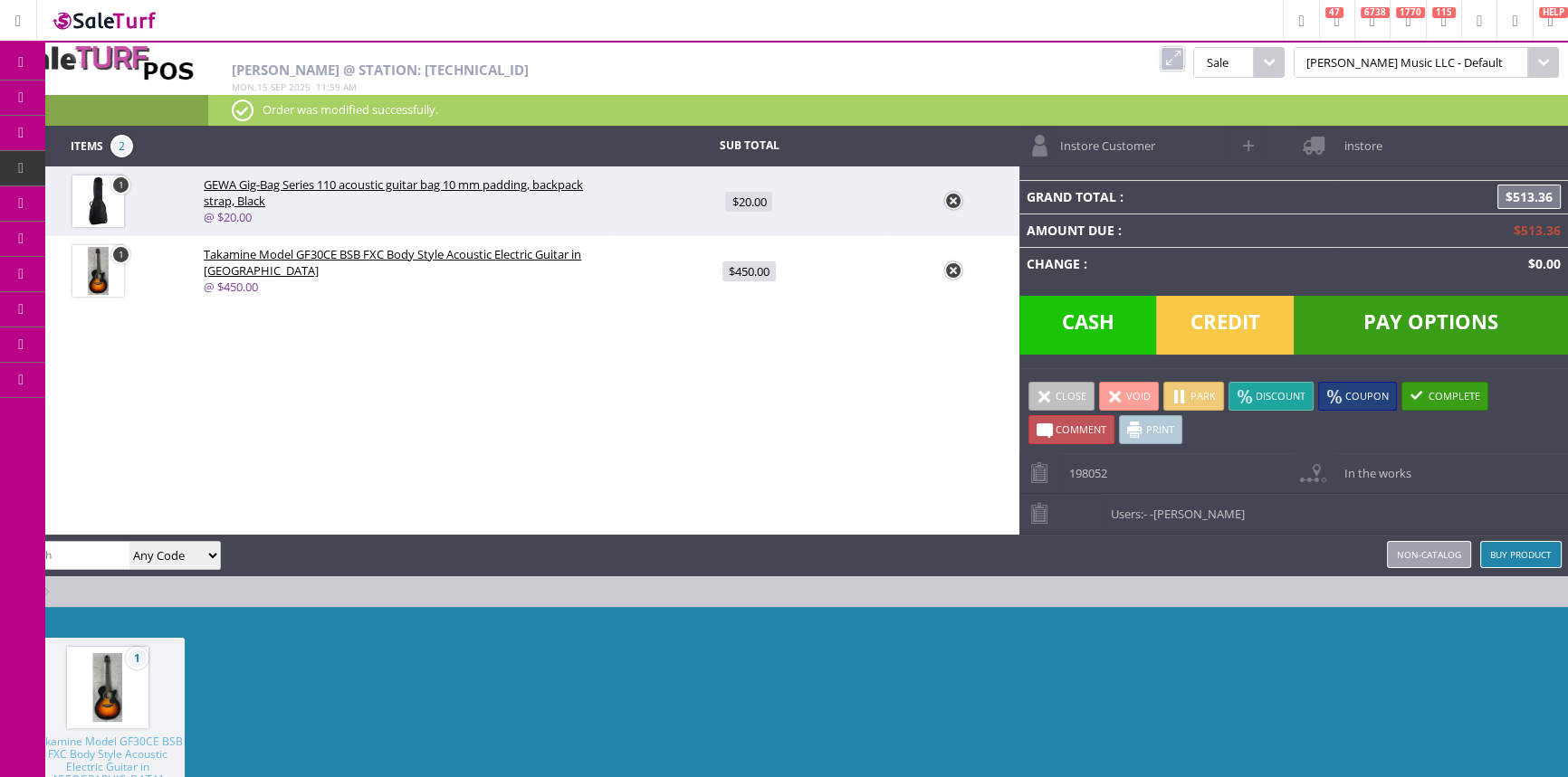
click at [1184, 61] on link at bounding box center [1172, 59] width 24 height 24
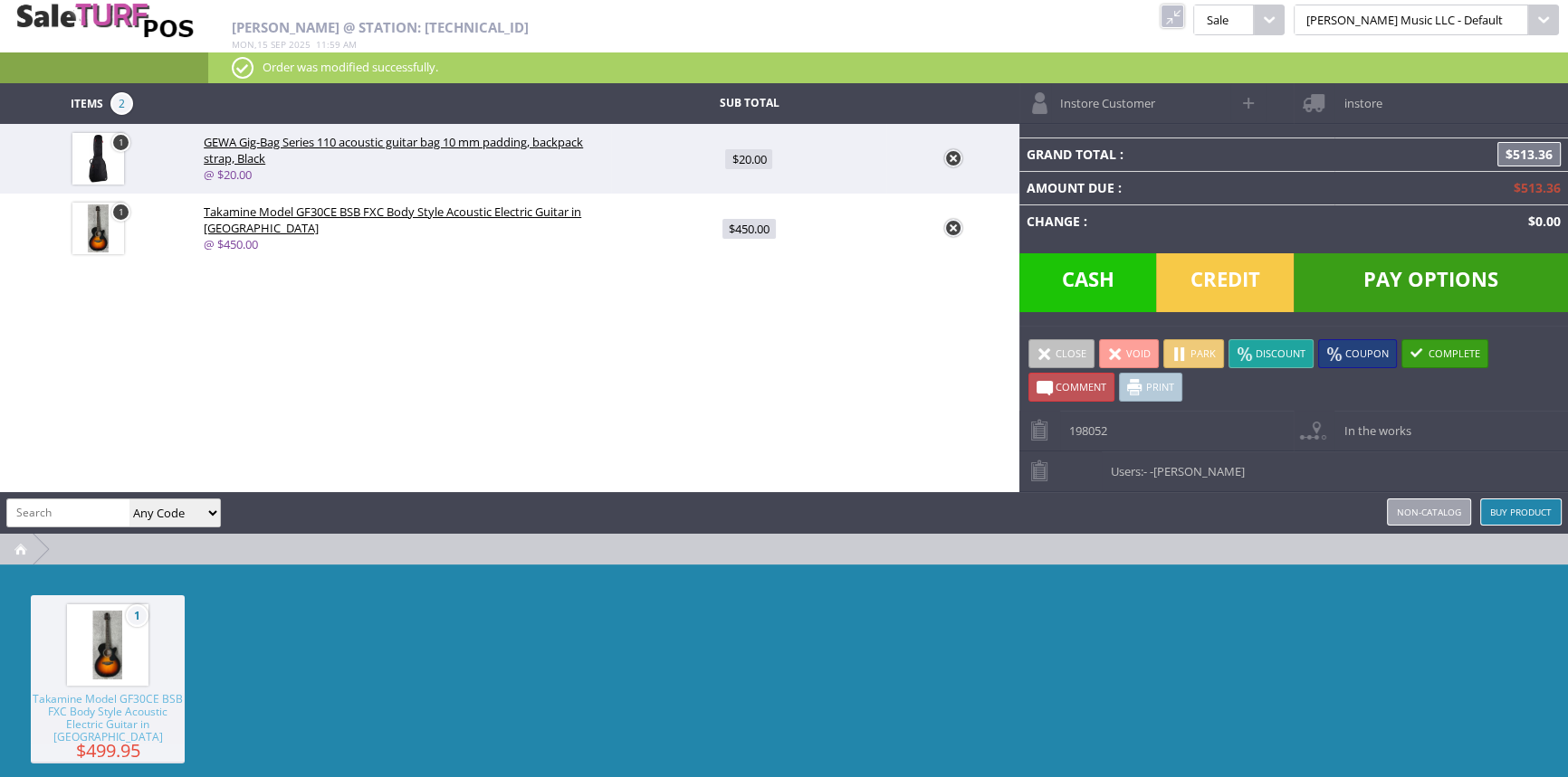
click at [1184, 12] on link at bounding box center [1172, 16] width 24 height 24
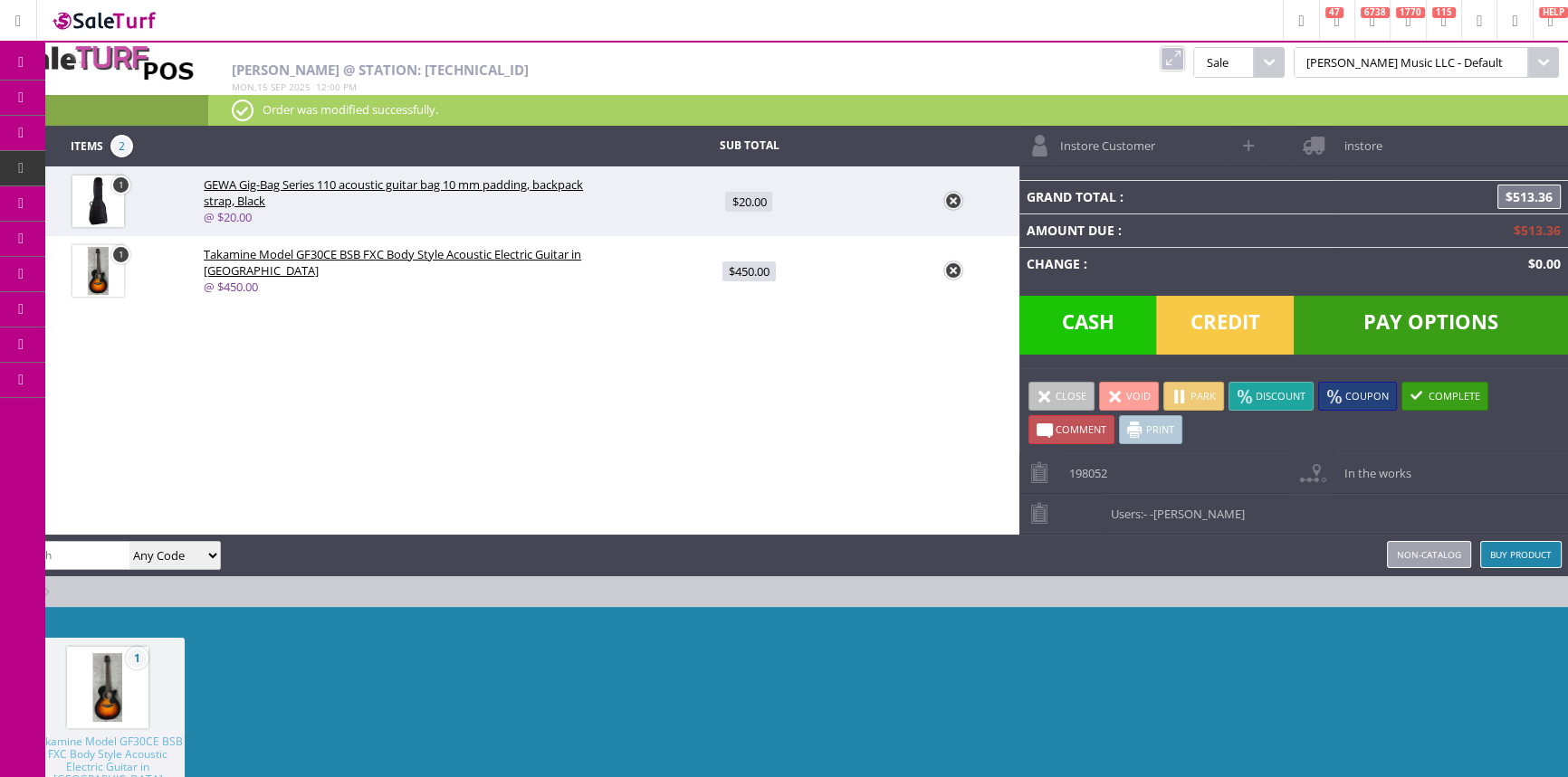
click at [292, 379] on div "Items 2 Sub Total 1 GEWA Gig-Bag Series 110 acoustic guitar bag 10 mm padding, …" at bounding box center [784, 502] width 1568 height 753
click at [960, 201] on link at bounding box center [953, 200] width 18 height 18
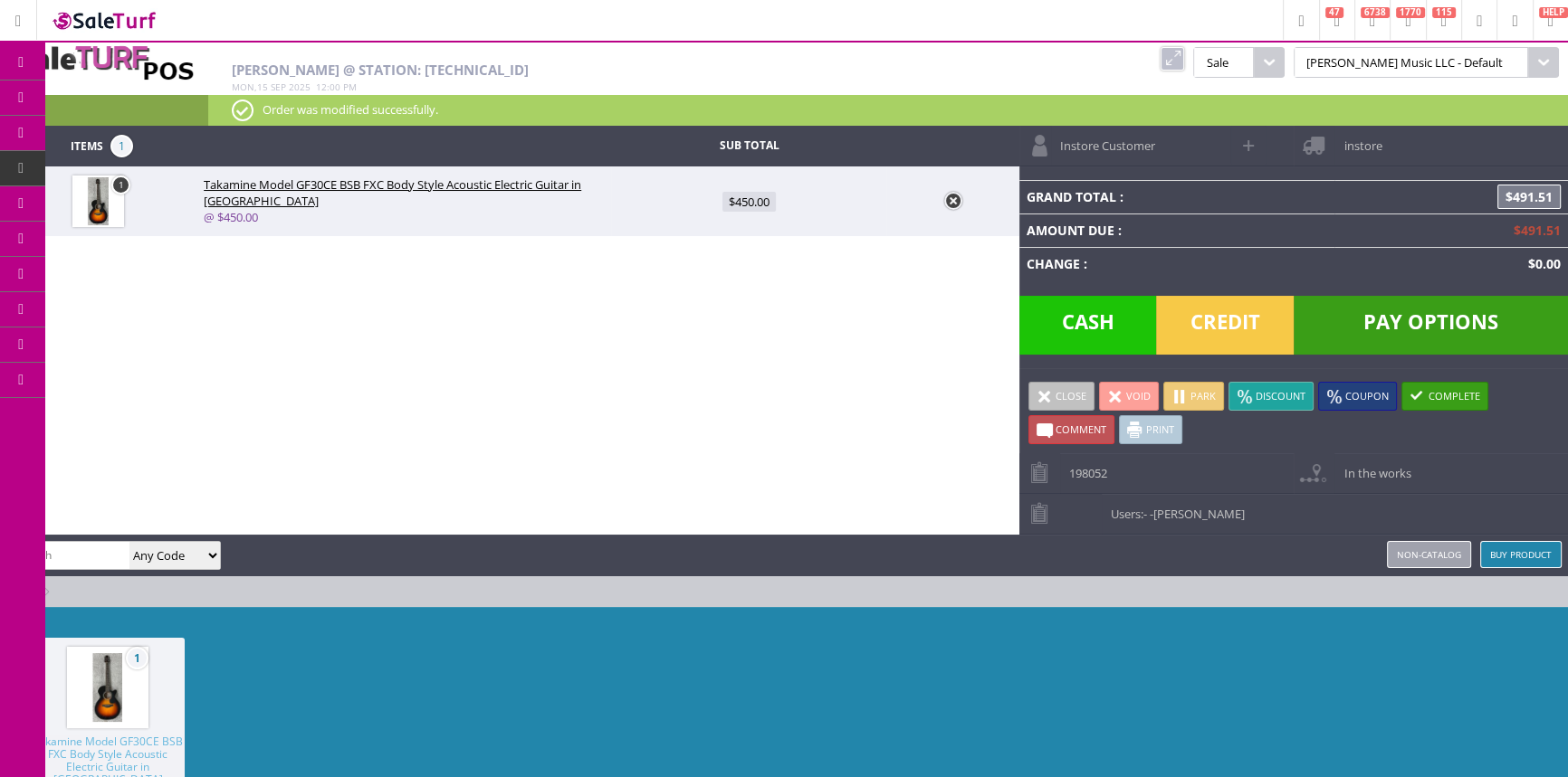
drag, startPoint x: 59, startPoint y: 567, endPoint x: 67, endPoint y: 559, distance: 11.3
click at [64, 562] on div "Any Code SKU UPC EAN Name Model" at bounding box center [114, 556] width 215 height 28
click at [86, 535] on div "amber helgren Any Code SKU UPC EAN Name Model Buy Product Non-catalog" at bounding box center [784, 556] width 1568 height 42
click at [73, 551] on input "search" at bounding box center [68, 556] width 123 height 27
paste input "CG-016-C"
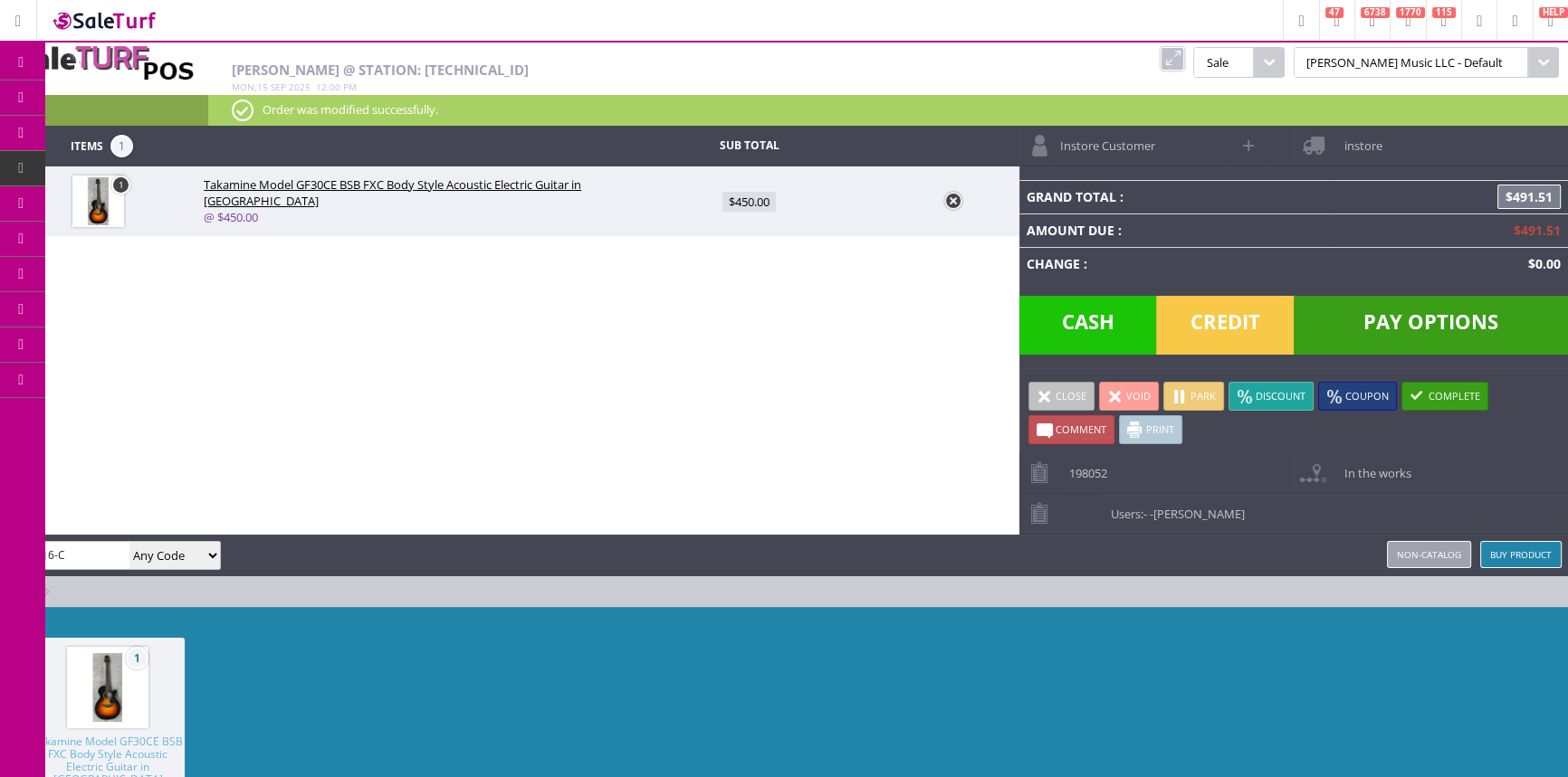
type input "CG-016-C"
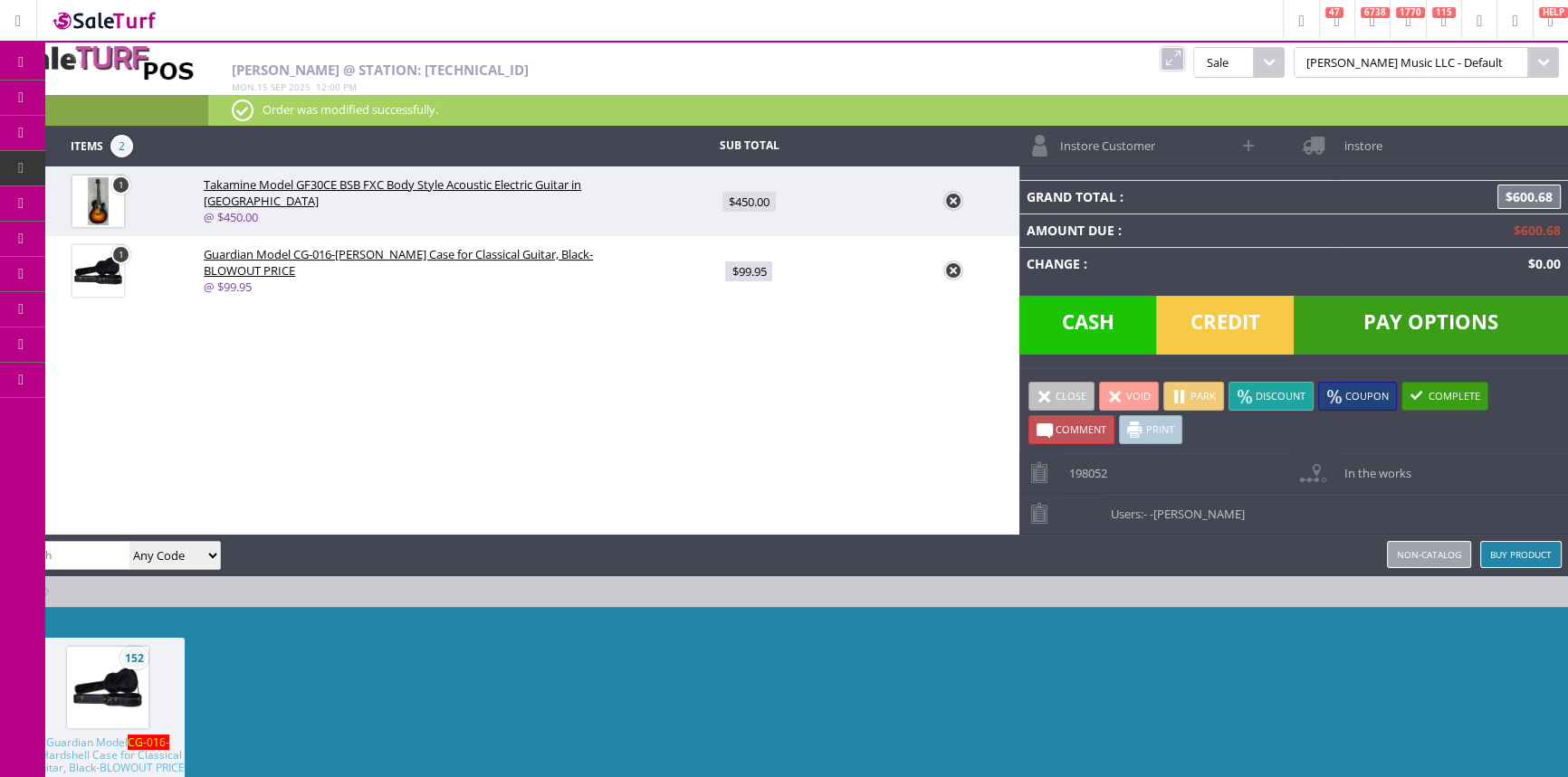
click at [741, 272] on span "$99.95" at bounding box center [749, 271] width 48 height 20
type input "99.95"
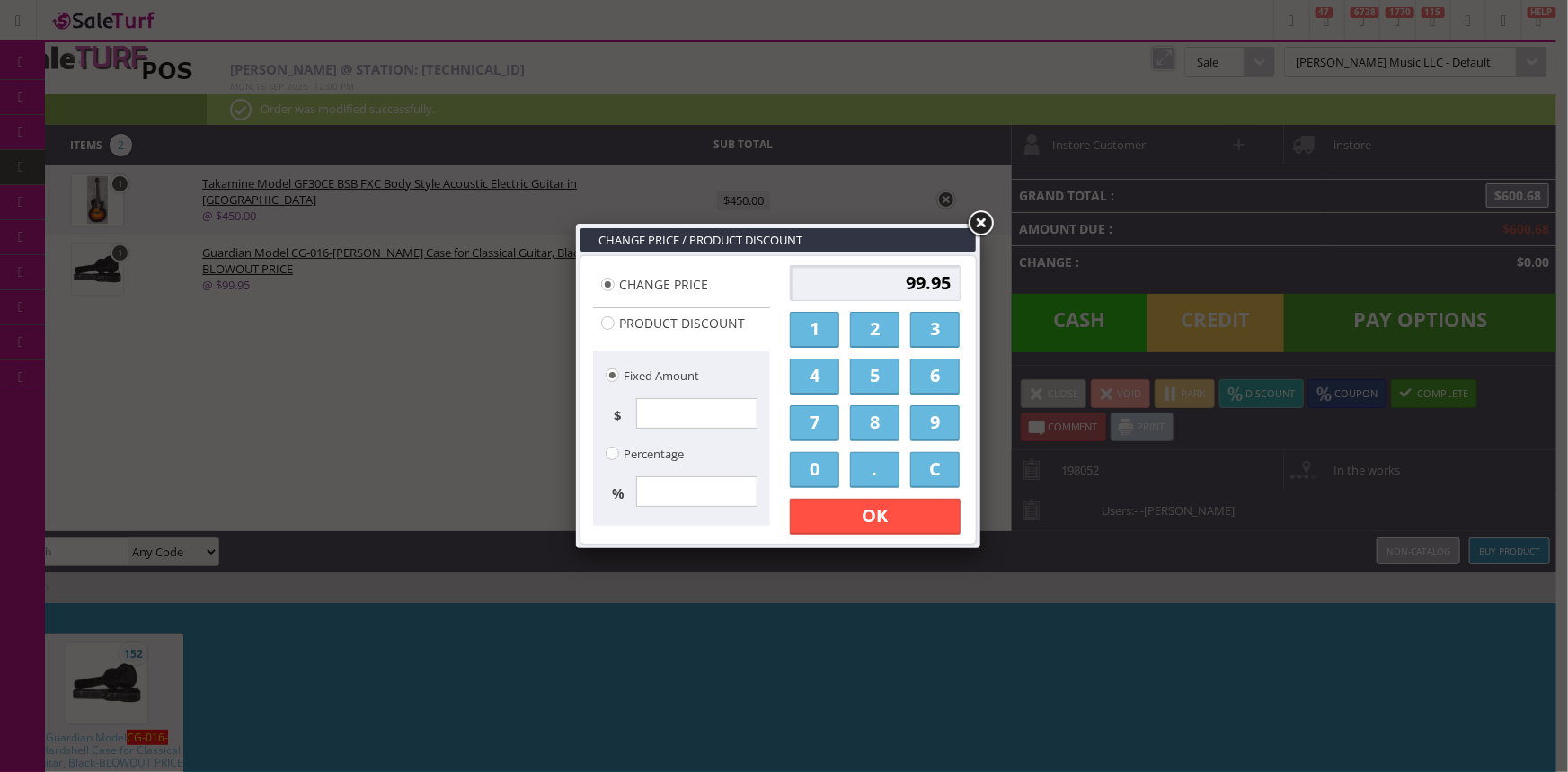
click at [869, 434] on link "8" at bounding box center [875, 424] width 49 height 36
click at [829, 467] on link "0" at bounding box center [814, 470] width 49 height 36
click at [875, 469] on link "." at bounding box center [875, 470] width 49 height 36
click at [823, 479] on link "0" at bounding box center [814, 470] width 49 height 36
type input "80.0"
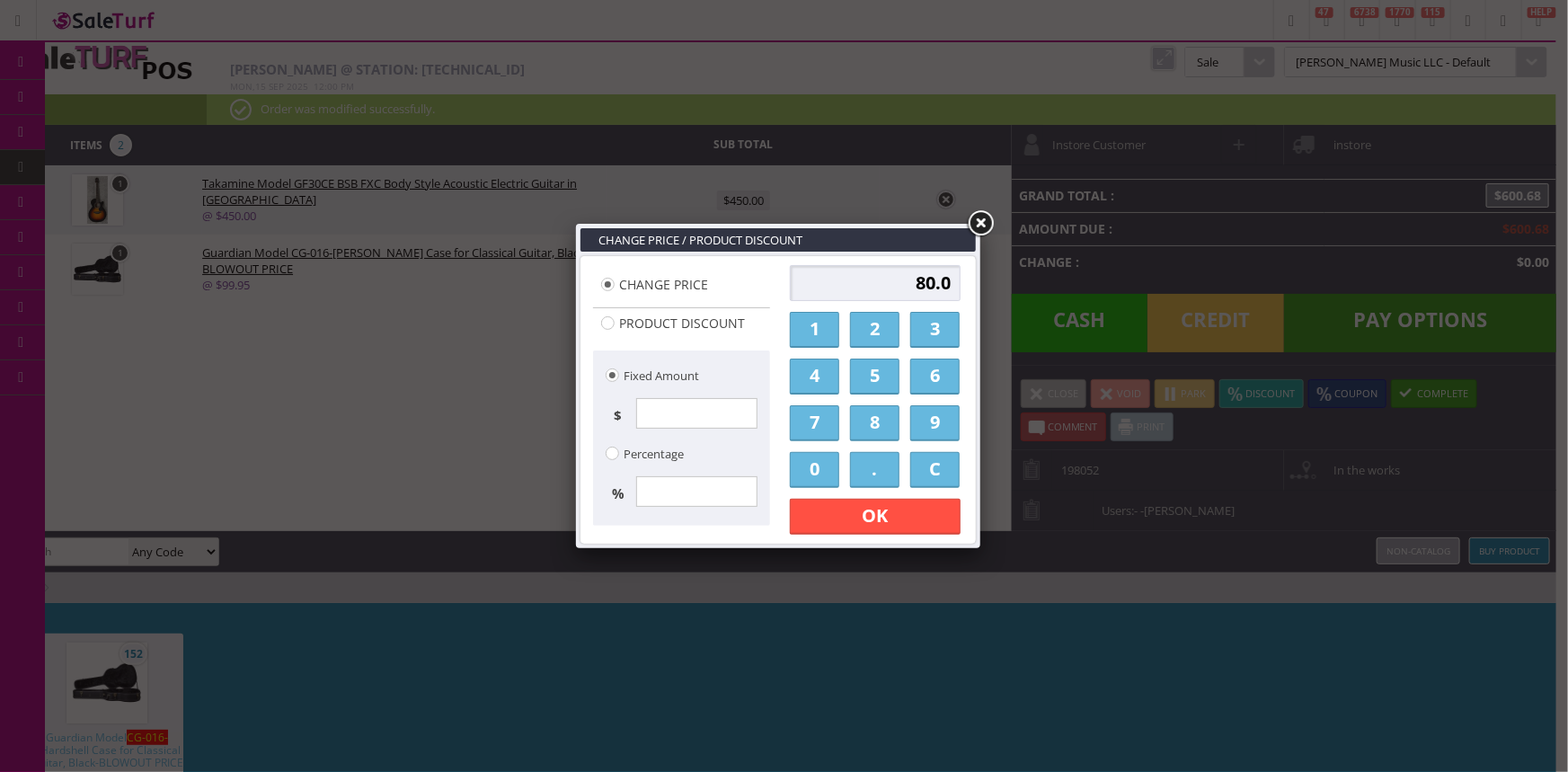
click at [826, 517] on link "OK" at bounding box center [875, 517] width 171 height 36
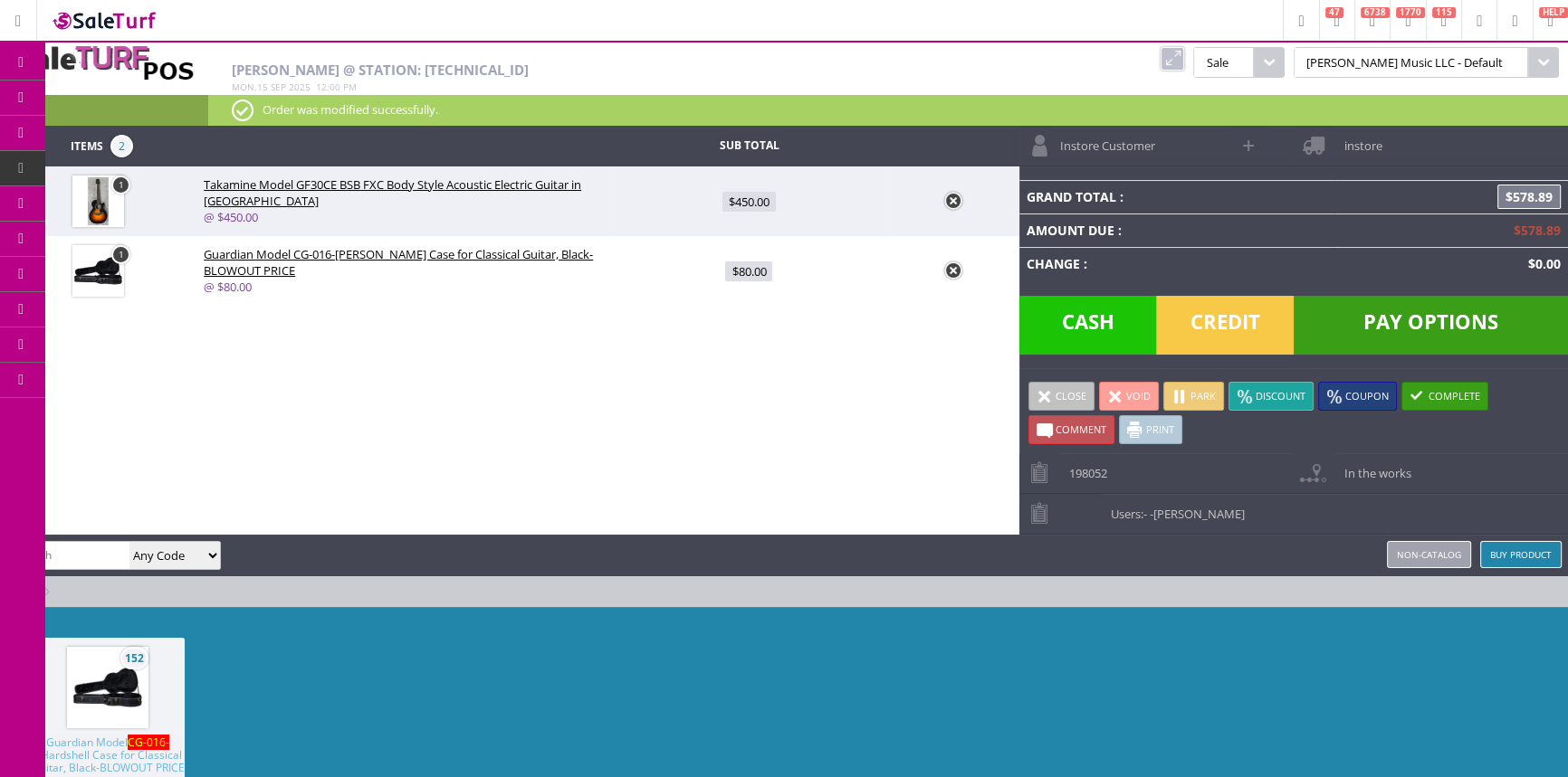
click at [63, 550] on input "search" at bounding box center [68, 556] width 123 height 27
type input "sj-nb1254"
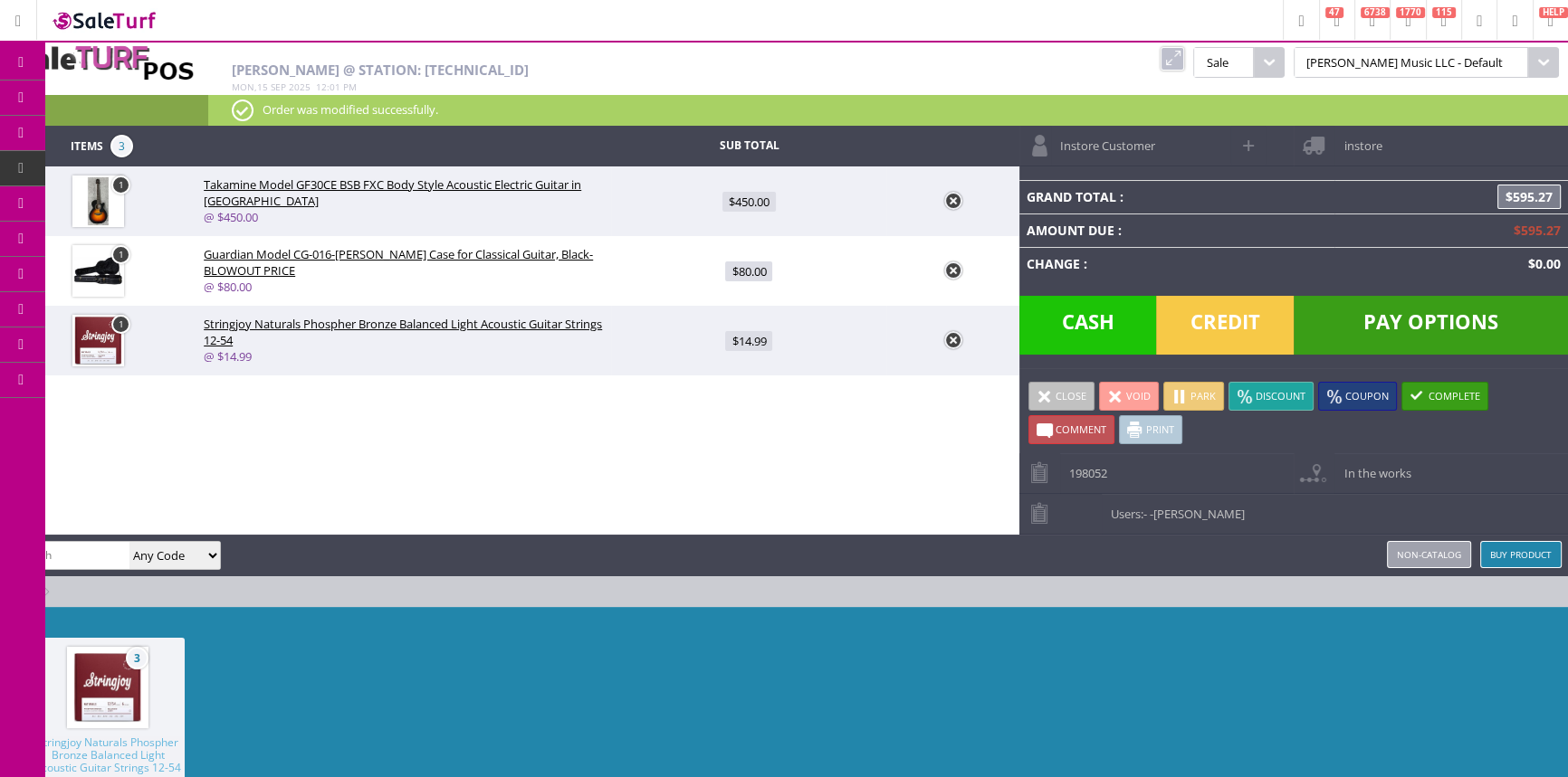
click at [958, 727] on div "3 Stringjoy Naturals Phospher Bronze Balanced Light Acoustic Guitar Strings 12-…" at bounding box center [784, 743] width 1568 height 272
click at [91, 699] on img at bounding box center [107, 688] width 68 height 68
click at [529, 663] on div "2 Stringjoy Naturals Phospher Bronze Balanced Light Acoustic Guitar Strings 12-…" at bounding box center [784, 743] width 1568 height 272
click at [75, 554] on input "search" at bounding box center [68, 556] width 123 height 27
type input "ff-16 sr"
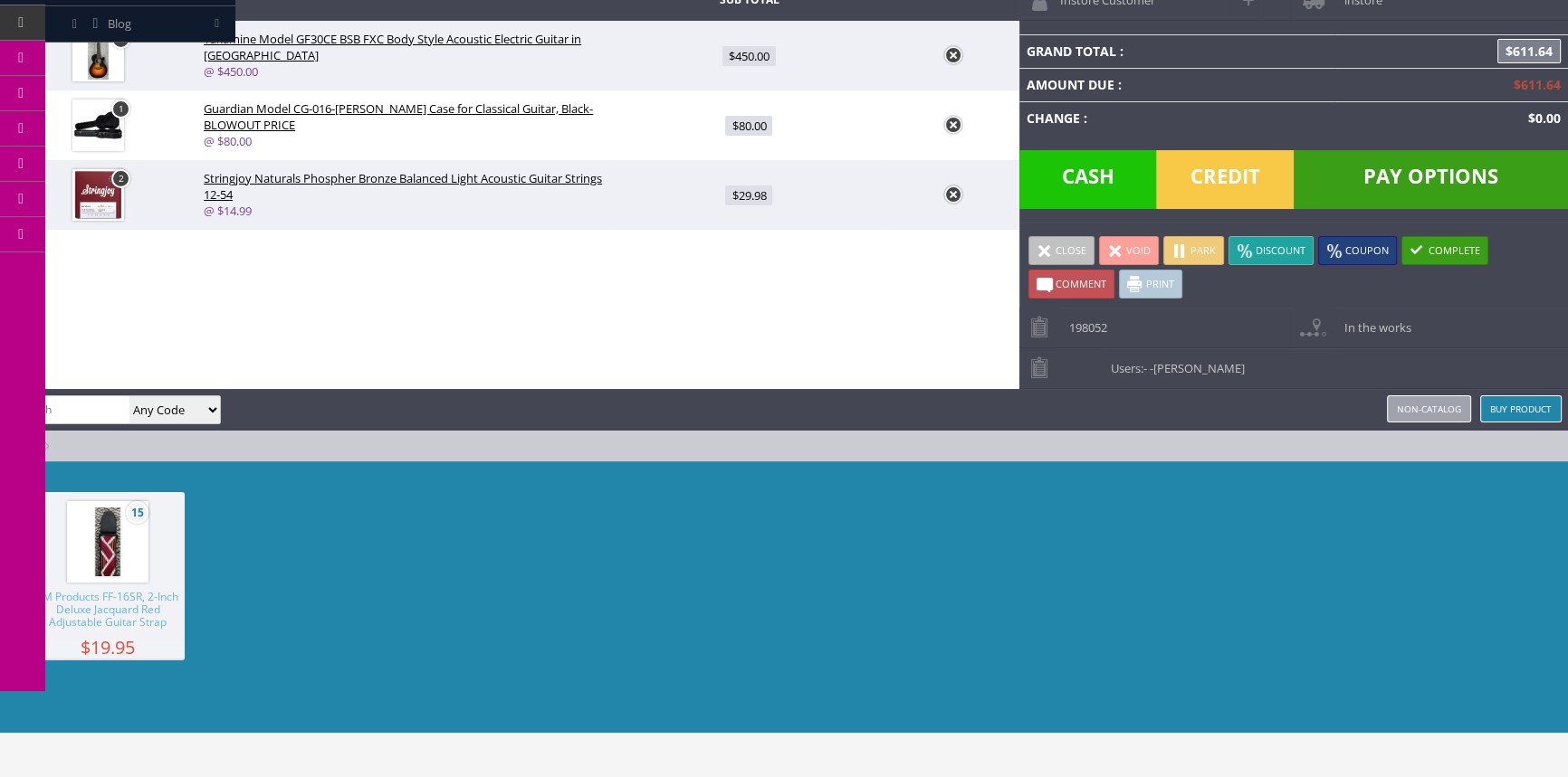
scroll to position [148, 0]
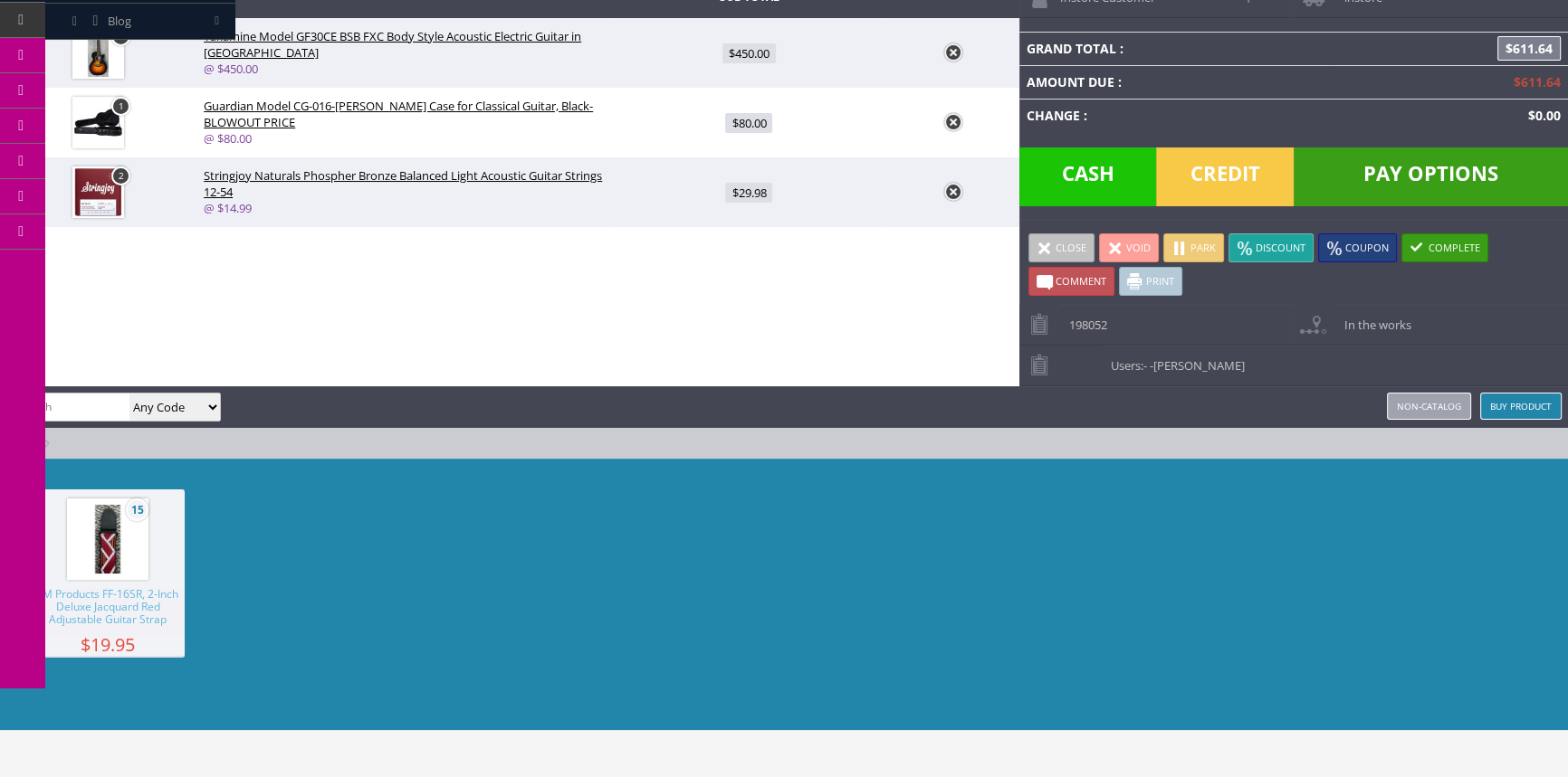
click at [68, 656] on div "15 LM Products FF-16SR, 2-Inch Deluxe Jacquard Red Adjustable Guitar Strap $19.…" at bounding box center [784, 595] width 1568 height 272
click at [135, 647] on span "$19.95" at bounding box center [107, 645] width 154 height 13
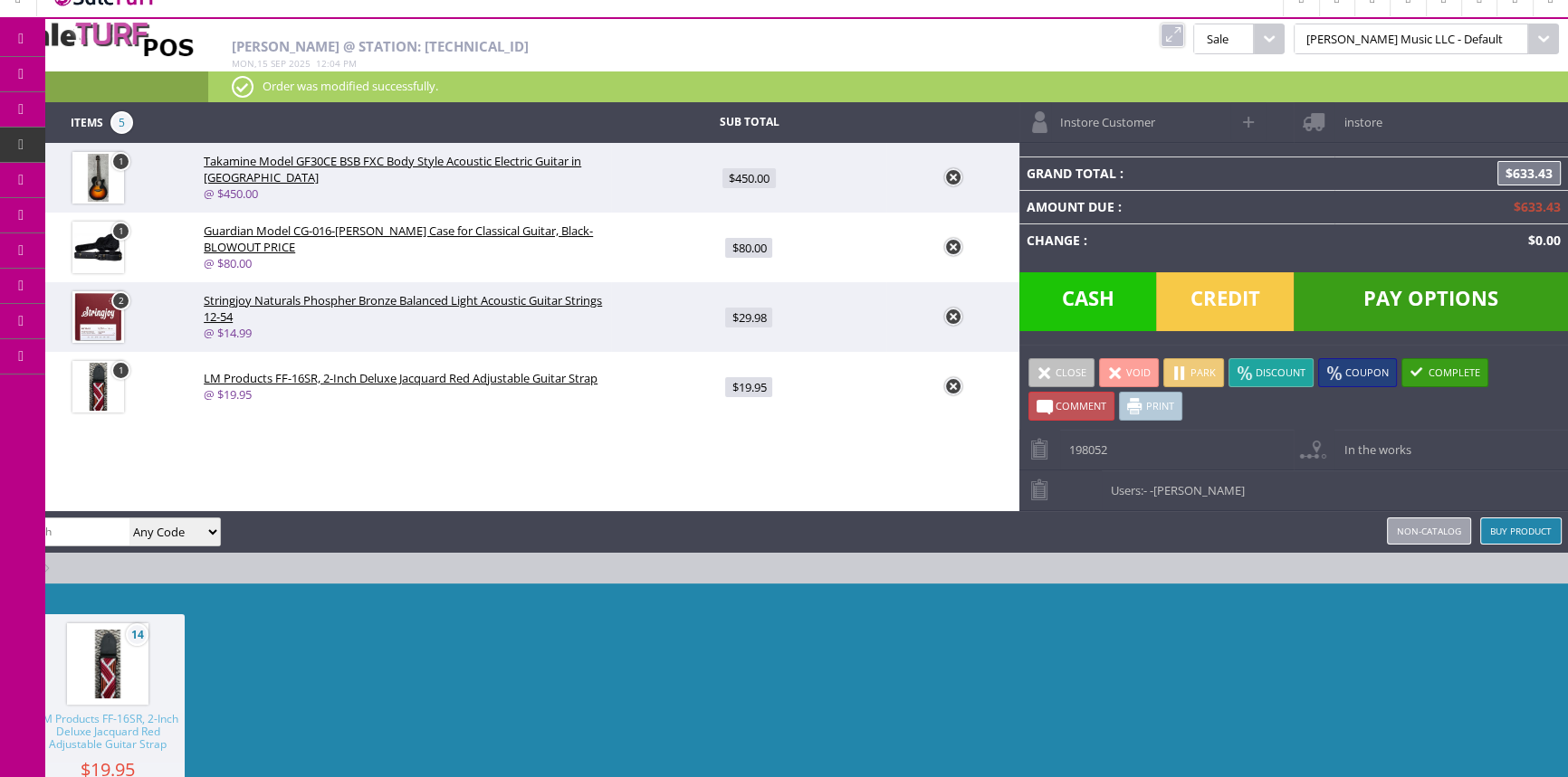
scroll to position [0, 0]
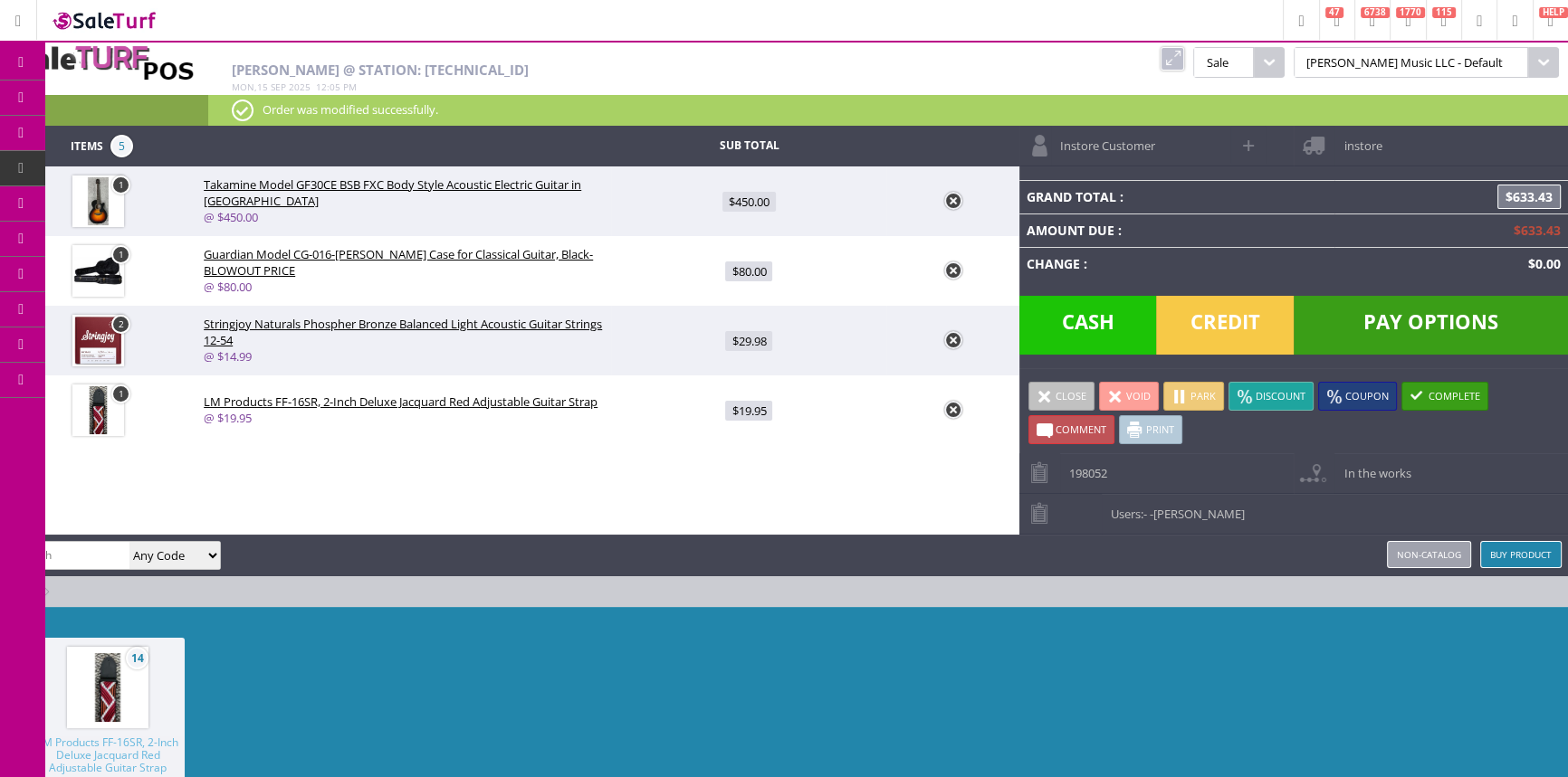
click at [1193, 327] on span "Credit" at bounding box center [1225, 326] width 138 height 59
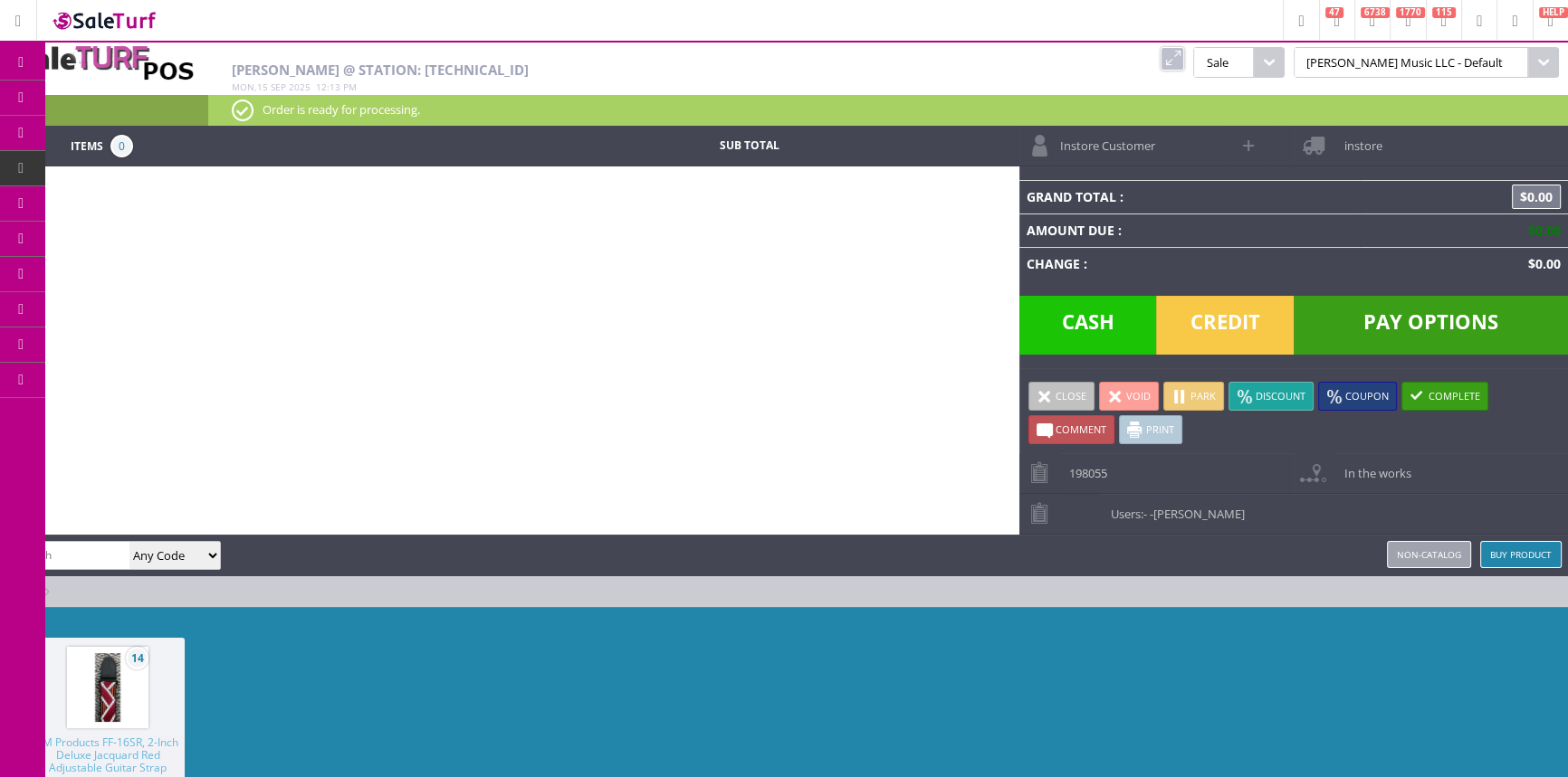
click at [1184, 50] on link at bounding box center [1172, 59] width 24 height 24
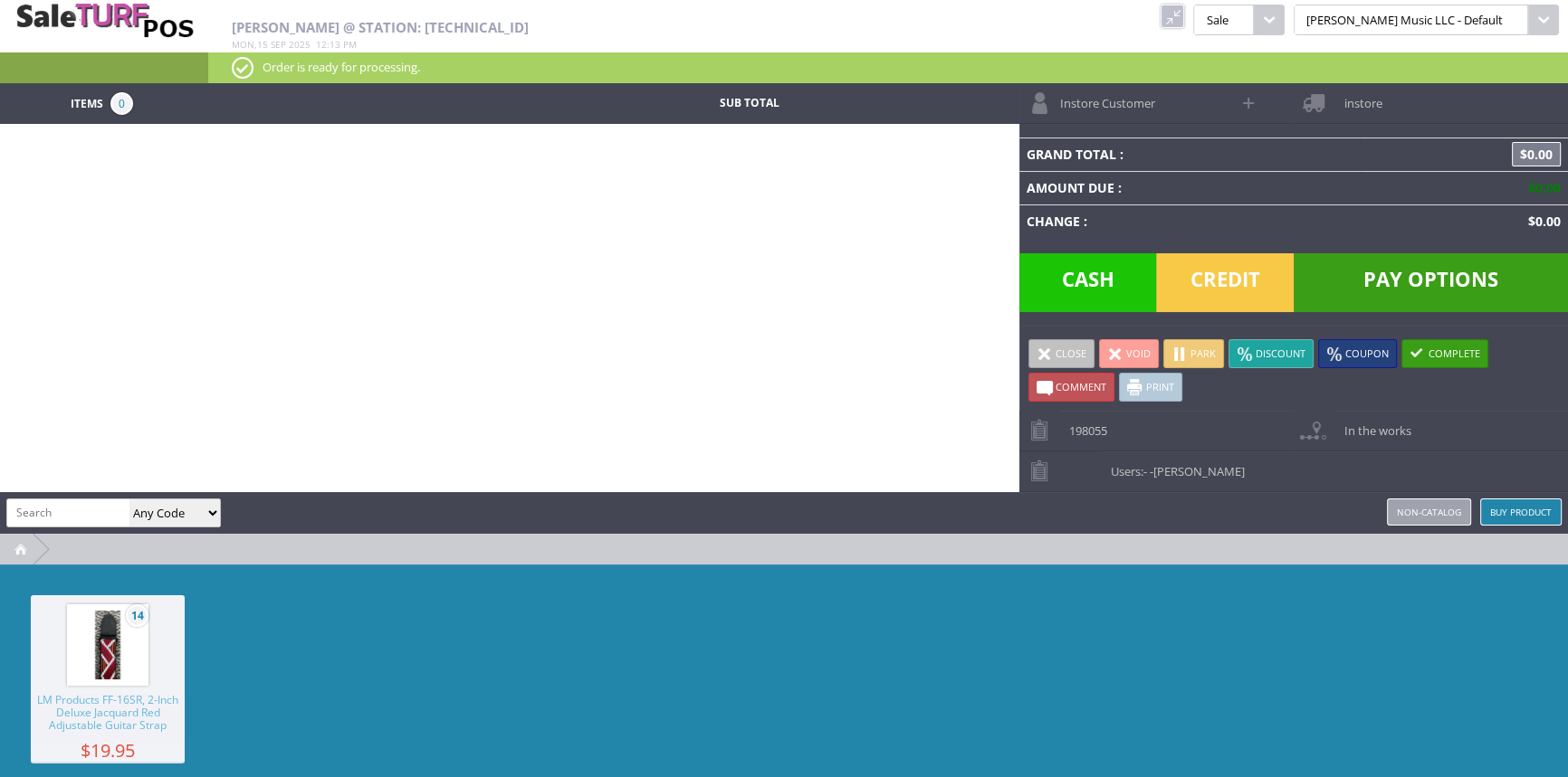
click at [1184, 14] on link at bounding box center [1172, 16] width 24 height 24
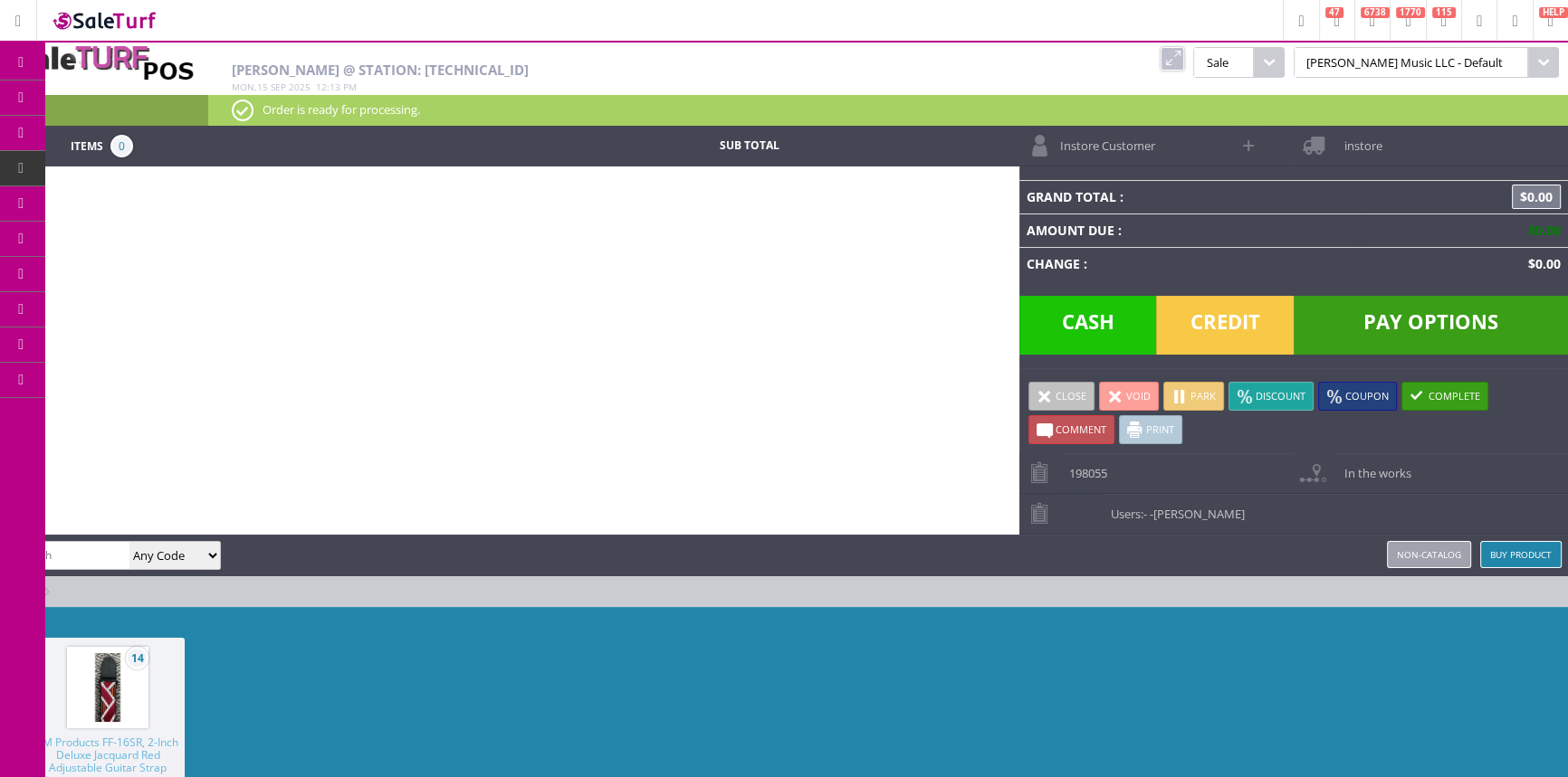
click at [201, 162] on link "POS Console" at bounding box center [141, 169] width 190 height 36
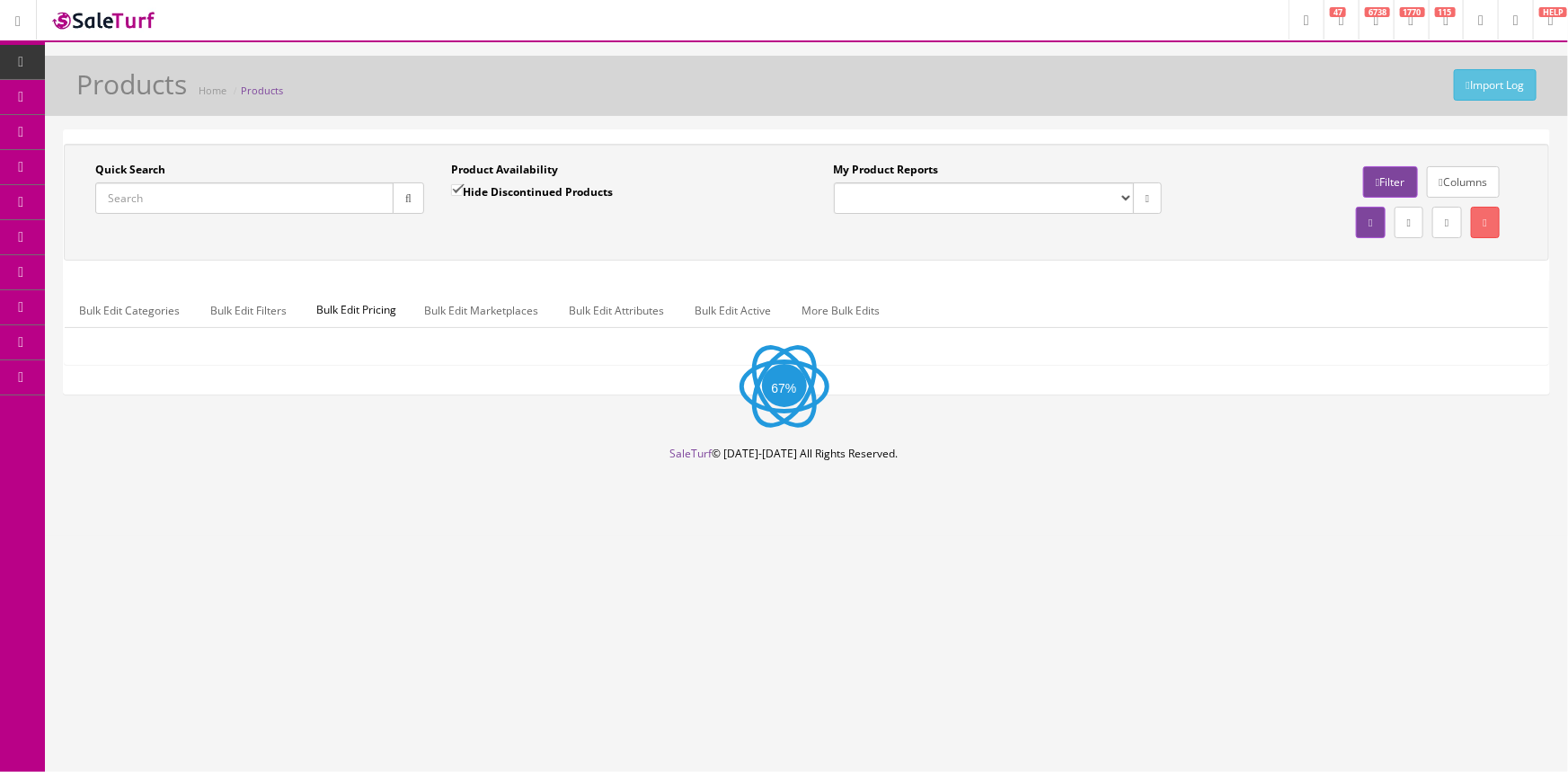
click at [266, 198] on input "Quick Search" at bounding box center [244, 197] width 298 height 31
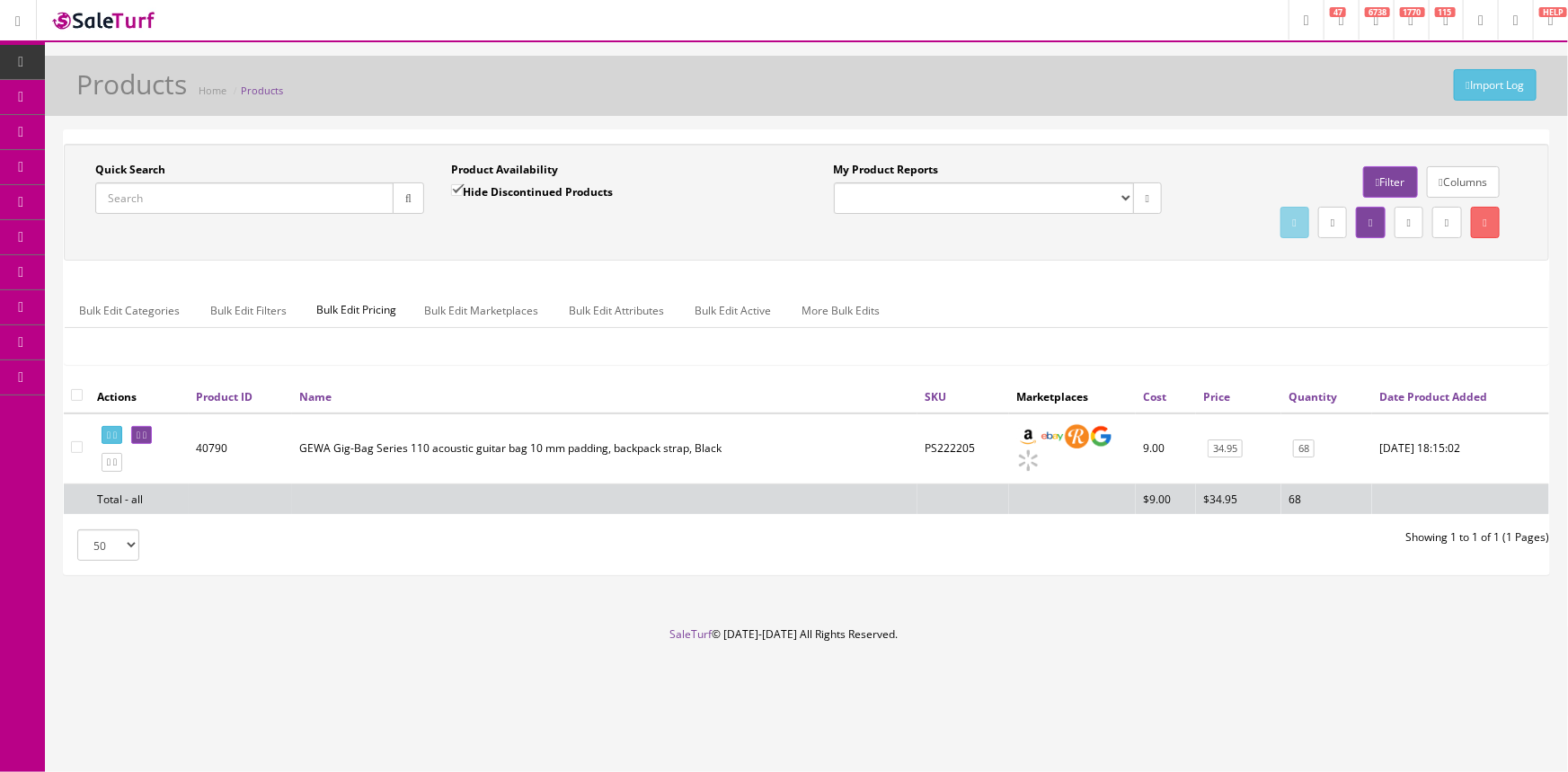
click at [122, 203] on span "Order List" at bounding box center [131, 202] width 49 height 15
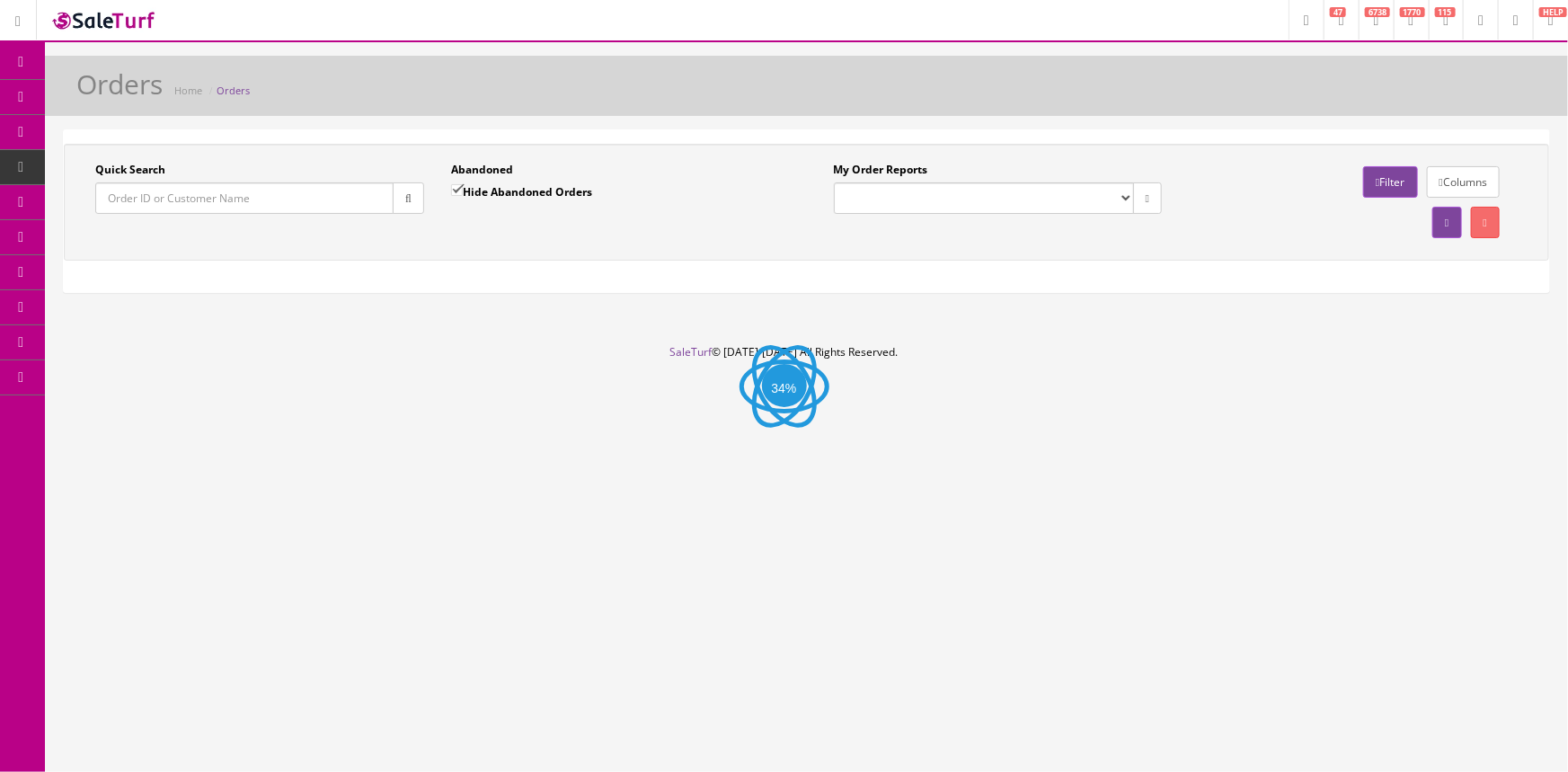
click at [122, 203] on input "Quick Search" at bounding box center [244, 197] width 298 height 31
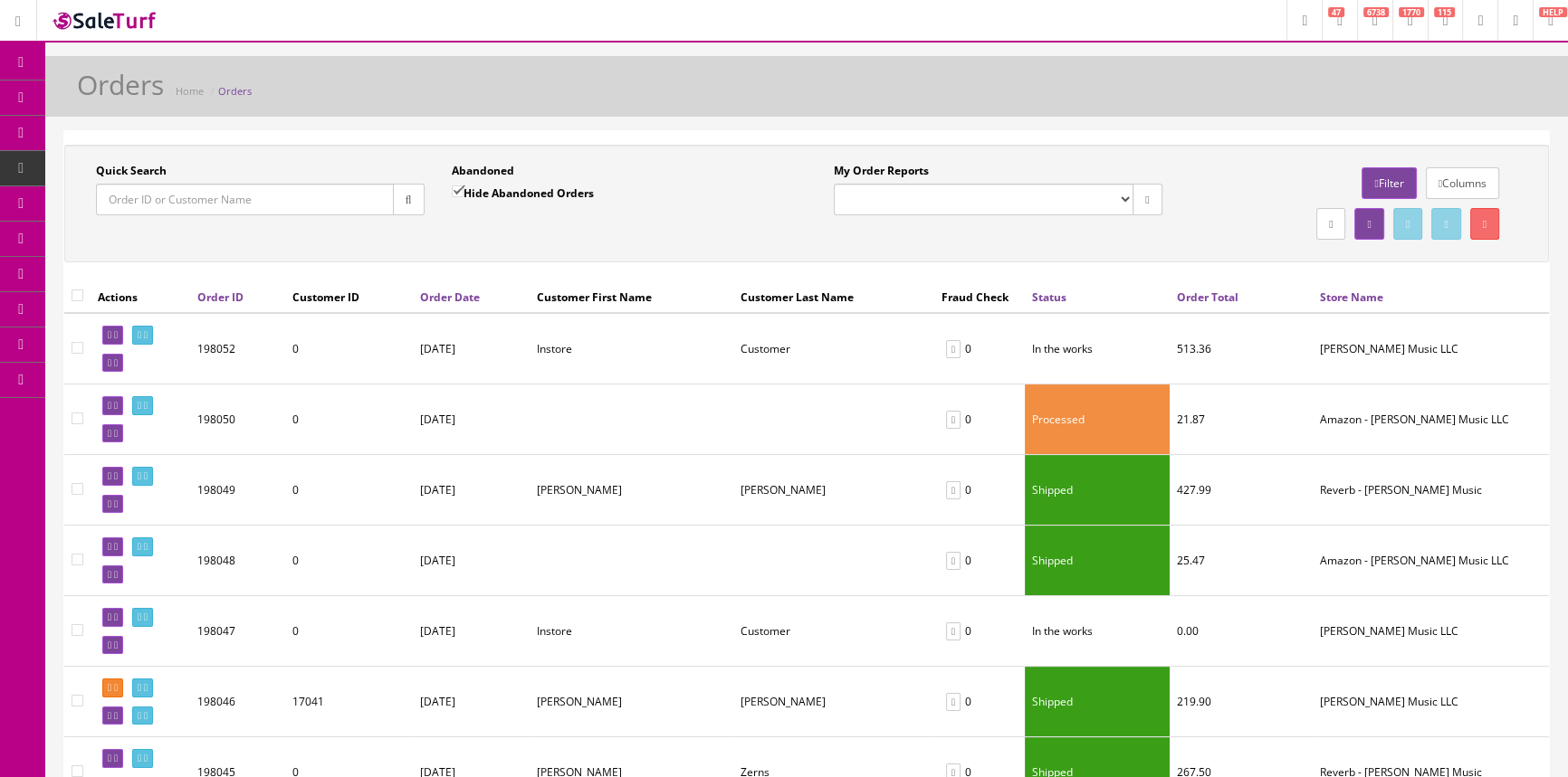
paste input "195992"
type input "195992"
click at [406, 201] on icon "button" at bounding box center [409, 199] width 7 height 10
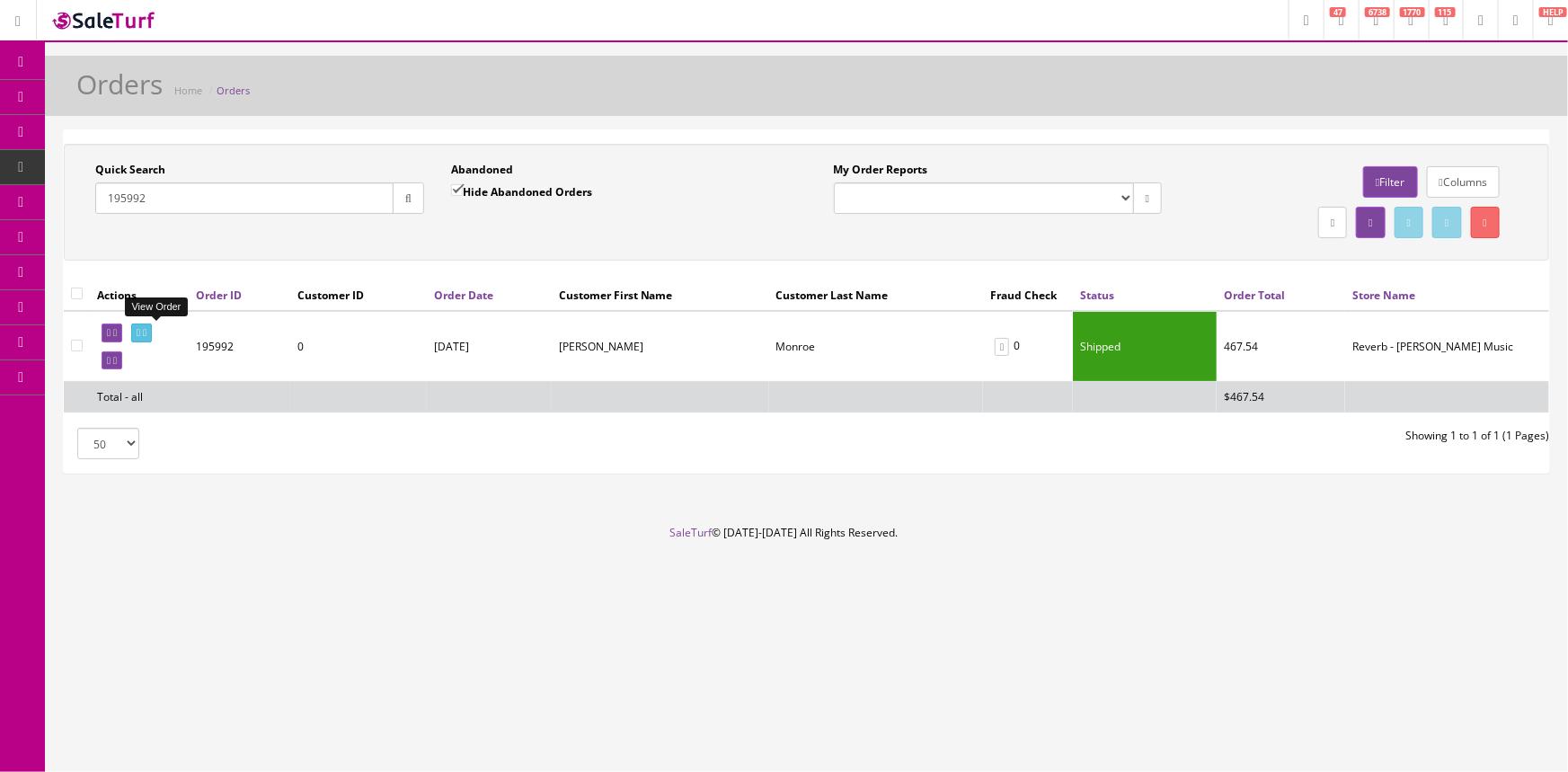
click at [141, 331] on icon at bounding box center [139, 333] width 4 height 9
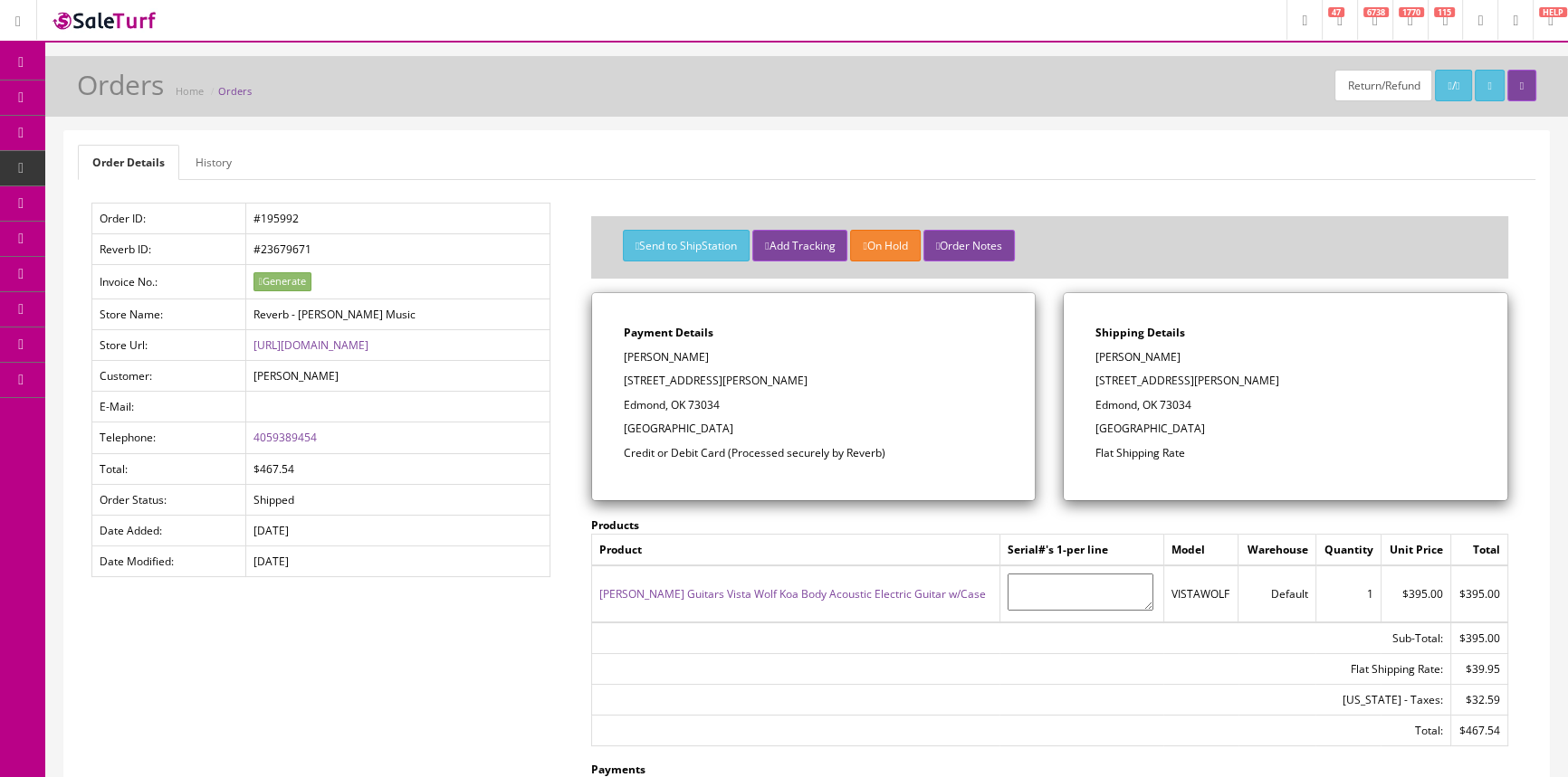
click at [818, 594] on link "Luna Guitars Vista Wolf Koa Body Acoustic Electric Guitar w/Case" at bounding box center [793, 594] width 387 height 15
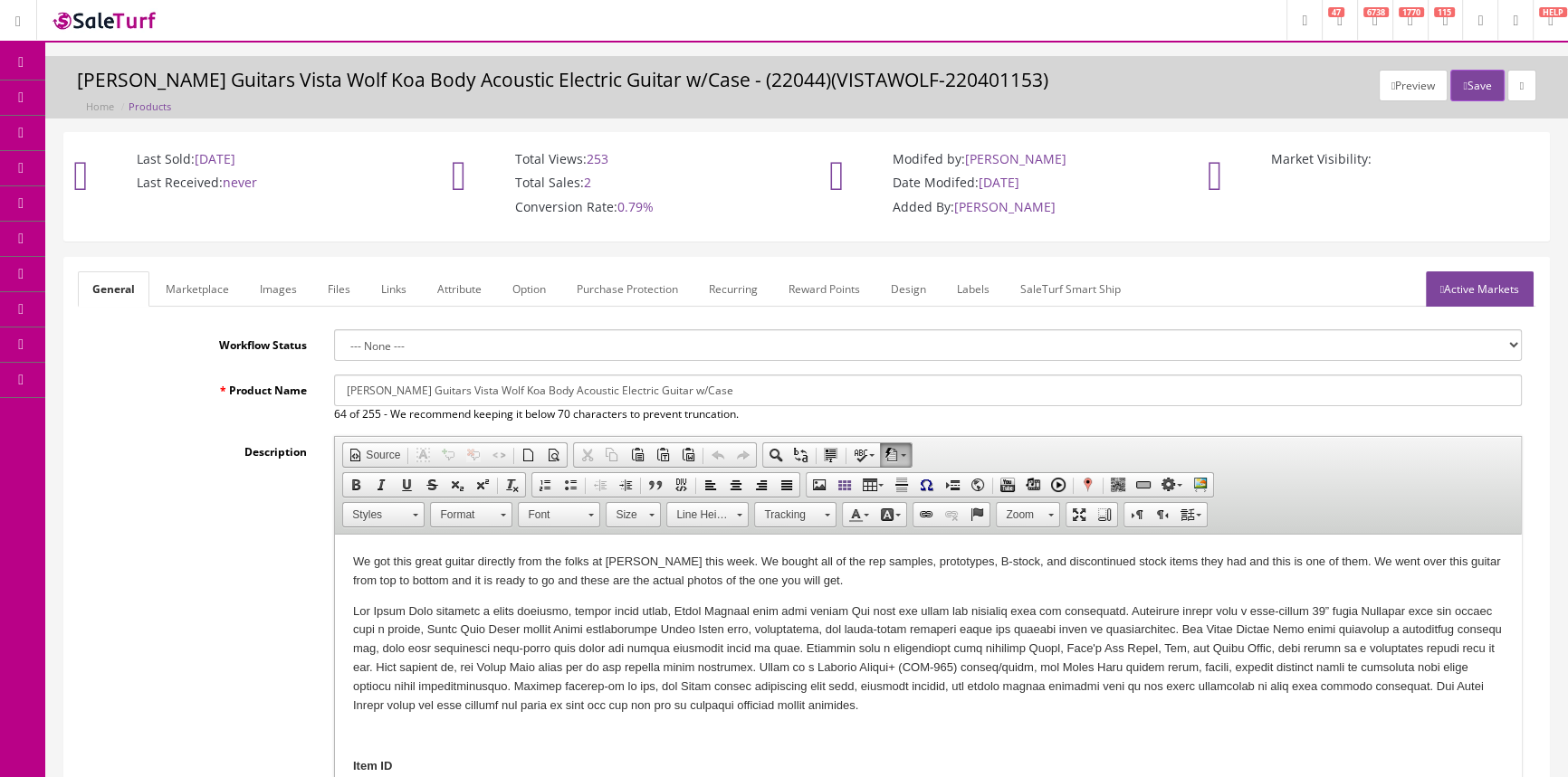
click at [287, 291] on link "Images" at bounding box center [278, 289] width 67 height 35
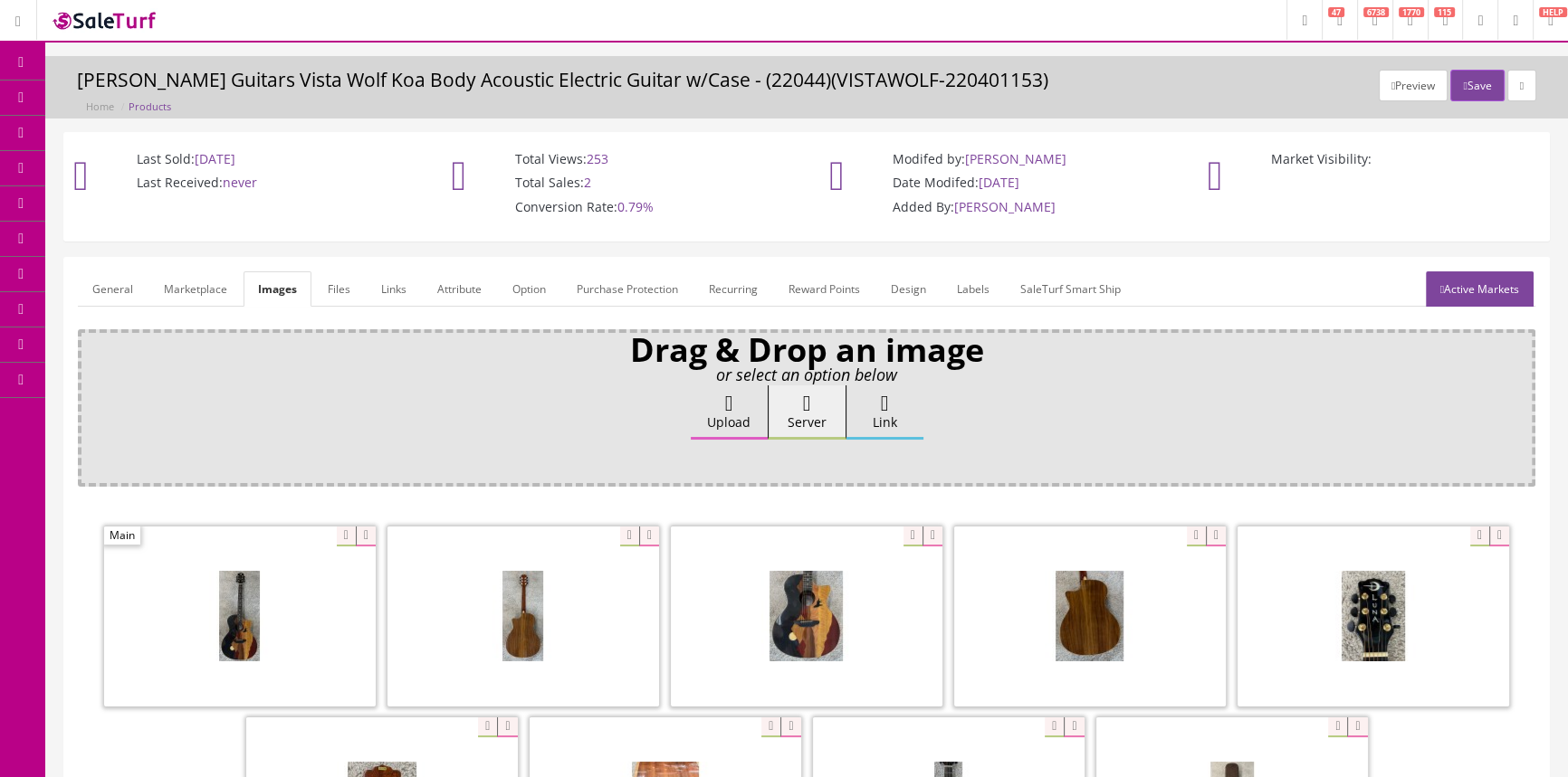
click at [110, 281] on link "General" at bounding box center [112, 289] width 69 height 35
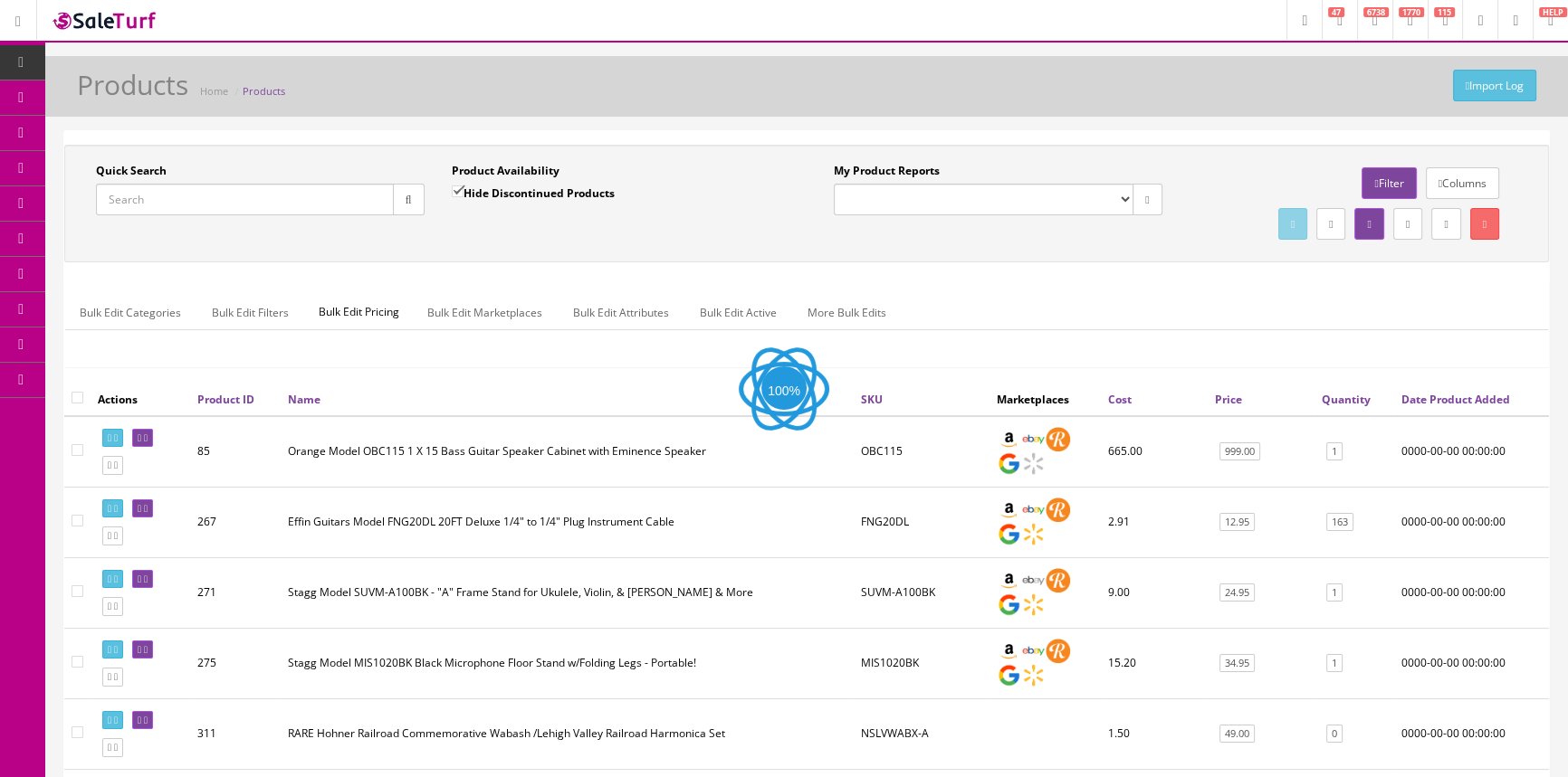
click at [192, 199] on input "Quick Search" at bounding box center [244, 199] width 297 height 31
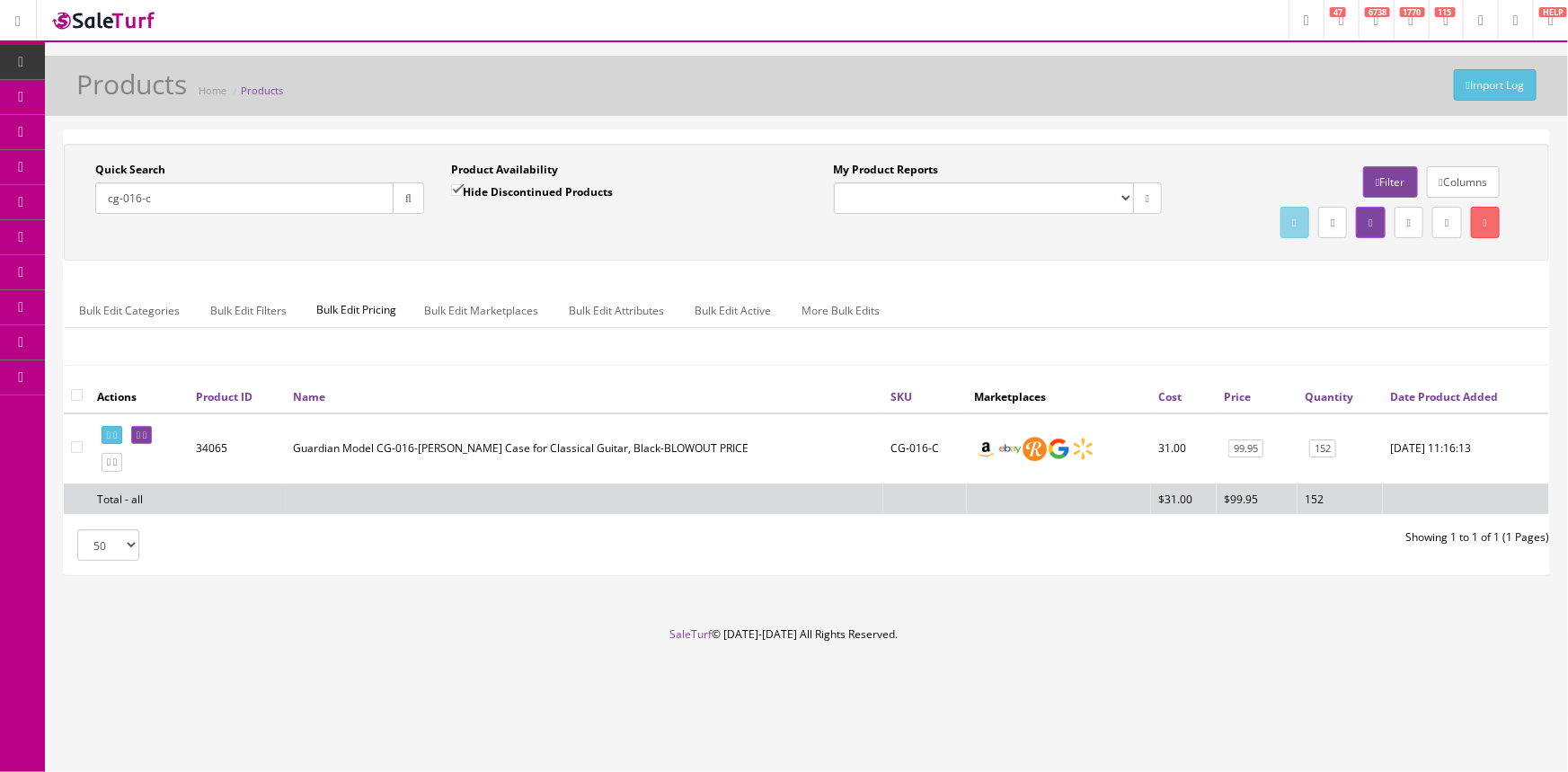
type input "cg-016-c"
drag, startPoint x: 924, startPoint y: 444, endPoint x: 882, endPoint y: 458, distance: 44.3
click at [884, 458] on td "CG-016-C" at bounding box center [926, 448] width 84 height 71
copy td "CG-016-C"
click at [161, 161] on span "POS Console" at bounding box center [139, 167] width 64 height 15
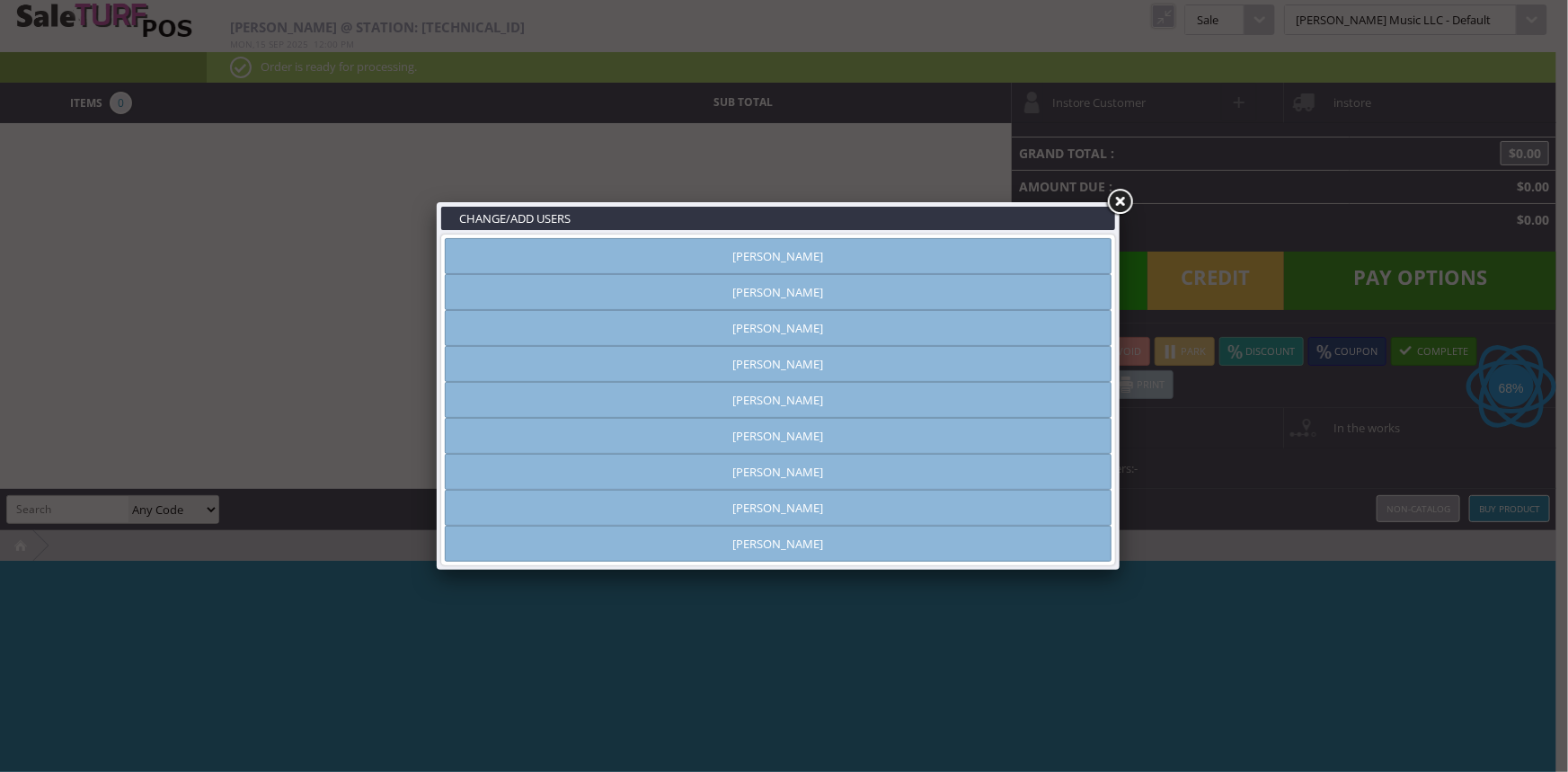
type input "amber helgren"
click at [832, 292] on link "Andrew Nelson" at bounding box center [778, 293] width 667 height 36
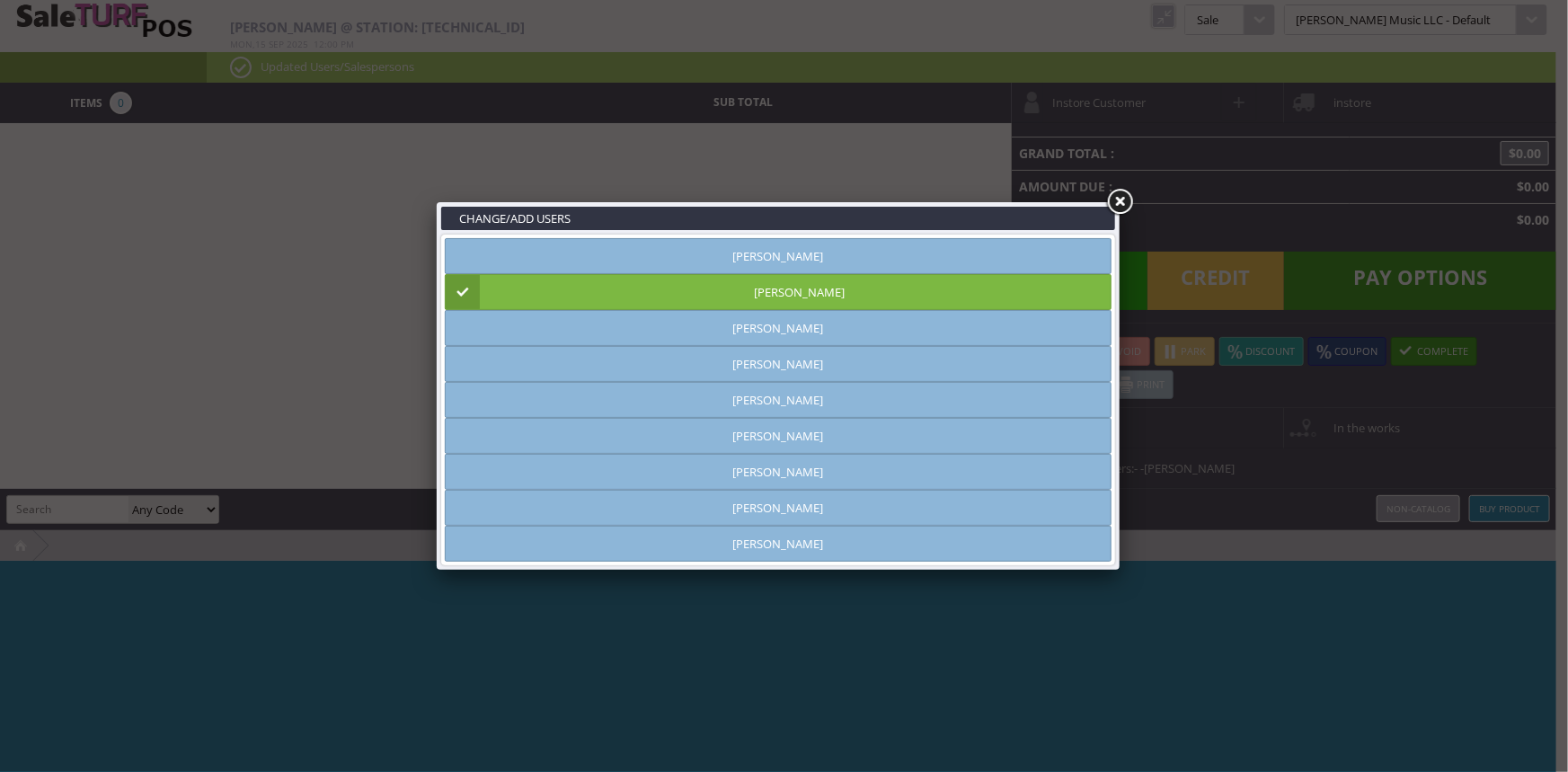
click at [1120, 203] on link at bounding box center [1120, 202] width 32 height 32
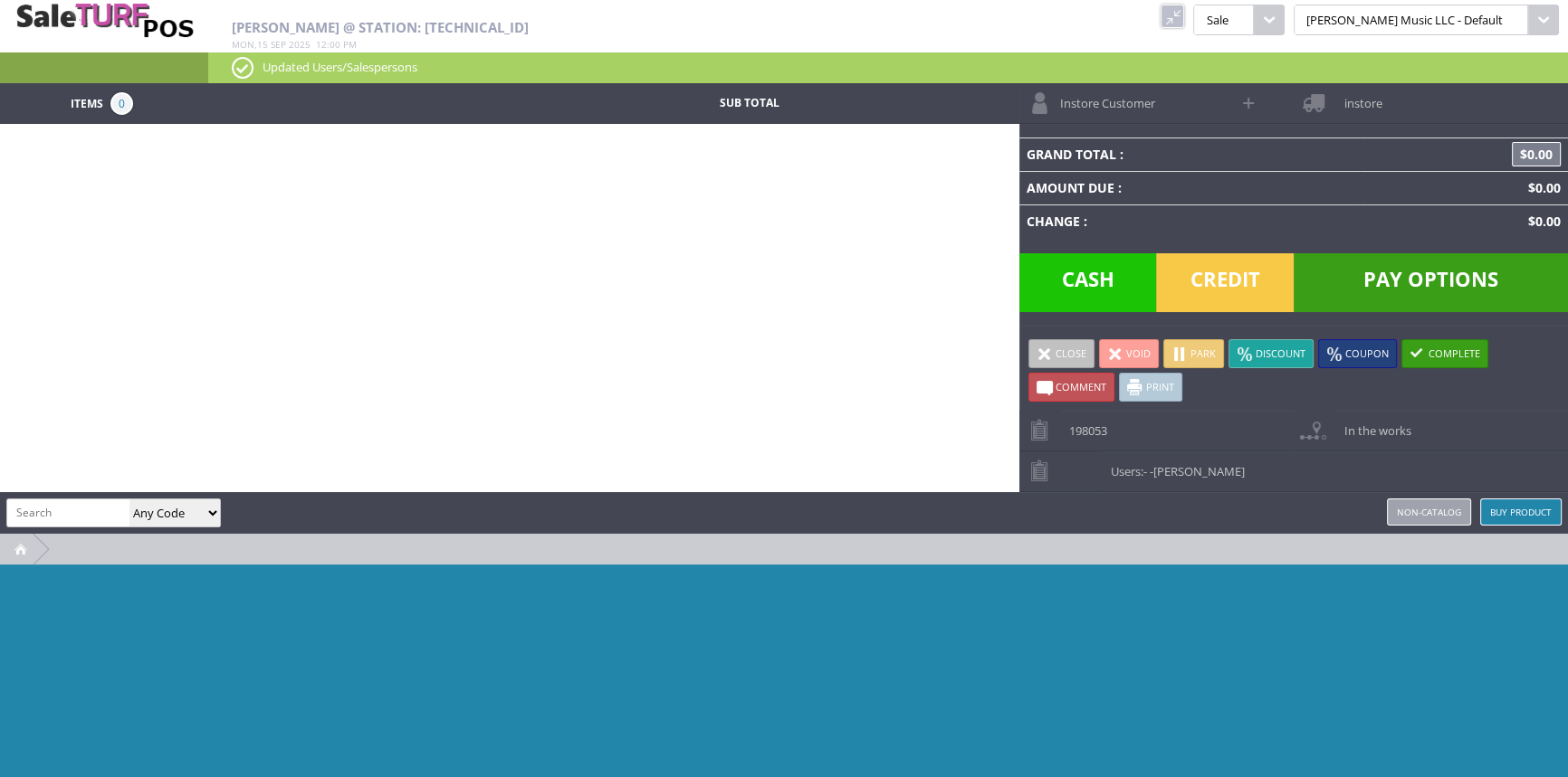
paste input "CG-016-C"
type input "CG-016-C"
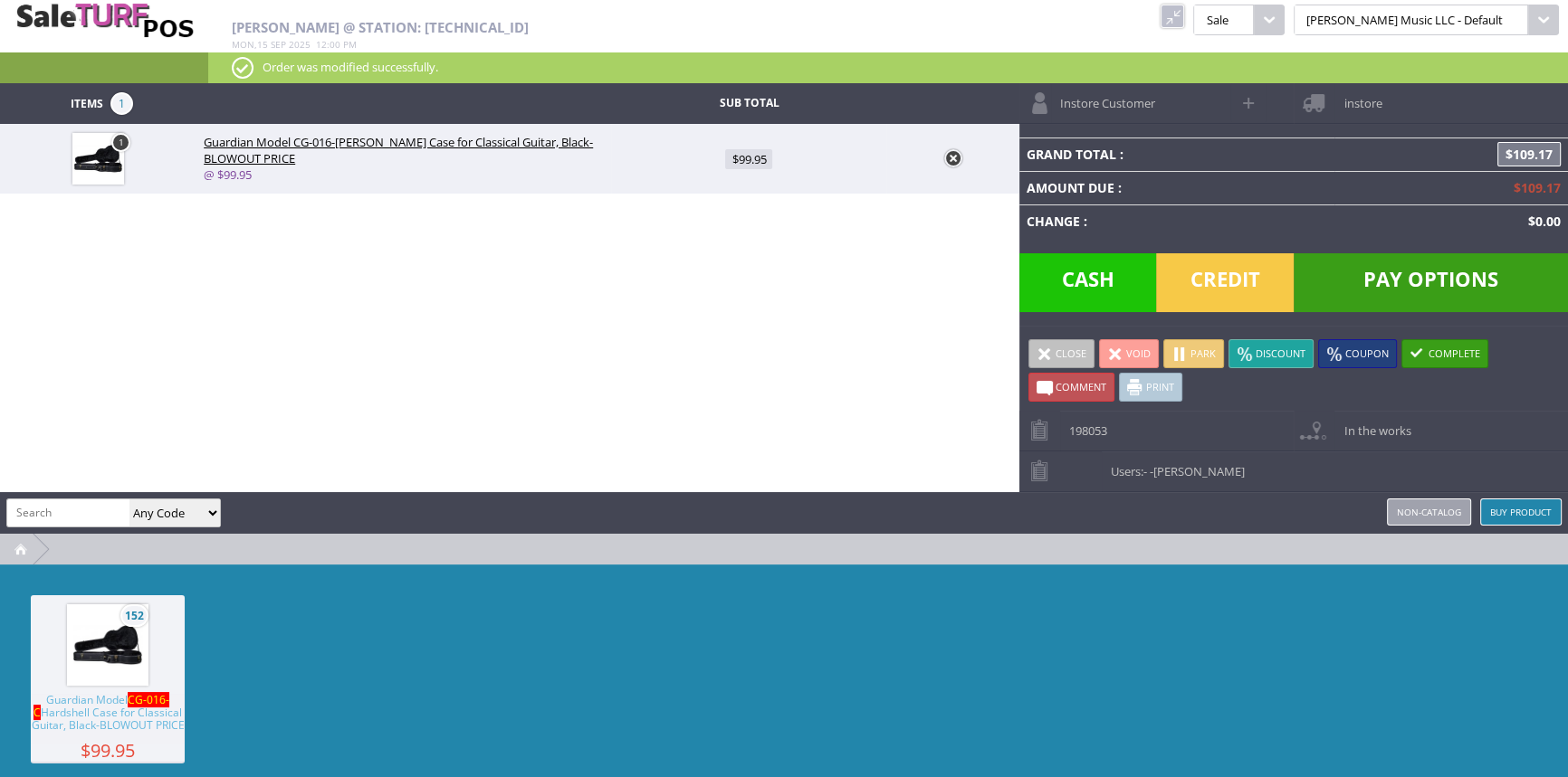
click at [764, 154] on span "$99.95" at bounding box center [749, 159] width 48 height 20
type input "99.95"
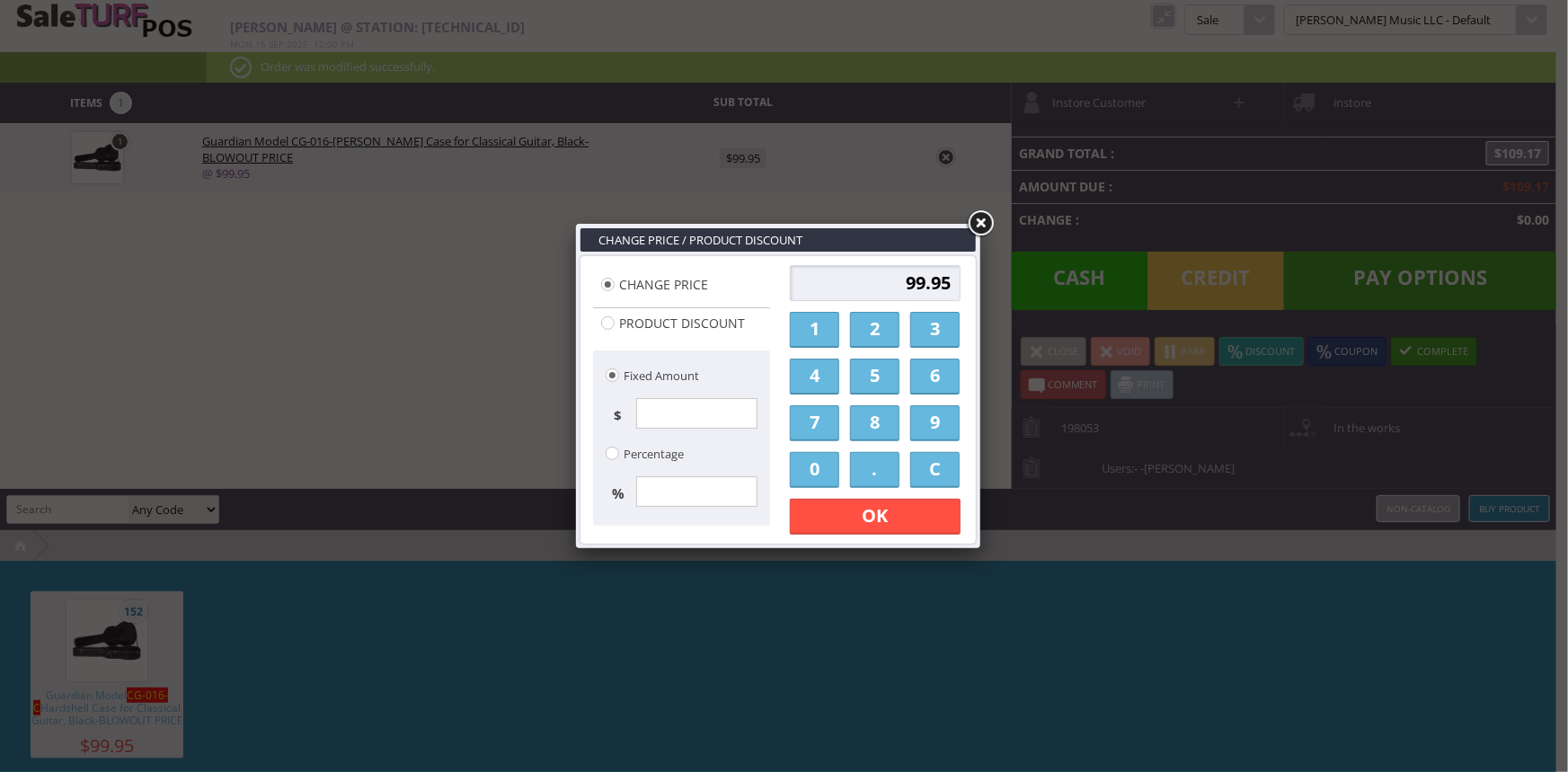
click at [861, 426] on link "8" at bounding box center [875, 424] width 49 height 36
drag, startPoint x: 814, startPoint y: 458, endPoint x: 870, endPoint y: 457, distance: 56.0
click at [817, 460] on link "0" at bounding box center [814, 470] width 49 height 36
drag, startPoint x: 870, startPoint y: 457, endPoint x: 855, endPoint y: 457, distance: 15.0
click at [869, 457] on link "." at bounding box center [875, 470] width 49 height 36
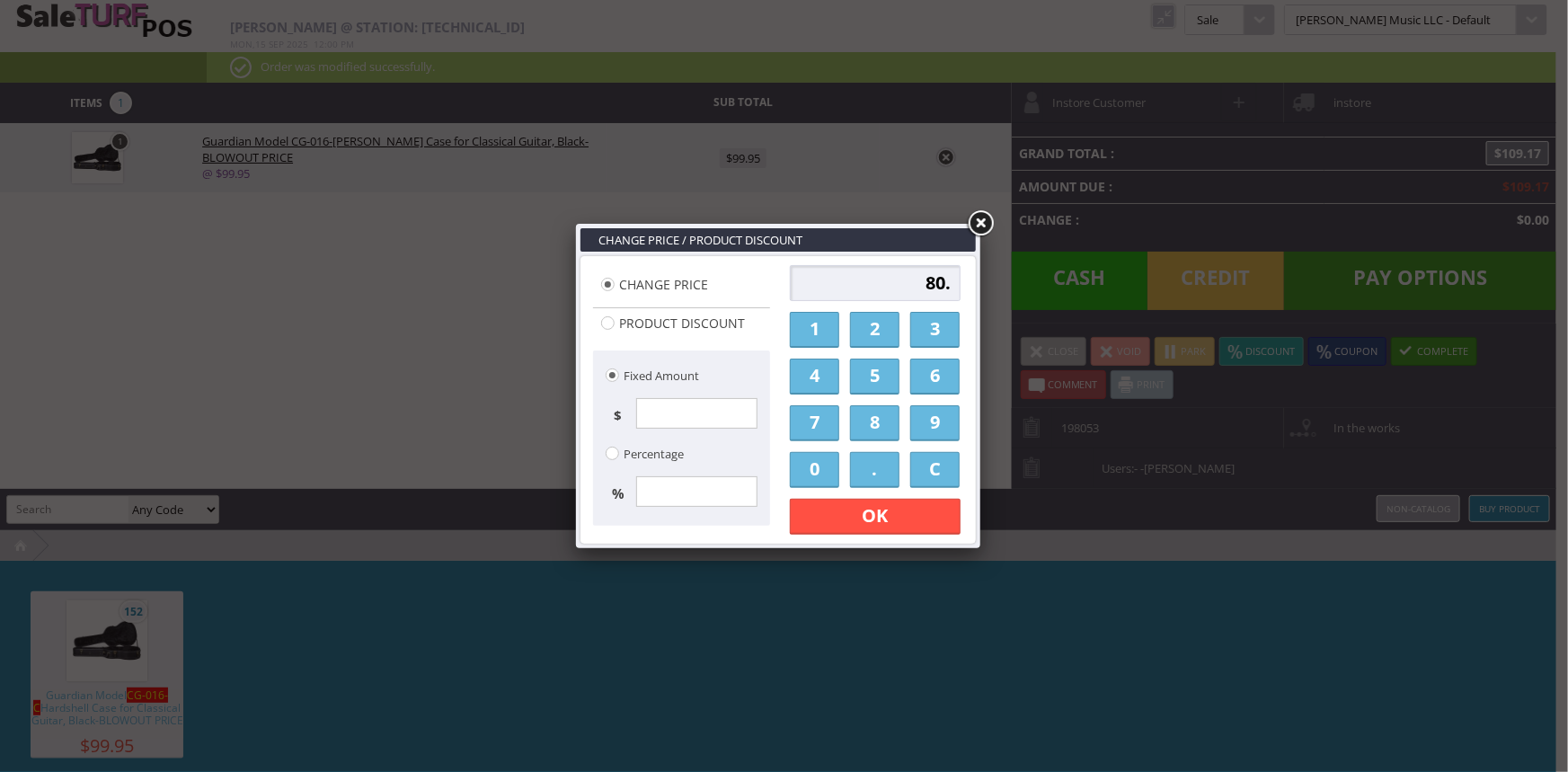
click at [817, 458] on link "0" at bounding box center [814, 470] width 49 height 36
click at [821, 458] on link "0" at bounding box center [814, 470] width 49 height 36
type input "80.00"
click at [863, 509] on link "OK" at bounding box center [875, 517] width 171 height 36
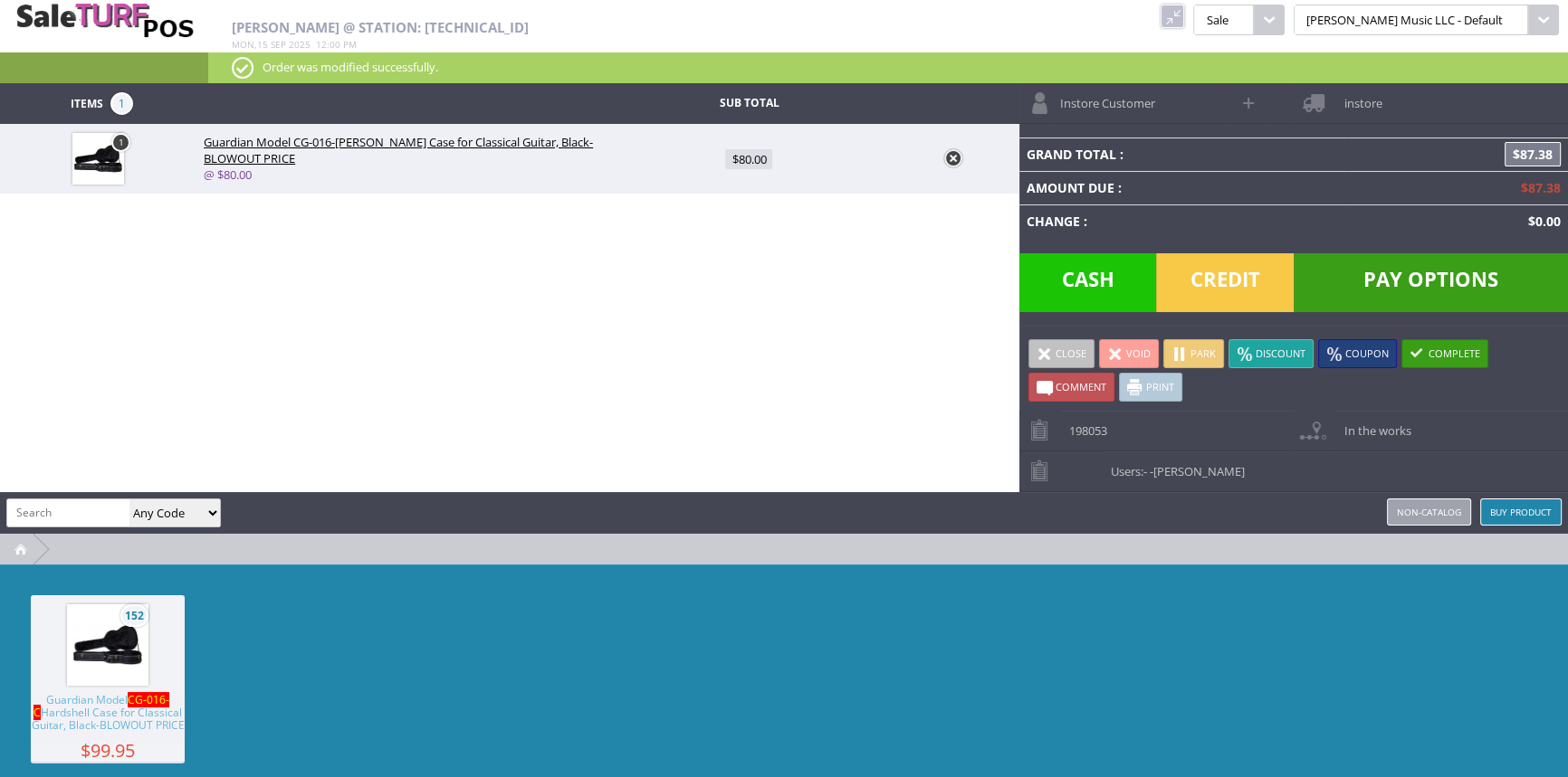
click at [950, 155] on link at bounding box center [953, 158] width 18 height 18
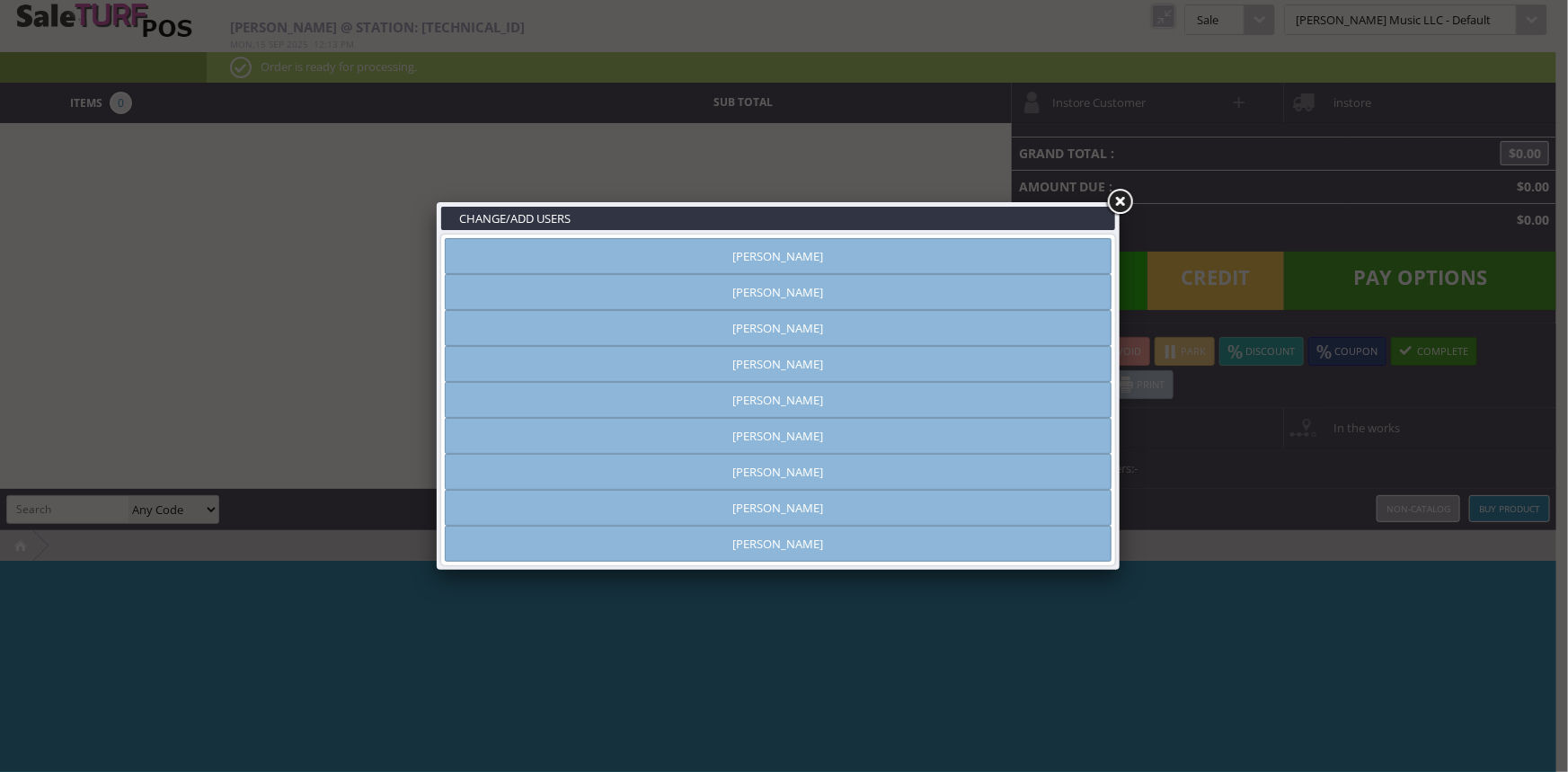
type input "[PERSON_NAME]"
click at [1007, 265] on link "[PERSON_NAME]" at bounding box center [778, 256] width 667 height 36
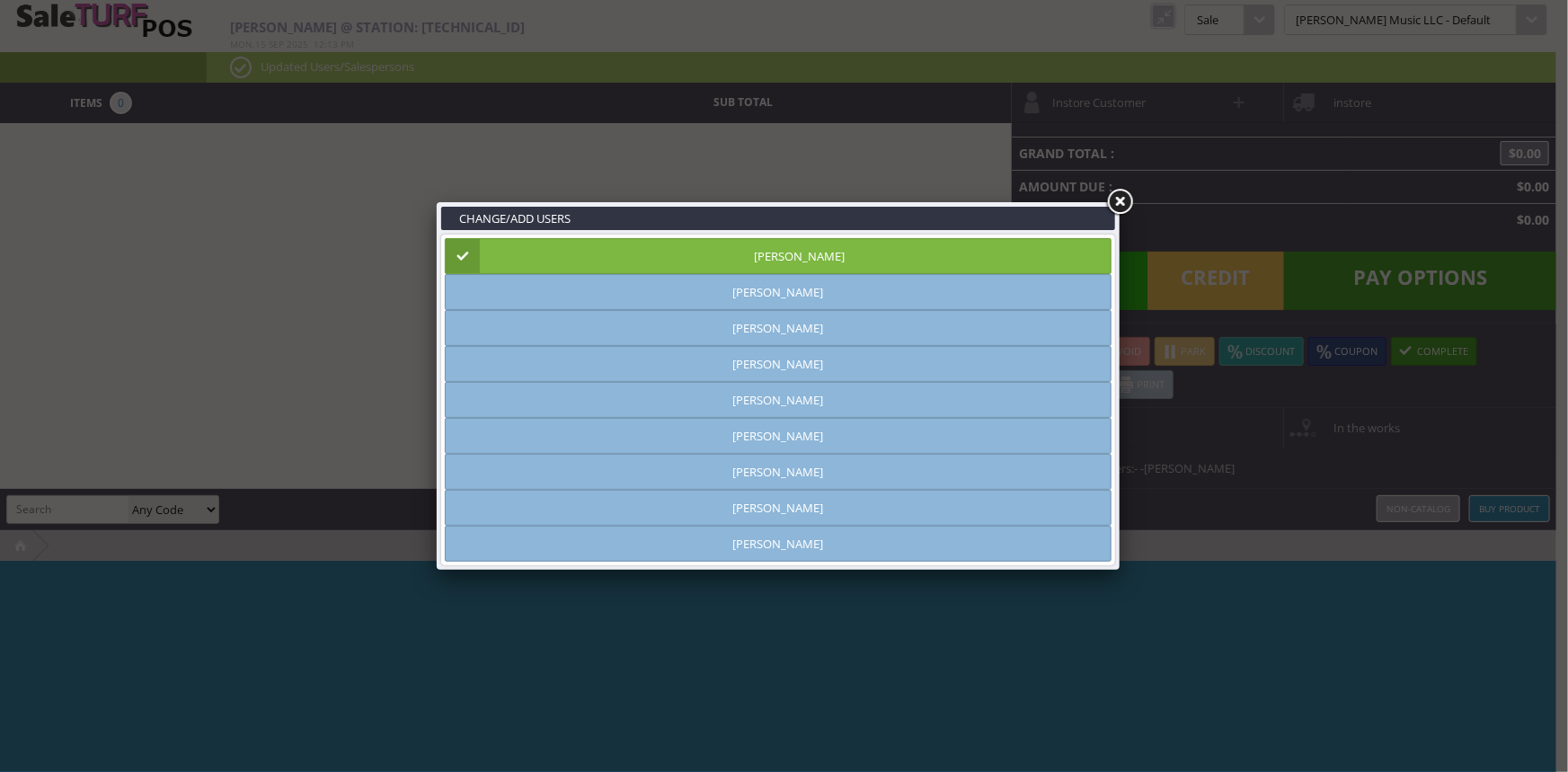
click at [1112, 200] on link at bounding box center [1120, 202] width 32 height 32
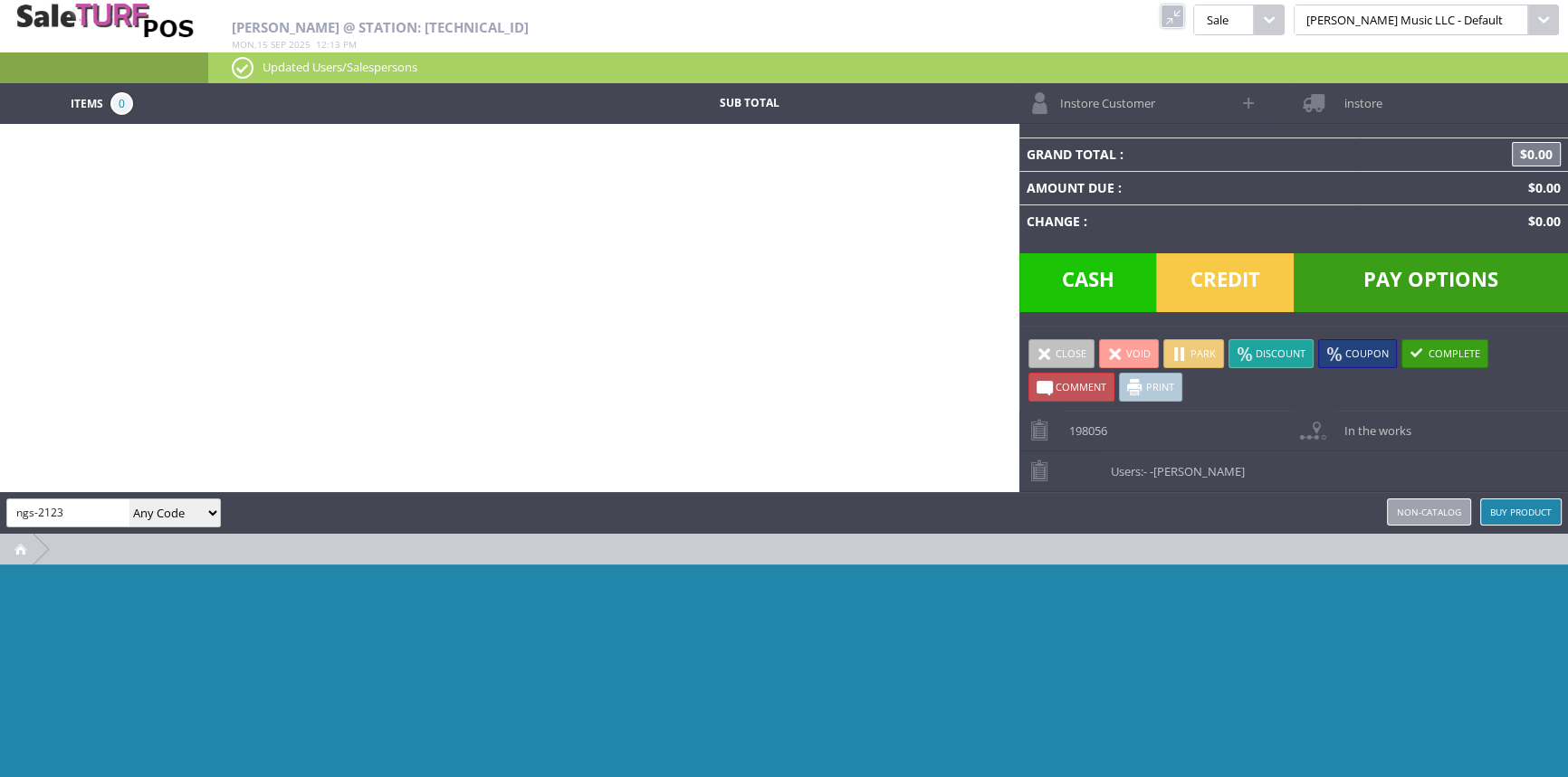
type input "ngs-2123"
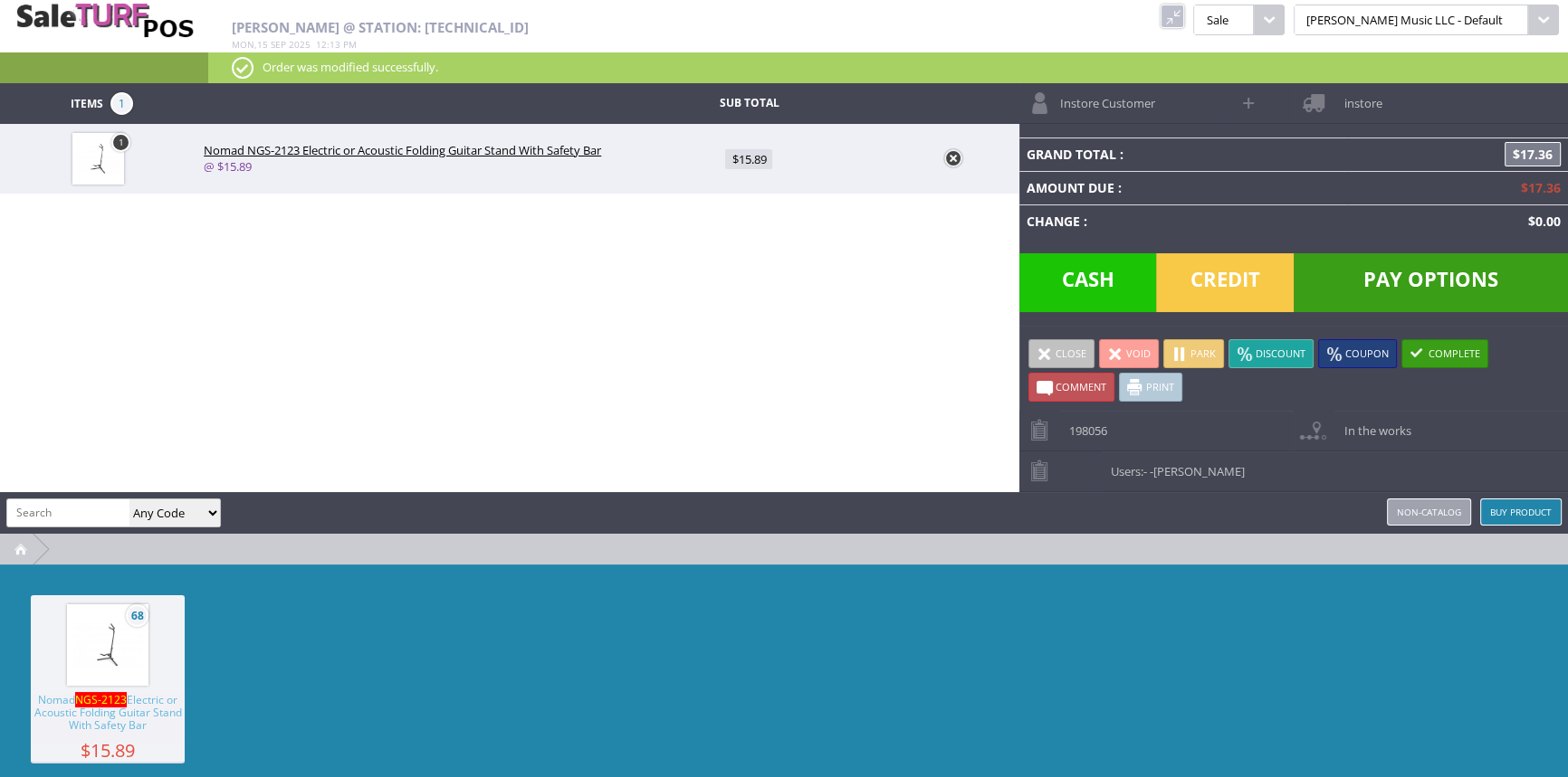
click at [123, 143] on link "1" at bounding box center [121, 142] width 19 height 19
type input "1"
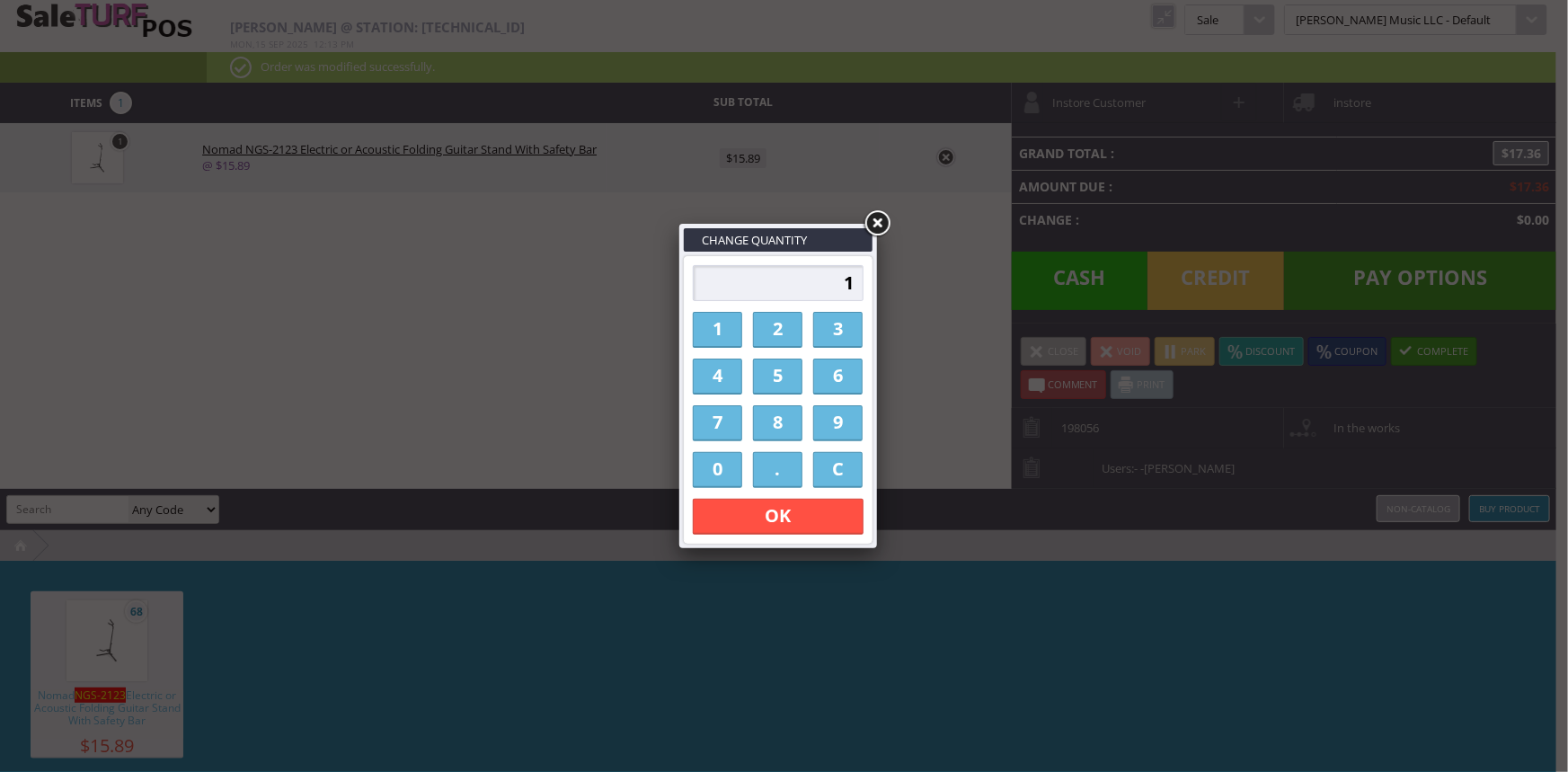
click at [787, 327] on link "2" at bounding box center [777, 330] width 49 height 36
type input "2"
click at [809, 512] on link "OK" at bounding box center [778, 517] width 171 height 36
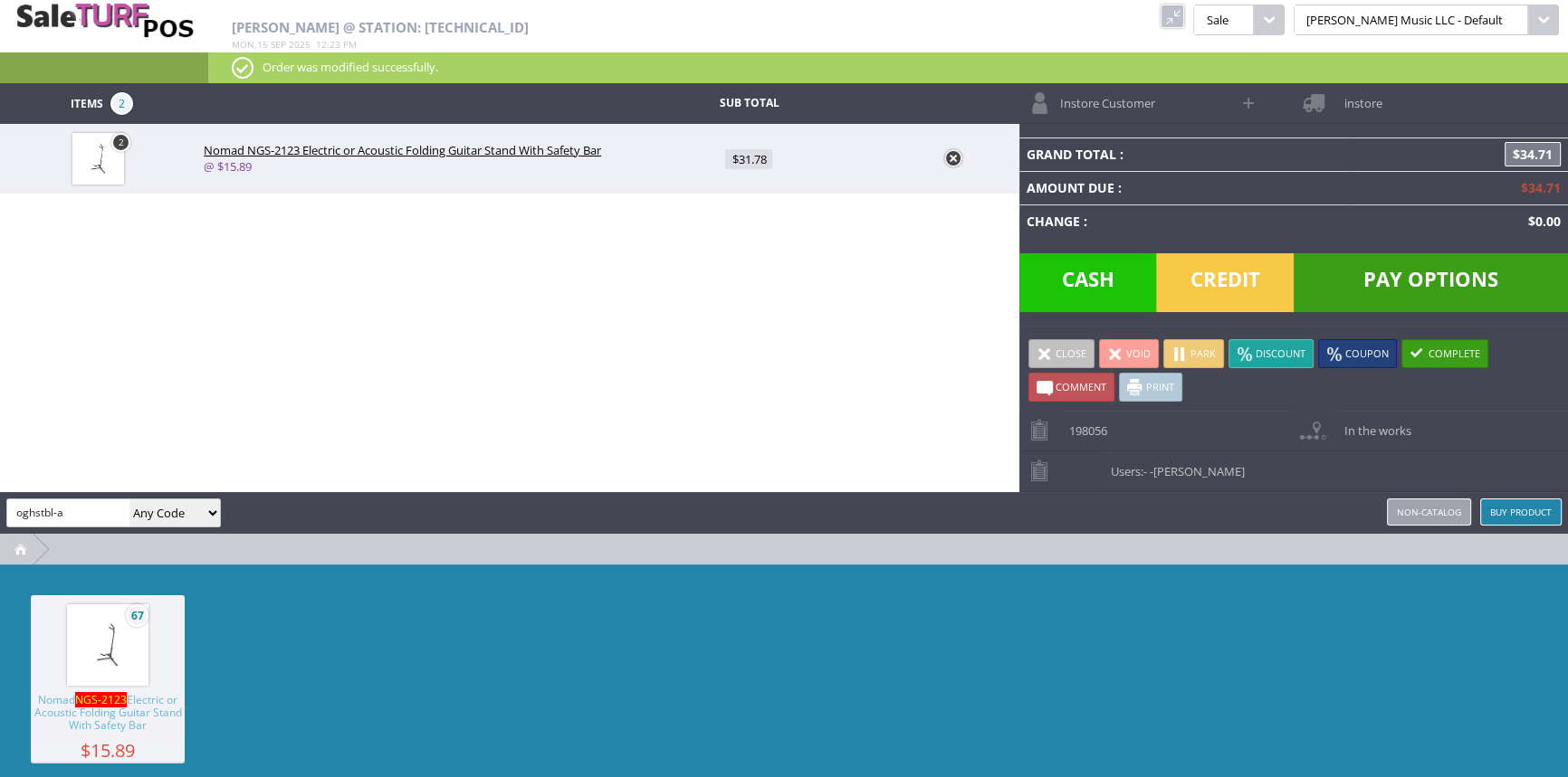
type input "oghstbl-a"
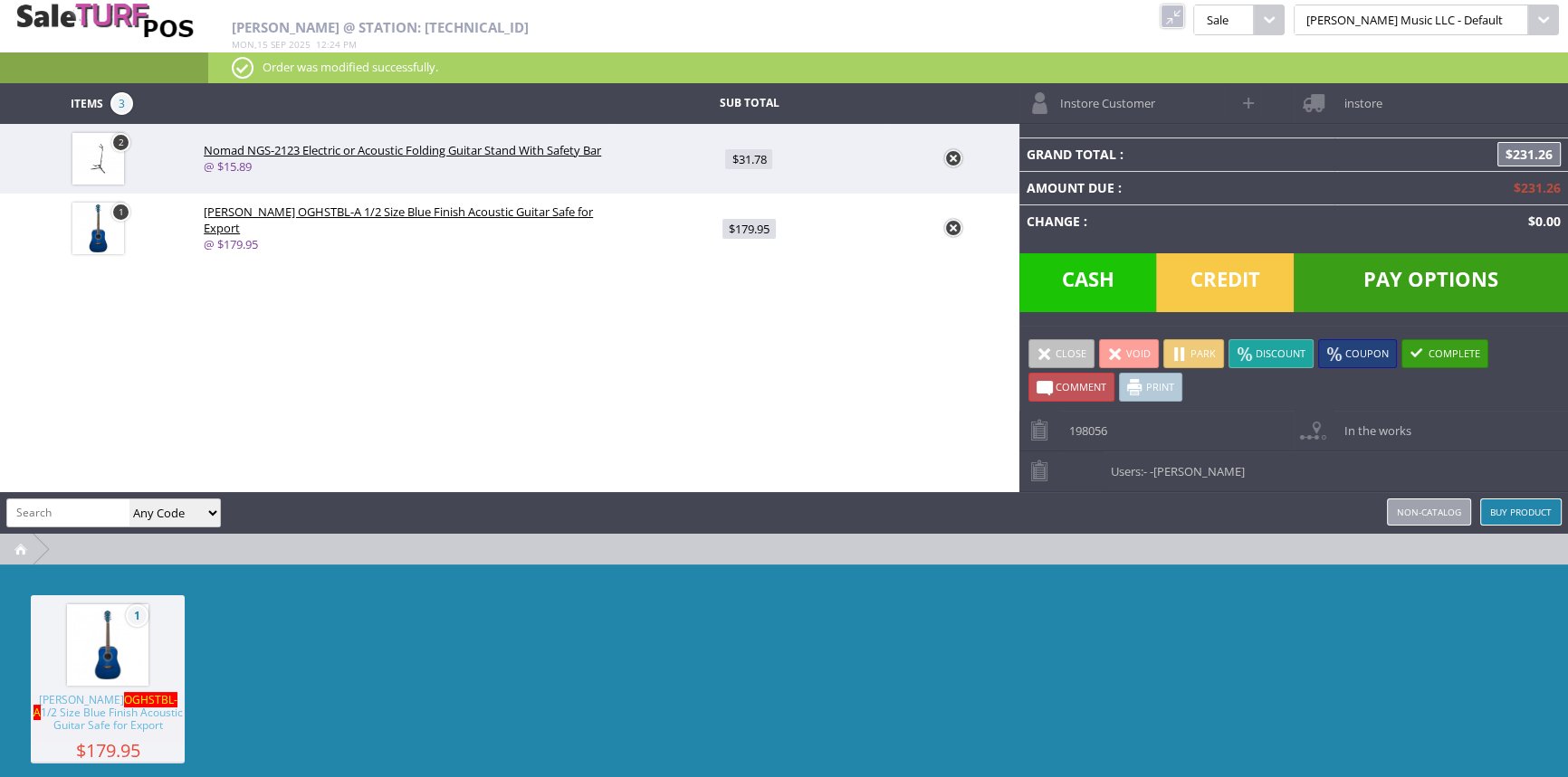
drag, startPoint x: 1226, startPoint y: 18, endPoint x: 1068, endPoint y: 27, distance: 158.3
click at [1184, 18] on link at bounding box center [1172, 16] width 24 height 24
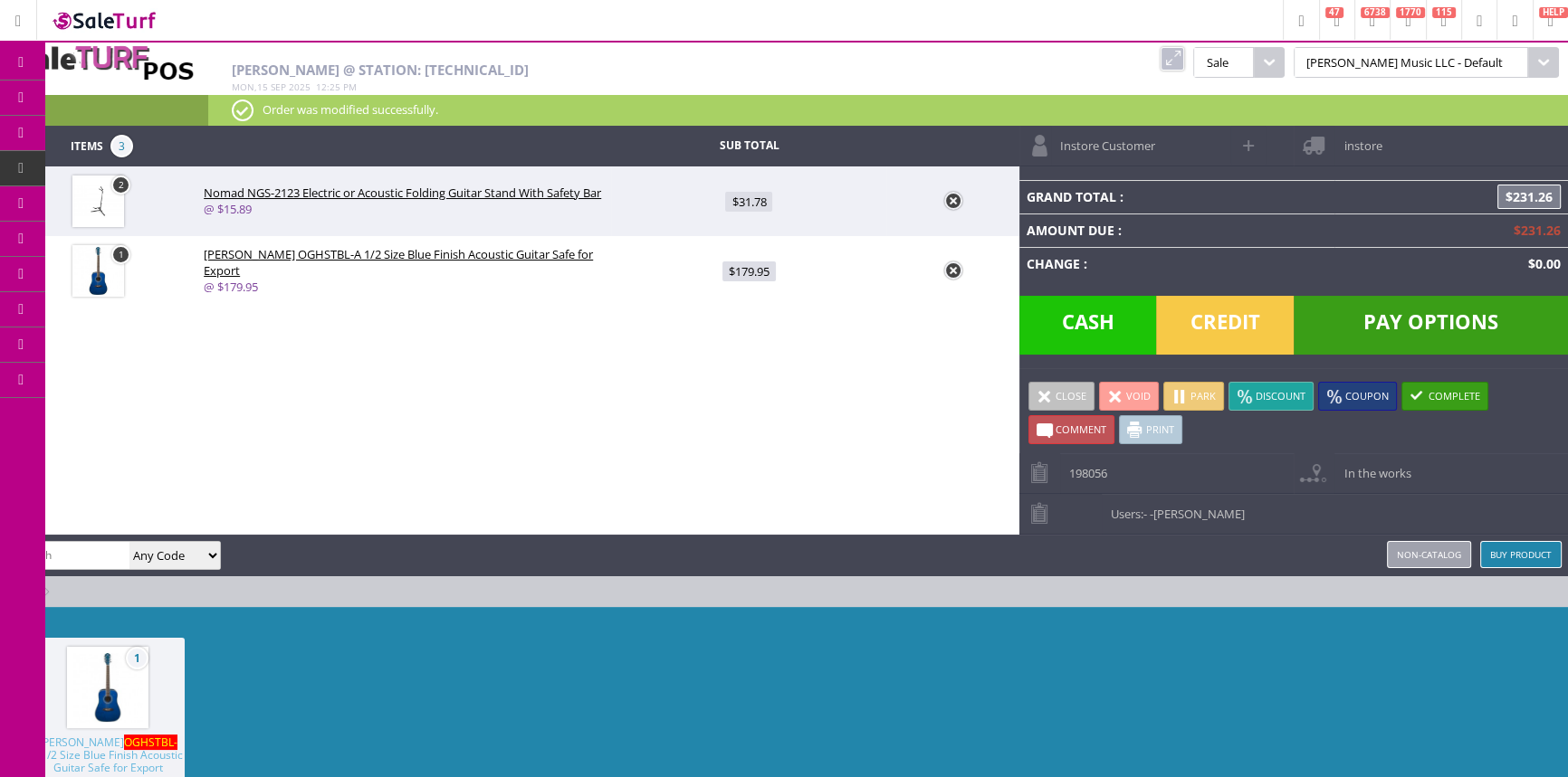
click at [1184, 66] on link at bounding box center [1172, 59] width 24 height 24
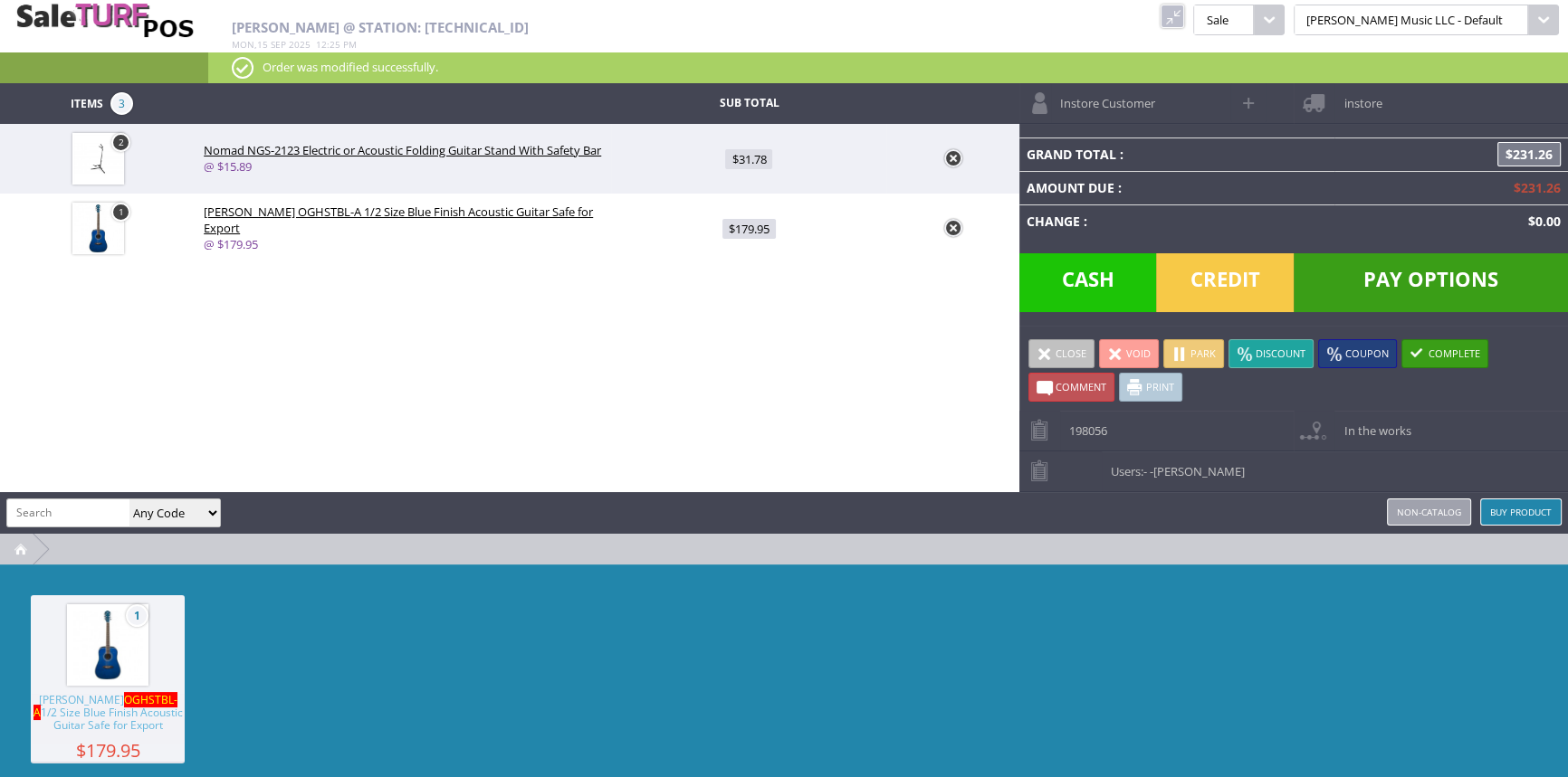
click at [68, 516] on input "search" at bounding box center [68, 513] width 123 height 27
type input "hsub2-24"
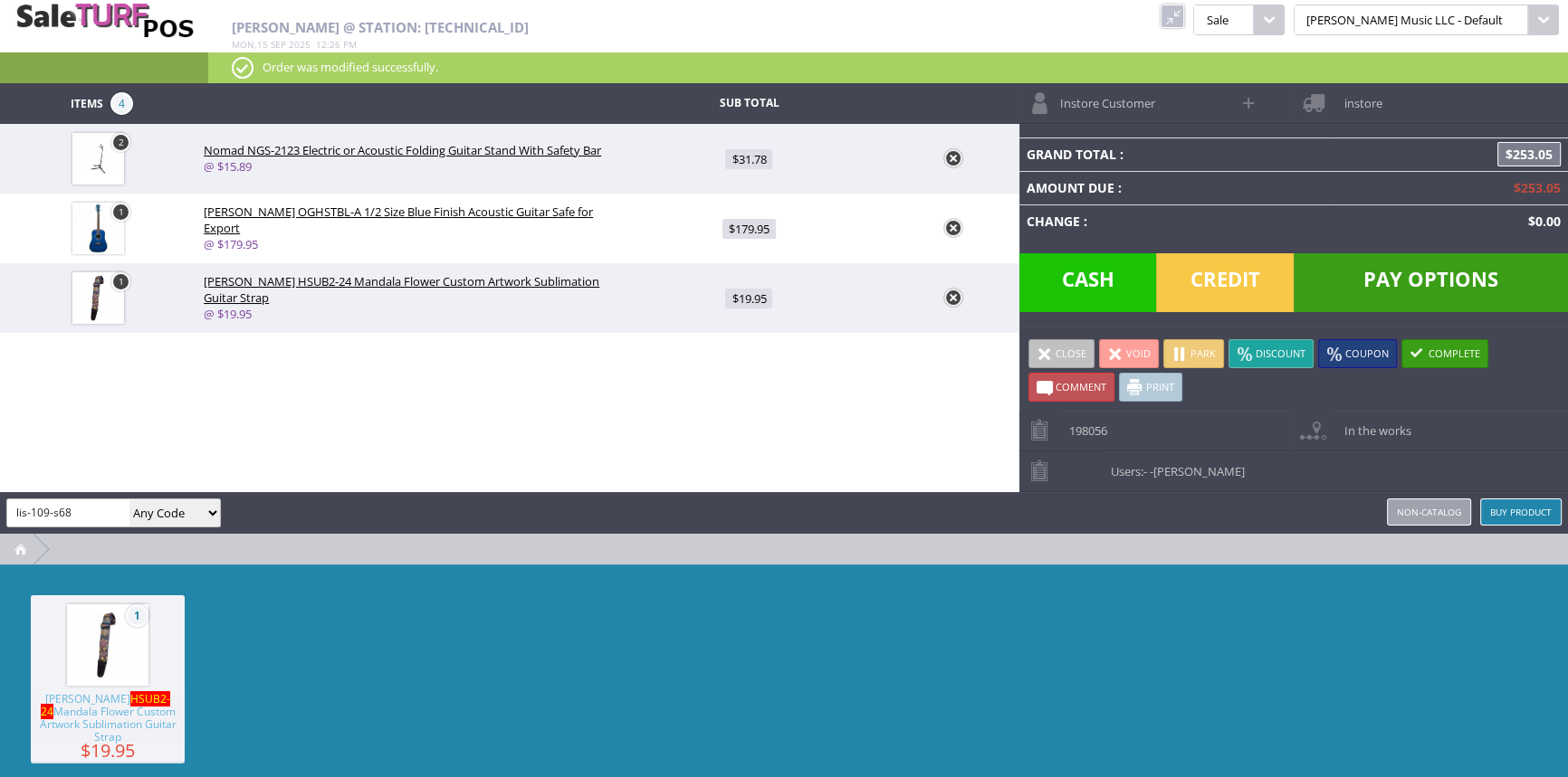
type input "lis-109-s68"
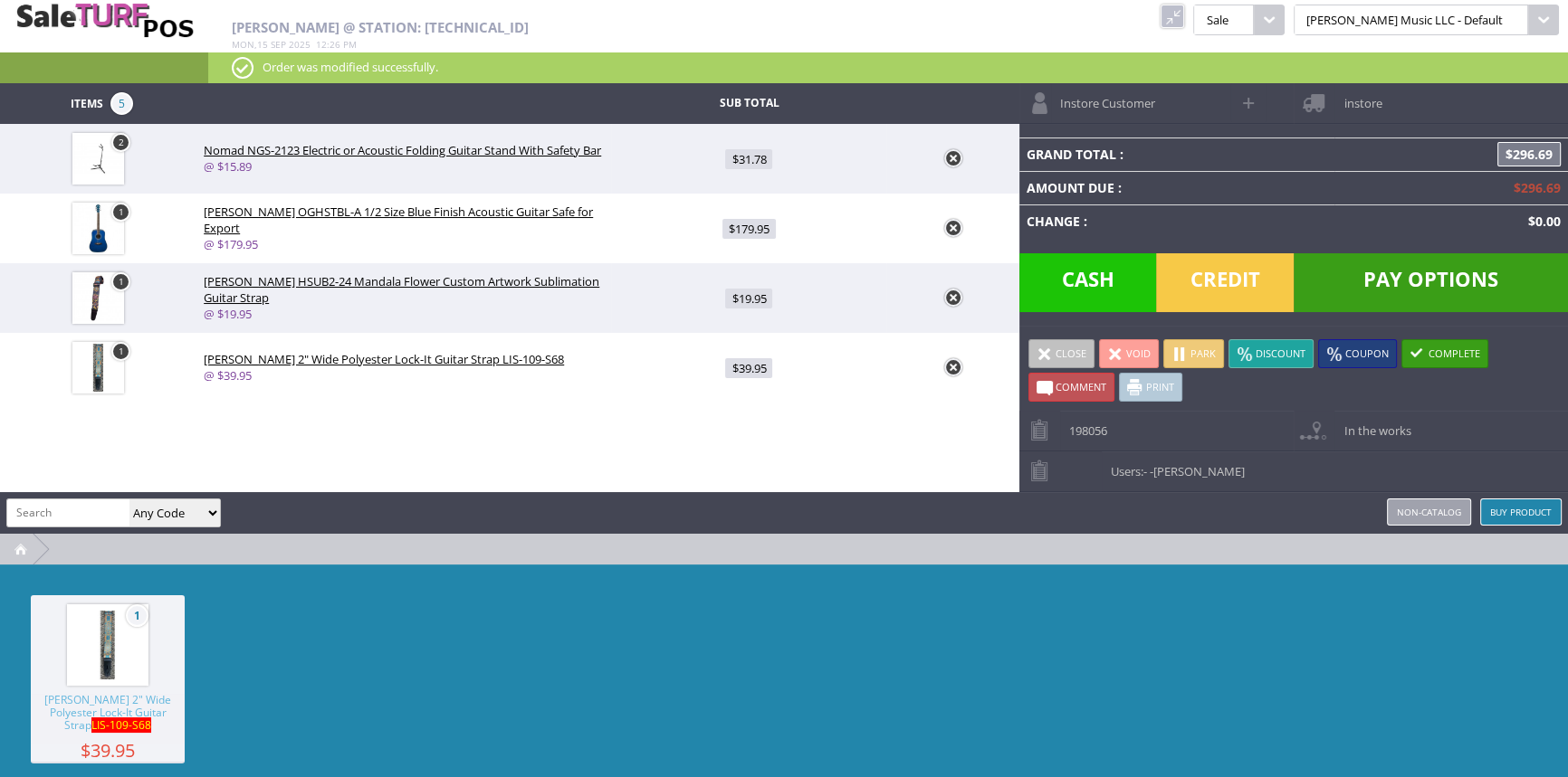
click at [1184, 19] on link at bounding box center [1172, 16] width 24 height 24
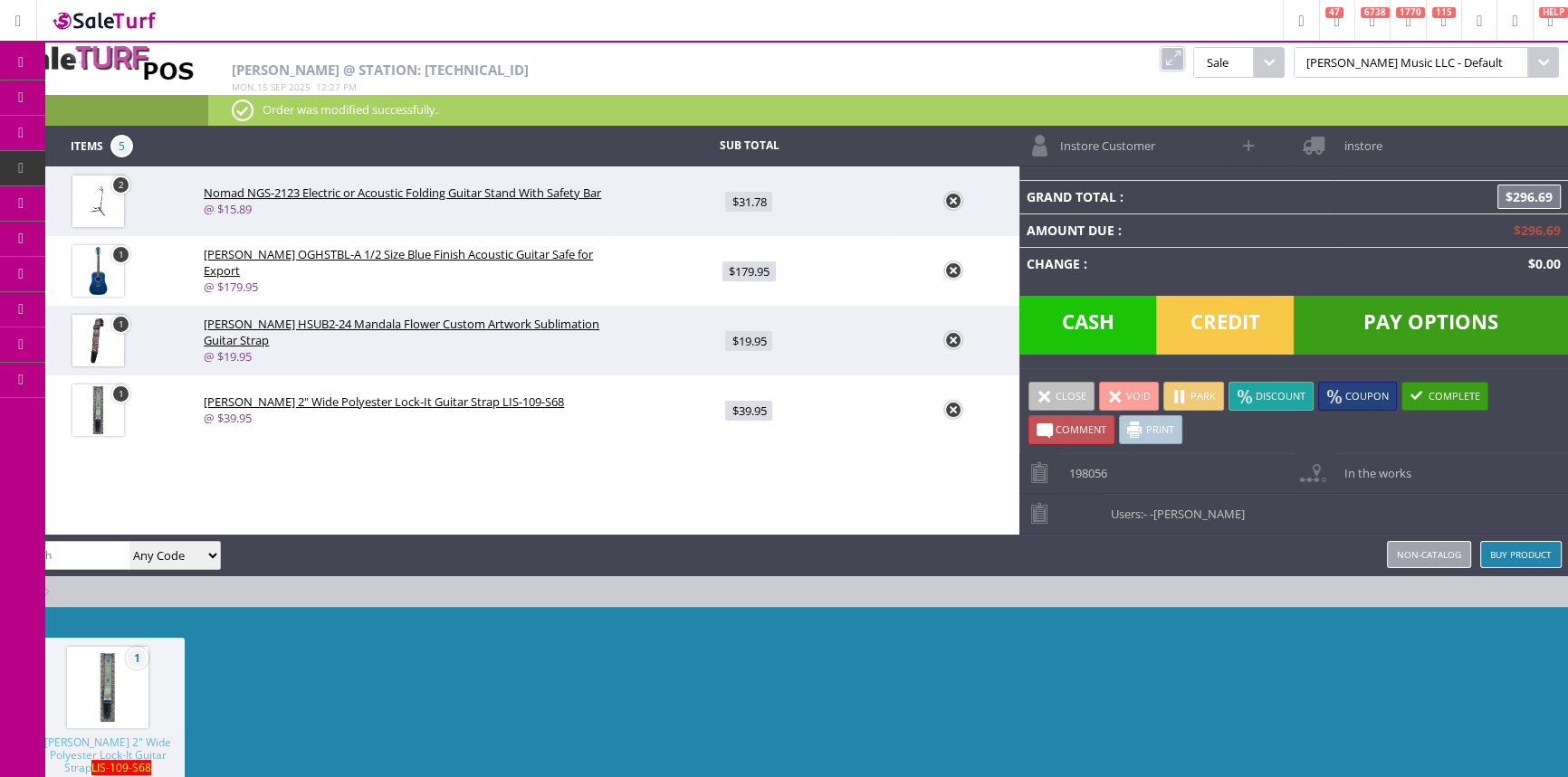
click at [1184, 53] on link at bounding box center [1172, 59] width 24 height 24
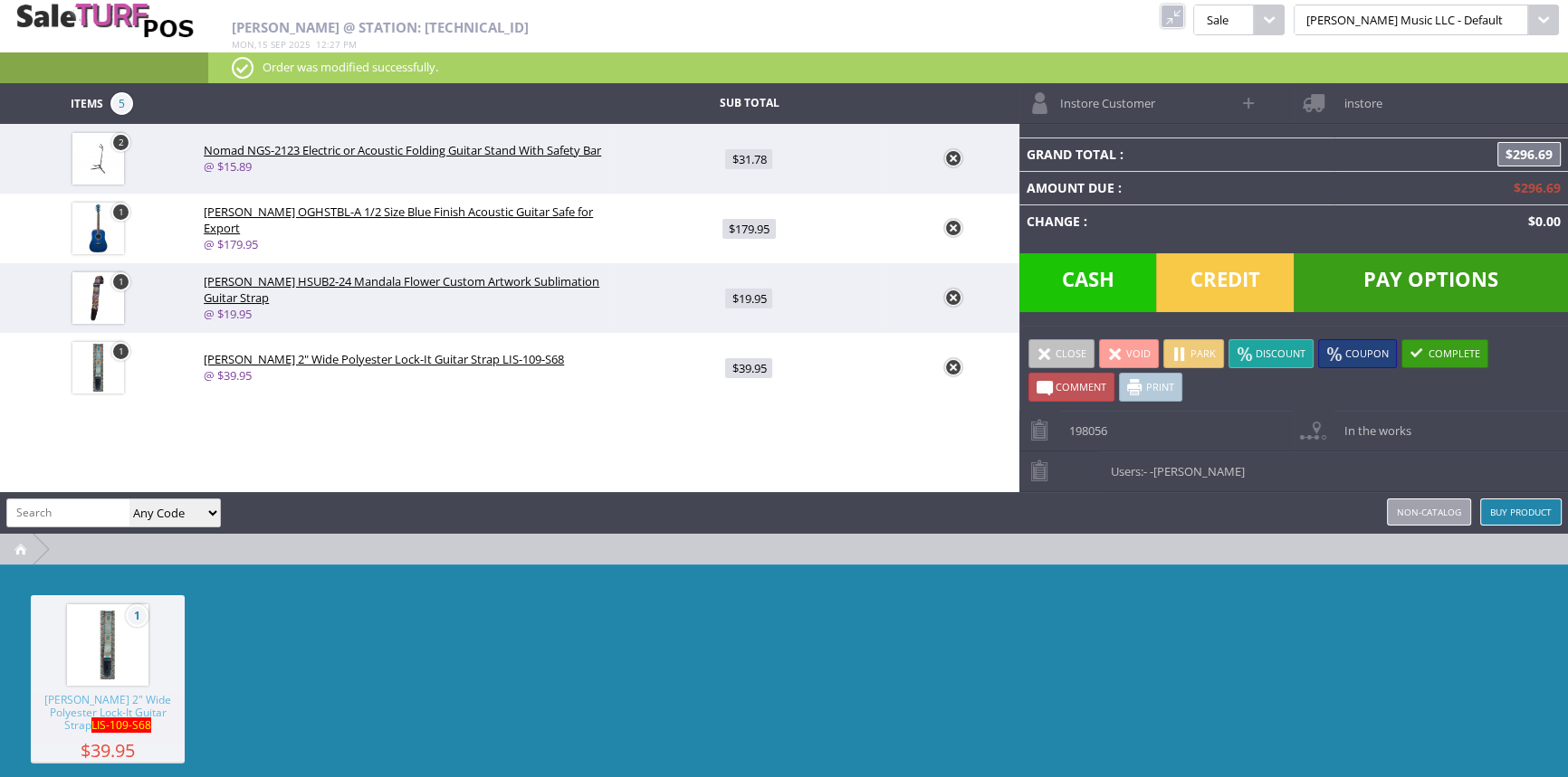
paste input "SAFBAMBOO-17037462542"
type input "SAFBAMBOO-17037462542"
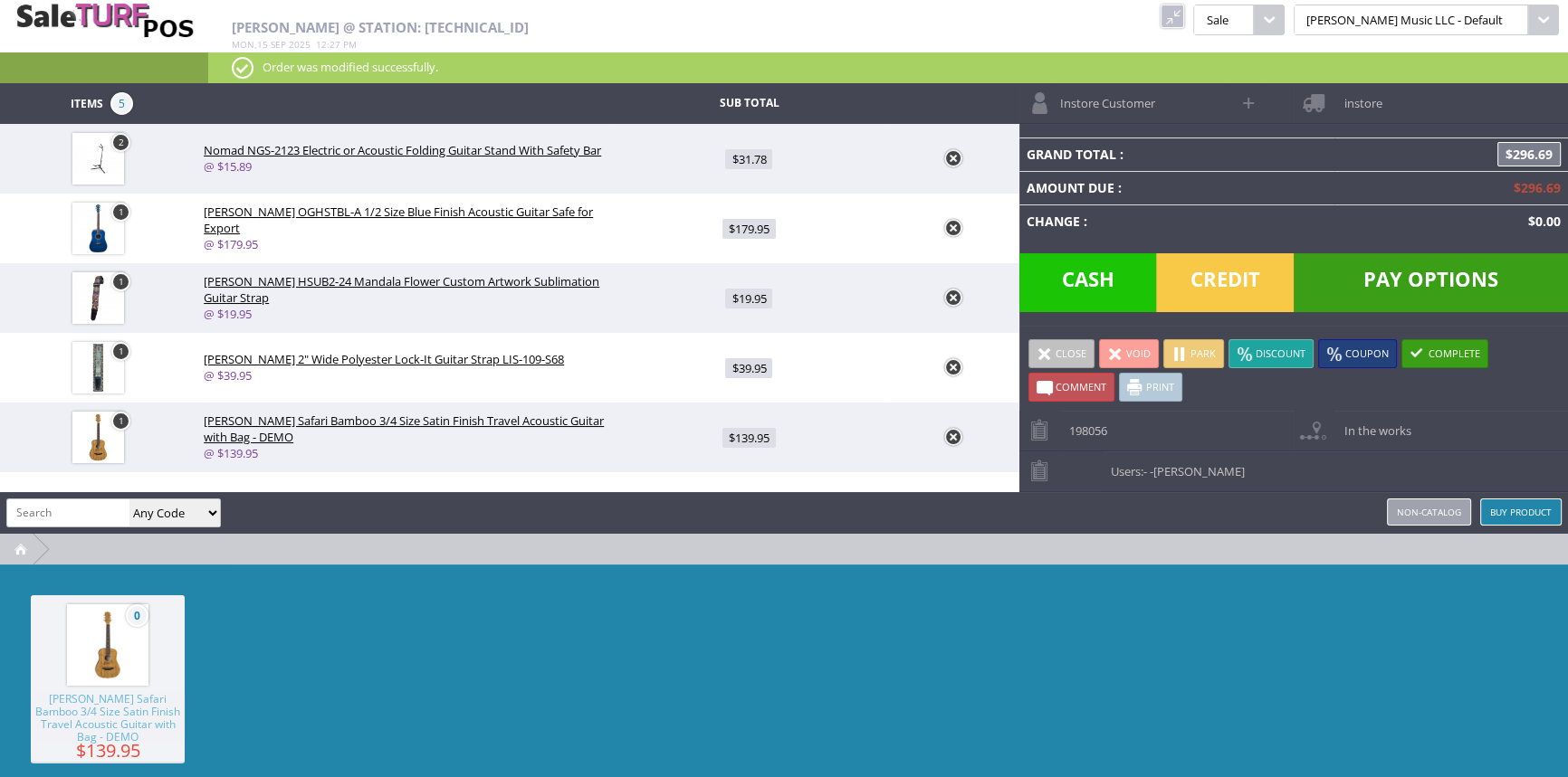
scroll to position [0, 0]
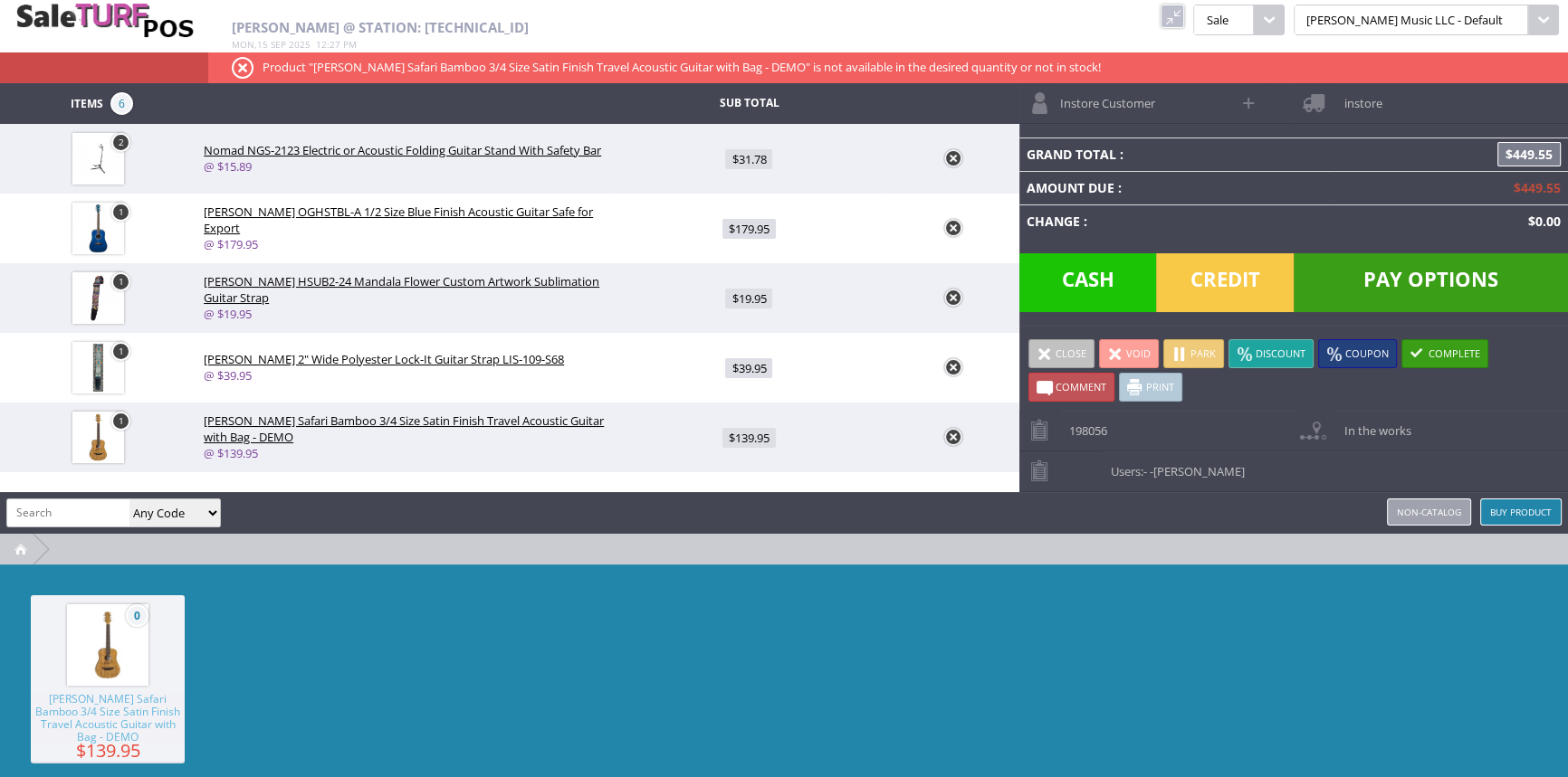
click at [1233, 274] on span "Credit" at bounding box center [1225, 283] width 138 height 59
click at [1228, 283] on span "Credit" at bounding box center [1225, 283] width 138 height 59
click at [1224, 270] on span "Credit" at bounding box center [1225, 283] width 138 height 59
click at [1426, 267] on span "Pay Options" at bounding box center [1430, 283] width 275 height 59
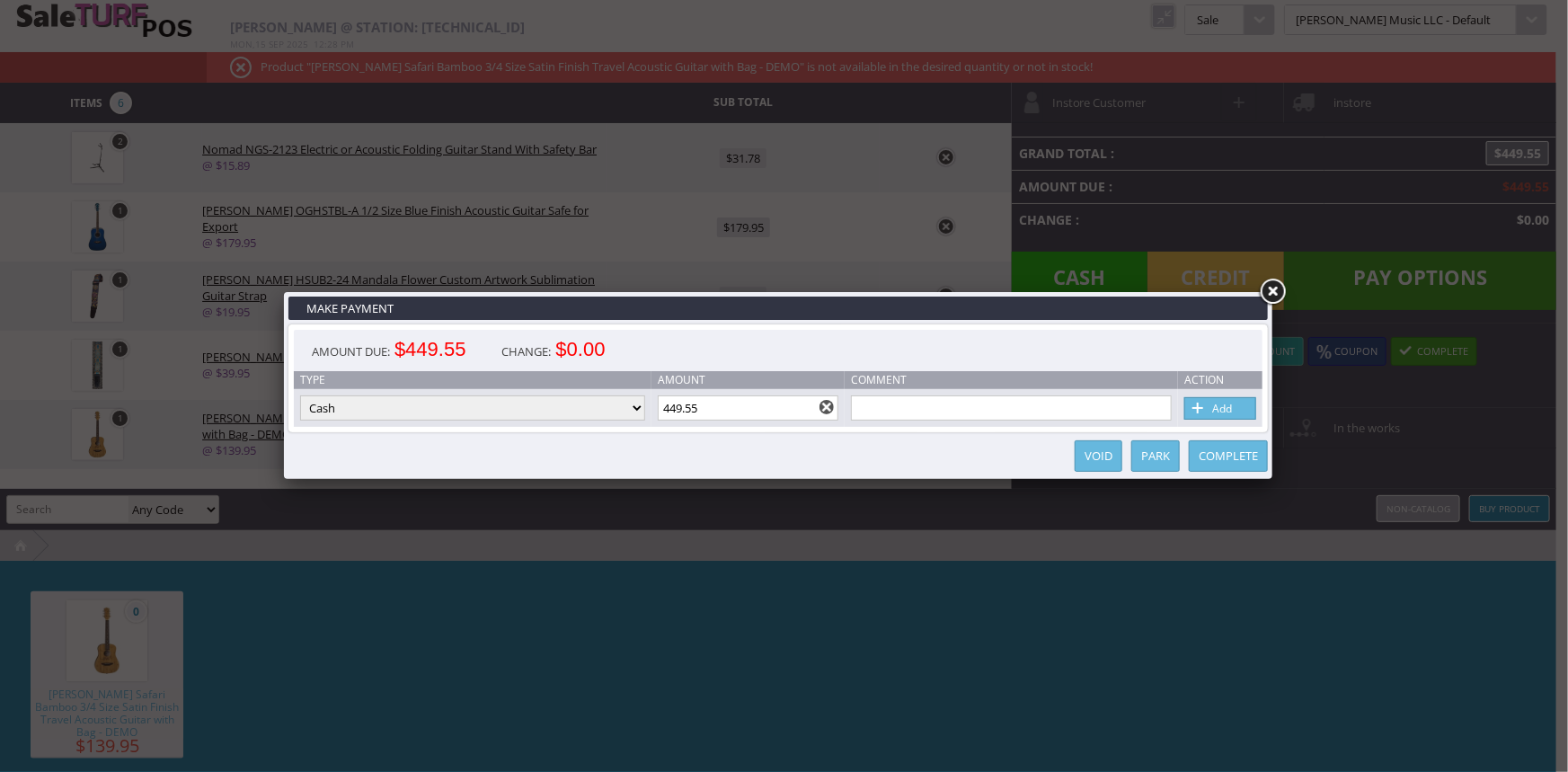
click at [498, 405] on select "Cash Credit Card Cheque or Money Order" at bounding box center [473, 408] width 345 height 25
select select "credit_card"
click at [300, 396] on select "Cash Credit Card Cheque or Money Order" at bounding box center [473, 408] width 345 height 25
click at [1226, 409] on link "Add" at bounding box center [1221, 409] width 72 height 23
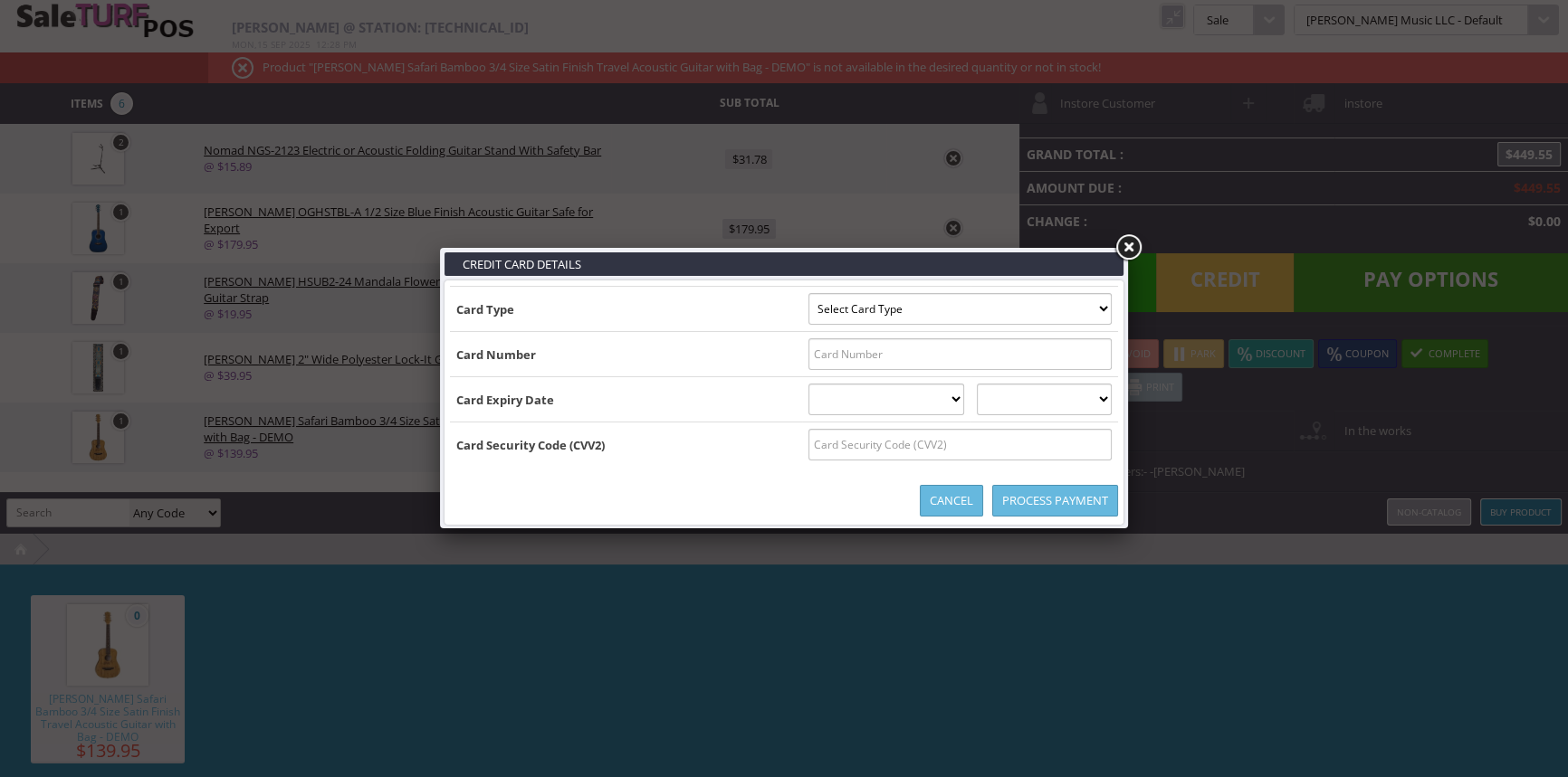
type input "B5291497616728361^ORTIZ/LAURIE ^3004201000000000025167761902000529"
select select "MASTERCARD"
type input "5291497616728361"
select select "04"
select select "2030"
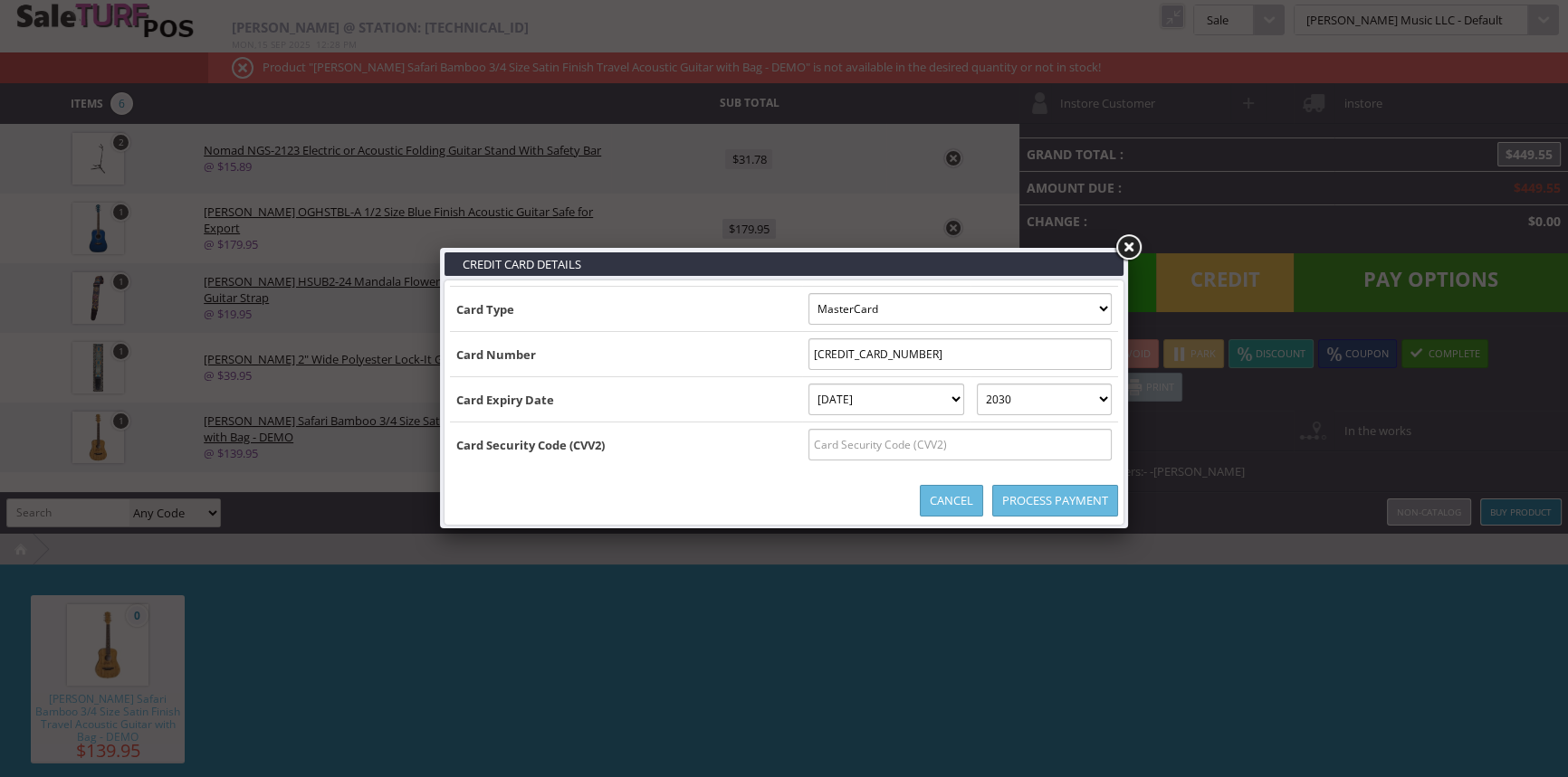
type input "B5291497616728361^ORTIZ/LAURIE ^30042010000000000251677619020005291497616728361…"
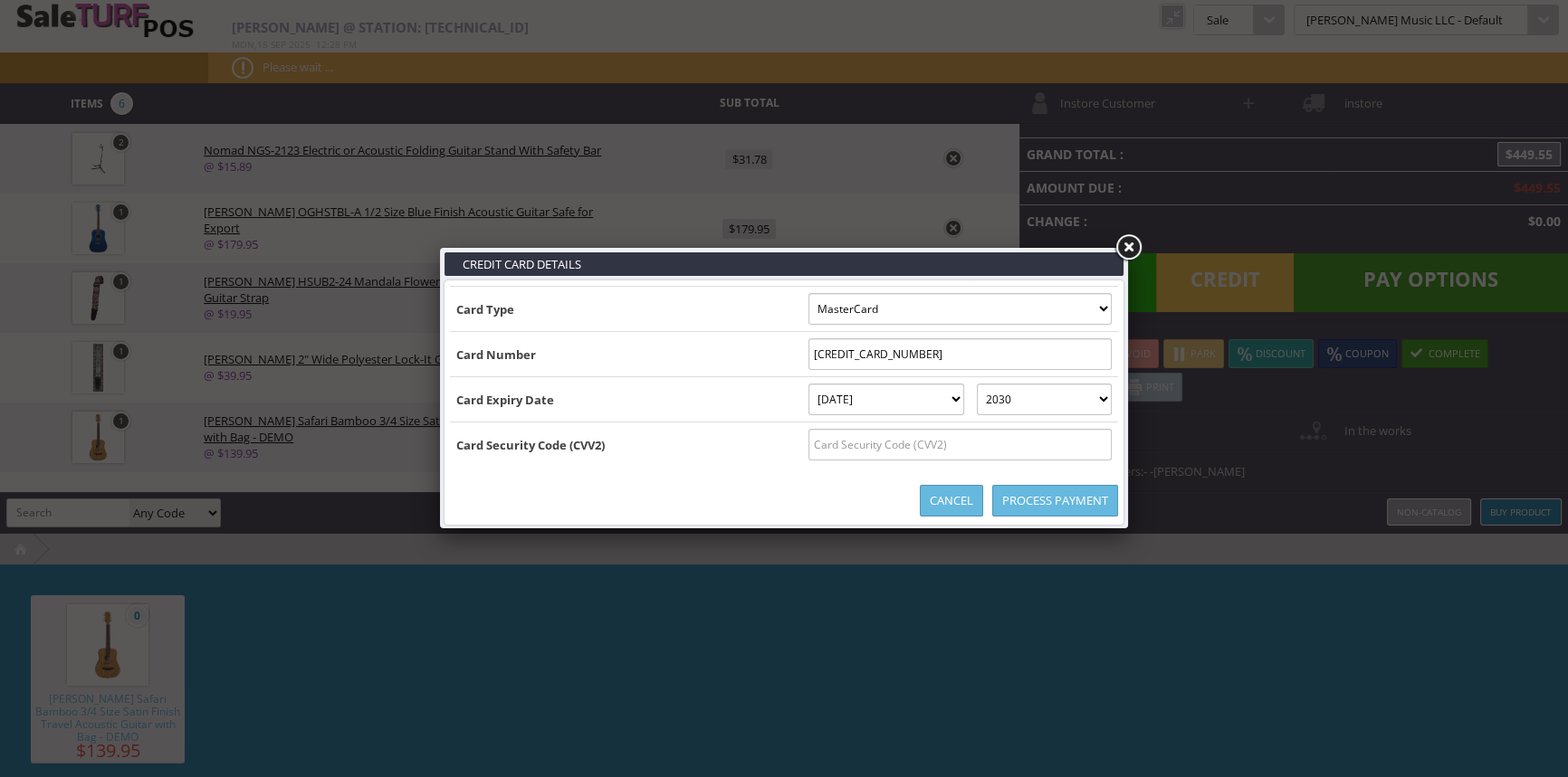
click at [1093, 443] on input "text" at bounding box center [960, 445] width 303 height 31
type input "748"
click at [1086, 503] on link "Process Payment" at bounding box center [1055, 501] width 125 height 31
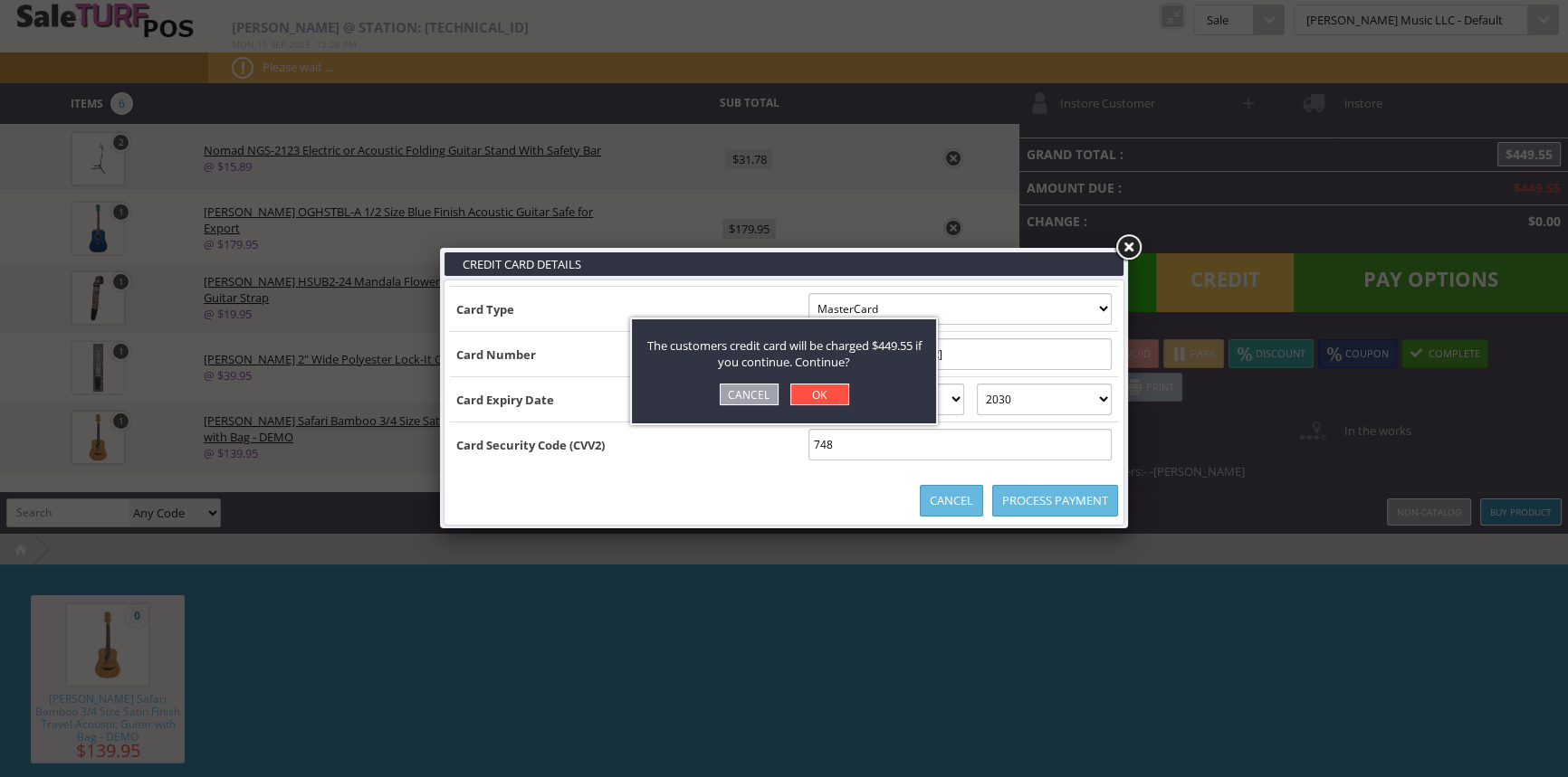
click at [832, 395] on link "OK" at bounding box center [820, 394] width 59 height 22
select select "cash"
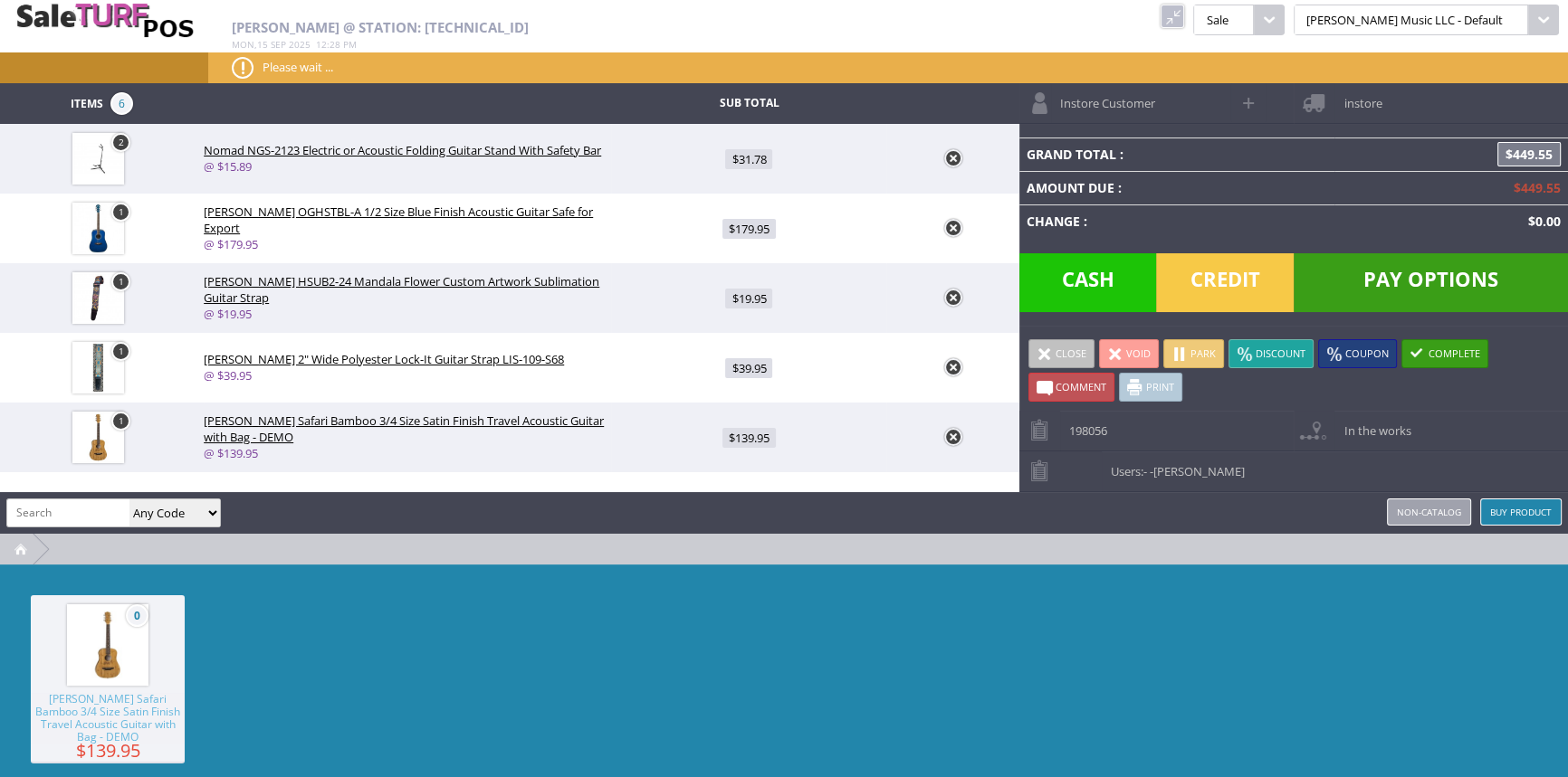
type input "0"
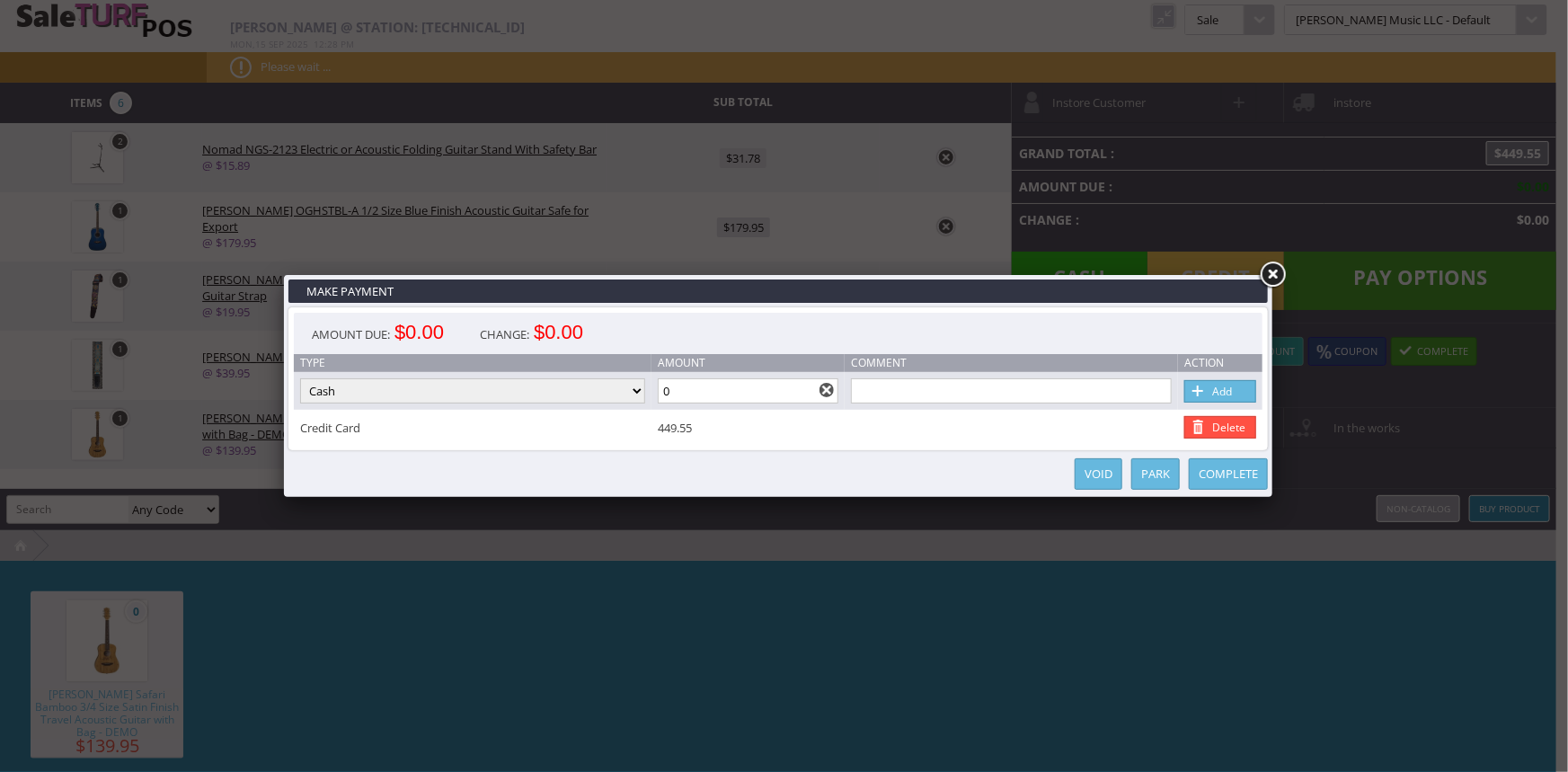
click at [1238, 472] on link "Complete" at bounding box center [1228, 474] width 79 height 31
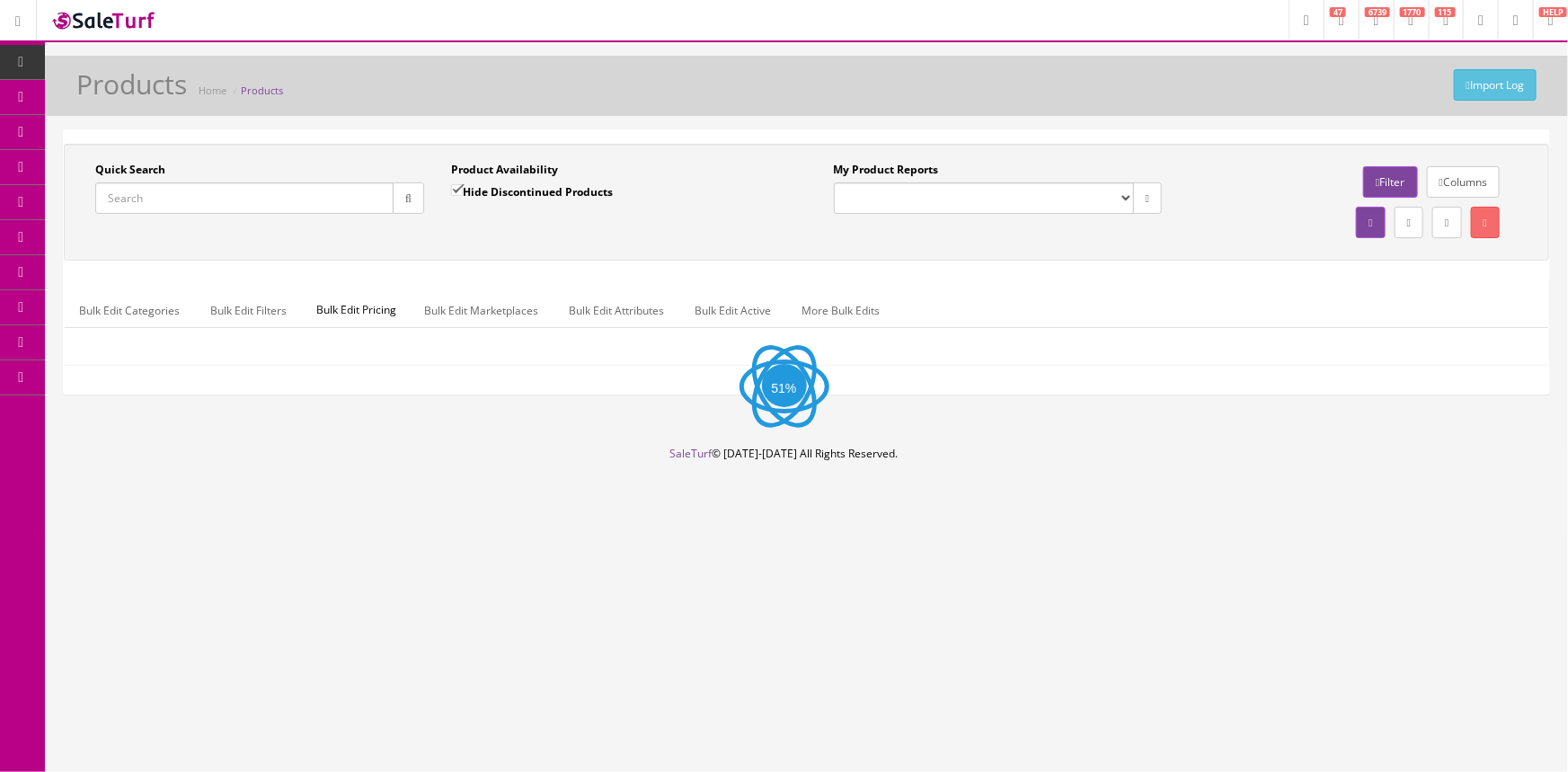
click at [238, 201] on input "Quick Search" at bounding box center [244, 197] width 298 height 31
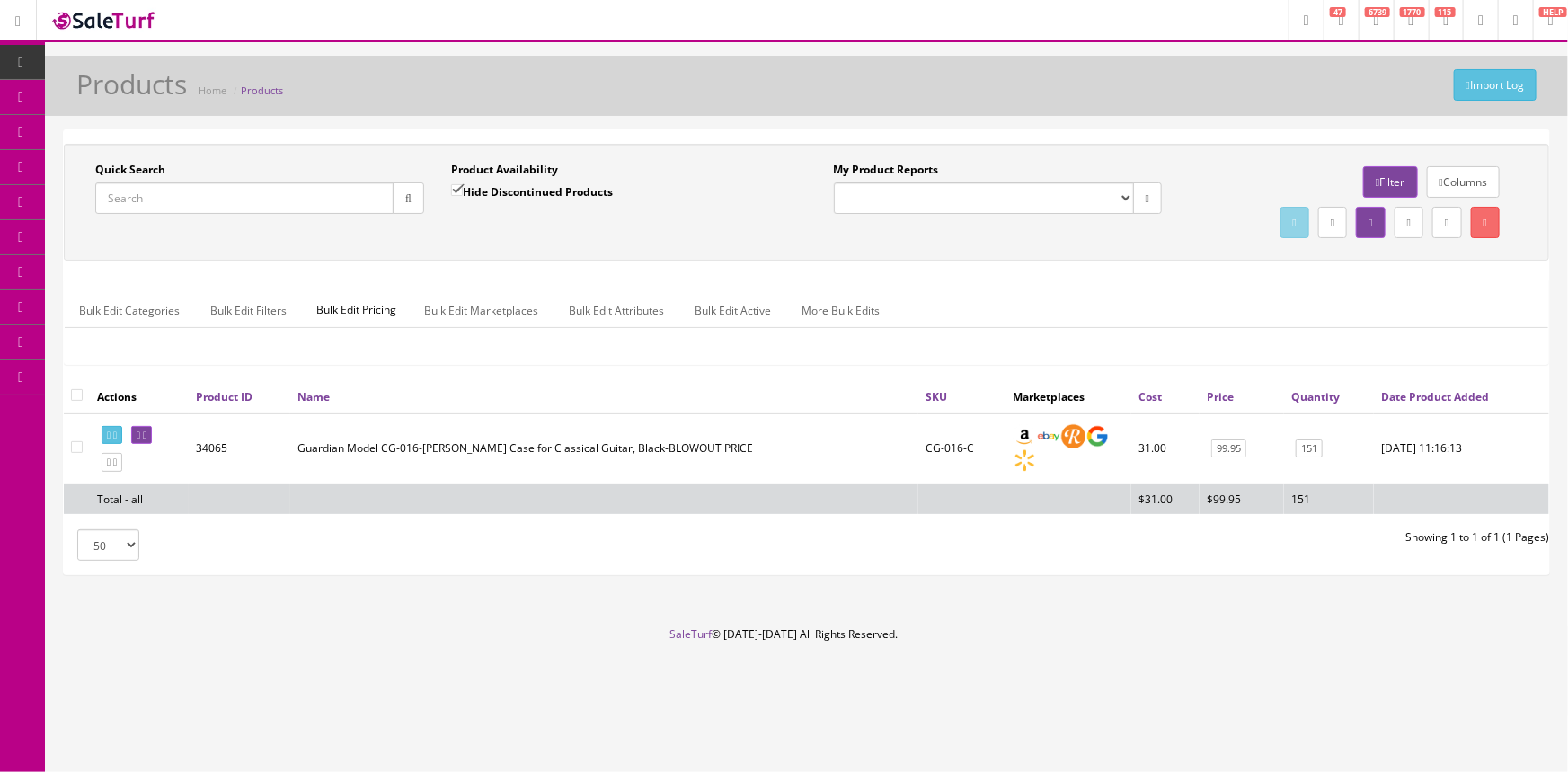
paste input "17037462542"
type input "17037462542"
click at [412, 202] on button "button" at bounding box center [408, 197] width 31 height 31
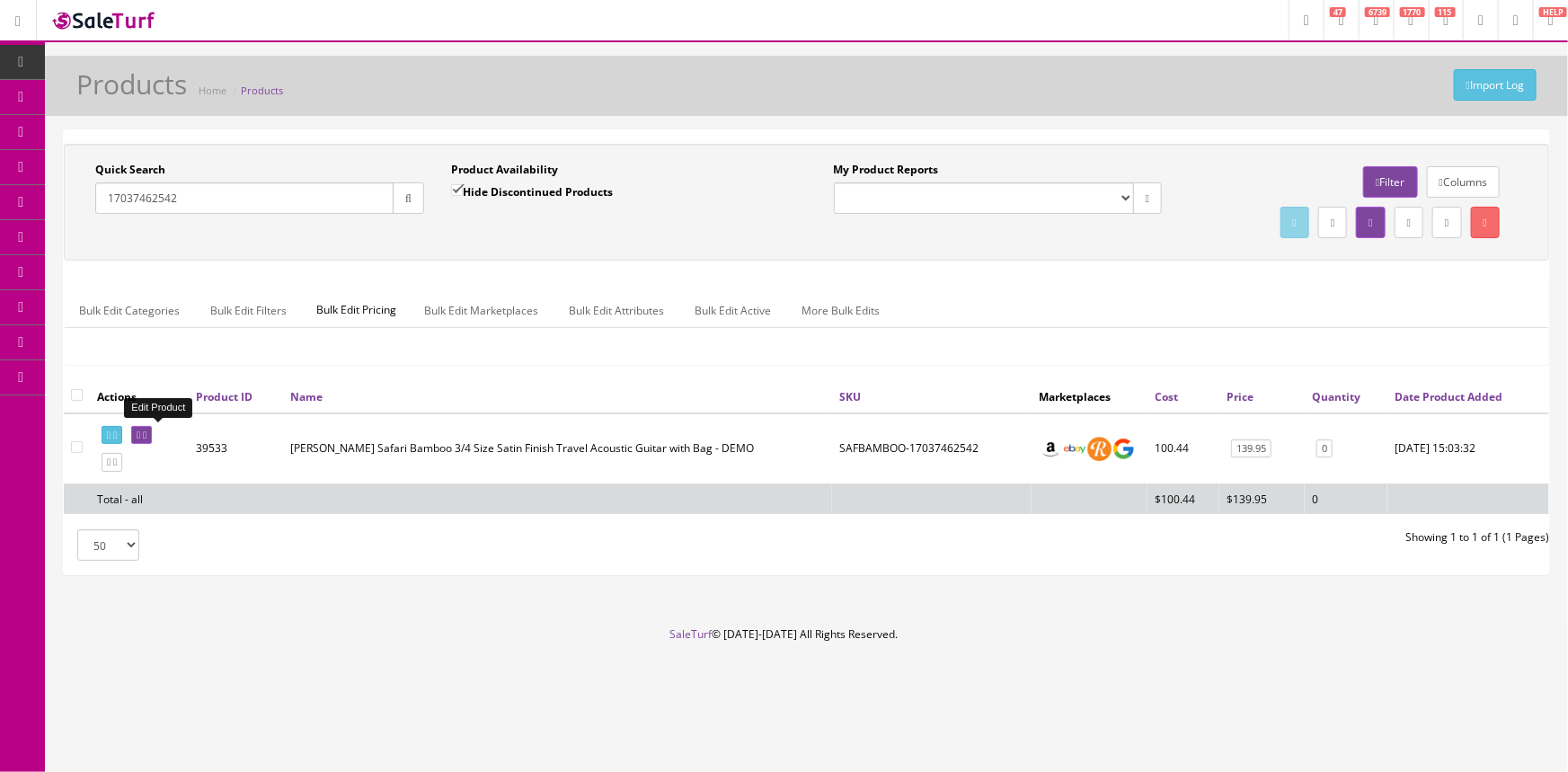
click at [141, 434] on icon at bounding box center [139, 435] width 4 height 9
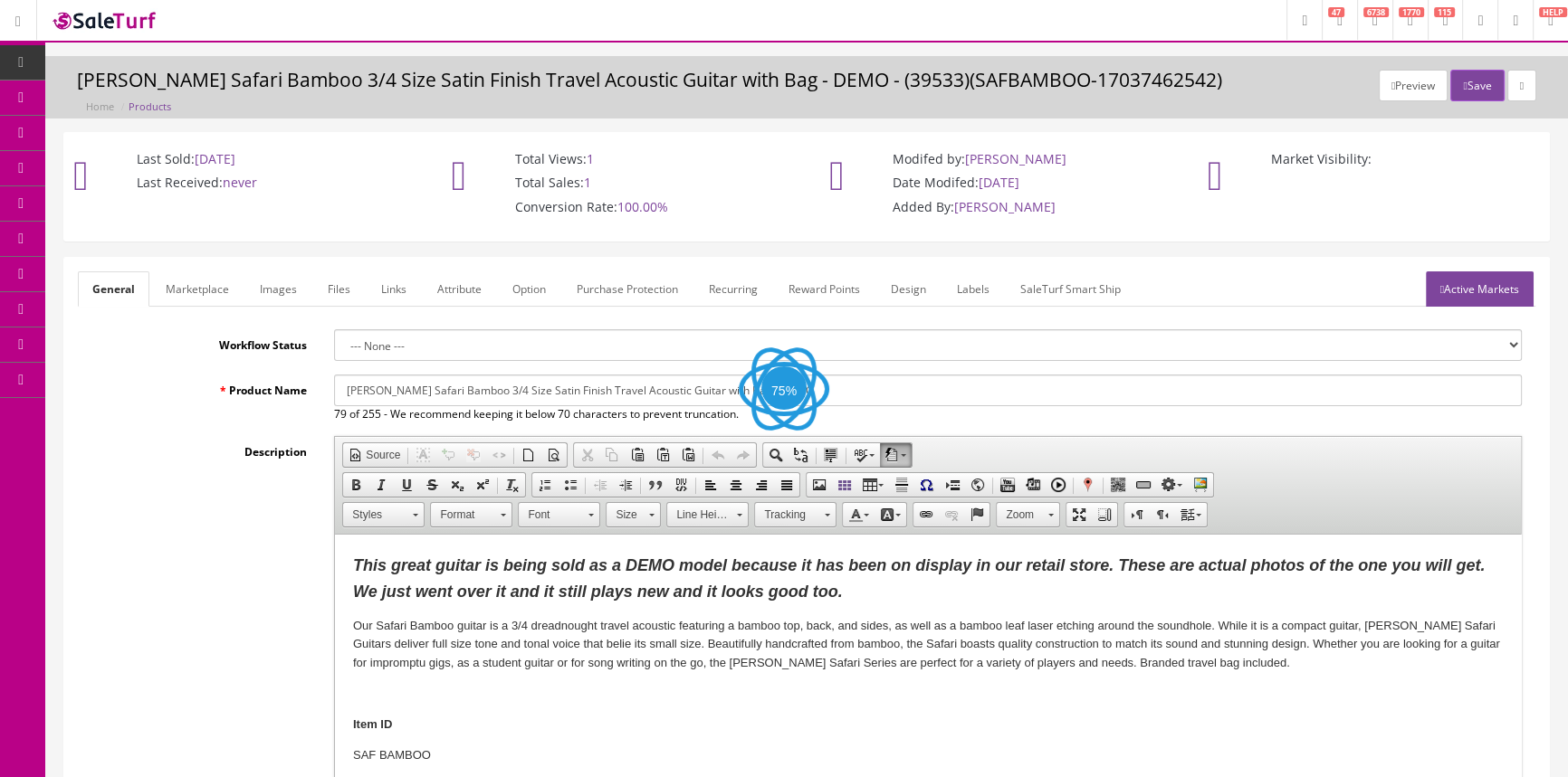
click at [271, 292] on link "Images" at bounding box center [278, 289] width 67 height 35
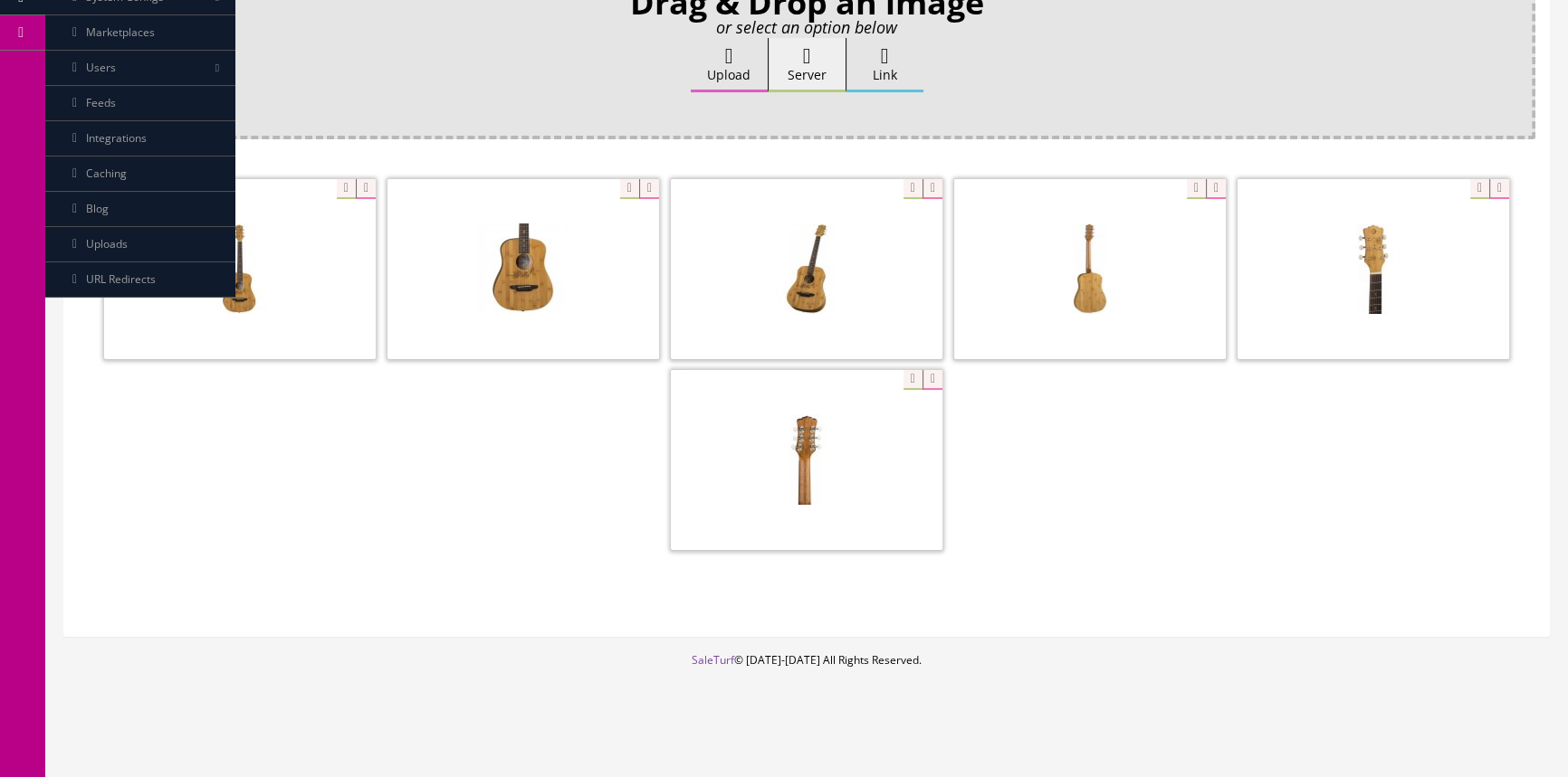
scroll to position [18, 0]
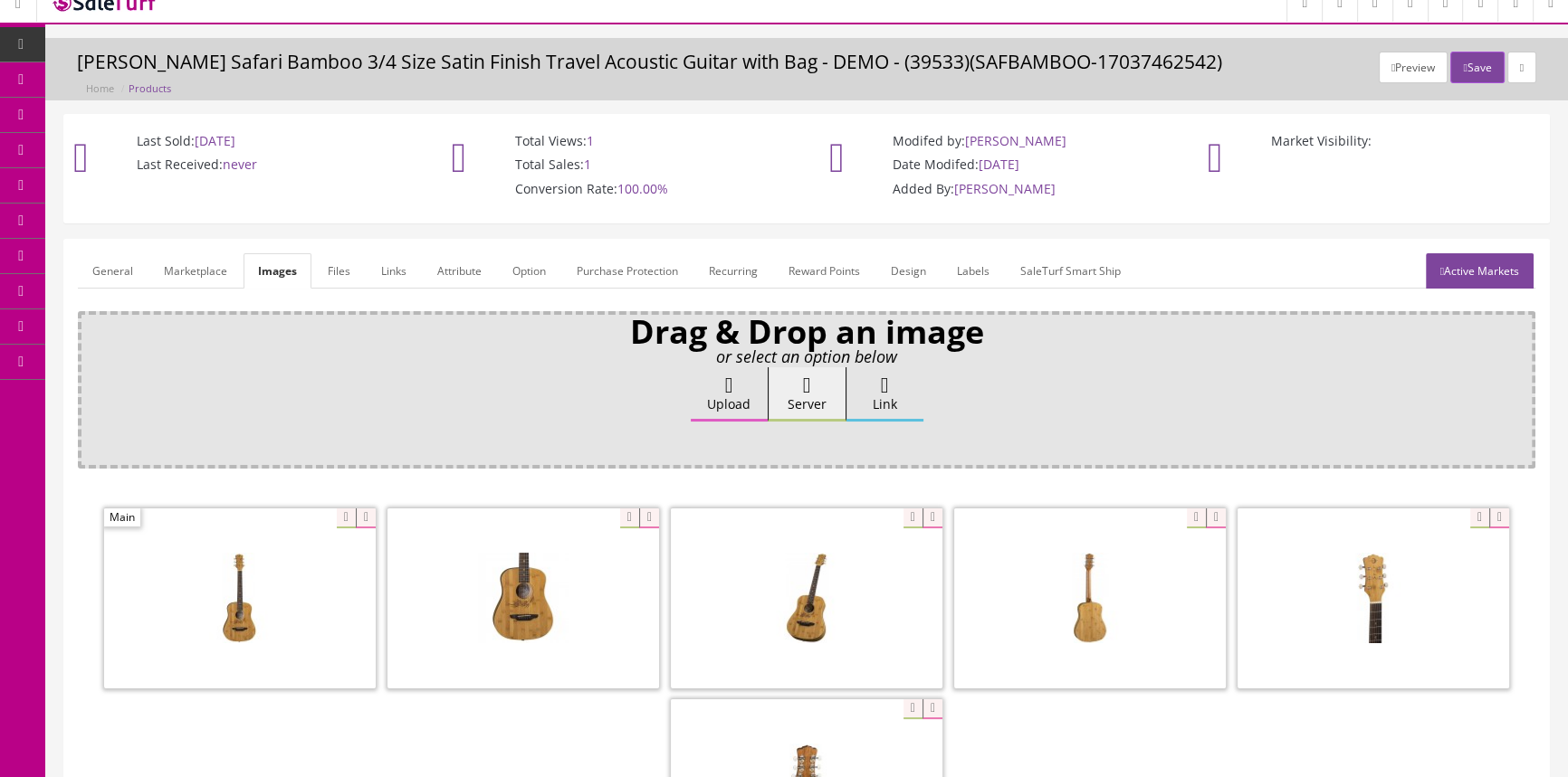
click at [112, 263] on link "General" at bounding box center [112, 271] width 69 height 35
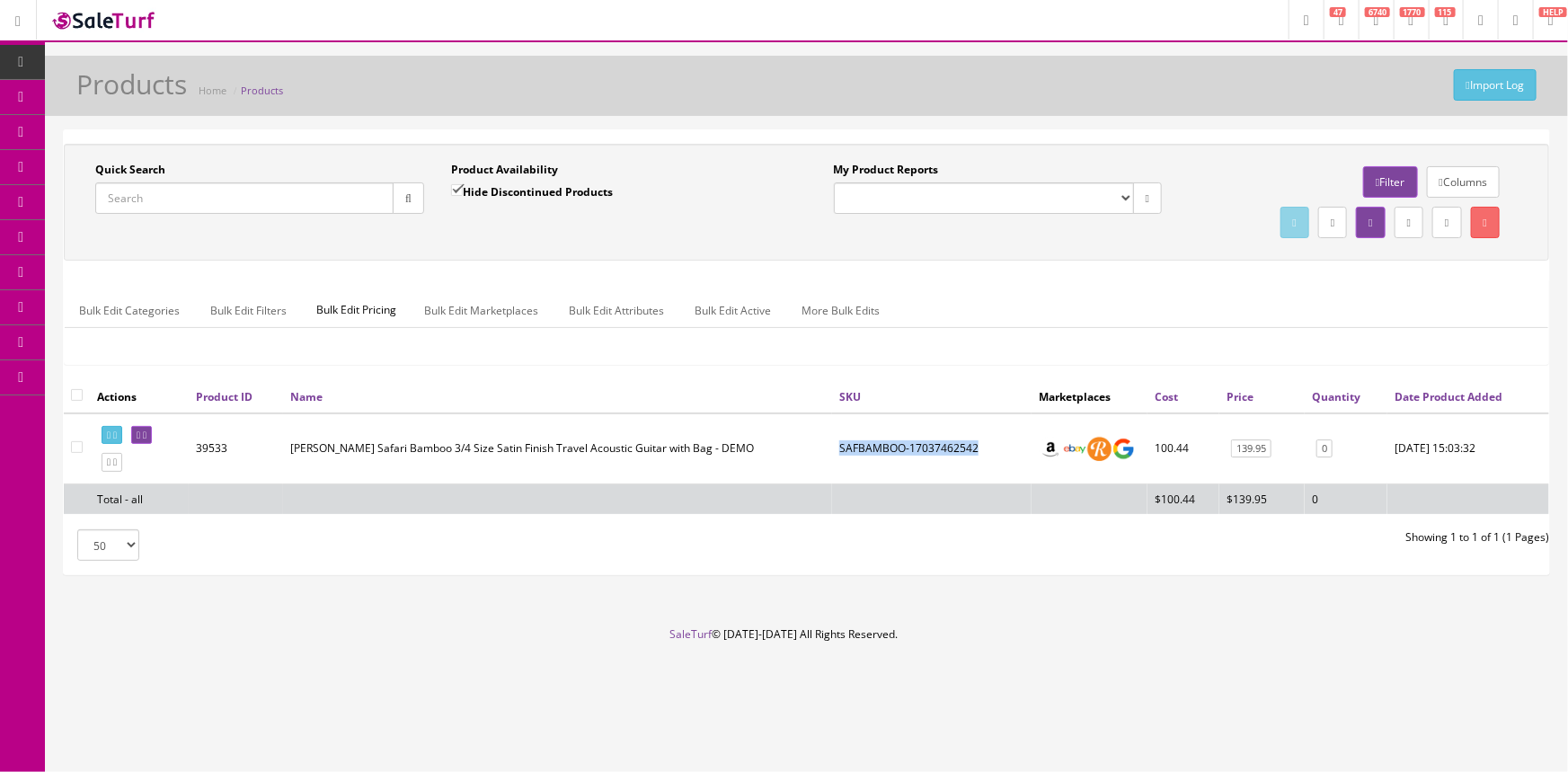
drag, startPoint x: 831, startPoint y: 446, endPoint x: 978, endPoint y: 453, distance: 147.2
click at [978, 453] on td "SAFBAMBOO-17037462542" at bounding box center [932, 448] width 200 height 71
copy td "SAFBAMBOO-17037462542"
click at [726, 186] on div "Product Availability Hide Discontinued Products" at bounding box center [615, 187] width 329 height 52
click at [129, 187] on input "Quick Search" at bounding box center [244, 197] width 298 height 31
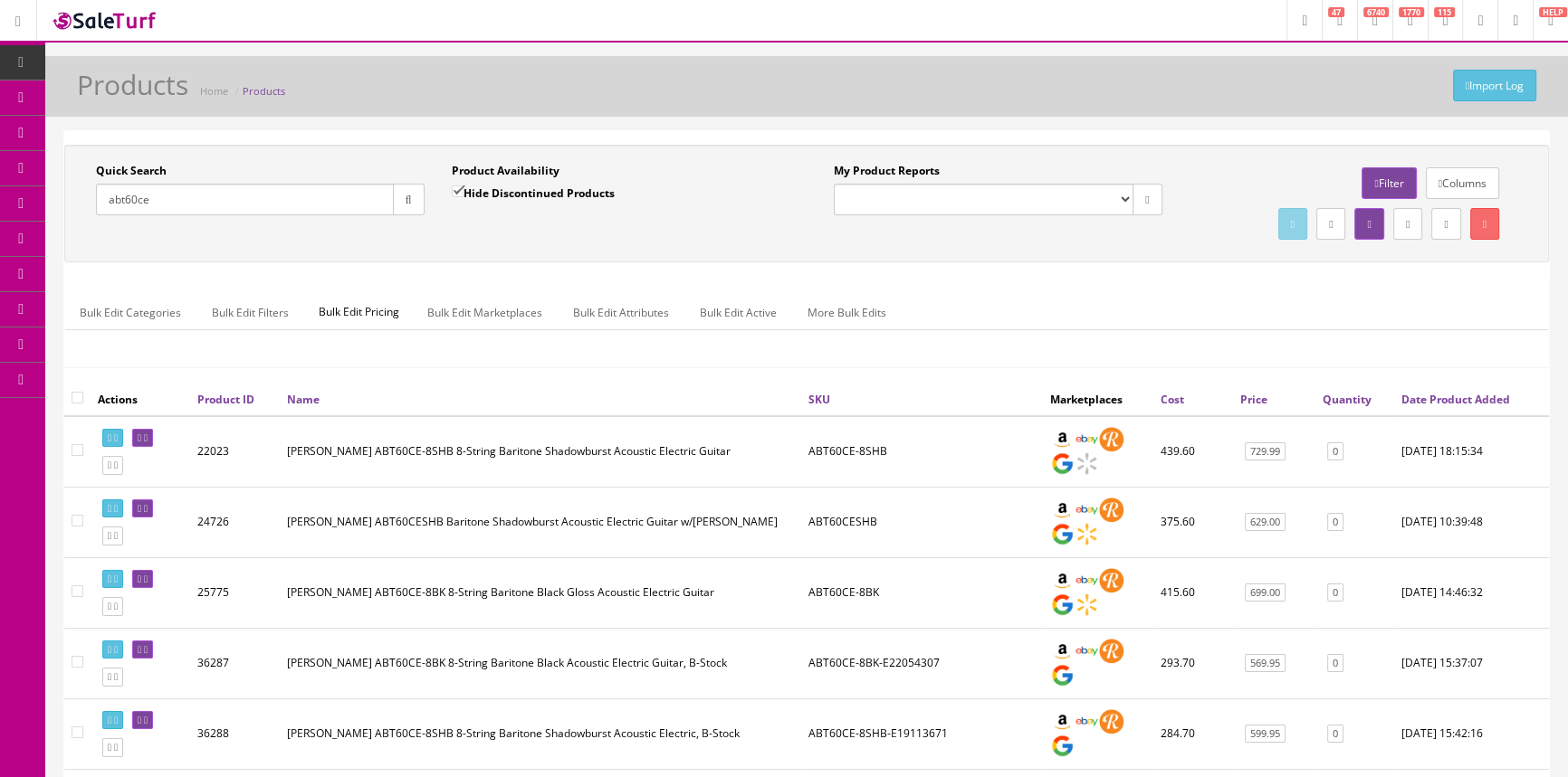
type input "abt60ce"
click at [456, 193] on input "Hide Discontinued Products" at bounding box center [457, 191] width 11 height 11
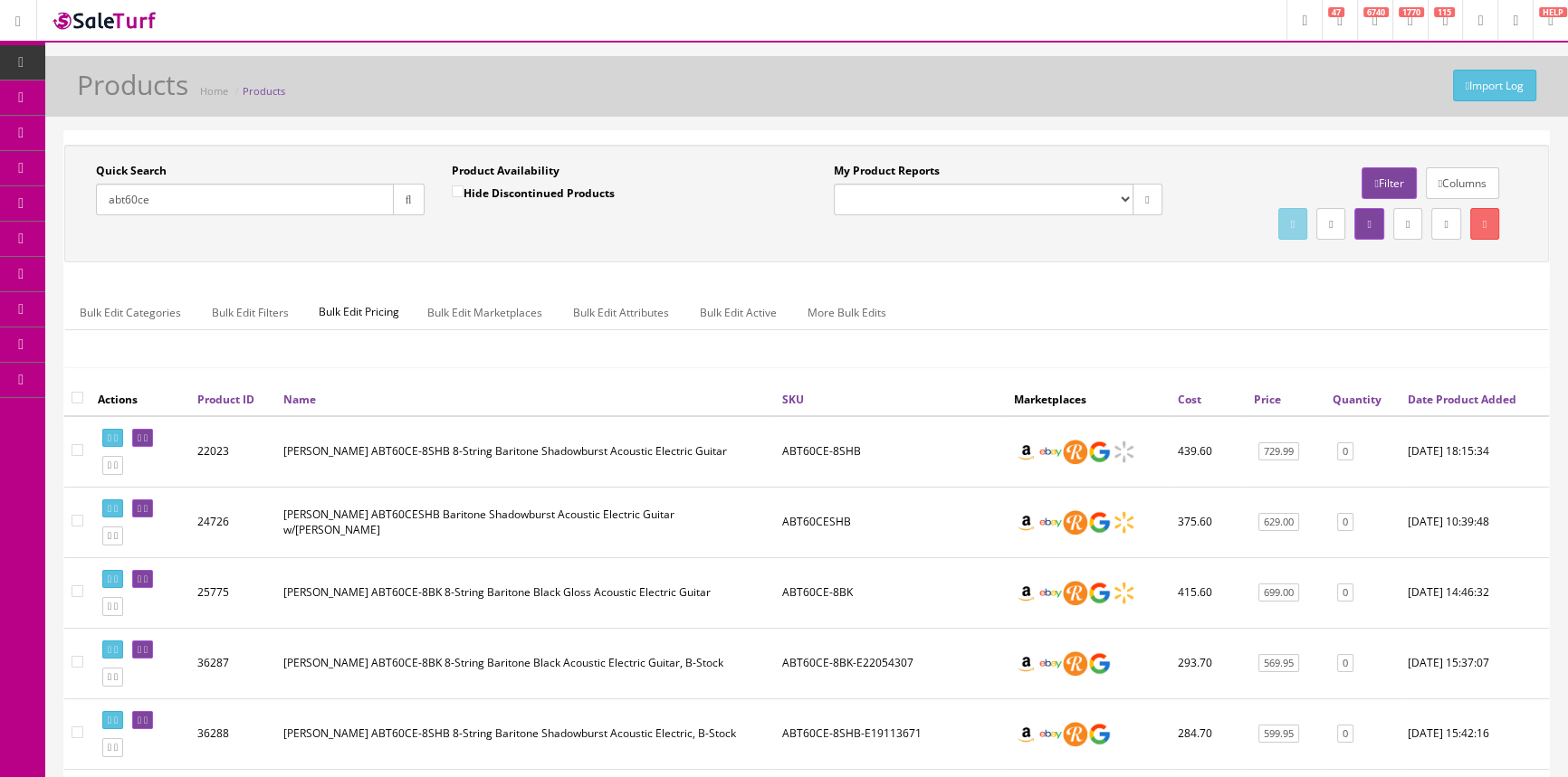
click at [456, 193] on input "Hide Discontinued Products" at bounding box center [457, 191] width 11 height 11
checkbox input "true"
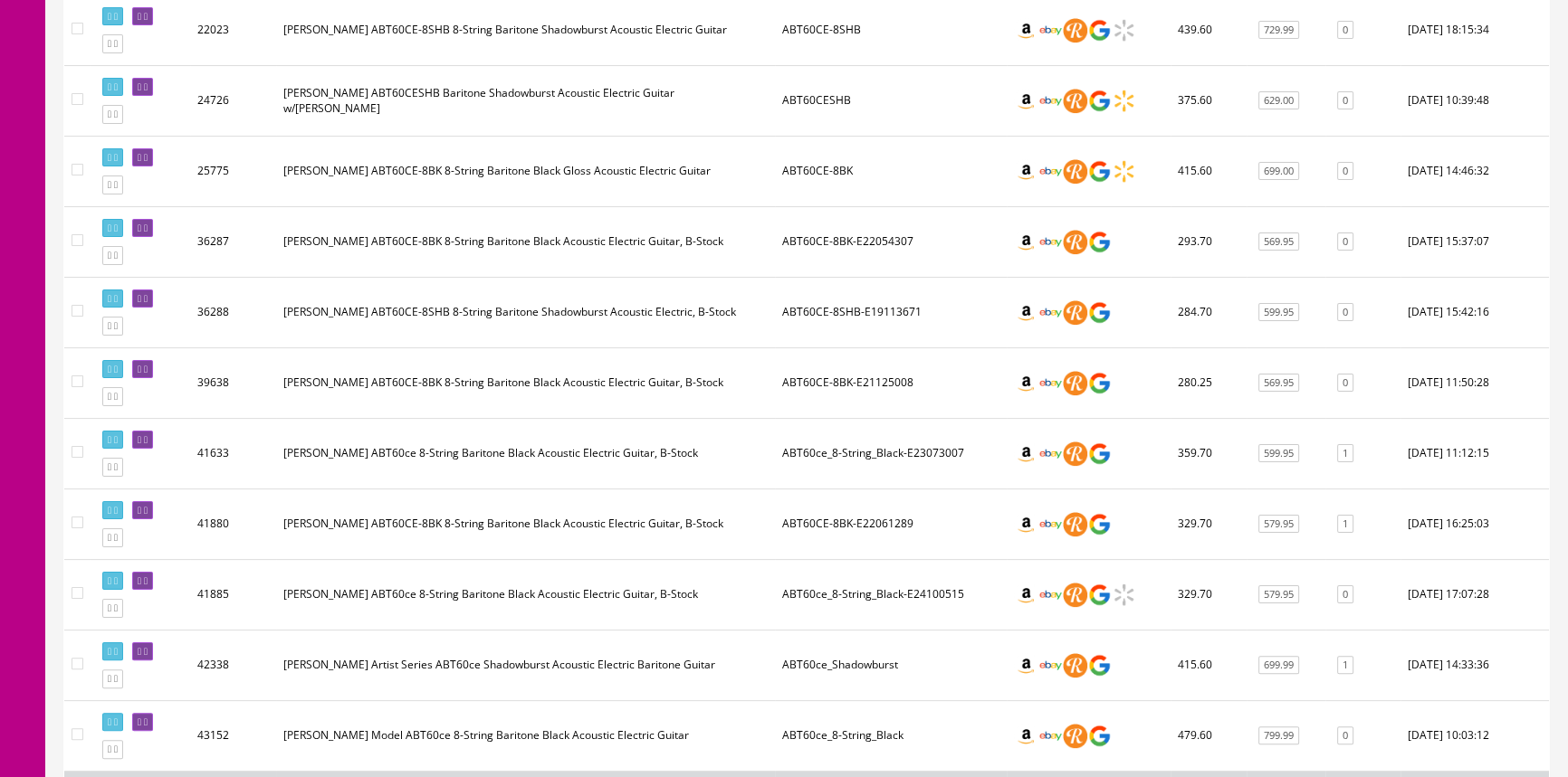
scroll to position [479, 0]
